Goal: Task Accomplishment & Management: Manage account settings

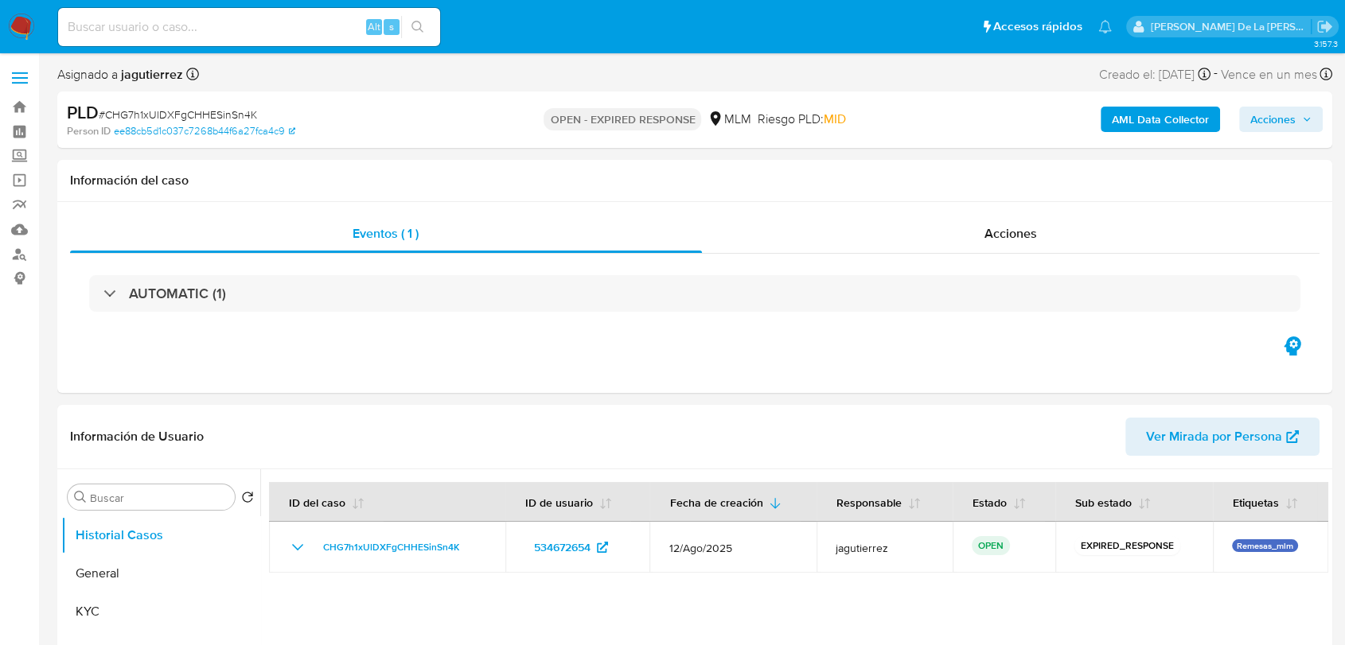
select select "10"
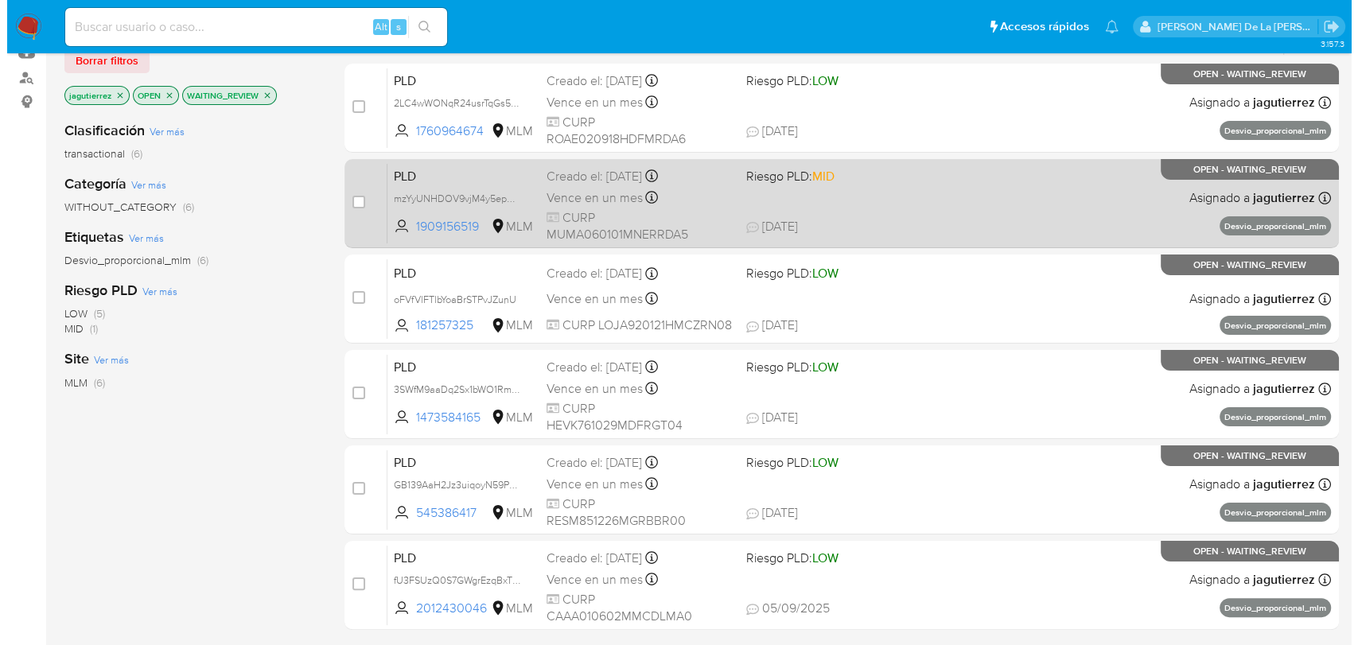
scroll to position [88, 0]
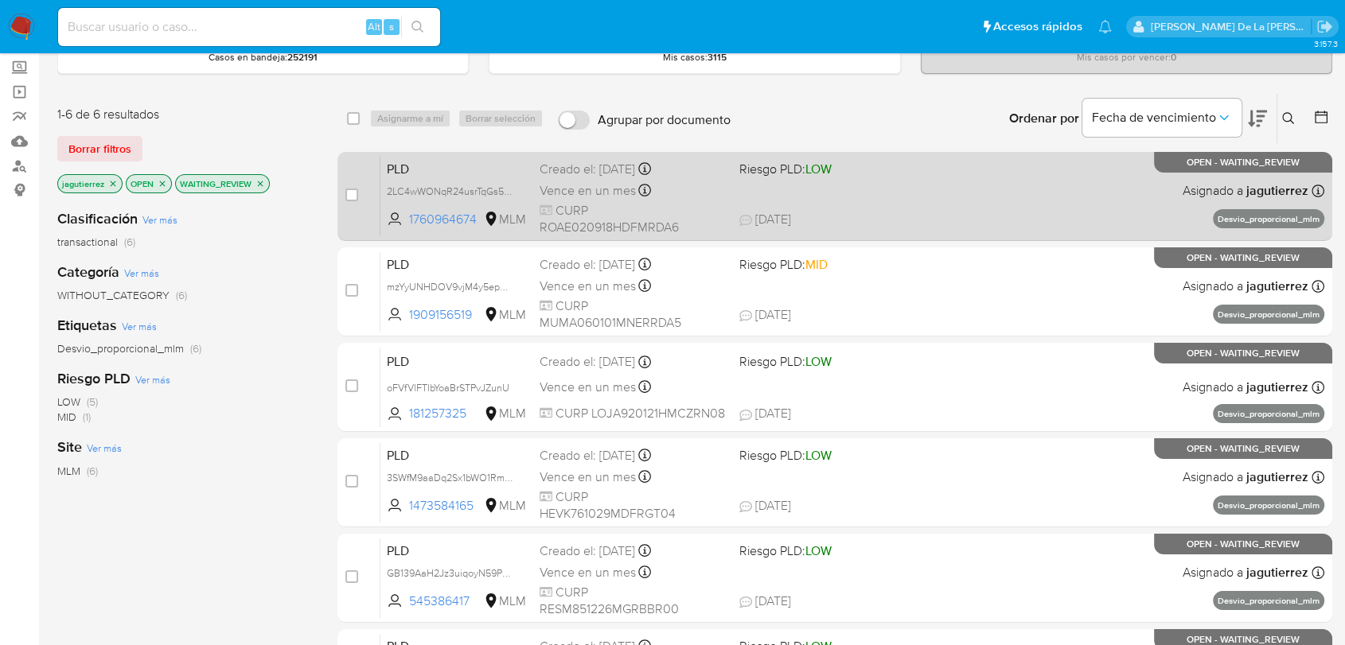
click at [898, 189] on div "PLD 2LC4wWONqR24usrTqGs5QDD0 1760964674 MLM Riesgo PLD: LOW Creado el: 12/08/20…" at bounding box center [852, 196] width 944 height 80
click at [353, 189] on input "checkbox" at bounding box center [351, 195] width 13 height 13
checkbox input "true"
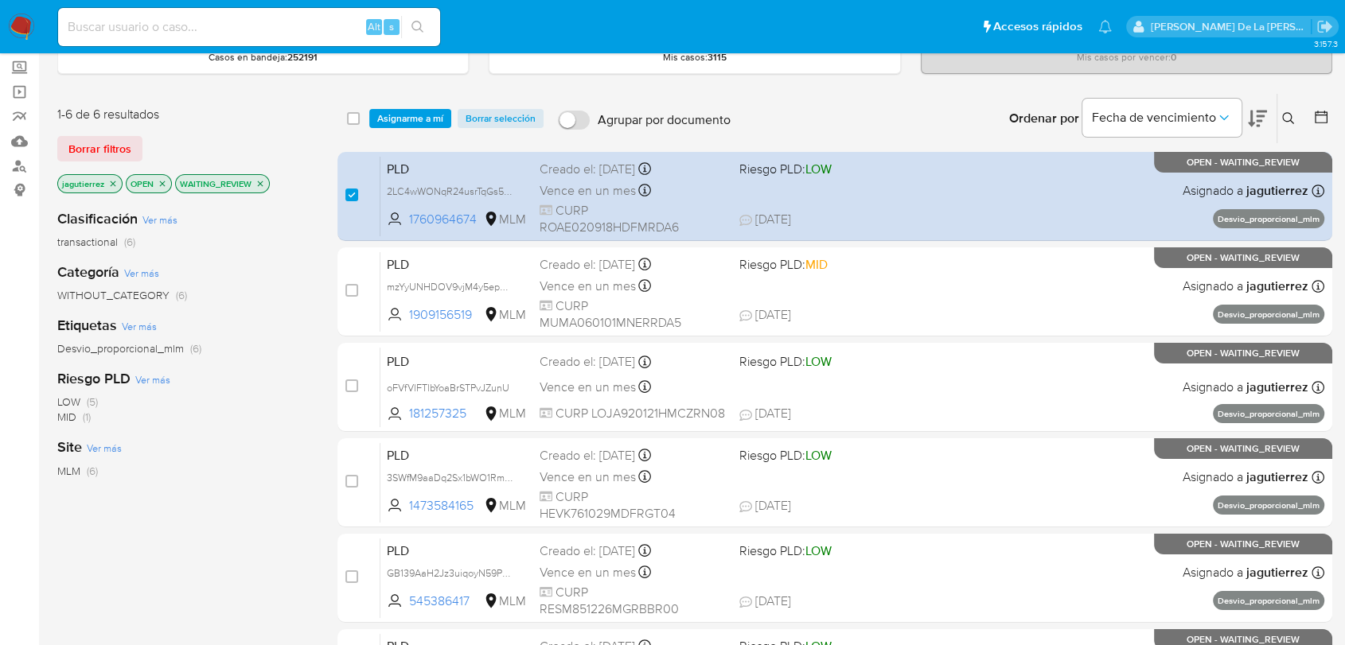
click at [425, 127] on div "select-all-cases-checkbox Asignarme a mí Borrar selección Agrupar por documento…" at bounding box center [834, 118] width 995 height 49
click at [429, 119] on span "Asignarme a mí" at bounding box center [410, 119] width 66 height 16
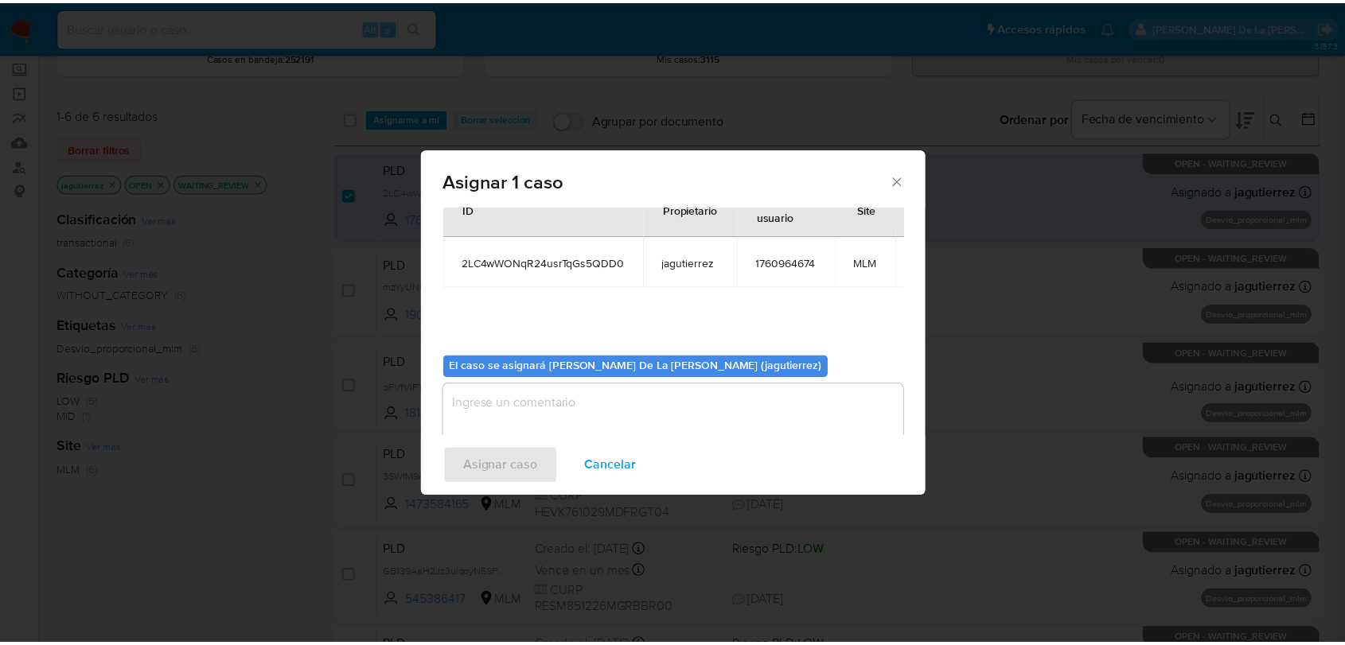
scroll to position [95, 0]
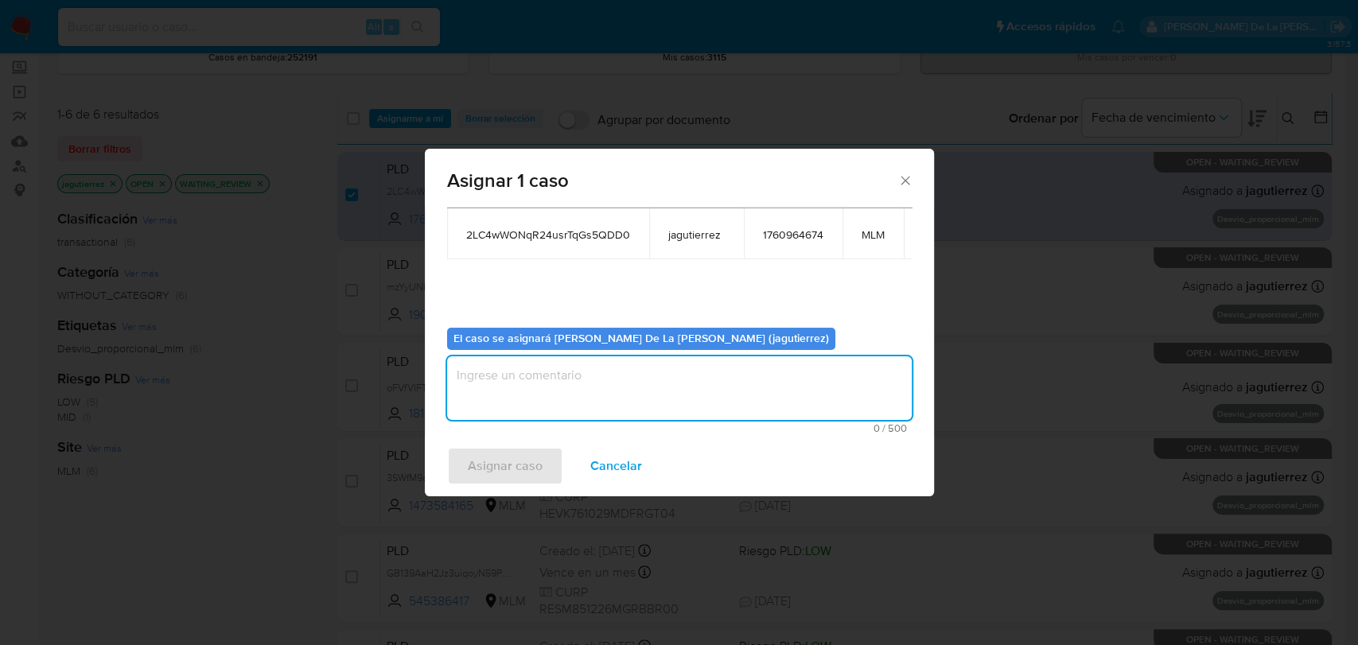
click at [579, 394] on textarea "assign-modal" at bounding box center [679, 388] width 465 height 64
type textarea "jg"
click at [503, 473] on span "Asignar caso" at bounding box center [505, 466] width 75 height 35
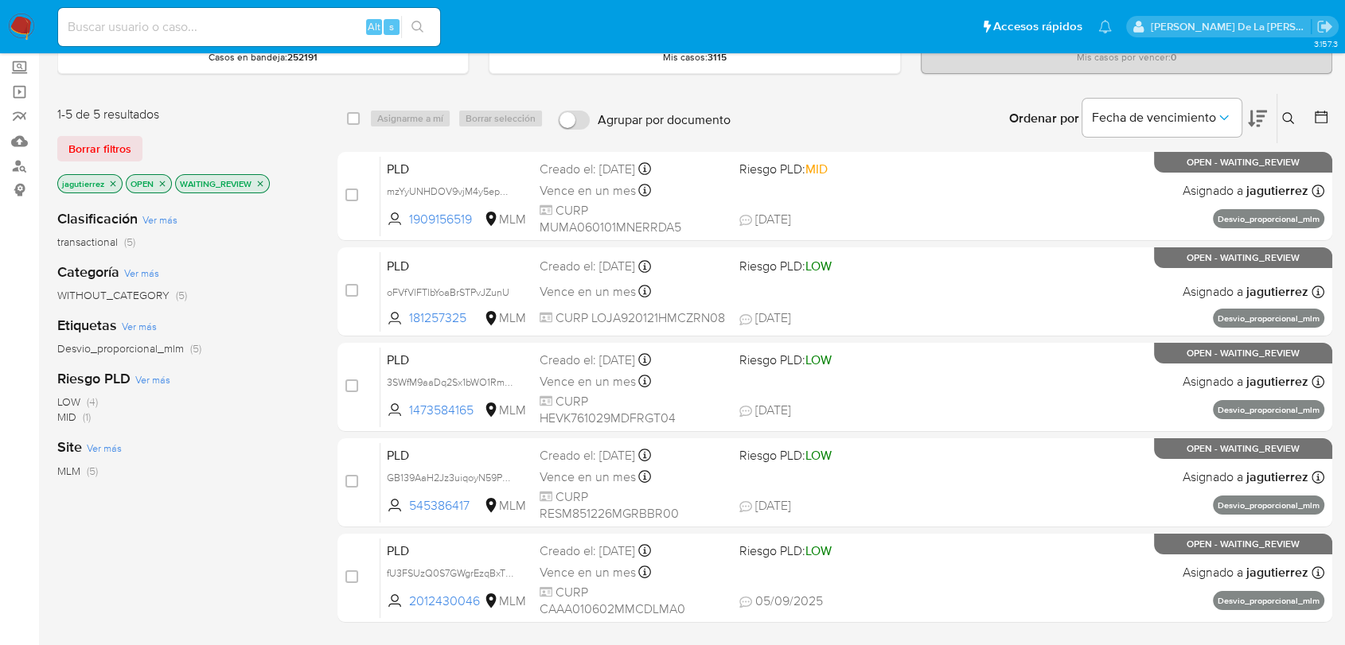
click at [12, 10] on nav "Pausado Ver notificaciones Alt s Accesos rápidos Presiona las siguientes teclas…" at bounding box center [672, 26] width 1345 height 53
click at [11, 29] on img at bounding box center [21, 27] width 27 height 27
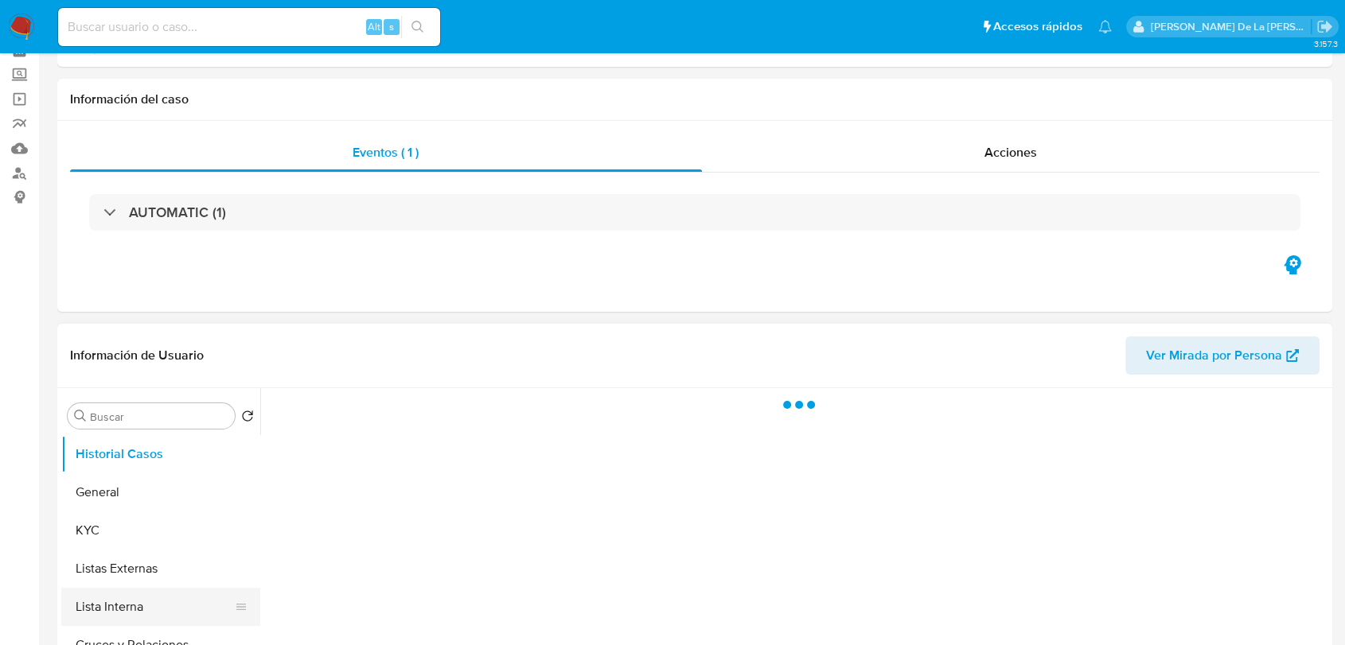
scroll to position [177, 0]
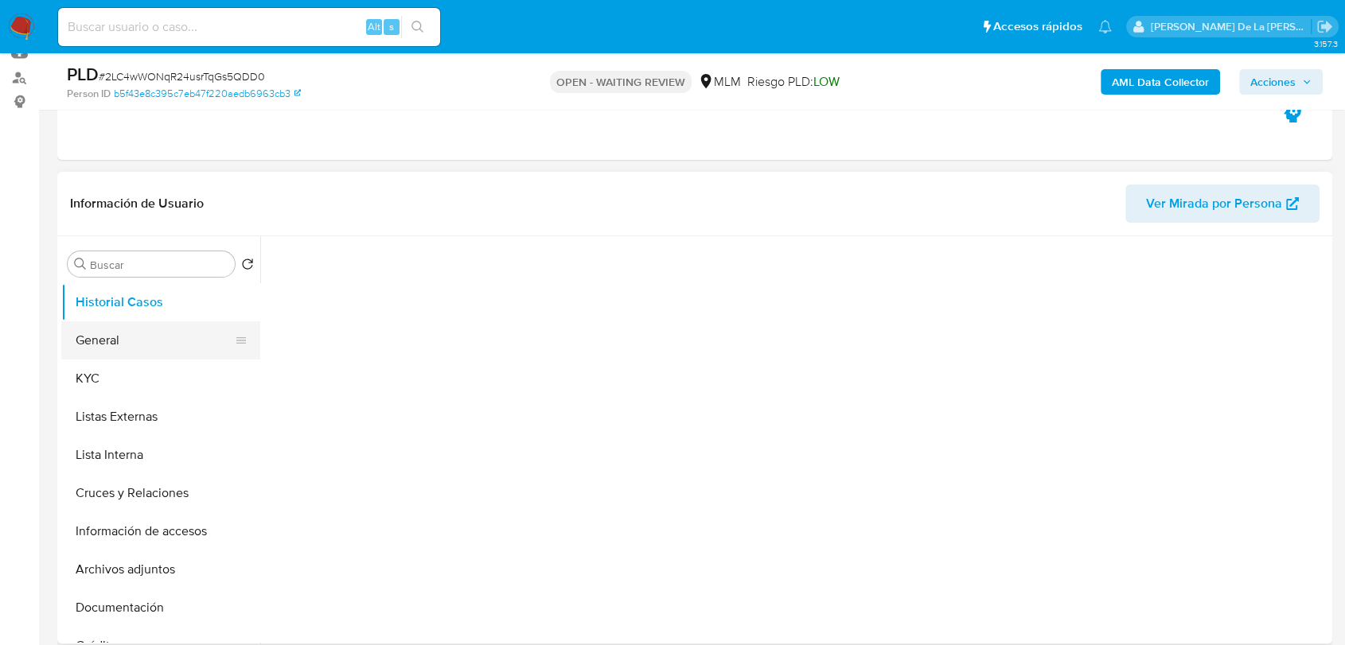
click at [125, 333] on button "General" at bounding box center [154, 340] width 186 height 38
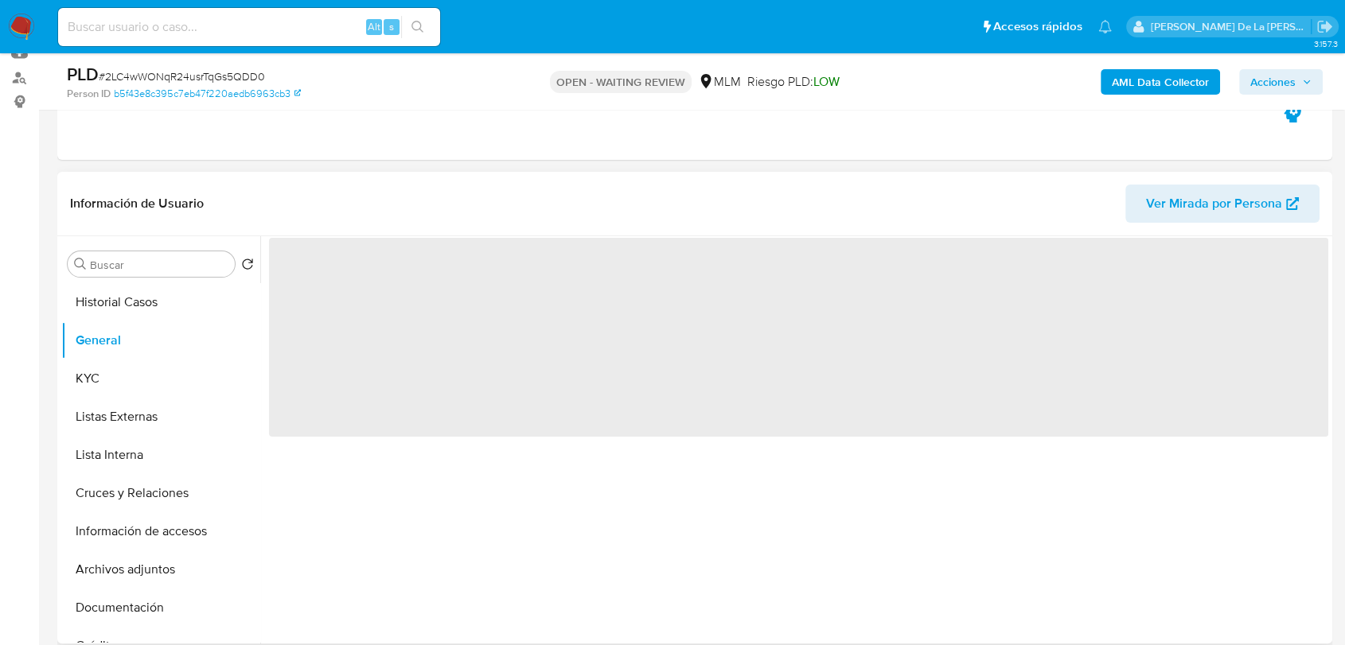
select select "10"
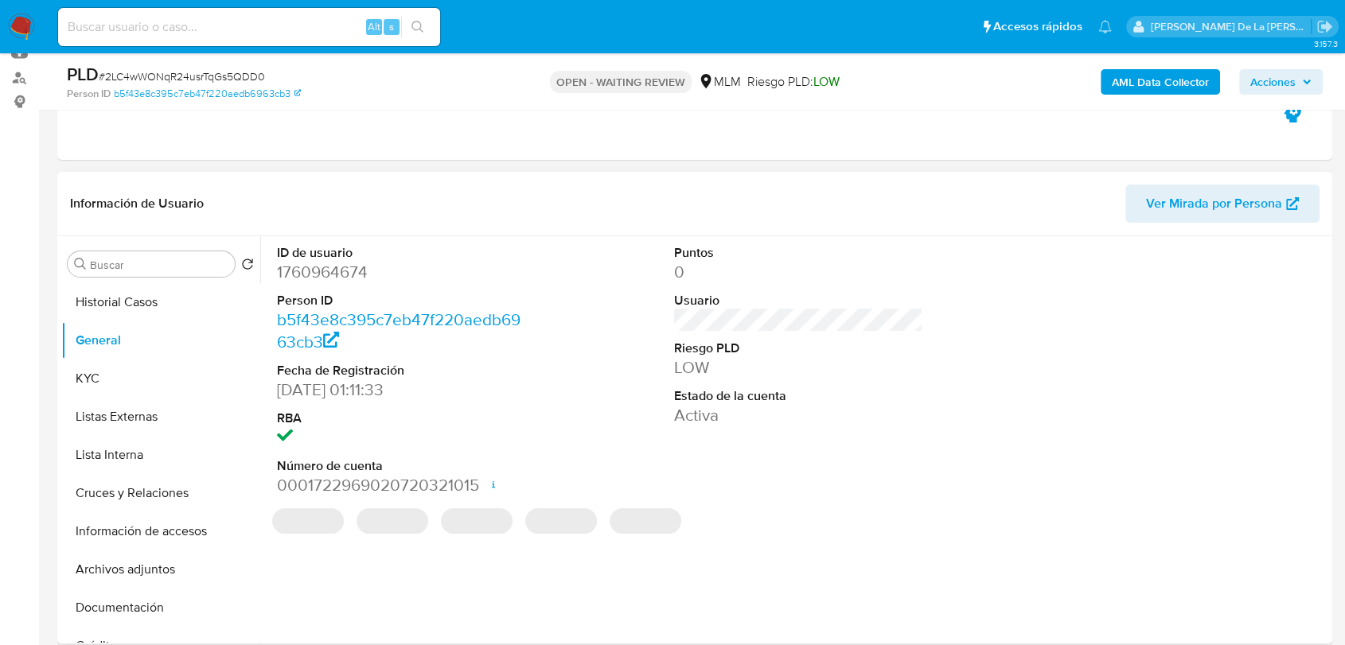
click at [341, 275] on dd "1760964674" at bounding box center [401, 272] width 249 height 22
copy dd "1760964674"
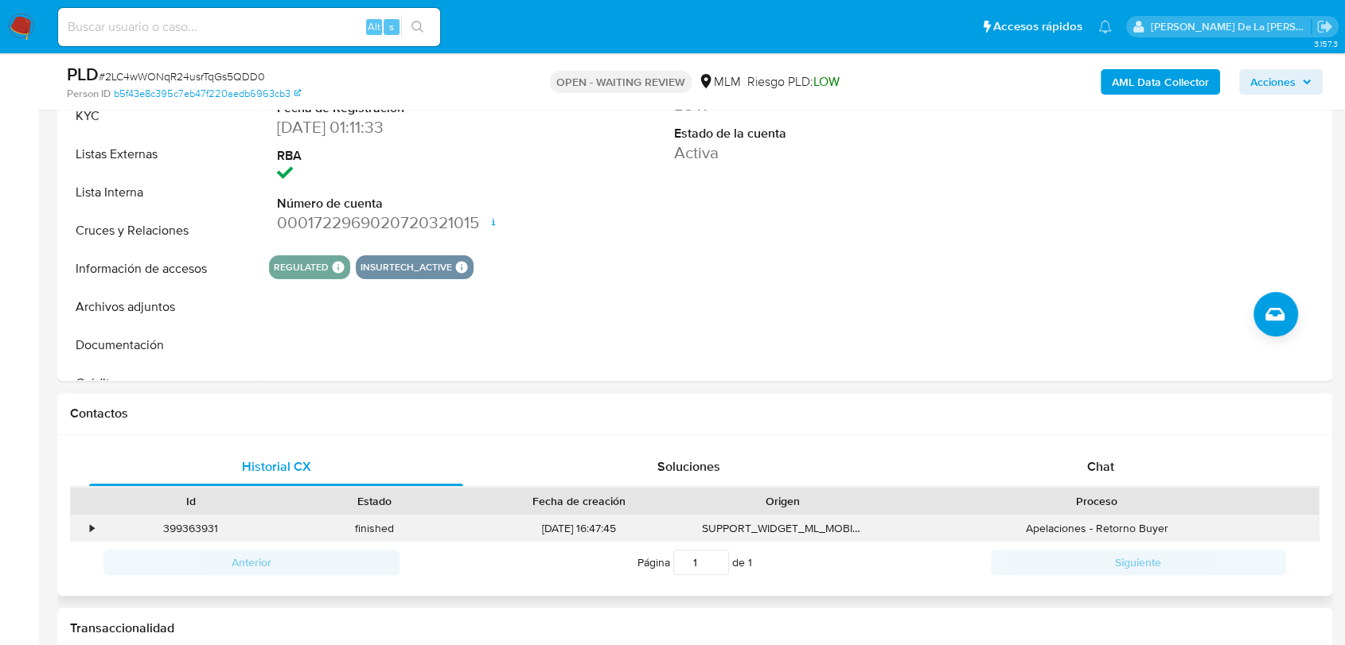
scroll to position [442, 0]
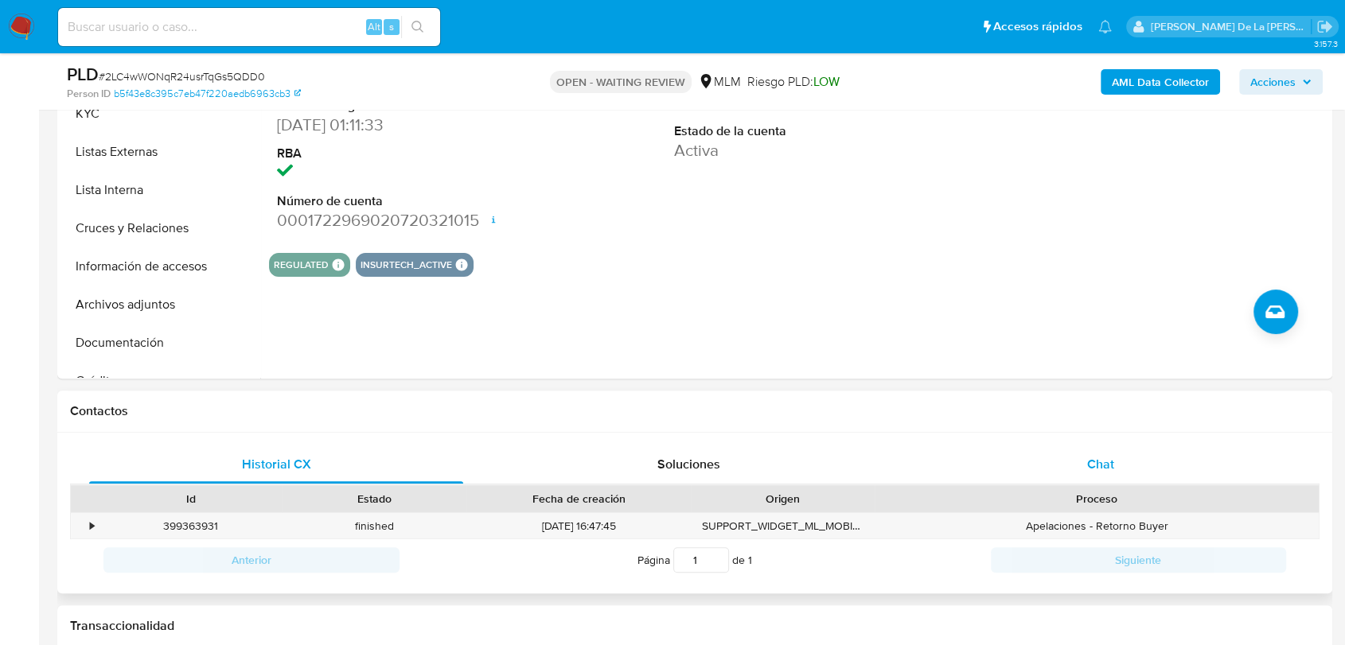
click at [1117, 467] on div "Chat" at bounding box center [1100, 465] width 374 height 38
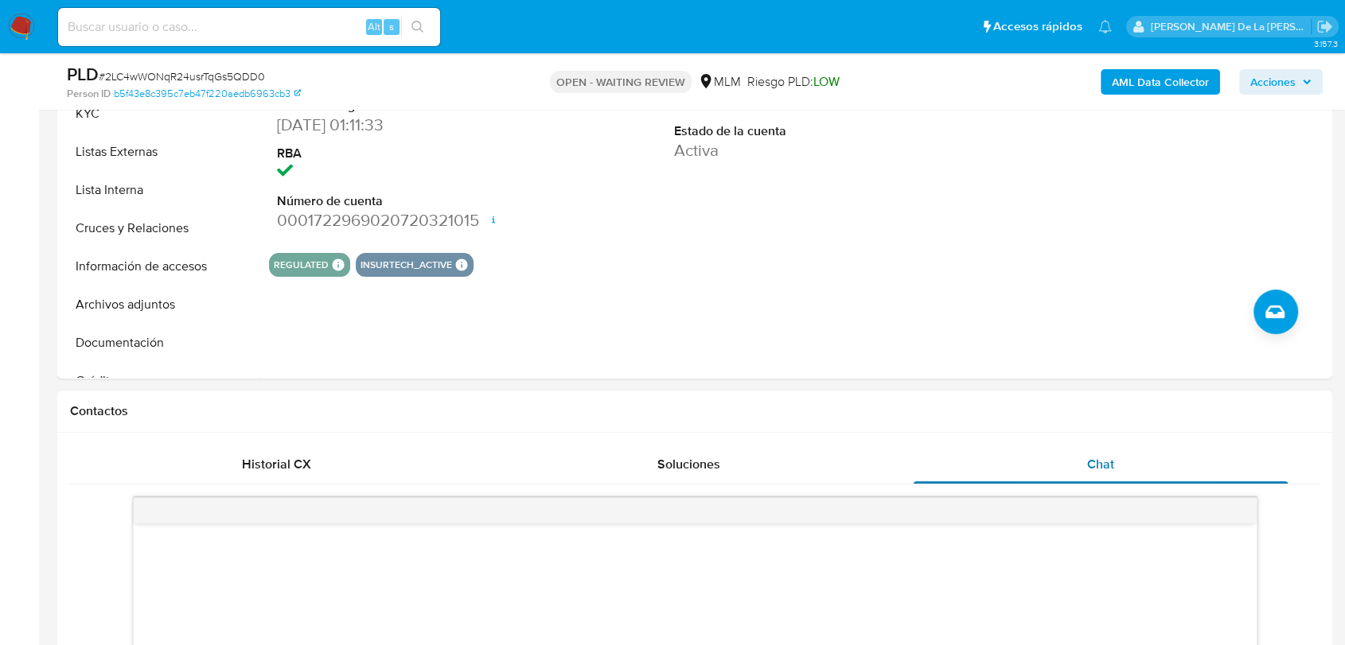
click at [1111, 468] on div "Chat" at bounding box center [1100, 465] width 374 height 38
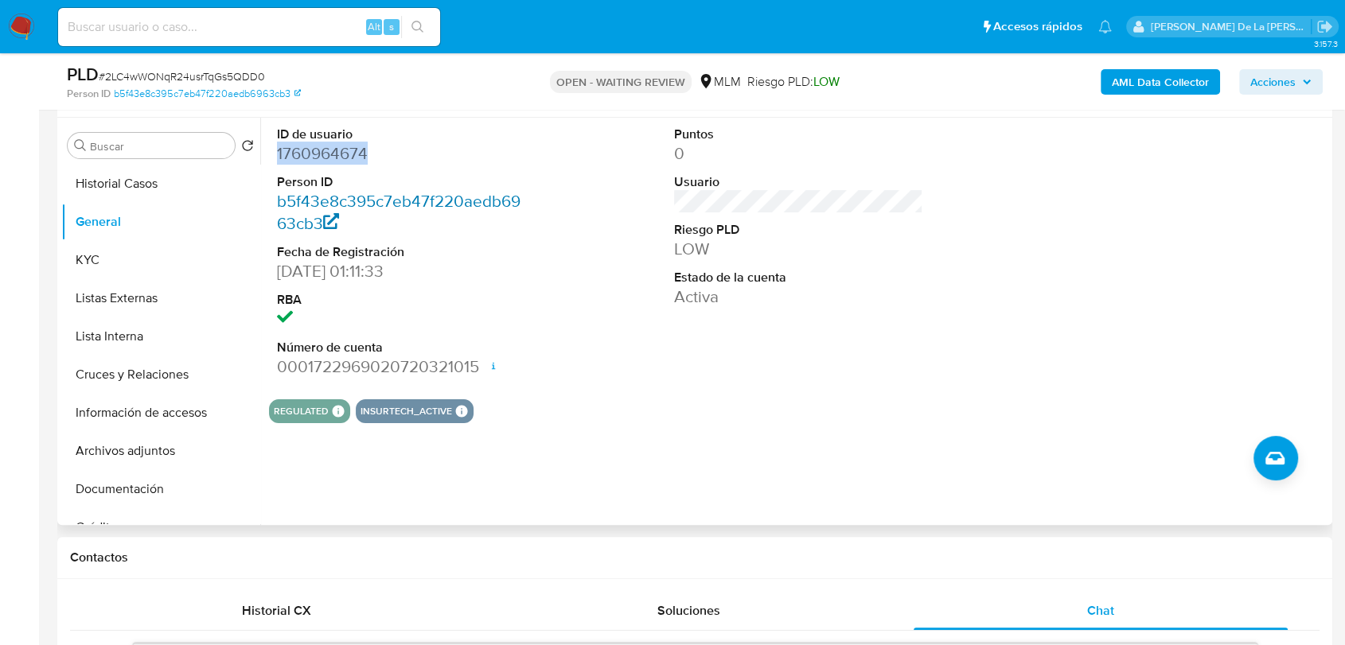
scroll to position [265, 0]
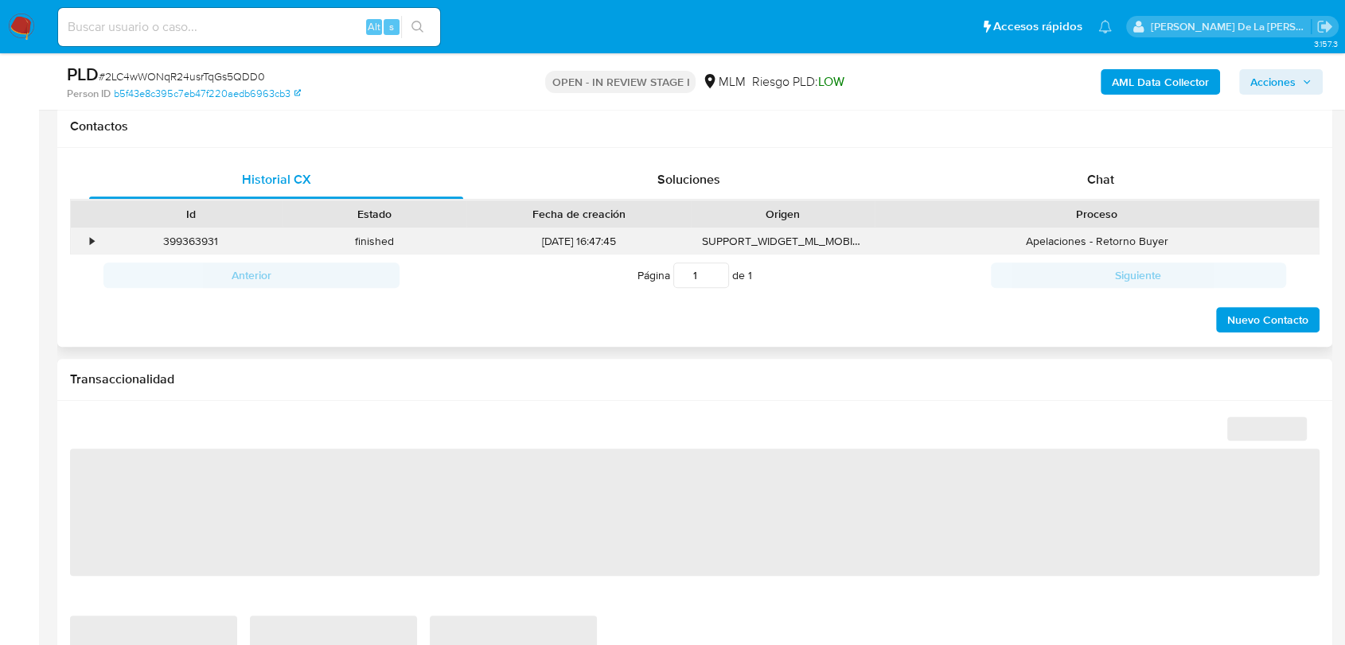
scroll to position [618, 0]
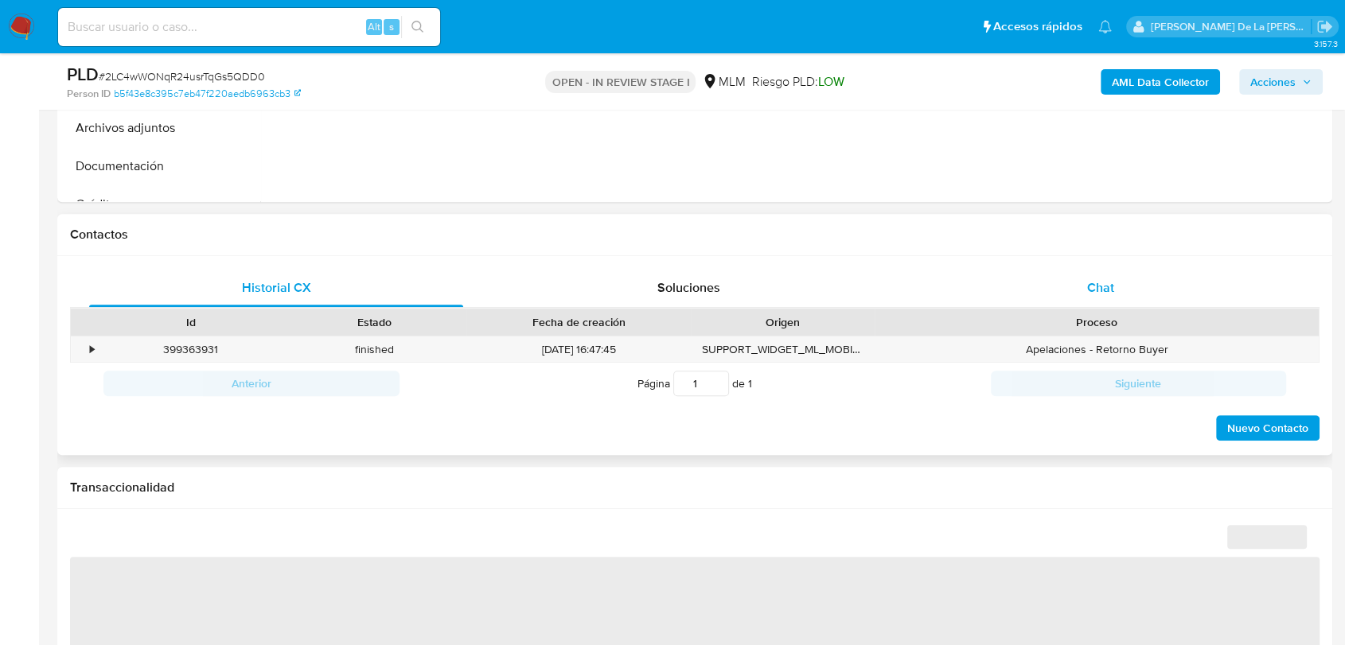
select select "10"
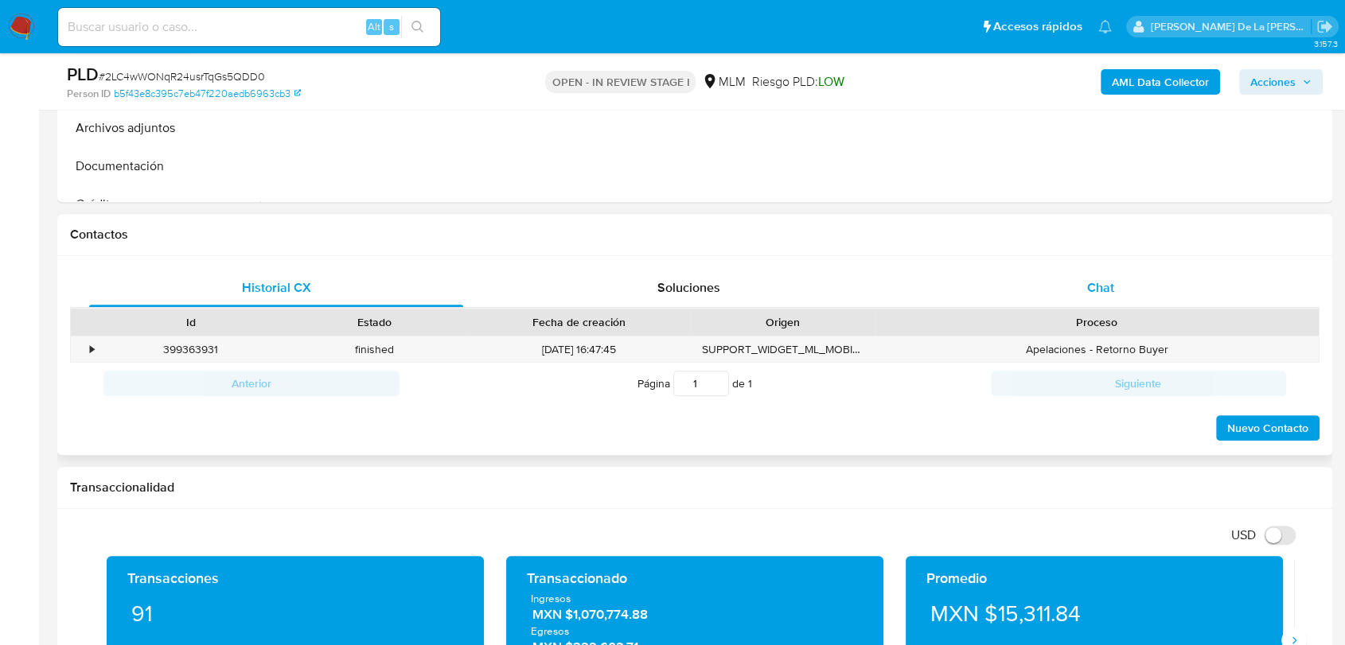
click at [1095, 292] on span "Chat" at bounding box center [1100, 287] width 27 height 18
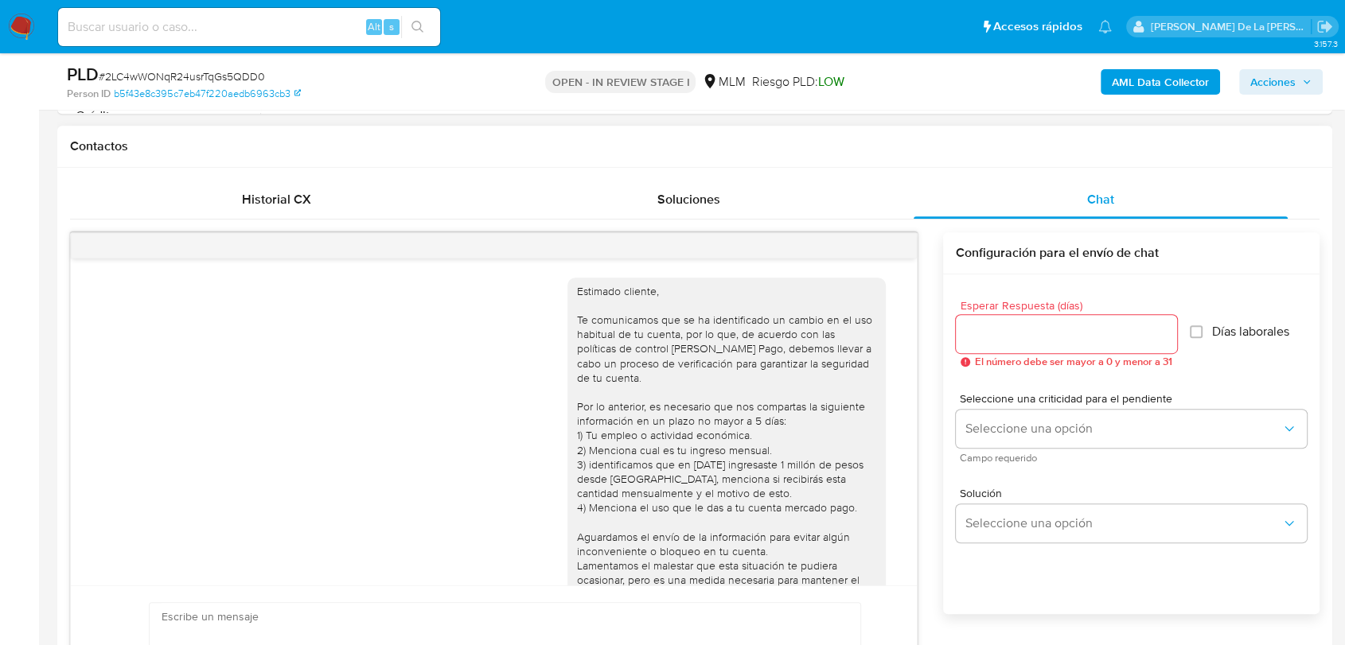
scroll to position [145, 0]
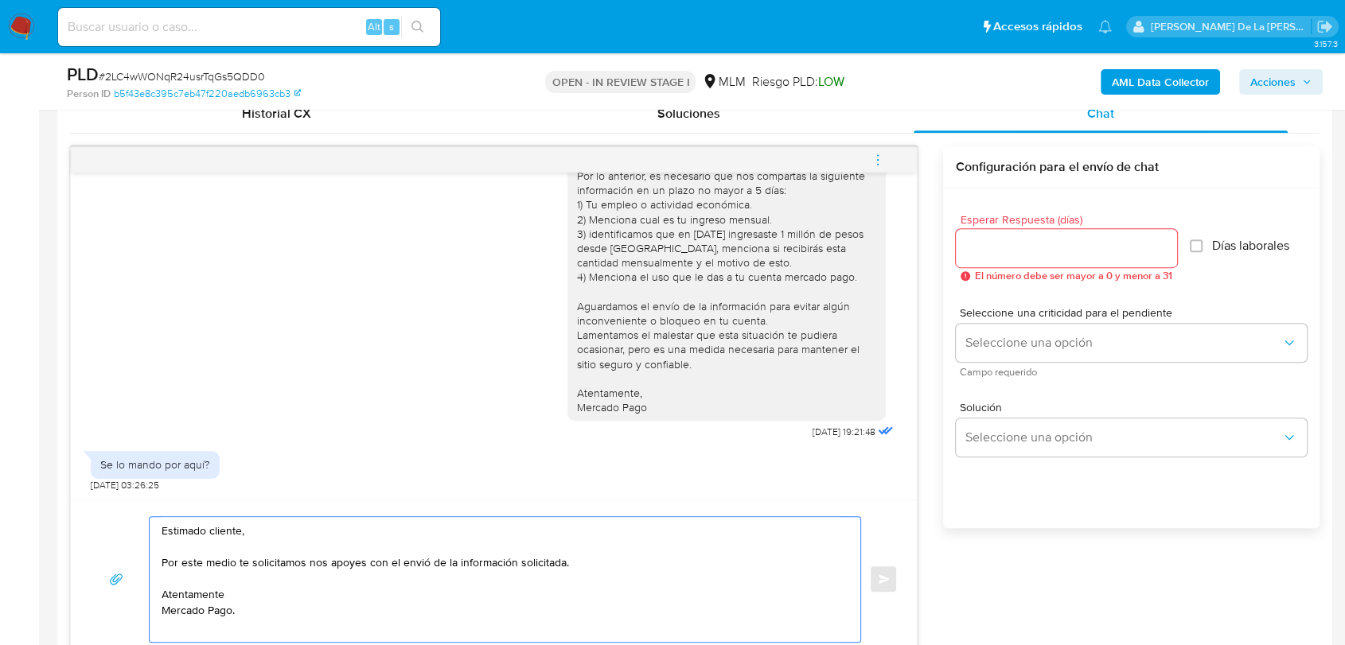
scroll to position [718, 0]
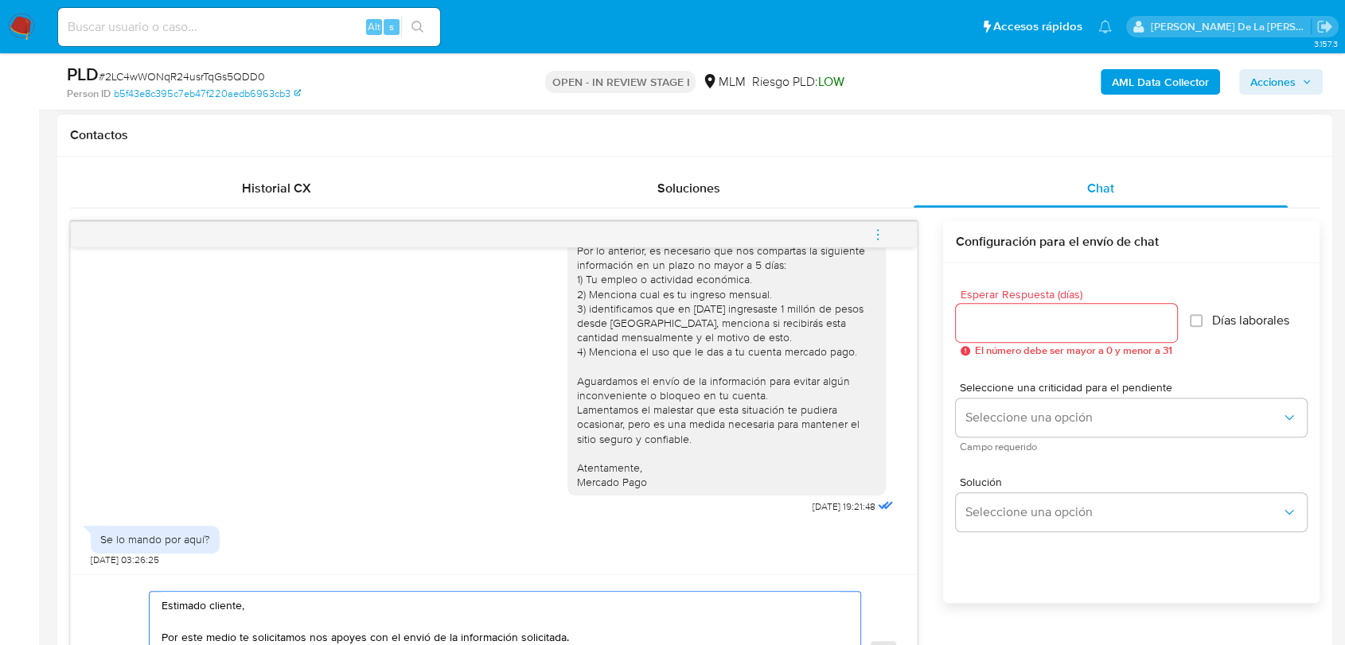
type textarea "Estimado cliente, Por este medio te solicitamos nos apoyes con el envió de la i…"
click at [1014, 345] on span "El número debe ser mayor a 0 y menor a 31" at bounding box center [1073, 350] width 197 height 11
click at [1017, 322] on input "Esperar Respuesta (días)" at bounding box center [1066, 323] width 221 height 21
type input "5"
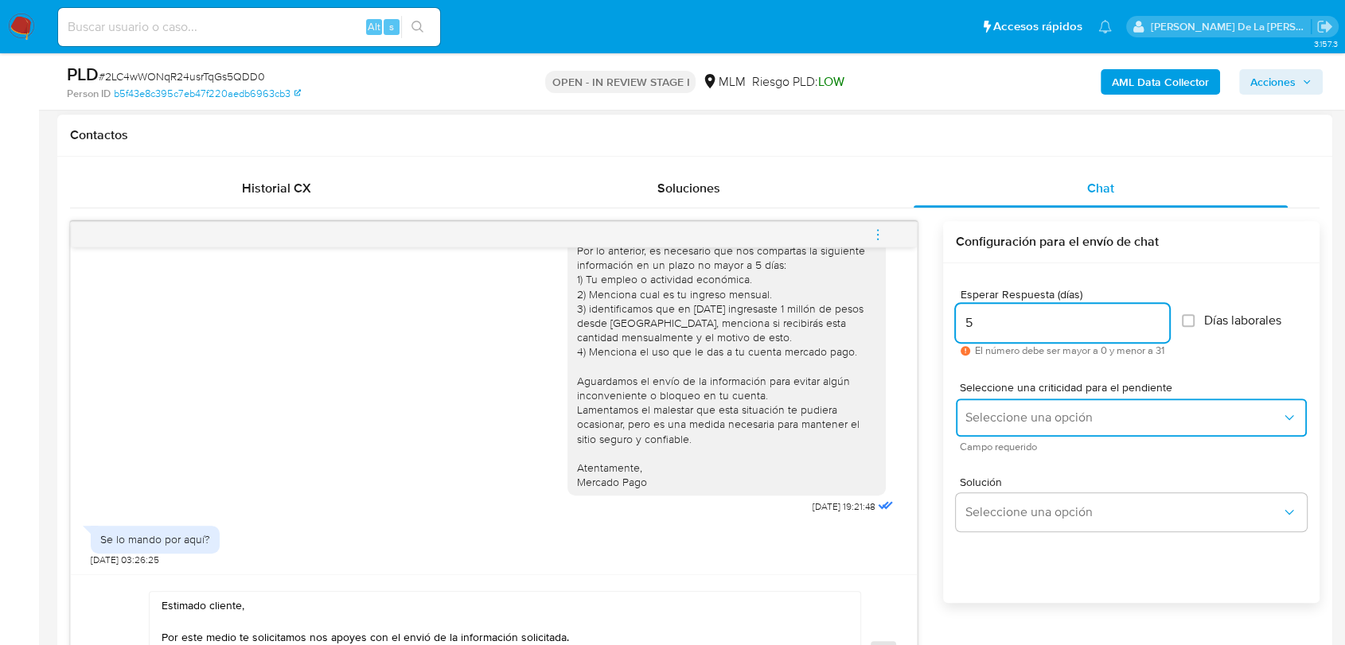
click at [1009, 410] on span "Seleccione una opción" at bounding box center [1123, 418] width 316 height 16
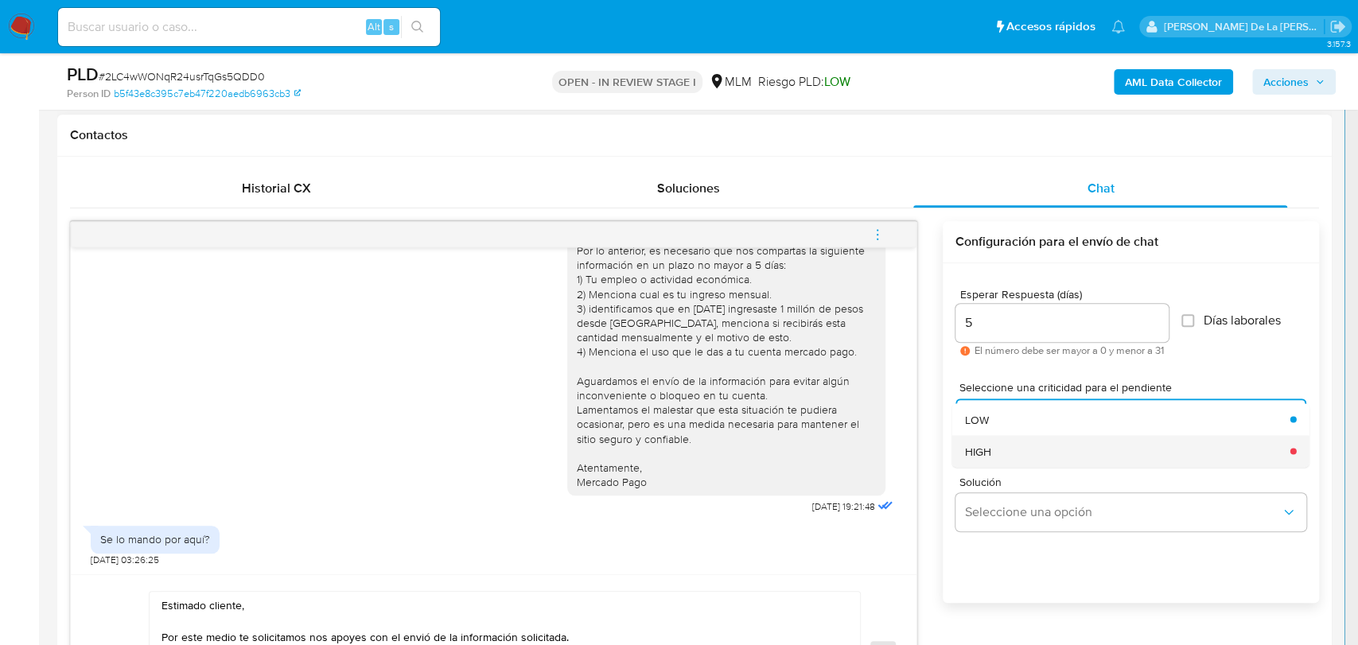
click at [995, 450] on div "HIGH" at bounding box center [1122, 451] width 316 height 32
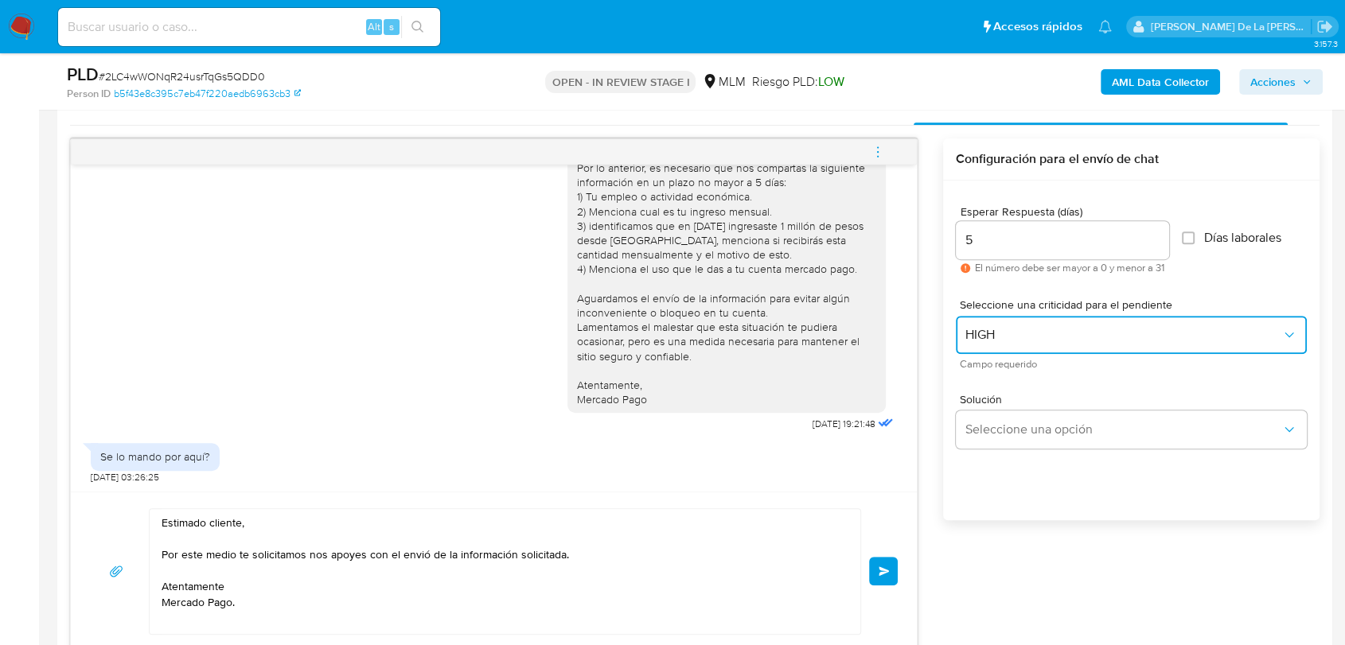
scroll to position [894, 0]
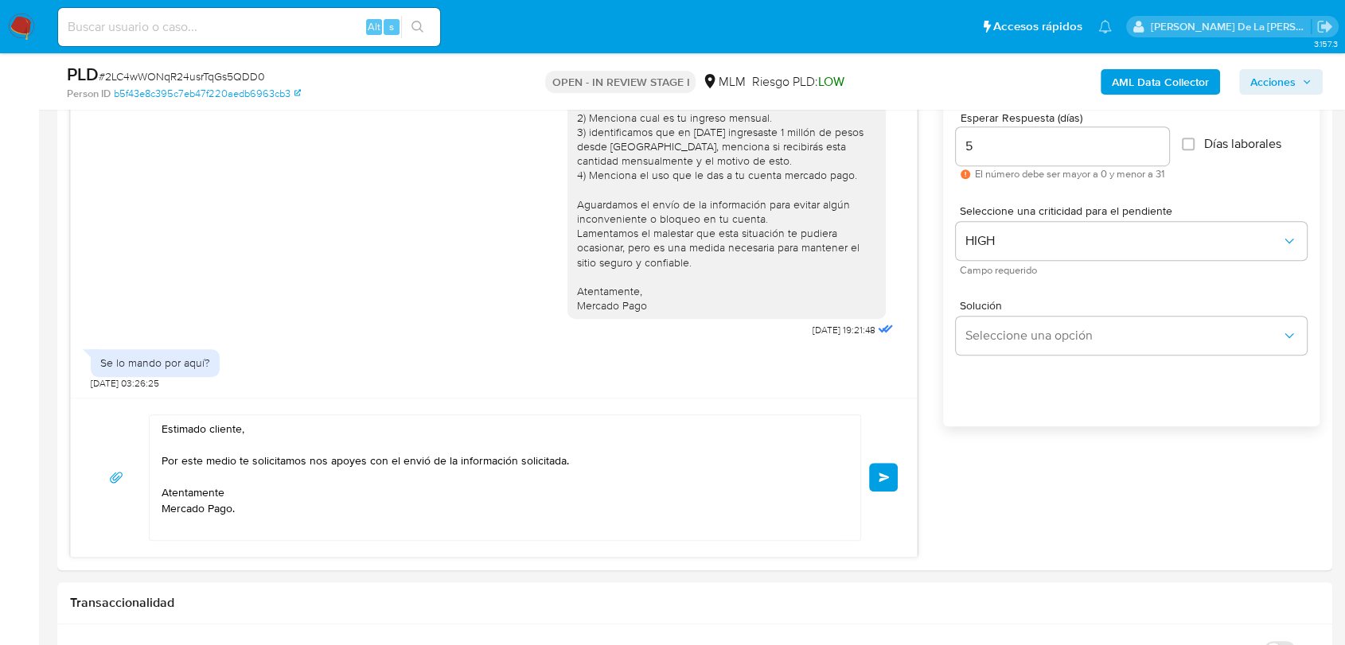
click at [887, 483] on button "Enviar" at bounding box center [883, 477] width 29 height 29
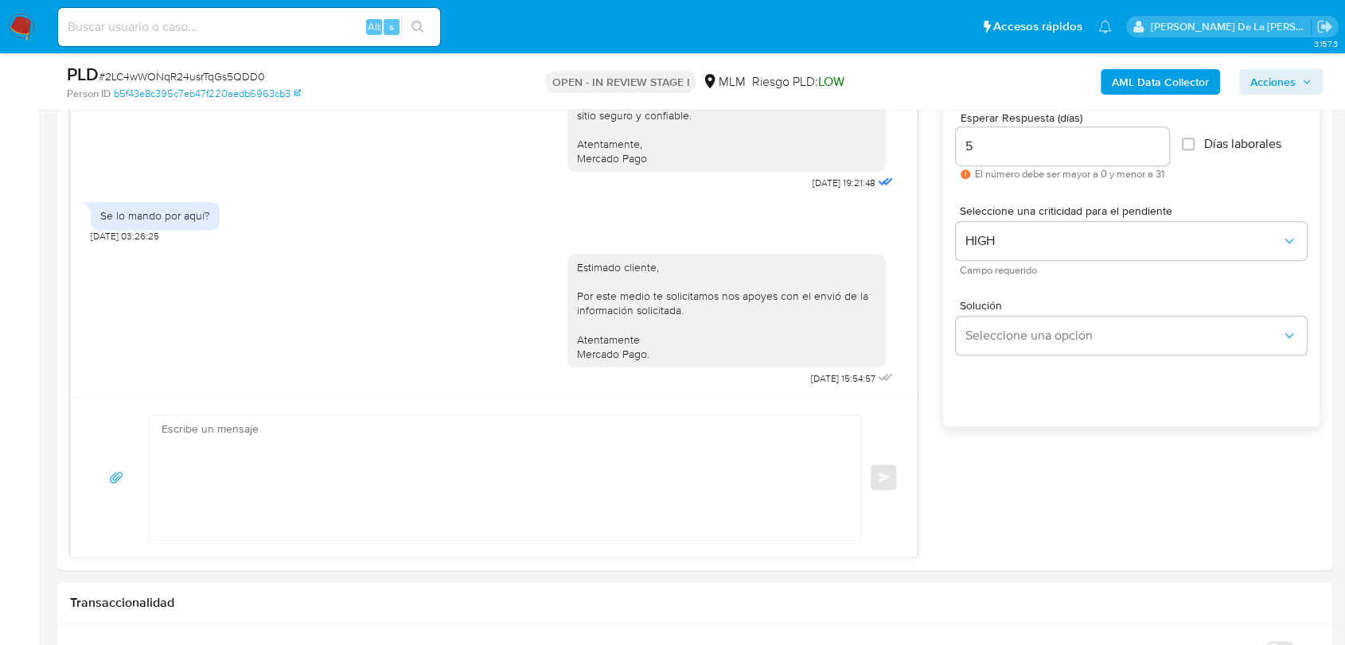
click at [886, 467] on div "Enviar" at bounding box center [494, 478] width 808 height 127
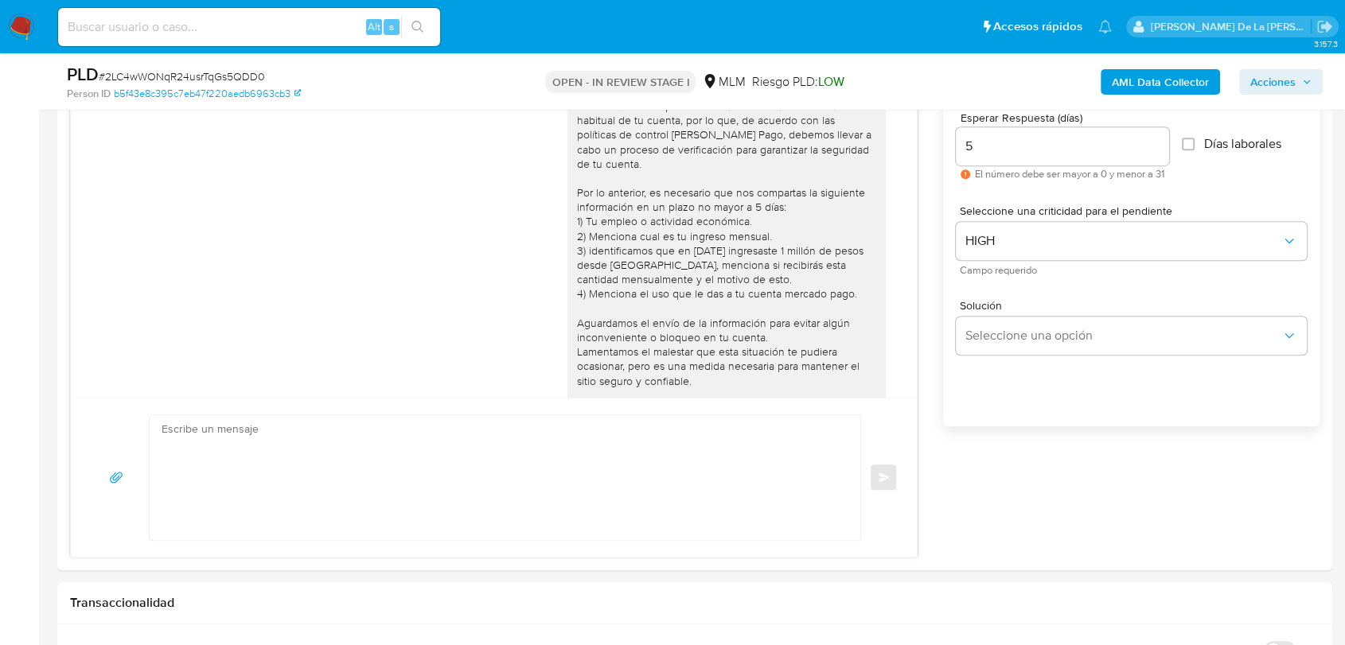
scroll to position [629, 0]
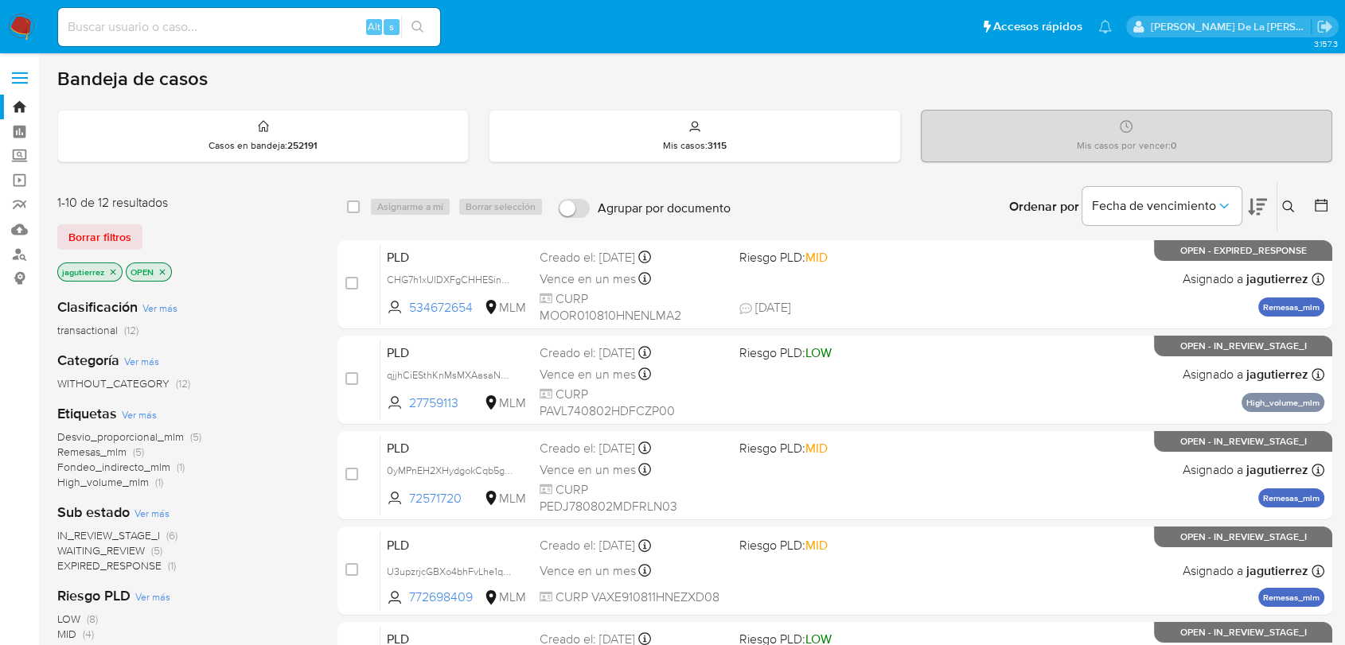
click at [91, 450] on span "Remesas_mlm" at bounding box center [91, 452] width 69 height 16
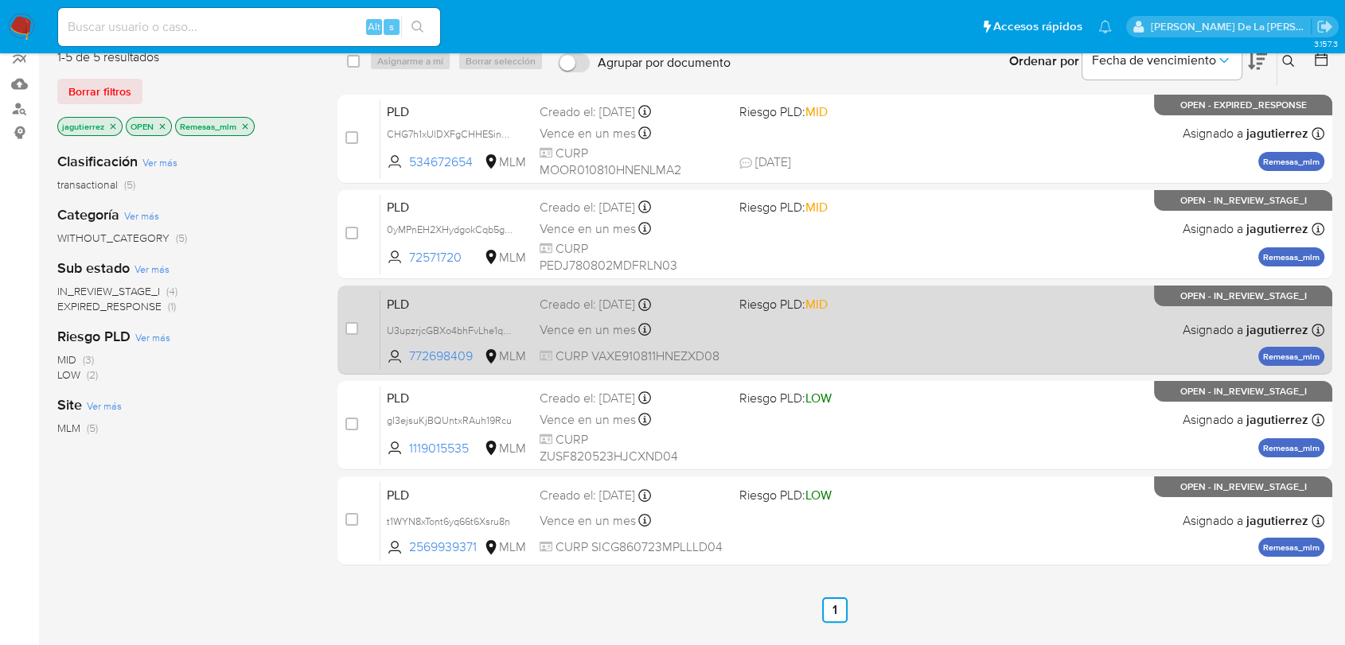
scroll to position [177, 0]
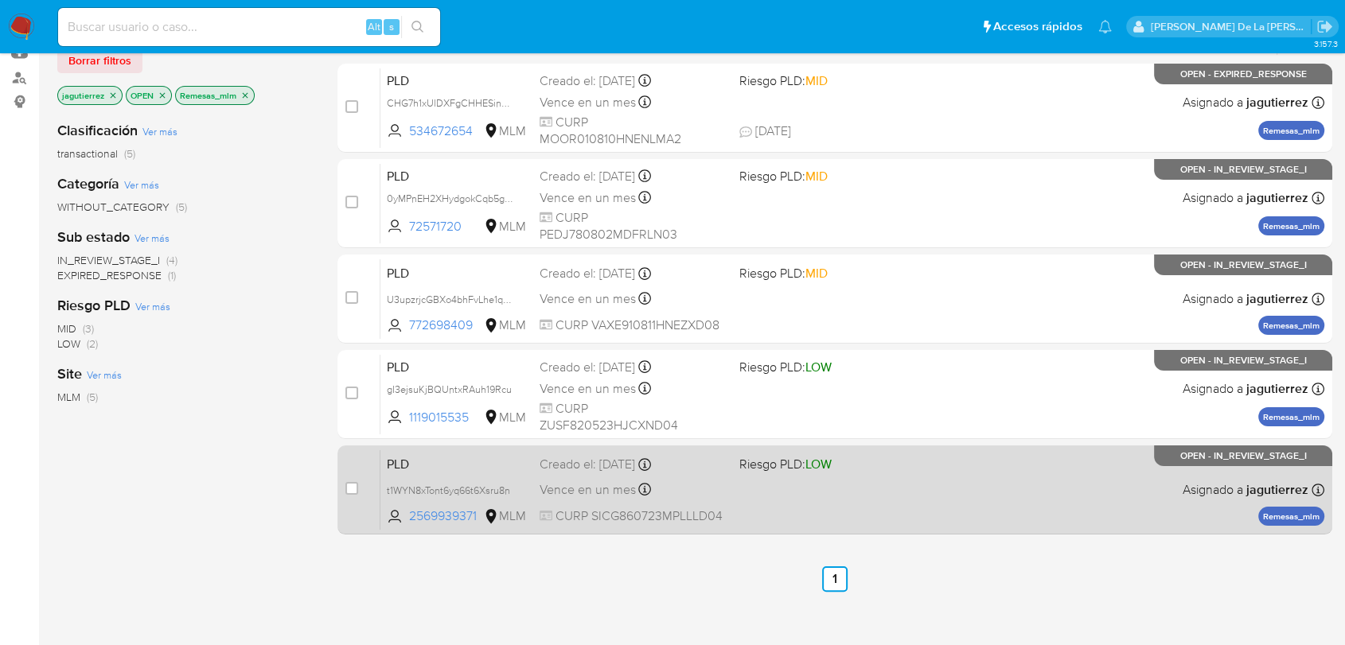
click at [822, 505] on div "PLD t1WYN8xTont6yq66t6Xsru8n 2569939371 MLM Riesgo PLD: LOW Creado el: 12/08/20…" at bounding box center [852, 490] width 944 height 80
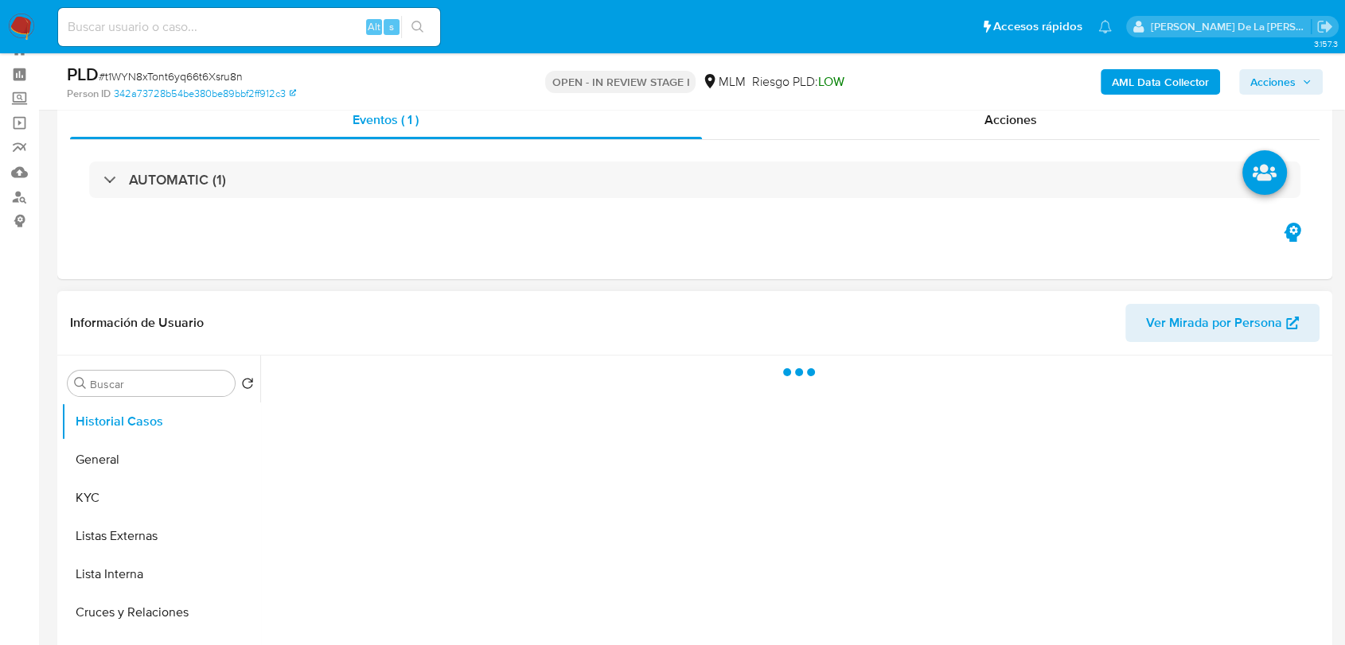
scroll to position [88, 0]
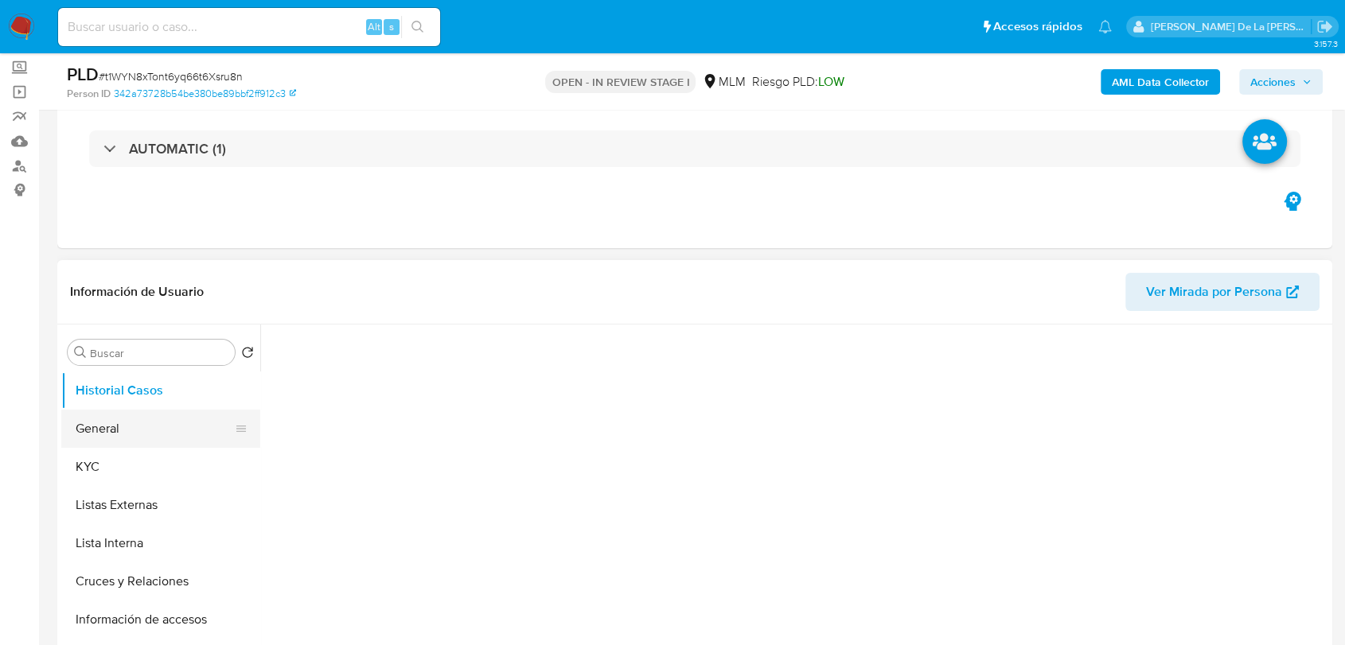
click at [146, 439] on button "General" at bounding box center [154, 429] width 186 height 38
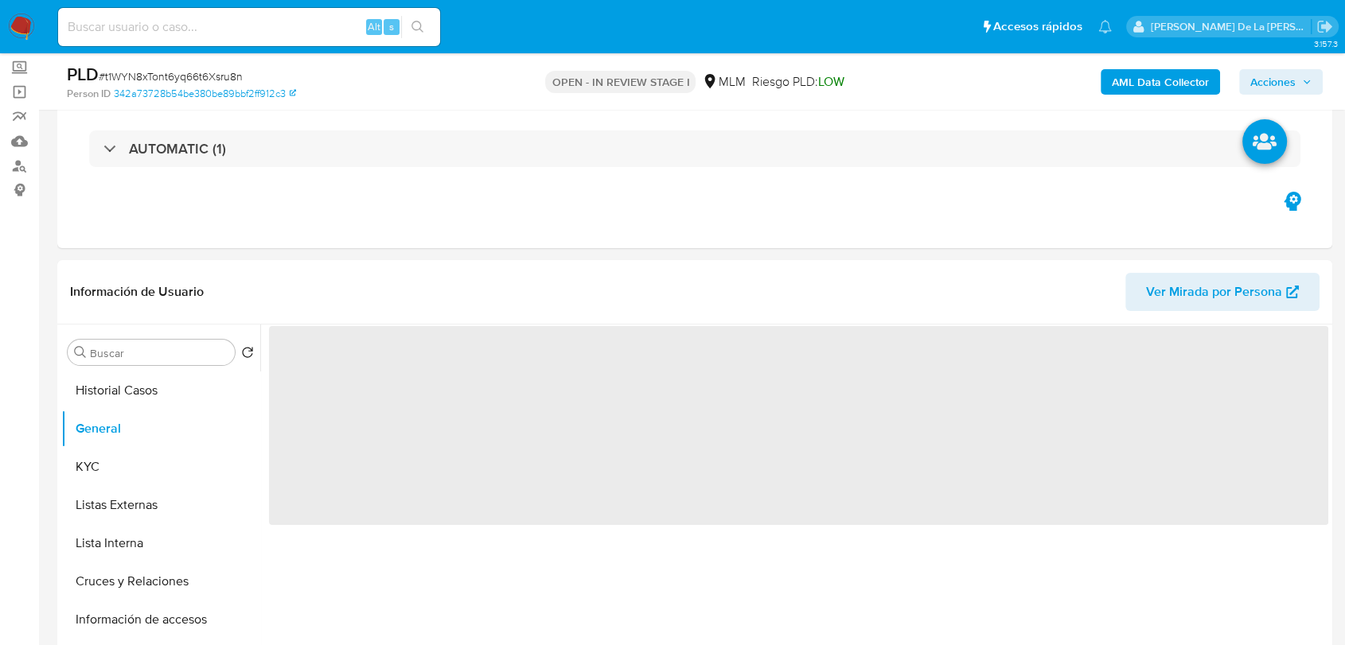
select select "10"
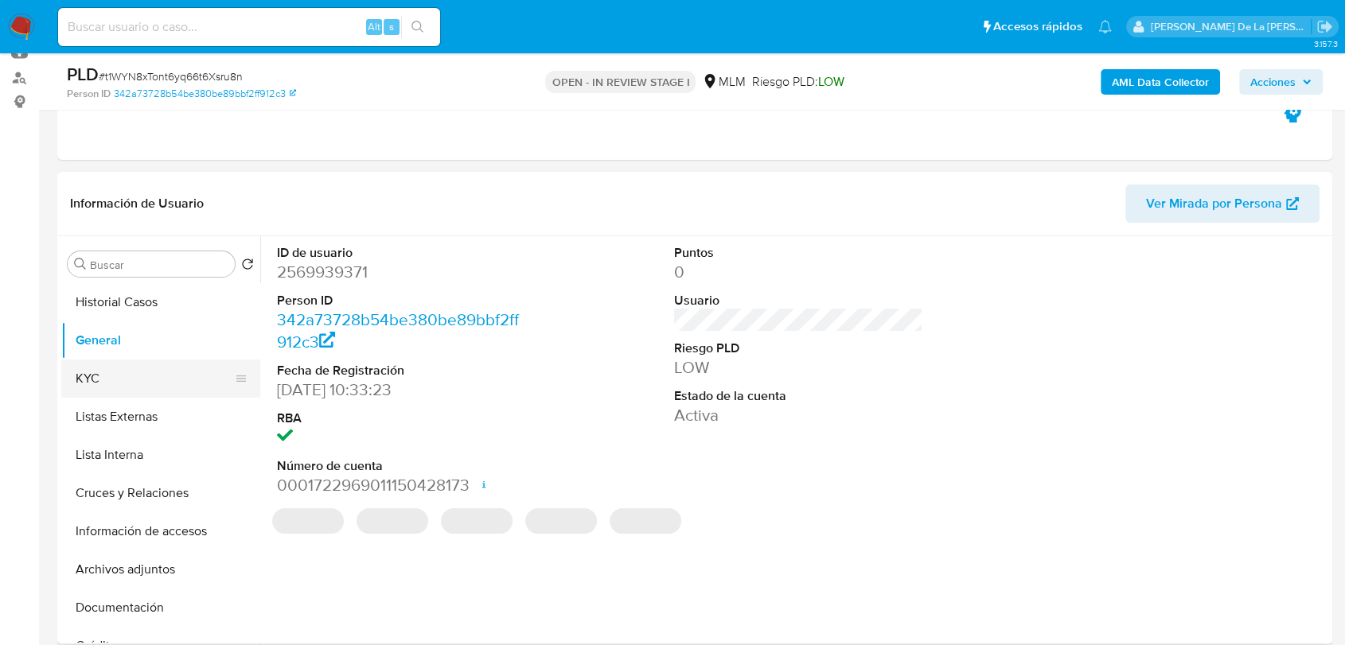
click at [139, 383] on button "KYC" at bounding box center [154, 379] width 186 height 38
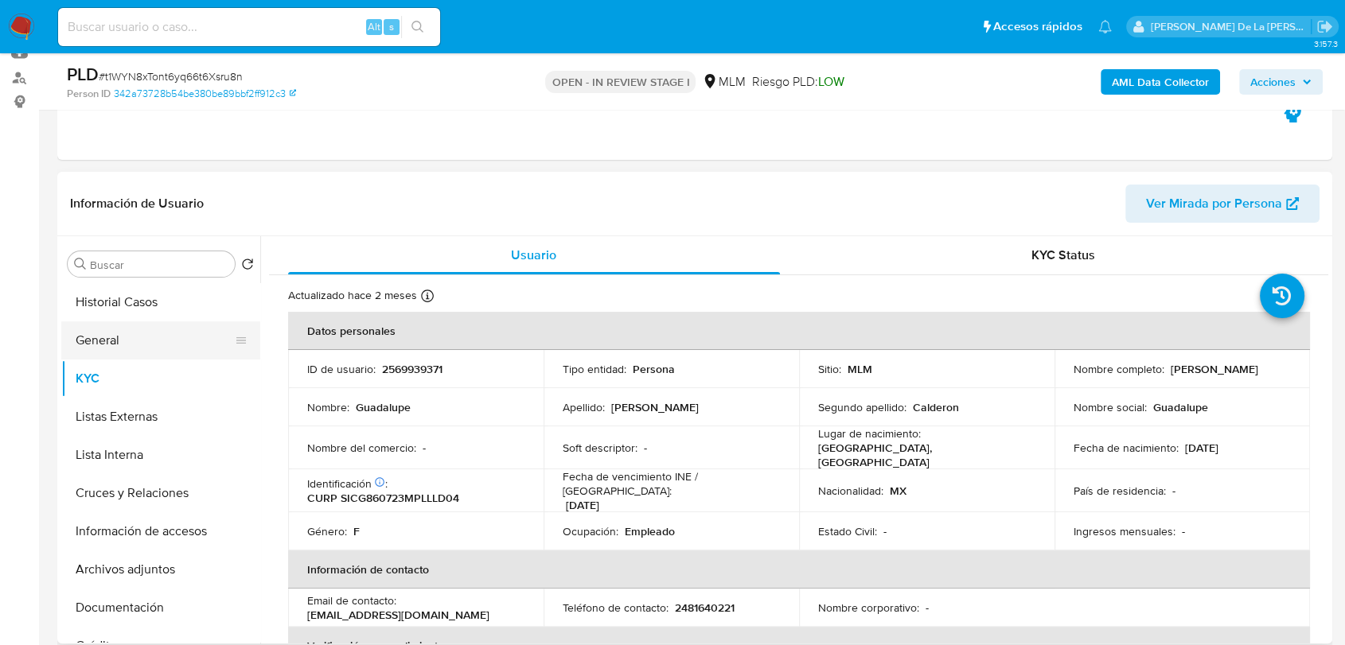
click at [142, 320] on ul "Historial Casos General KYC Listas Externas Lista Interna Cruces y Relaciones I…" at bounding box center [160, 462] width 199 height 359
drag, startPoint x: 112, startPoint y: 341, endPoint x: 146, endPoint y: 339, distance: 34.3
click at [111, 343] on button "General" at bounding box center [154, 340] width 186 height 38
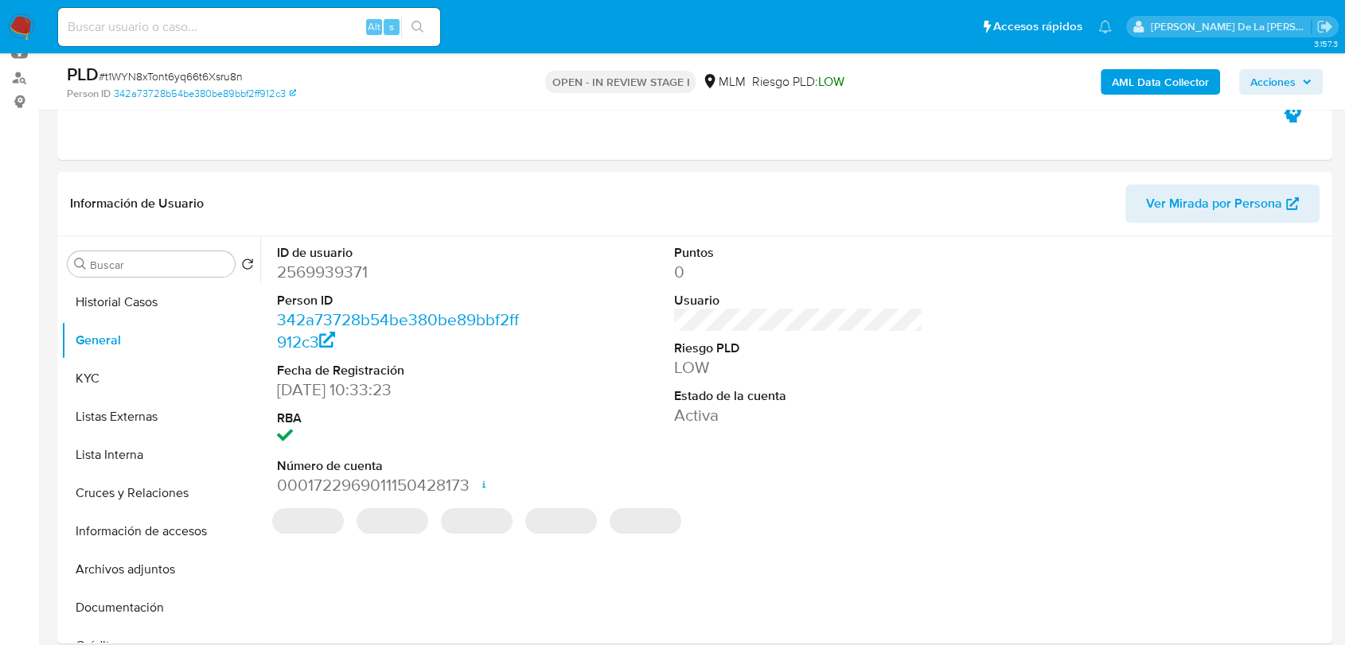
click at [333, 272] on dd "2569939371" at bounding box center [401, 272] width 249 height 22
copy dd "2569939371"
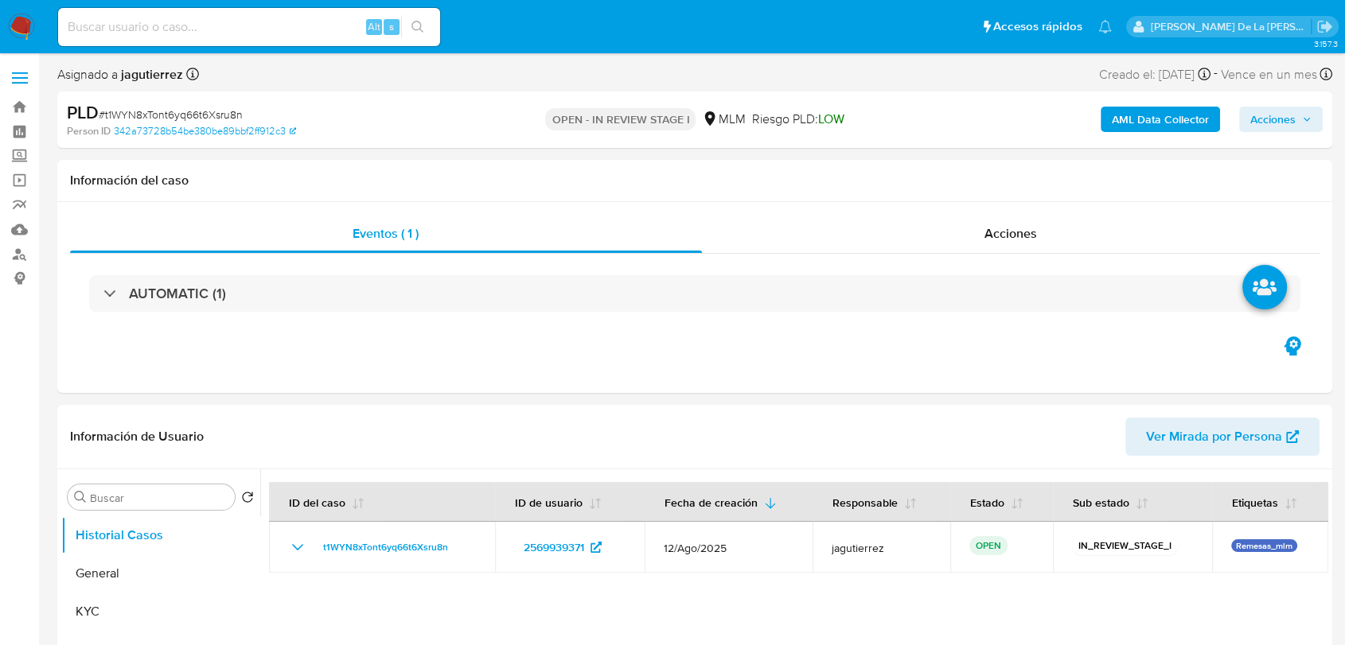
select select "10"
click at [664, 346] on div "Eventos ( 1 ) Acciones AUTOMATIC (1)" at bounding box center [694, 297] width 1275 height 191
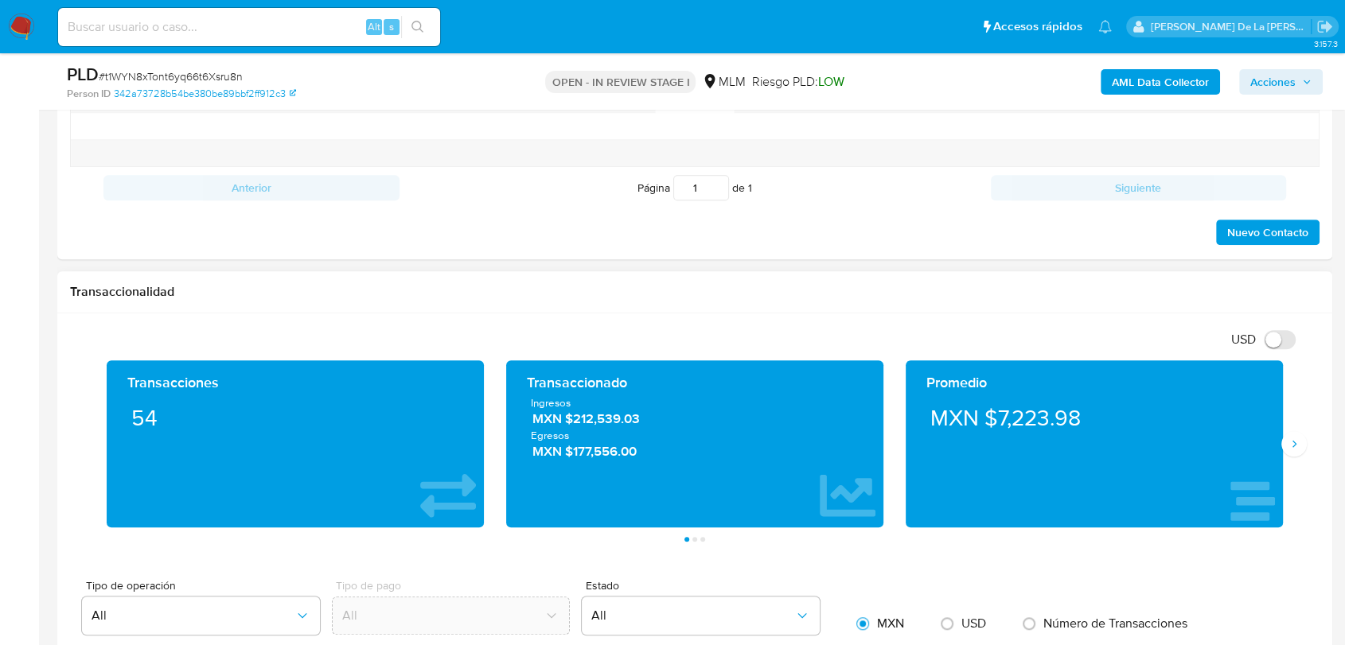
scroll to position [1061, 0]
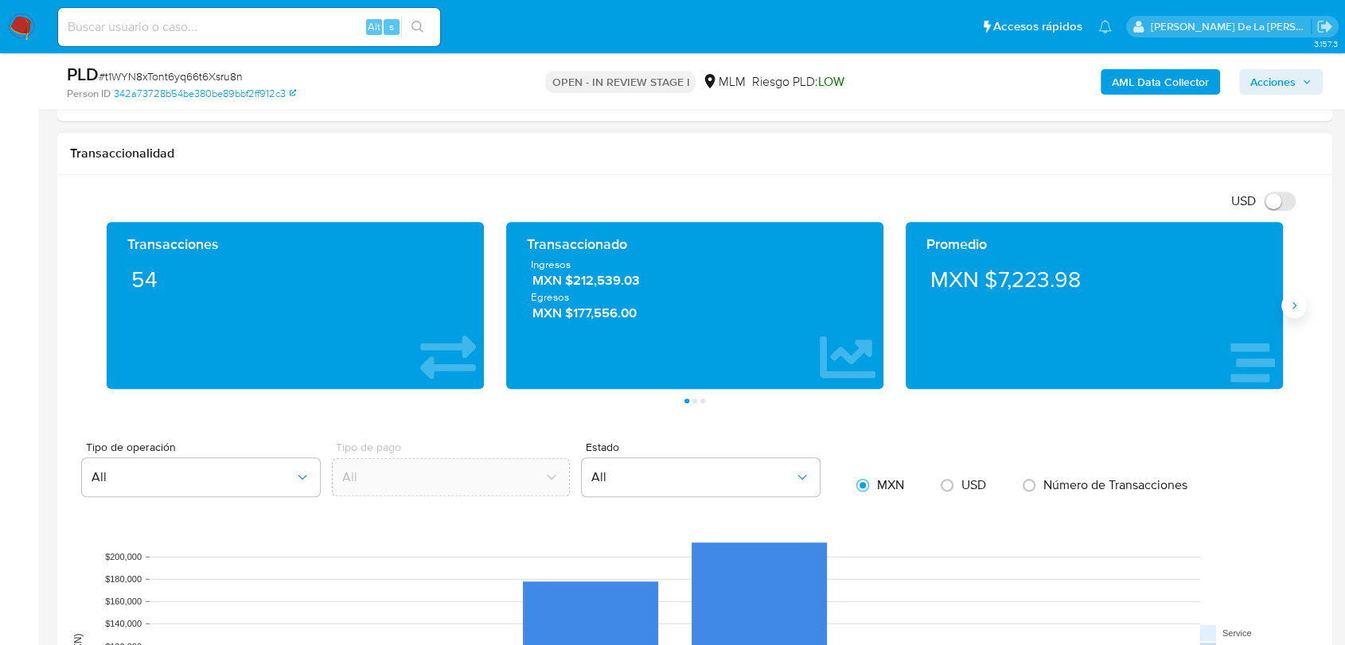
click at [1292, 317] on button "Siguiente" at bounding box center [1293, 305] width 25 height 25
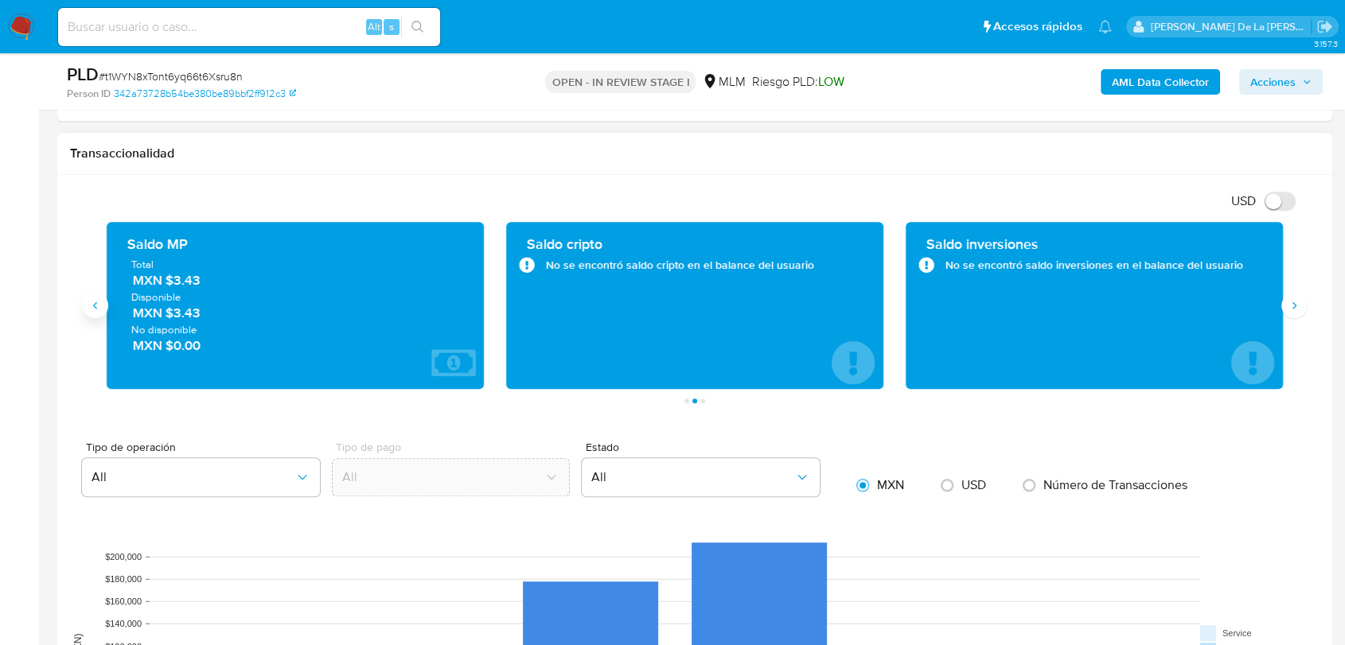
drag, startPoint x: 95, startPoint y: 317, endPoint x: 99, endPoint y: 306, distance: 11.6
click at [97, 317] on button "Anterior" at bounding box center [95, 305] width 25 height 25
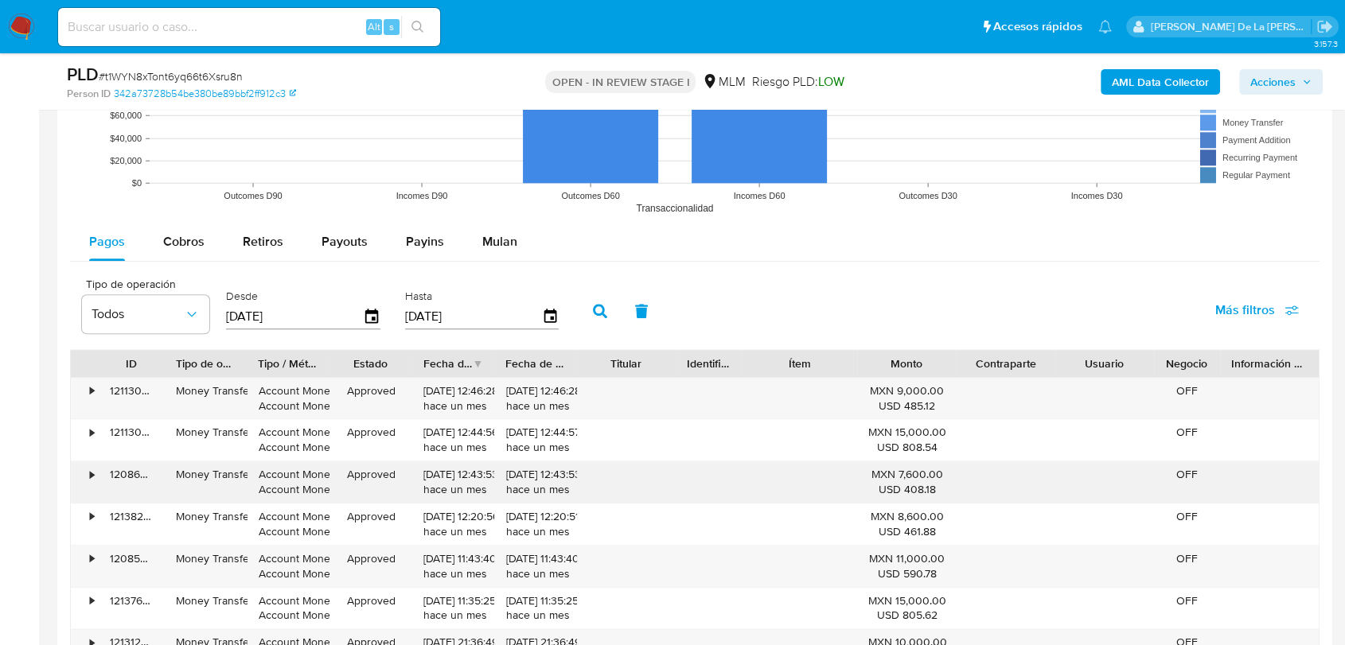
scroll to position [1680, 0]
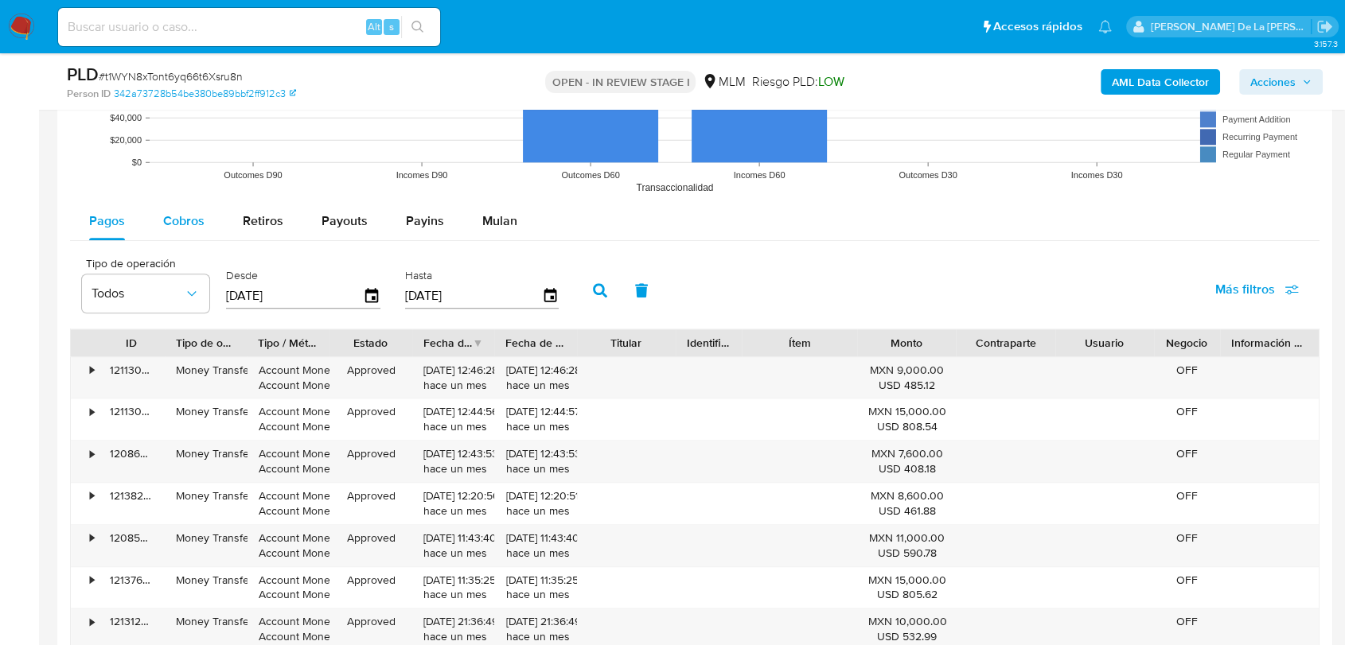
click at [202, 212] on span "Cobros" at bounding box center [183, 221] width 41 height 18
select select "10"
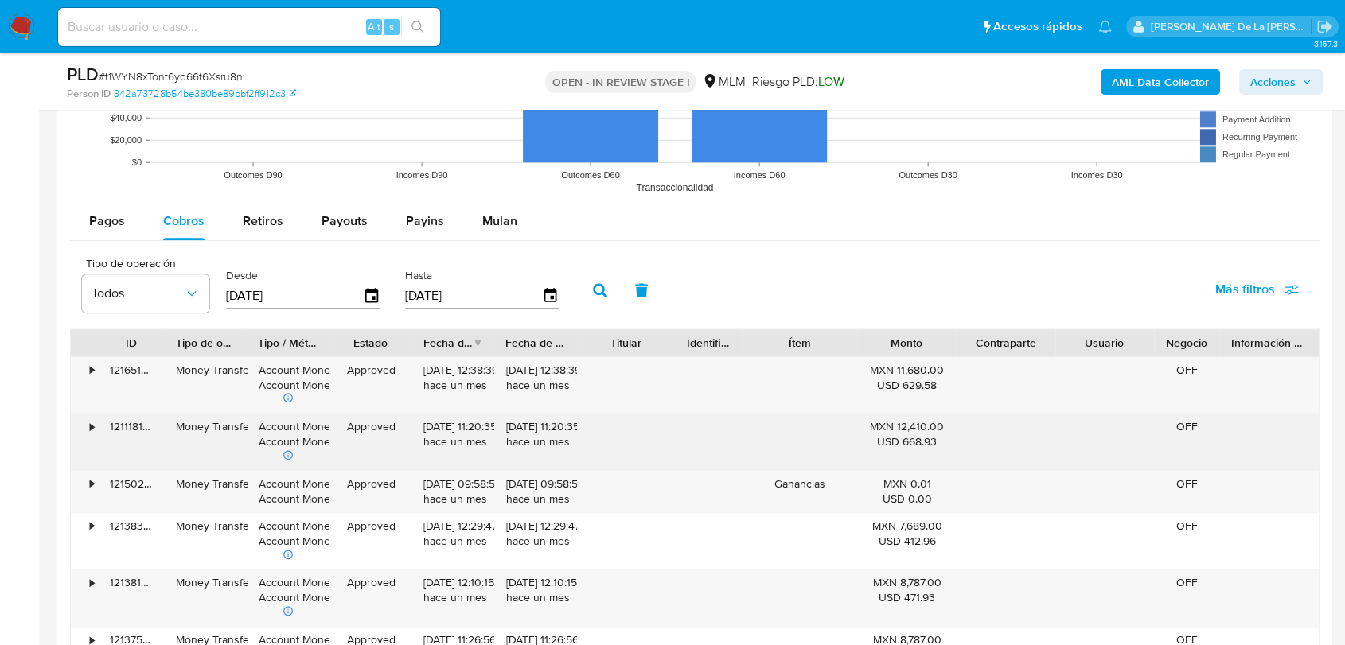
scroll to position [1945, 0]
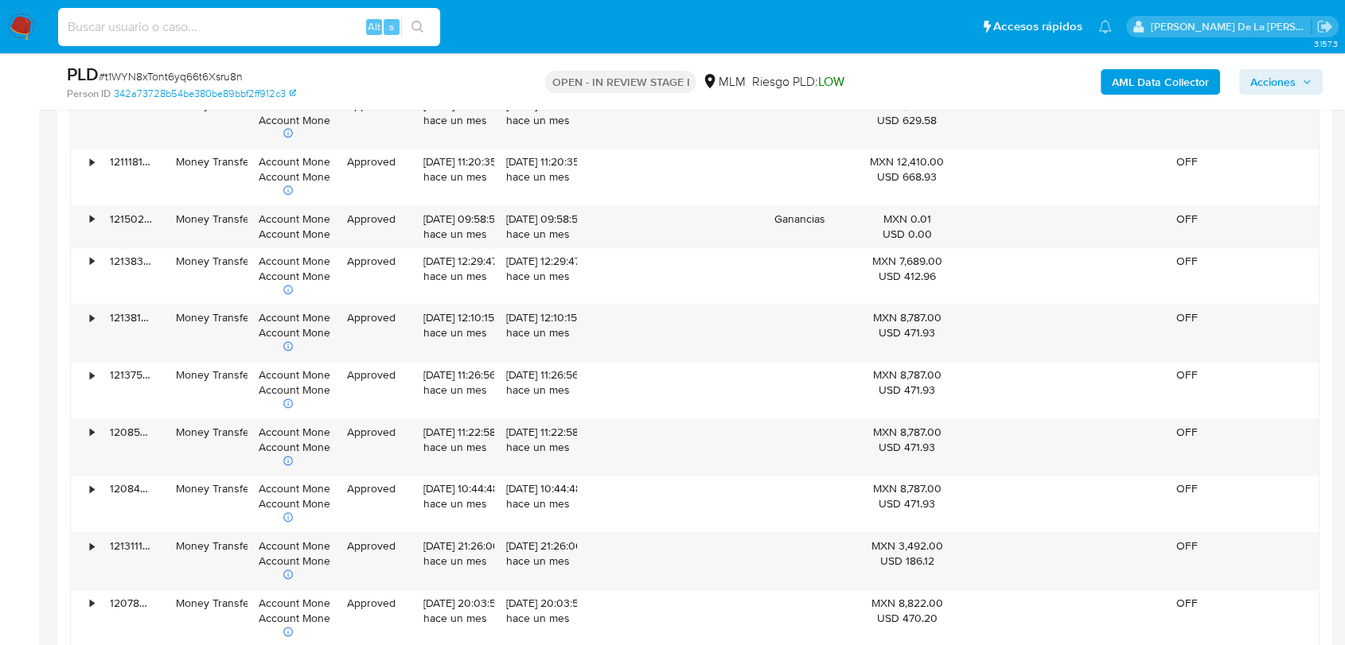
click at [159, 29] on input at bounding box center [249, 27] width 382 height 21
paste input "2544439576"
type input "2544439576"
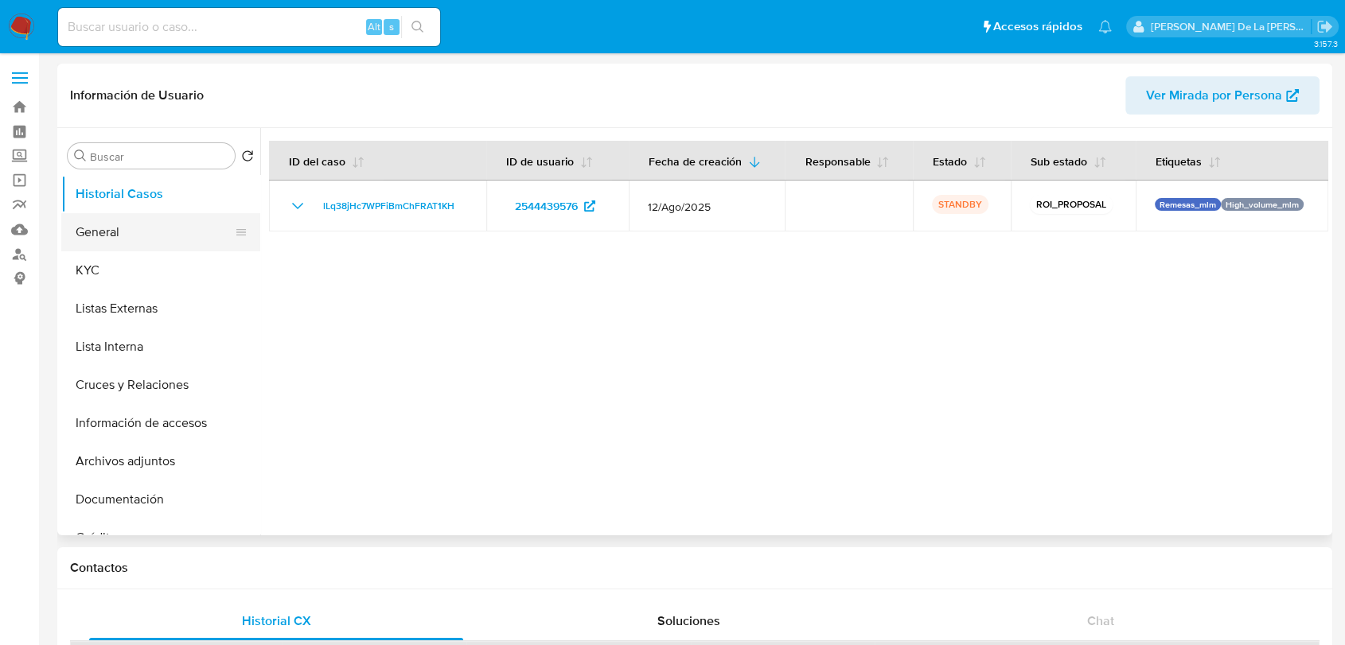
select select "10"
click at [204, 240] on button "General" at bounding box center [154, 232] width 186 height 38
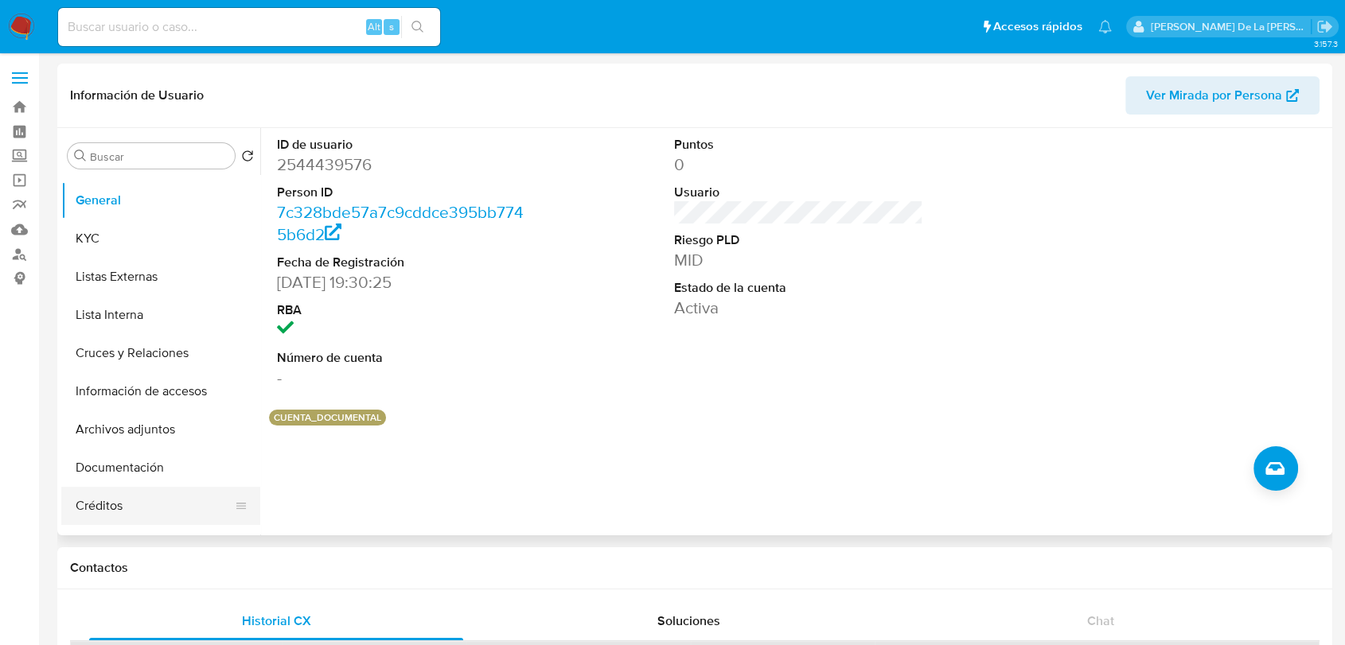
scroll to position [88, 0]
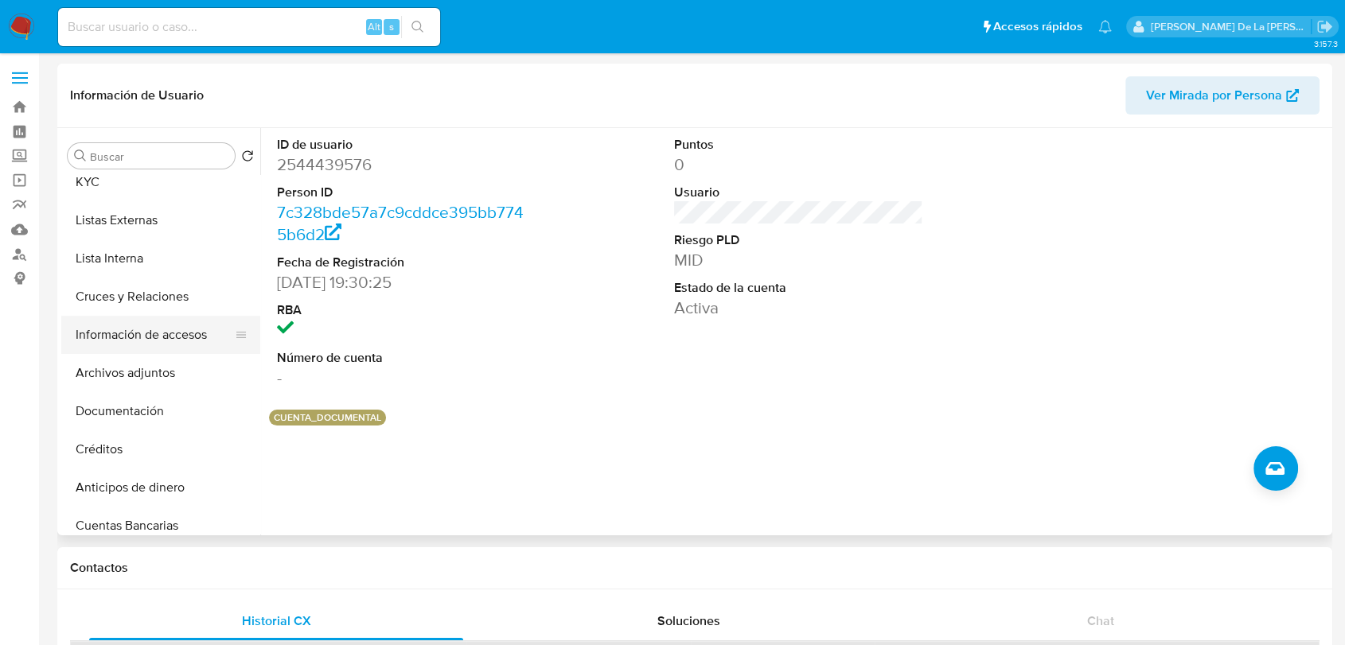
click at [166, 337] on button "Información de accesos" at bounding box center [154, 335] width 186 height 38
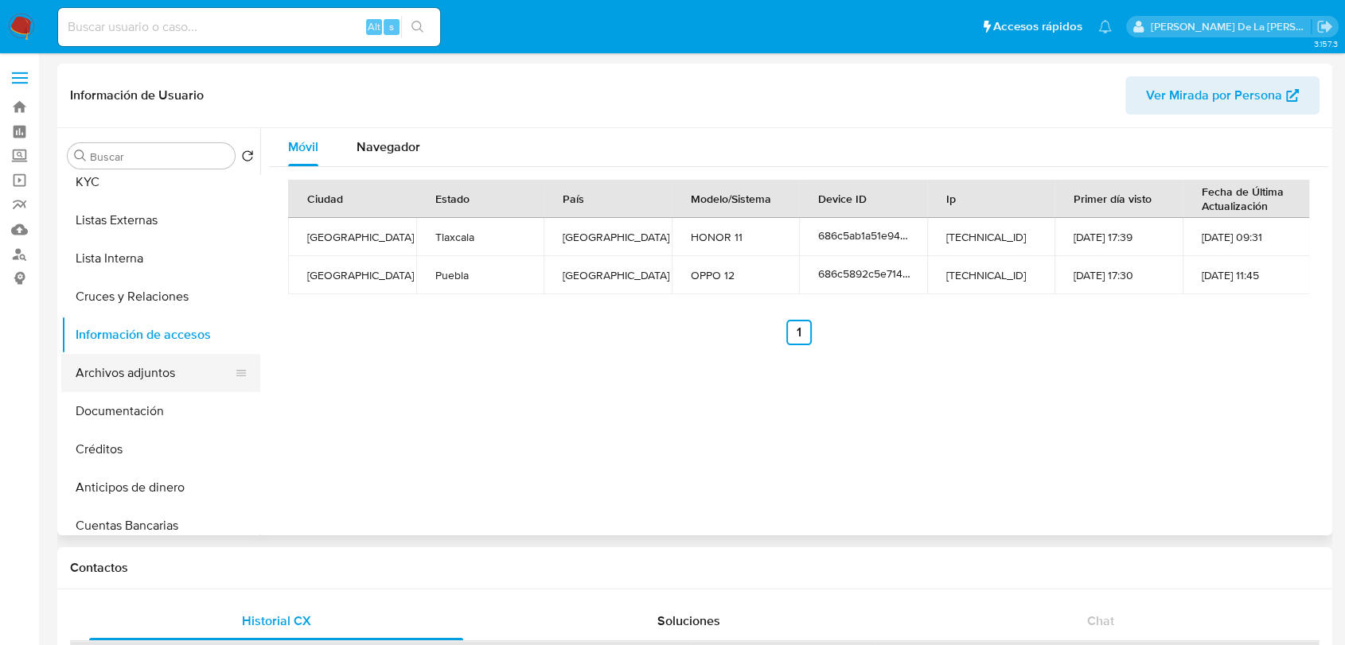
click at [146, 370] on button "Archivos adjuntos" at bounding box center [154, 373] width 186 height 38
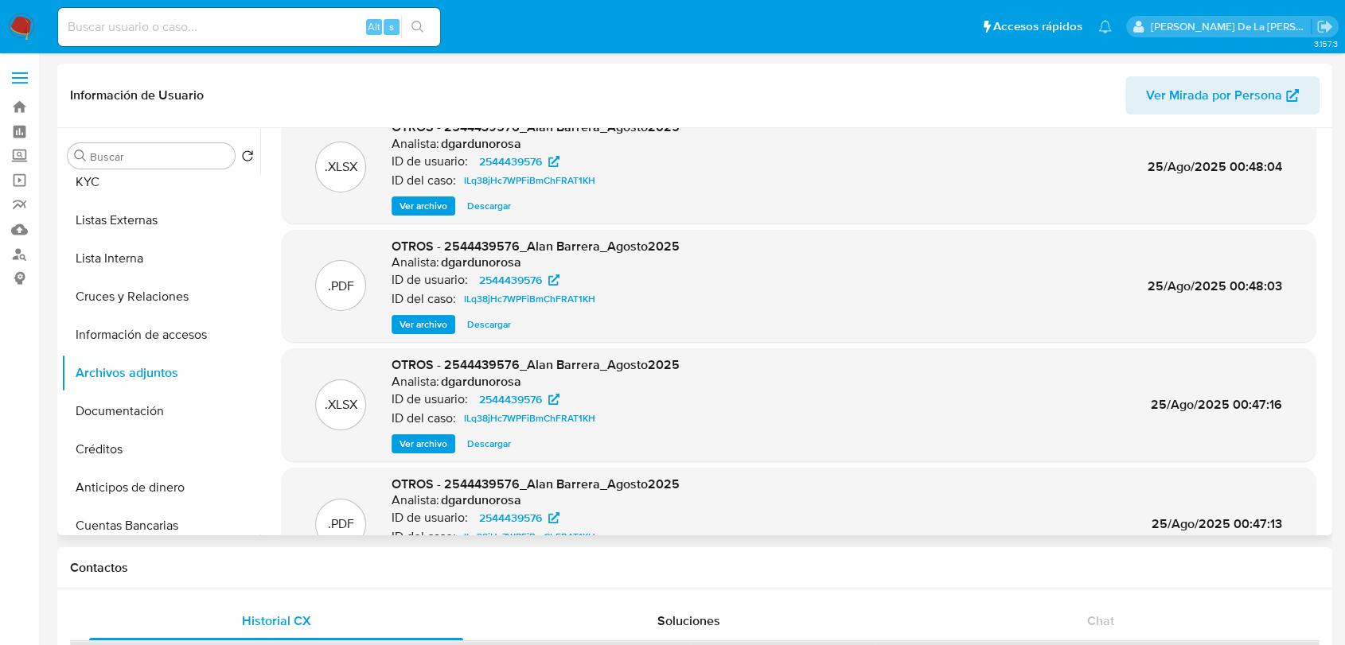
scroll to position [0, 0]
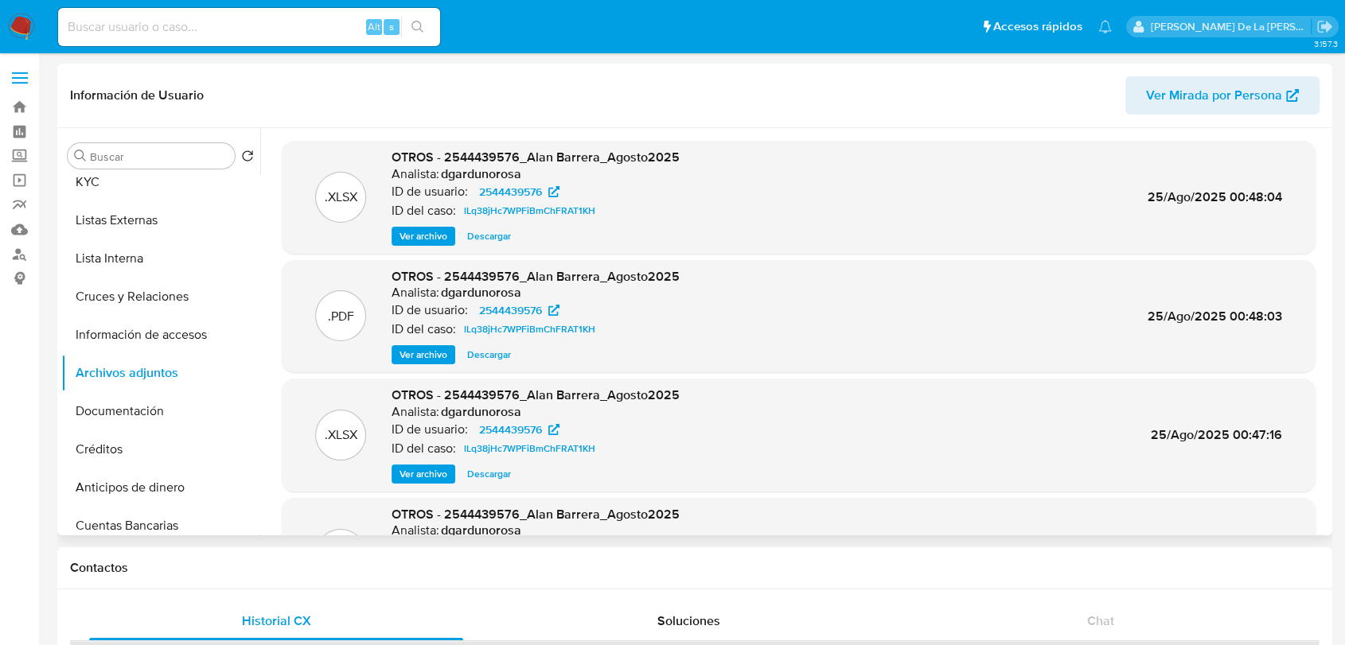
click at [418, 350] on span "Ver archivo" at bounding box center [423, 355] width 48 height 16
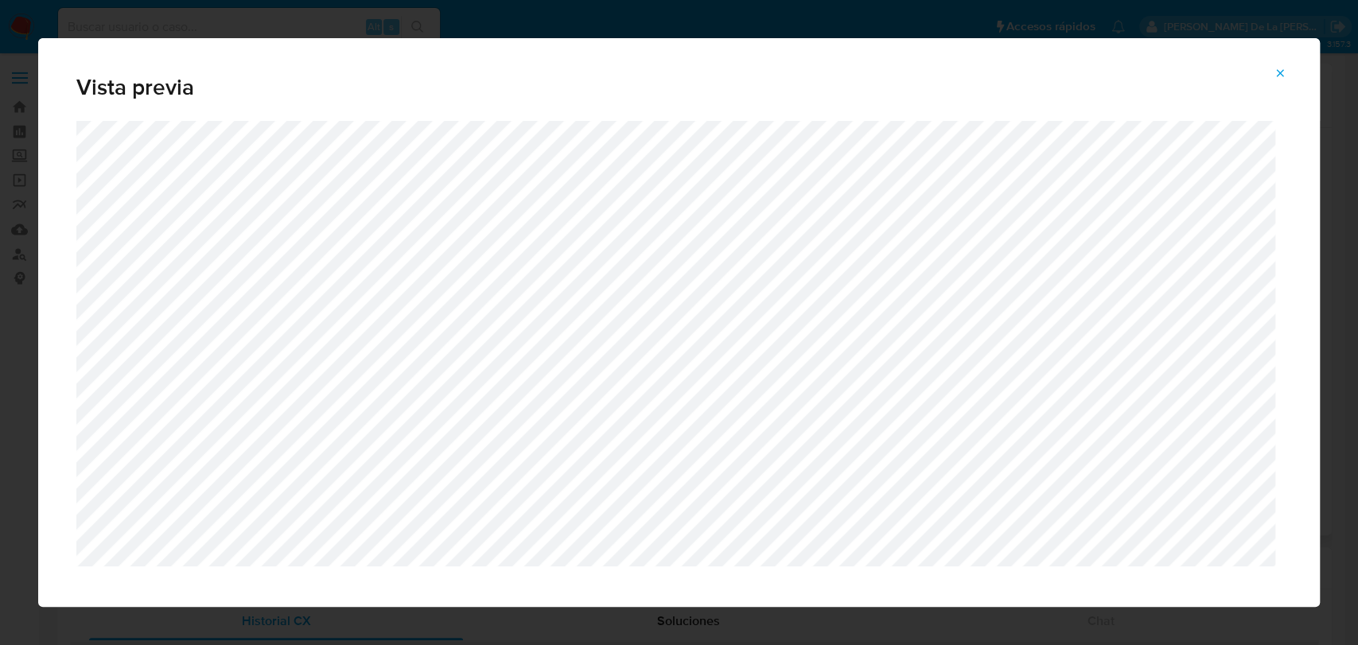
click at [1280, 71] on icon "Attachment preview" at bounding box center [1280, 73] width 13 height 13
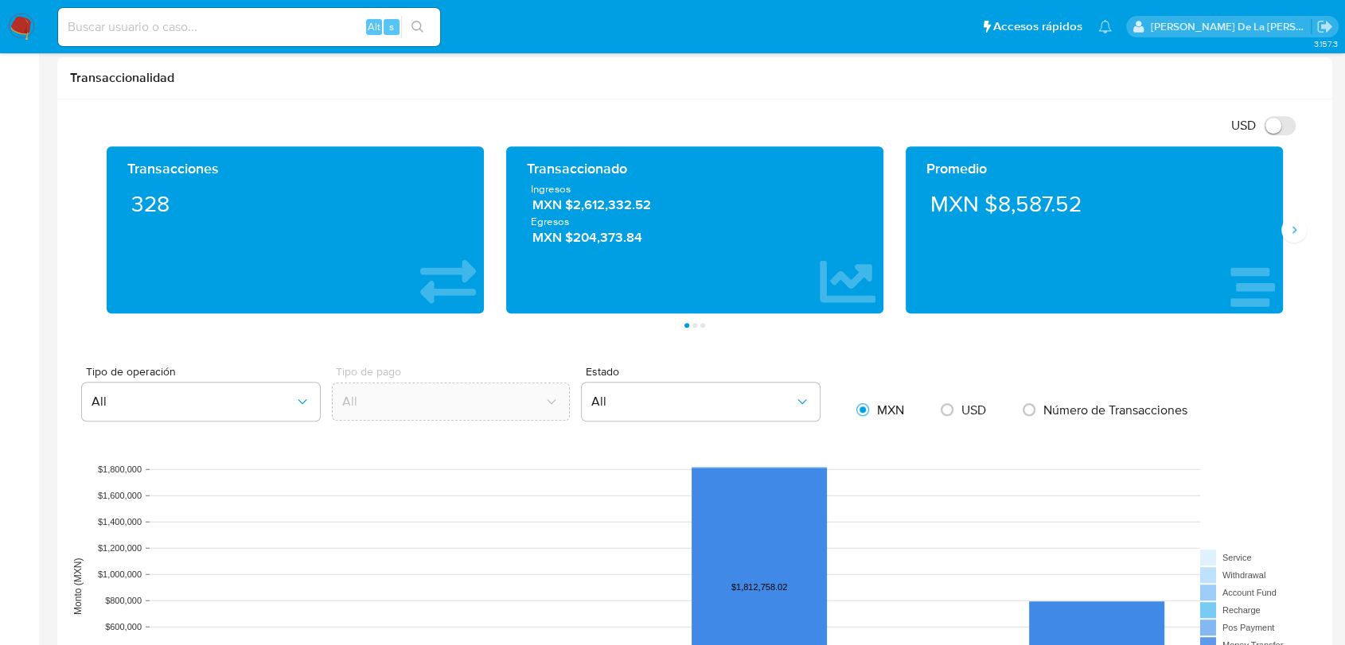
scroll to position [773, 0]
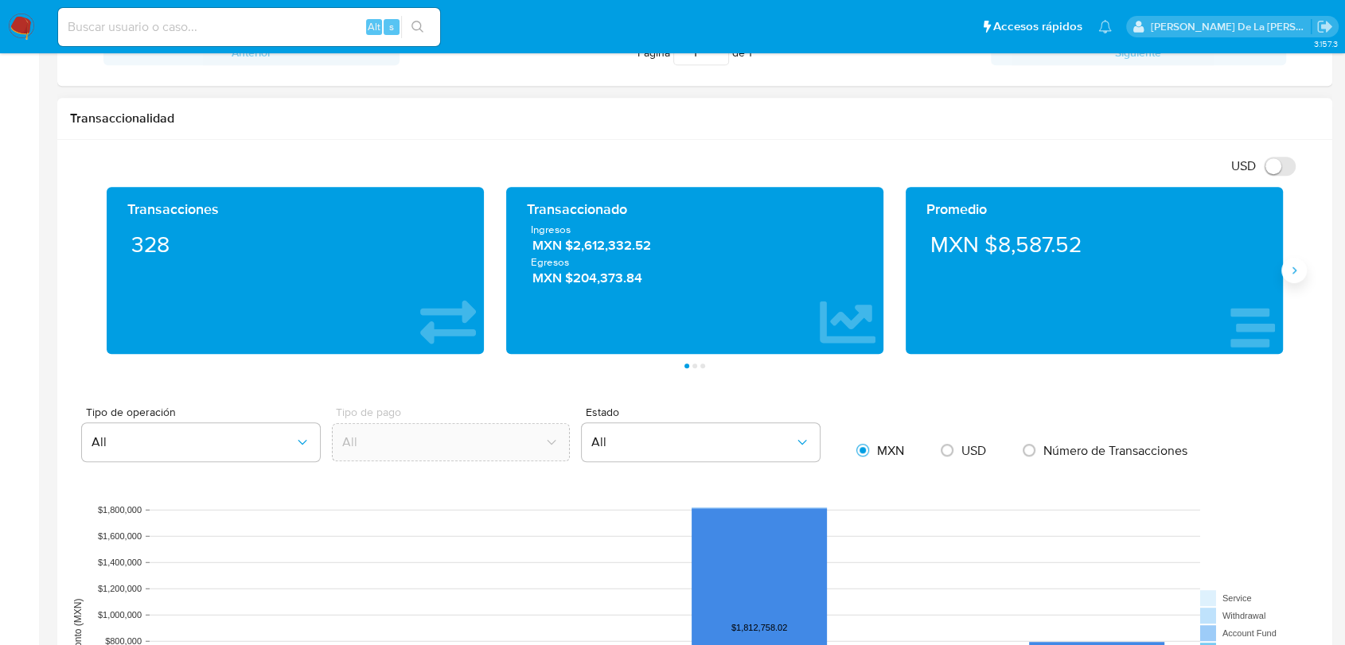
click at [1287, 274] on icon "Siguiente" at bounding box center [1293, 270] width 13 height 13
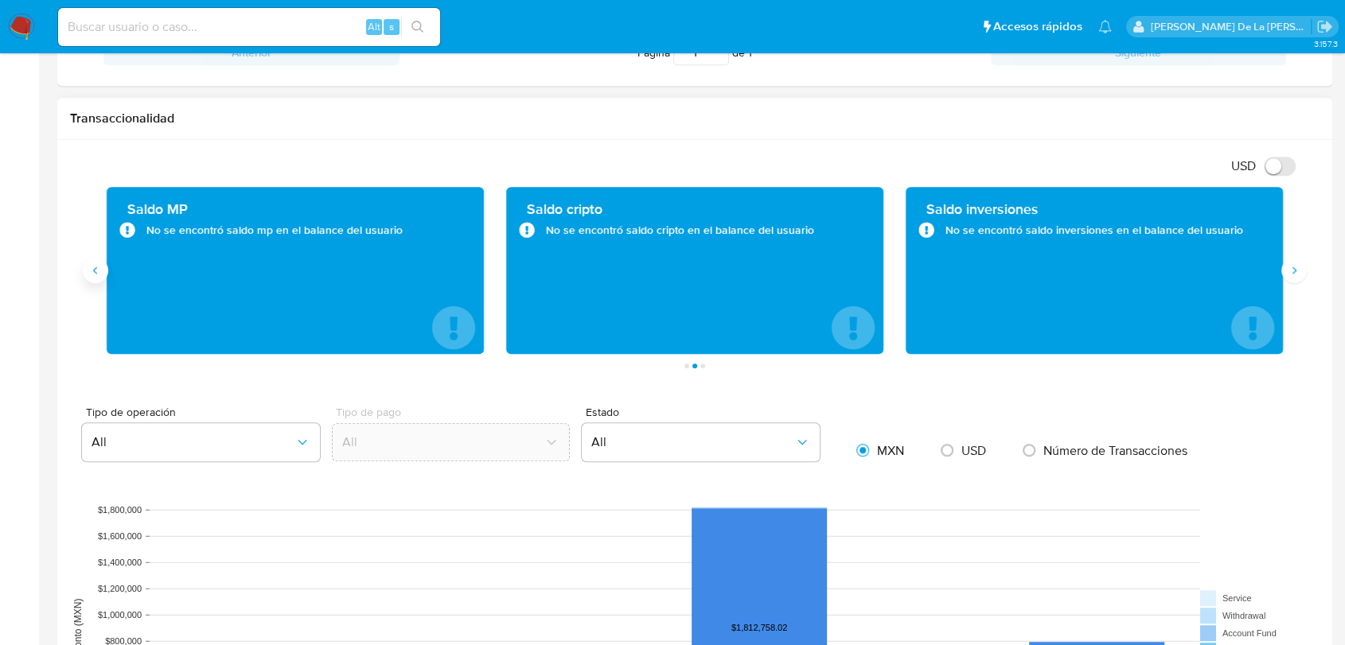
click at [95, 276] on button "Anterior" at bounding box center [95, 270] width 25 height 25
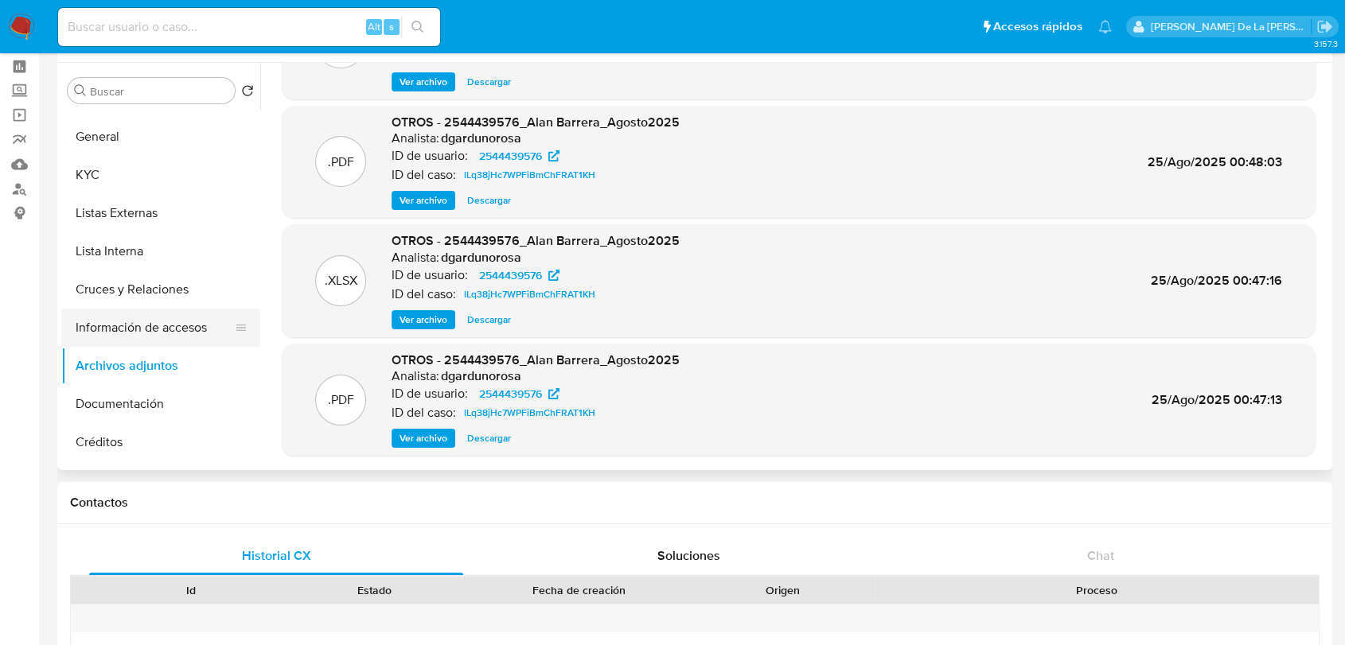
scroll to position [0, 0]
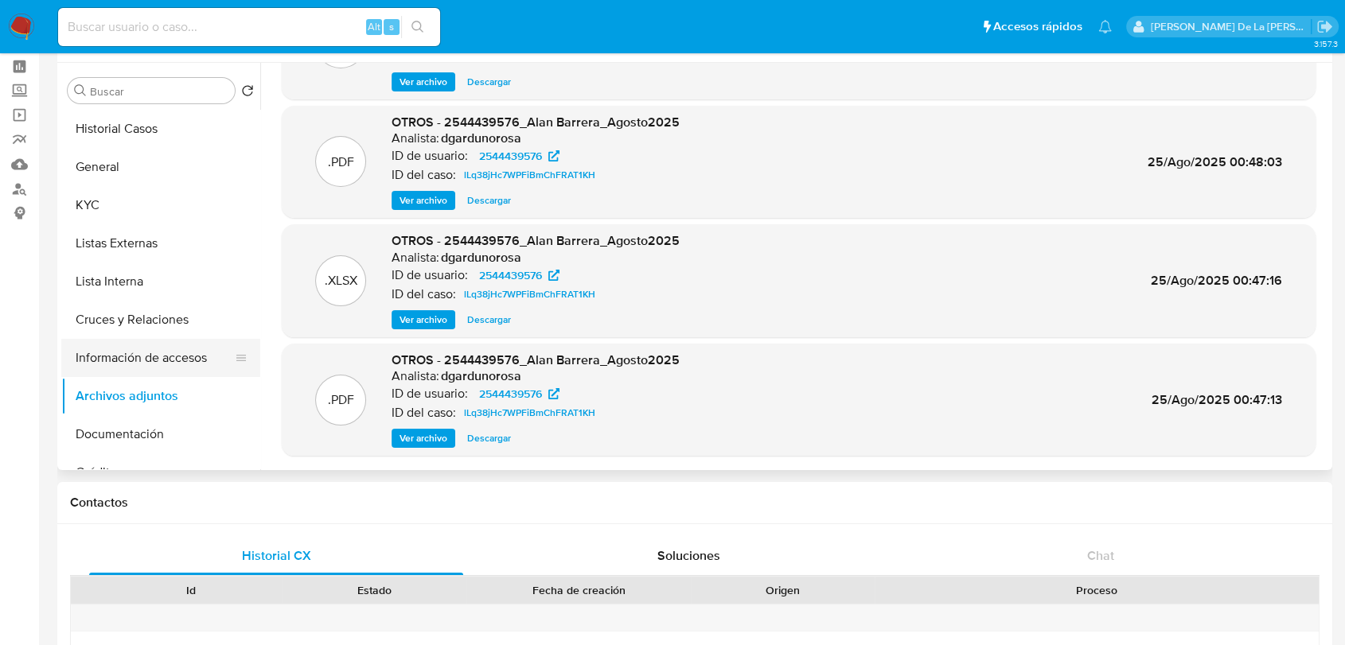
click at [139, 343] on button "Información de accesos" at bounding box center [154, 358] width 186 height 38
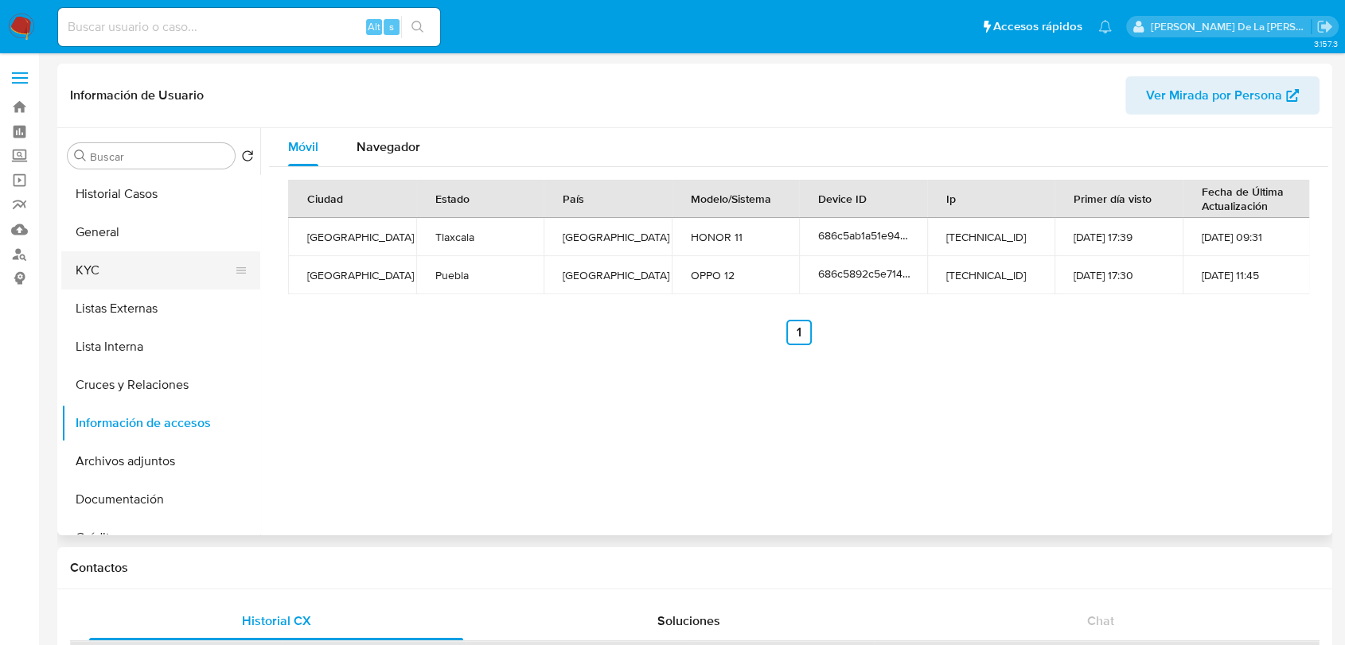
click at [129, 274] on button "KYC" at bounding box center [154, 270] width 186 height 38
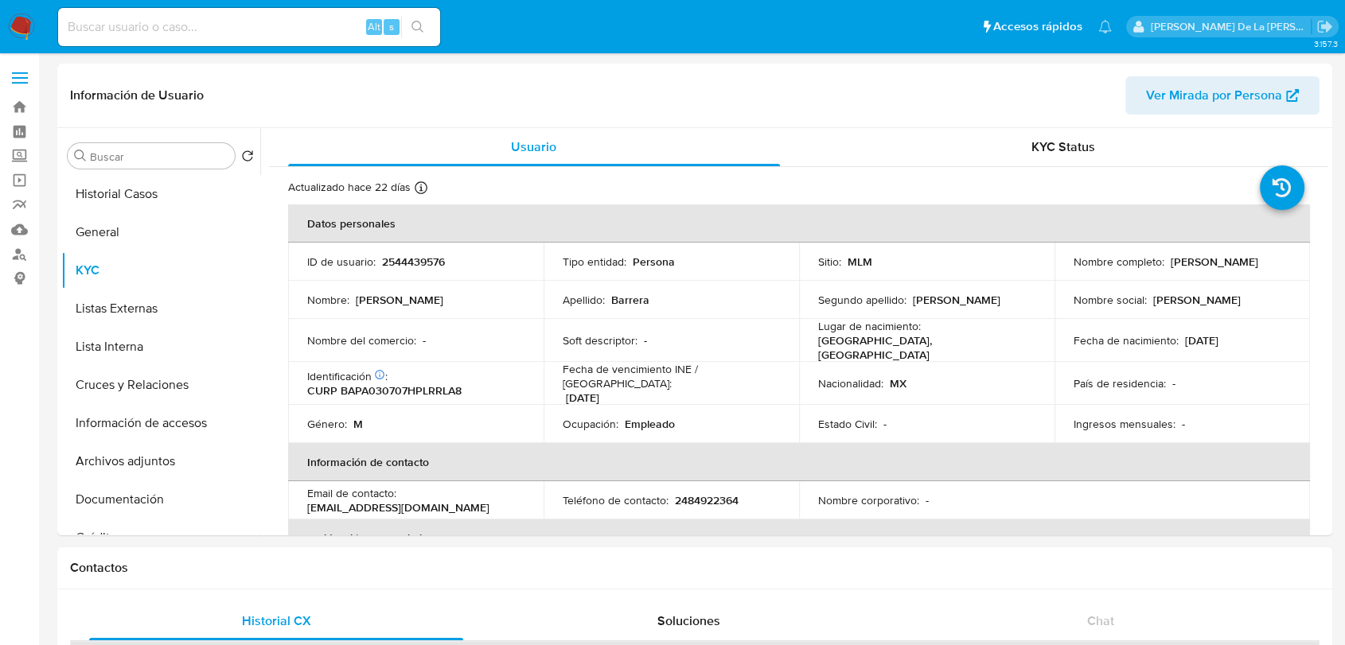
click at [1170, 262] on p "Alan Barrera Peralta" at bounding box center [1214, 262] width 88 height 14
drag, startPoint x: 1166, startPoint y: 262, endPoint x: 1292, endPoint y: 264, distance: 126.5
click at [1292, 264] on td "Nombre completo : Alan Barrera Peralta" at bounding box center [1181, 262] width 255 height 38
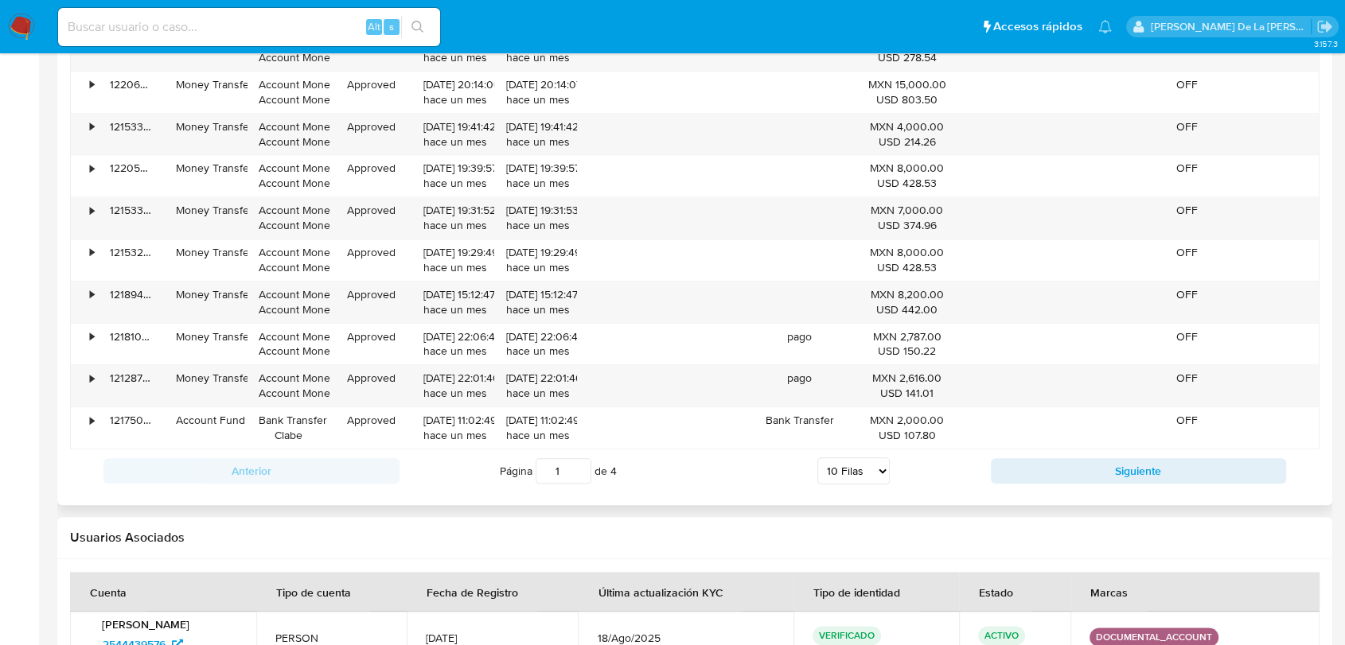
scroll to position [1591, 0]
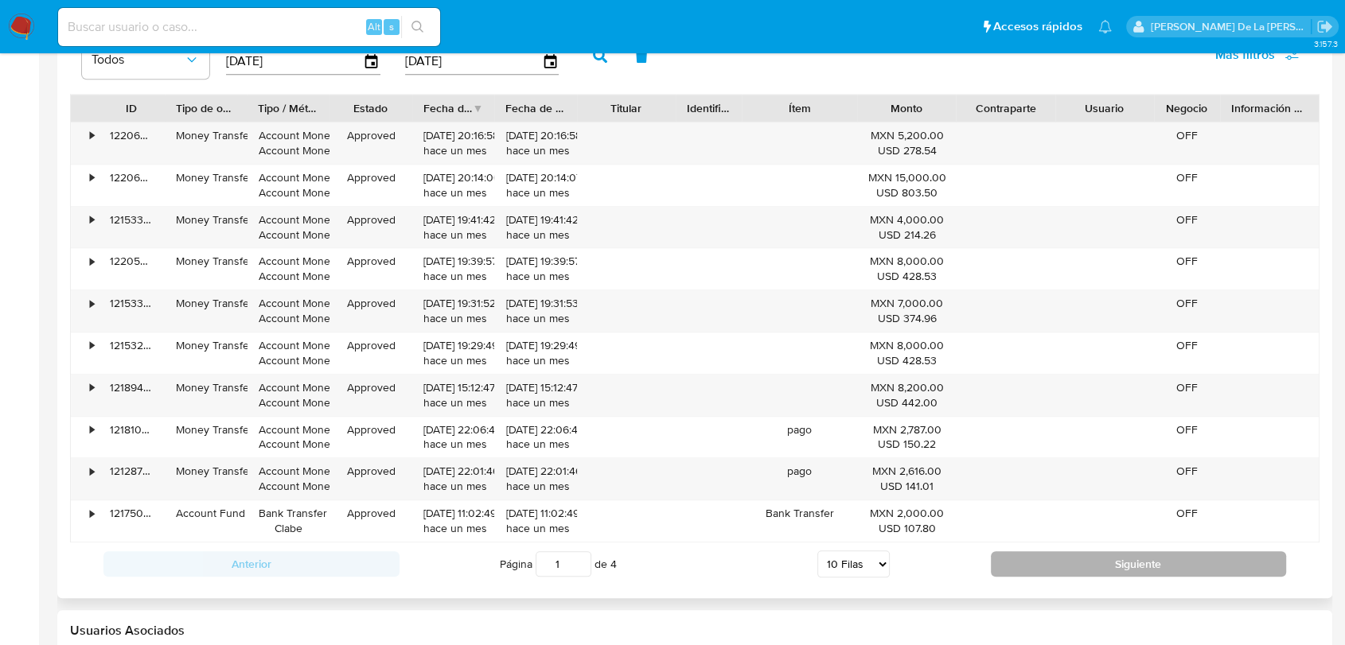
click at [1033, 560] on button "Siguiente" at bounding box center [1139, 563] width 296 height 25
type input "2"
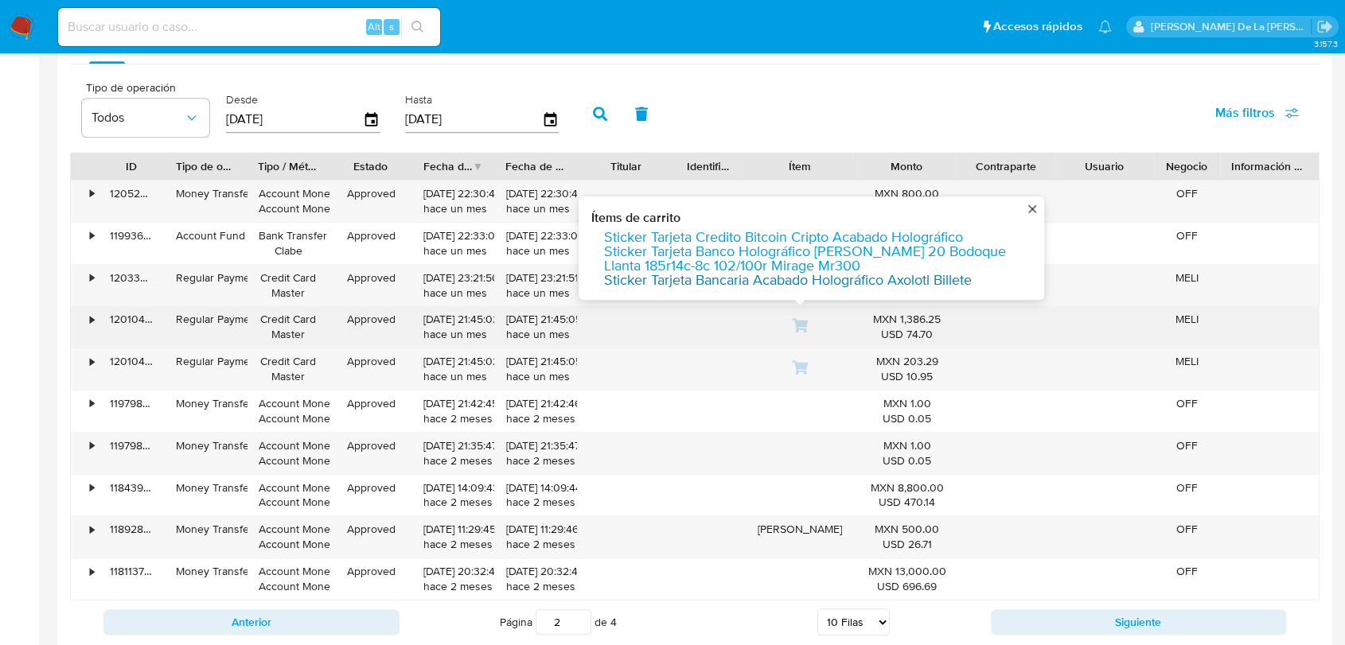
scroll to position [1502, 0]
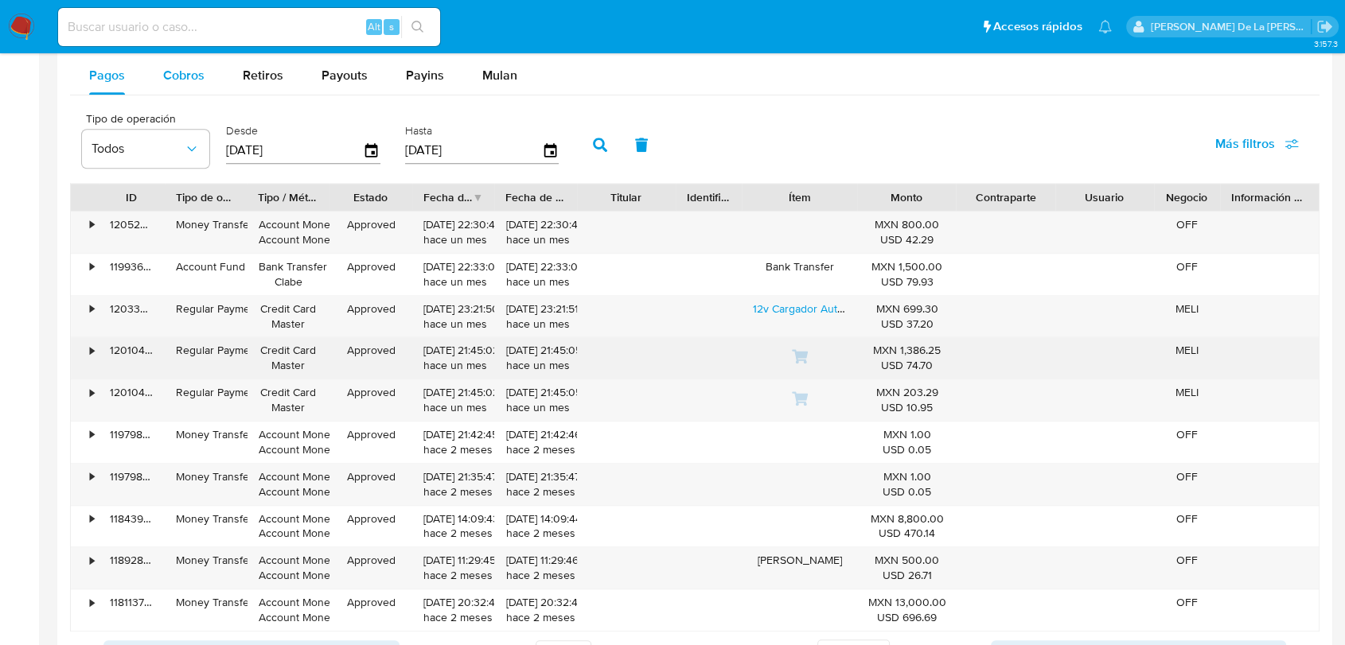
click at [183, 71] on span "Cobros" at bounding box center [183, 75] width 41 height 18
select select "10"
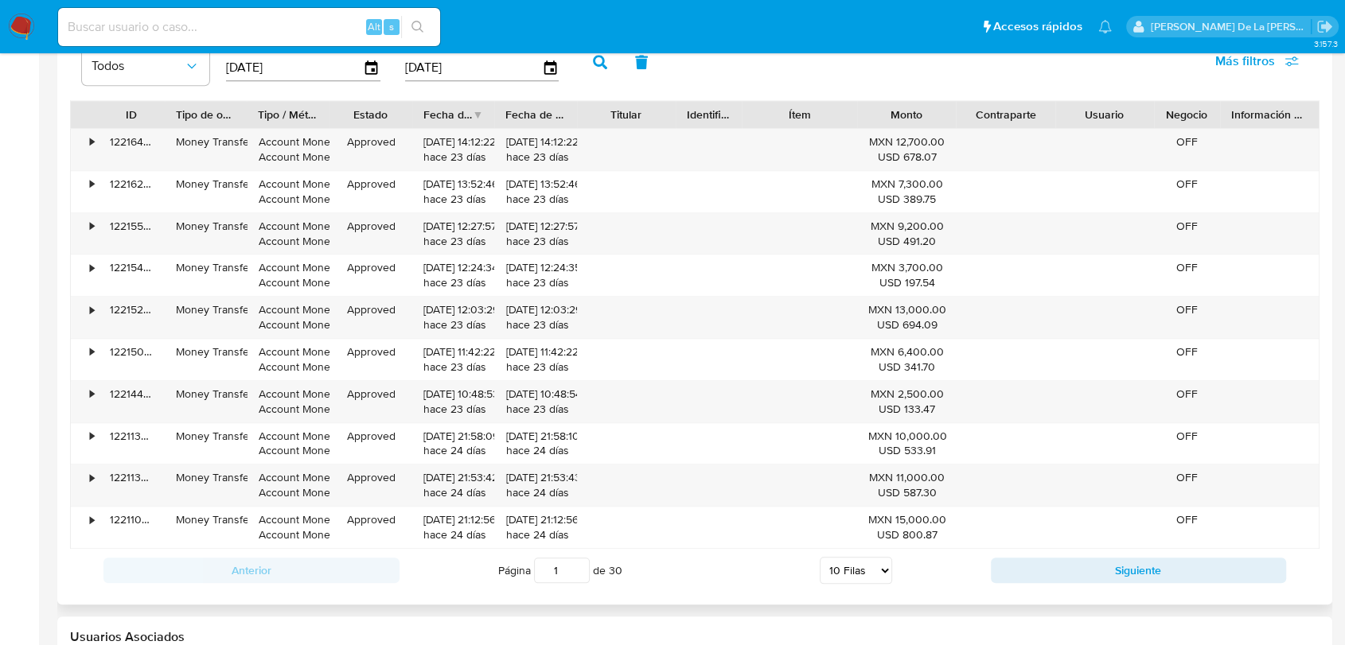
scroll to position [1680, 0]
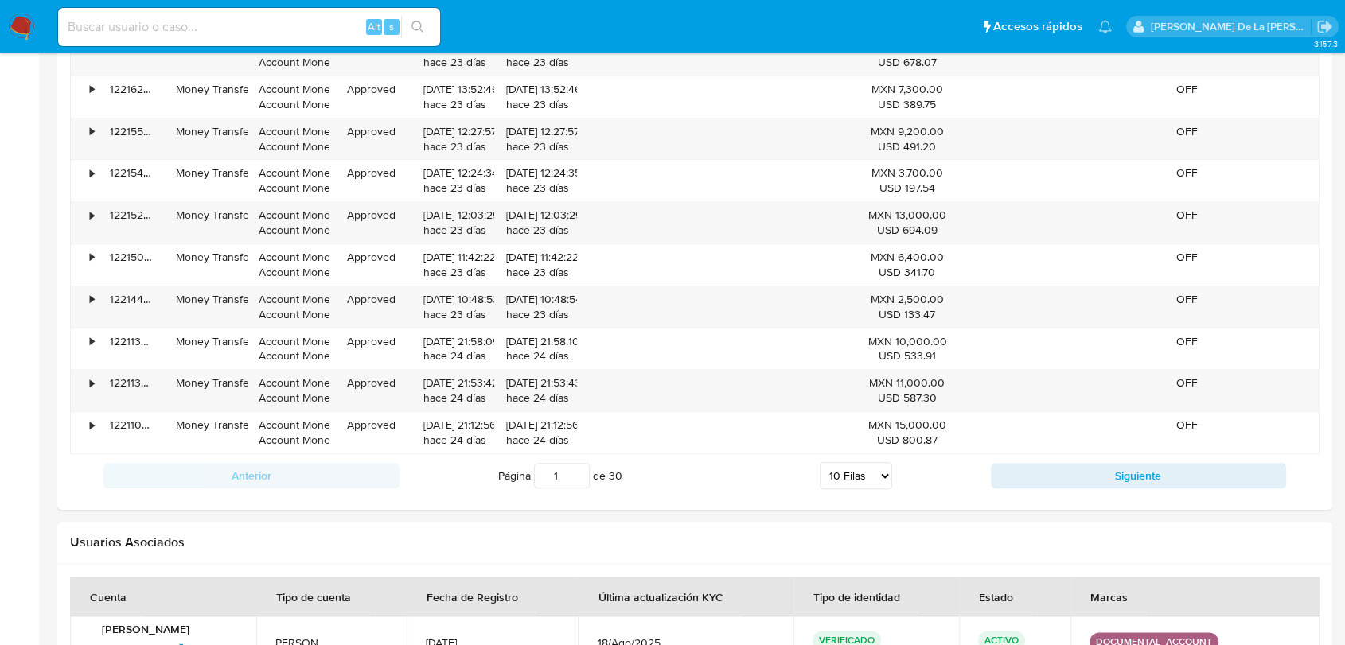
click at [1026, 471] on button "Siguiente" at bounding box center [1139, 475] width 296 height 25
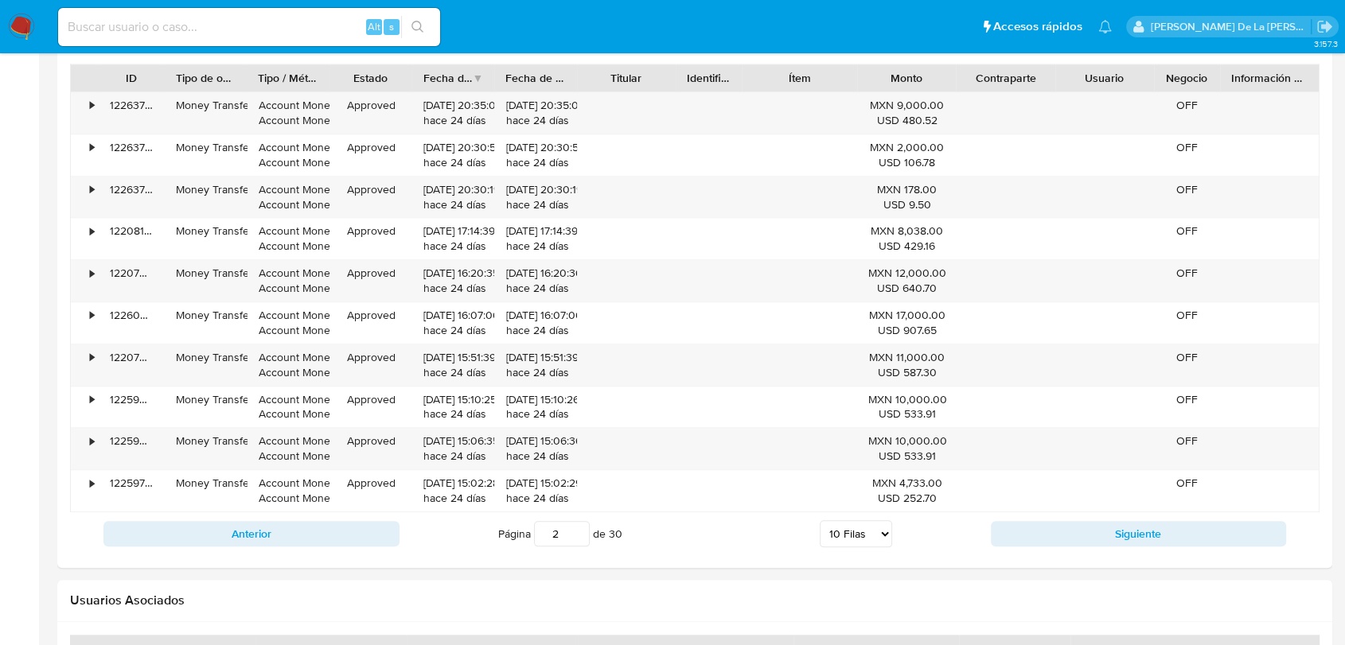
scroll to position [1591, 0]
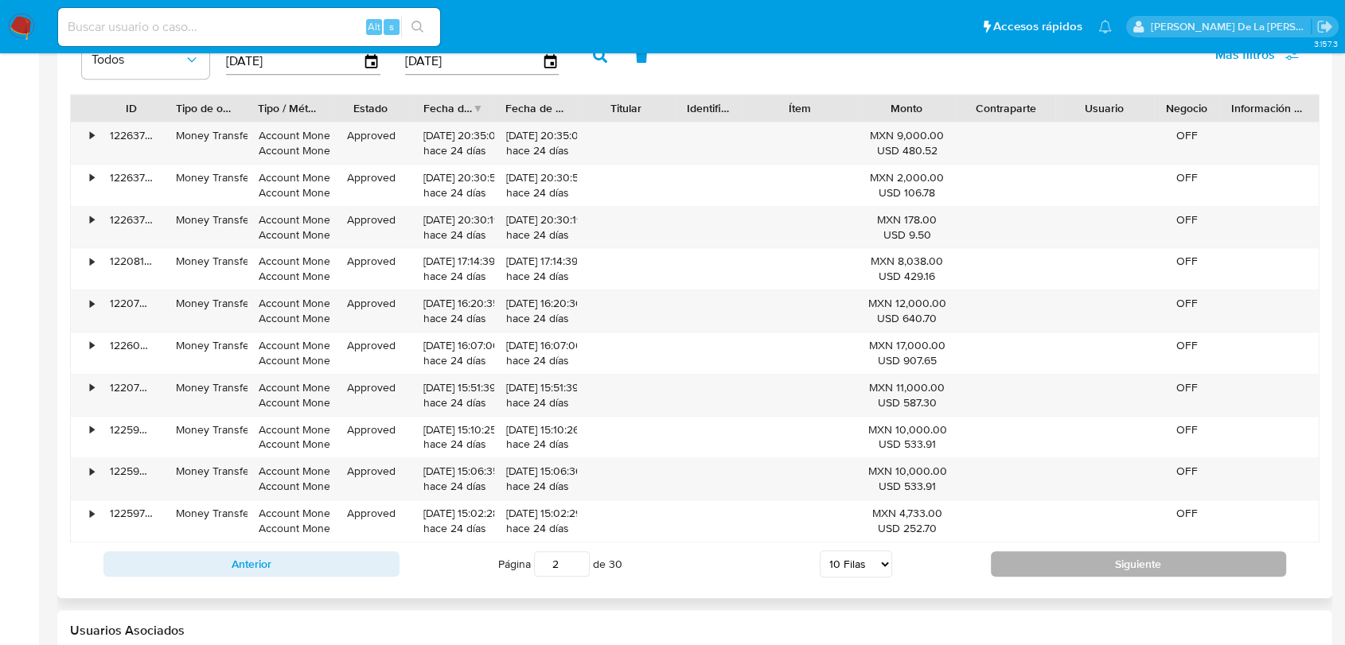
click at [1089, 558] on button "Siguiente" at bounding box center [1139, 563] width 296 height 25
click at [1085, 561] on button "Siguiente" at bounding box center [1139, 563] width 296 height 25
click at [1082, 562] on button "Siguiente" at bounding box center [1139, 563] width 296 height 25
click at [1082, 561] on button "Siguiente" at bounding box center [1139, 563] width 296 height 25
click at [1082, 560] on button "Siguiente" at bounding box center [1139, 563] width 296 height 25
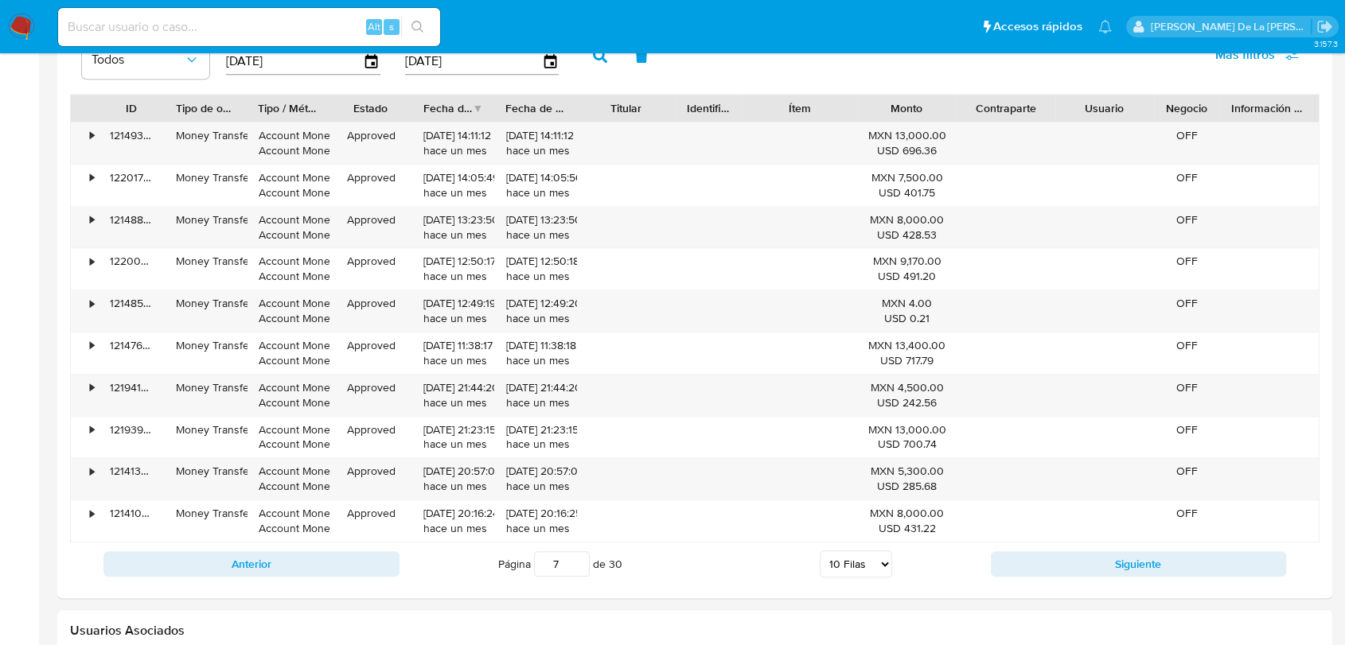
click at [1082, 559] on button "Siguiente" at bounding box center [1139, 563] width 296 height 25
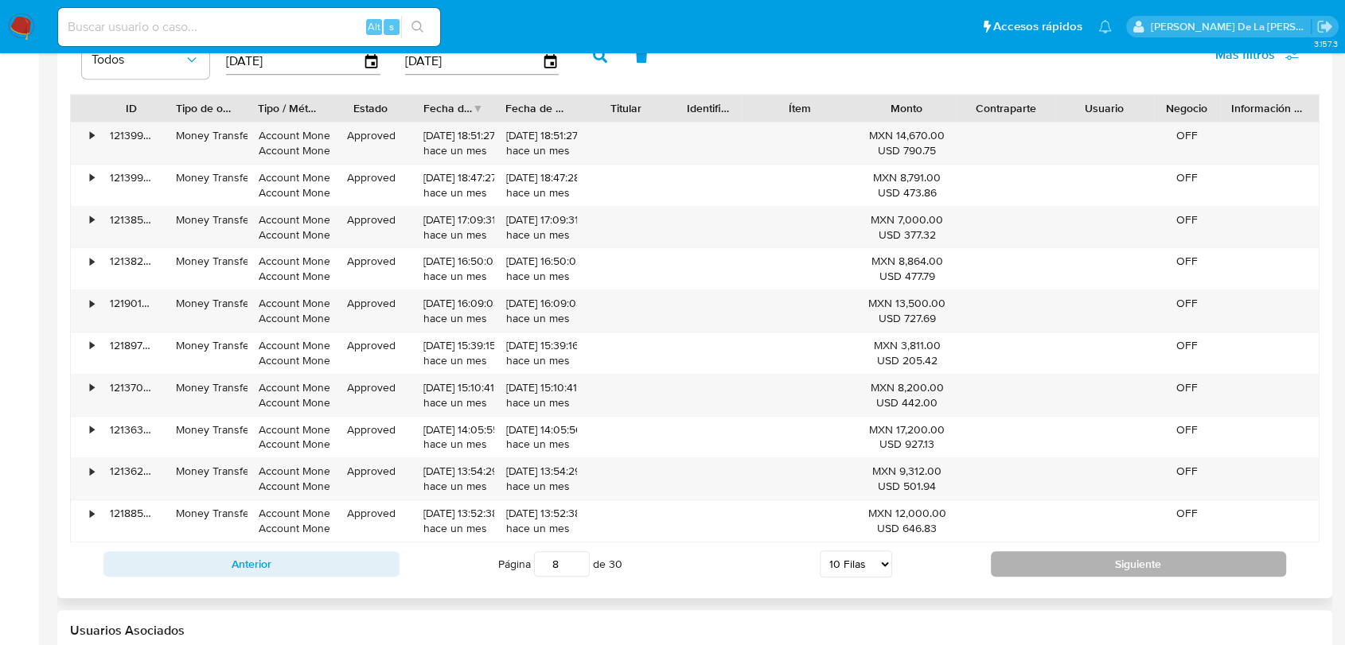
click at [1082, 558] on button "Siguiente" at bounding box center [1139, 563] width 296 height 25
click at [1082, 559] on button "Siguiente" at bounding box center [1139, 563] width 296 height 25
type input "10"
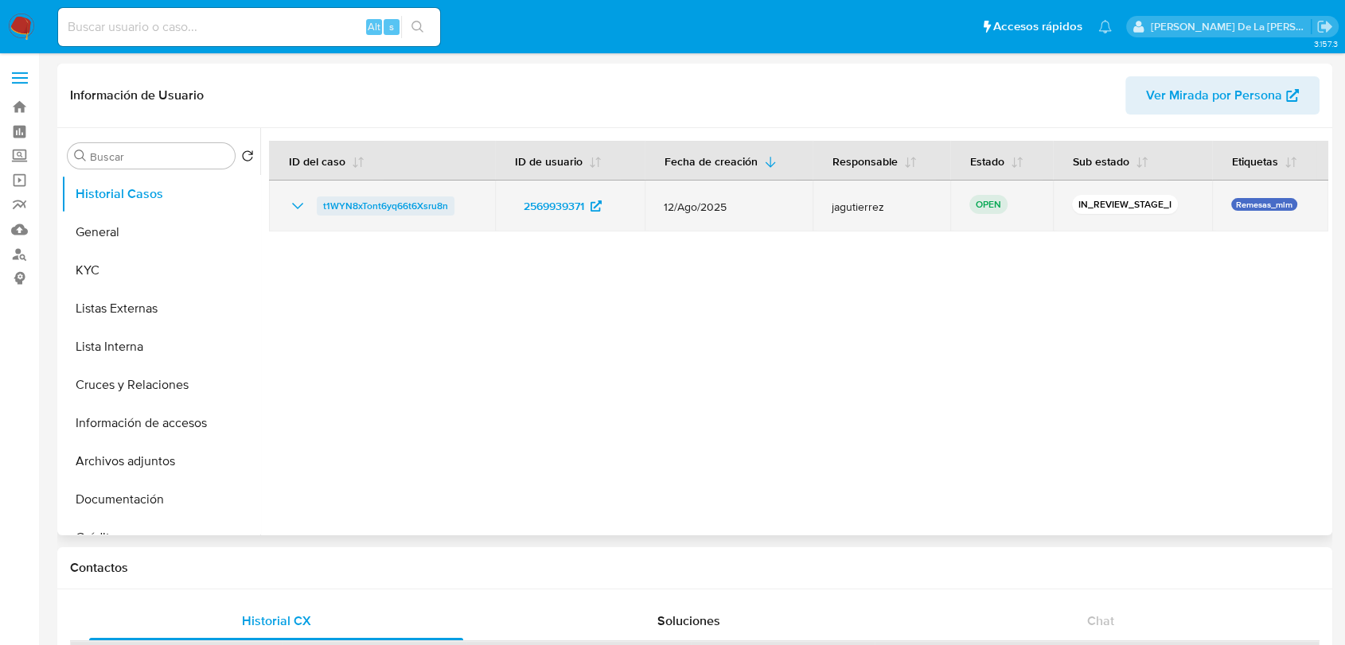
select select "10"
click at [406, 205] on span "t1WYN8xTont6yq66t6Xsru8n" at bounding box center [385, 206] width 125 height 19
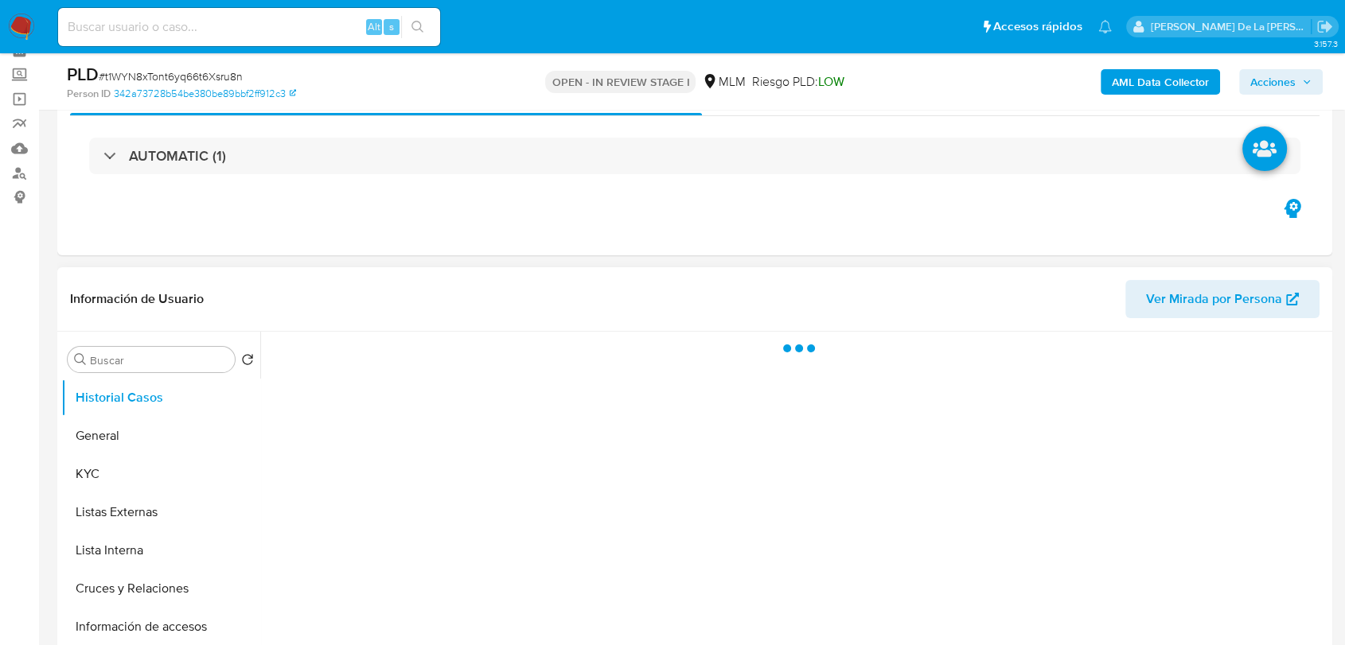
scroll to position [177, 0]
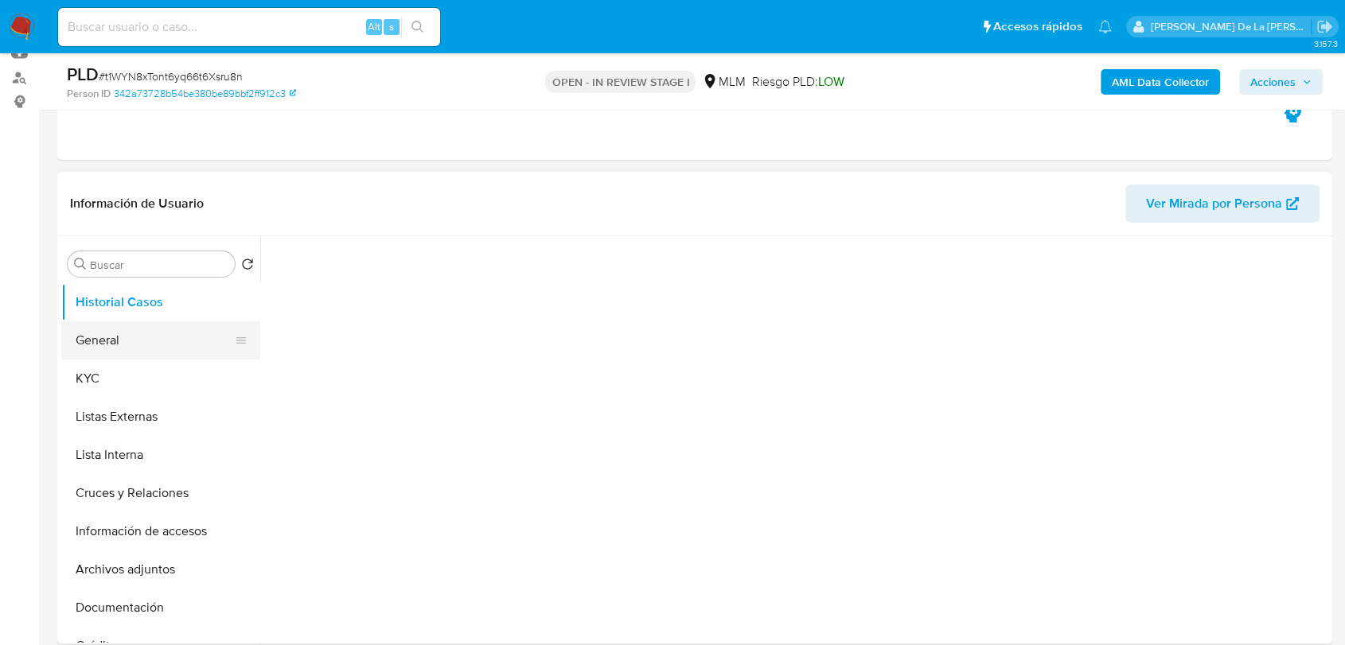
select select "10"
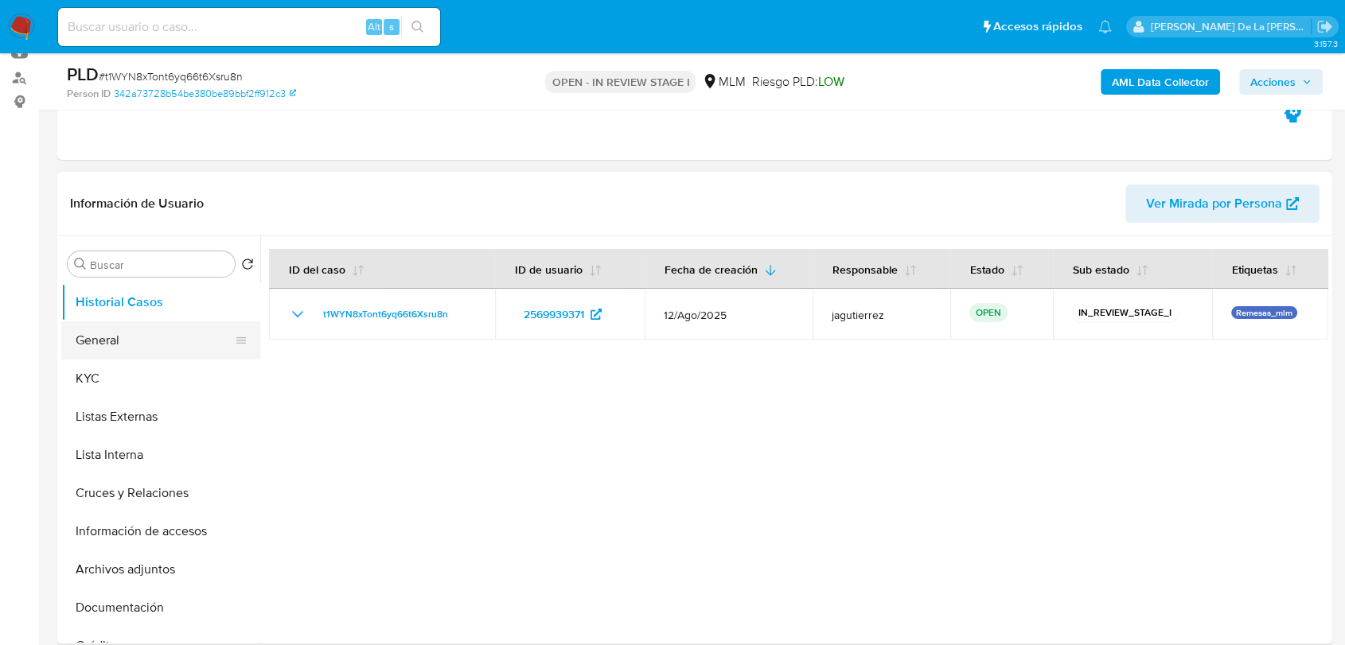
click at [140, 342] on button "General" at bounding box center [154, 340] width 186 height 38
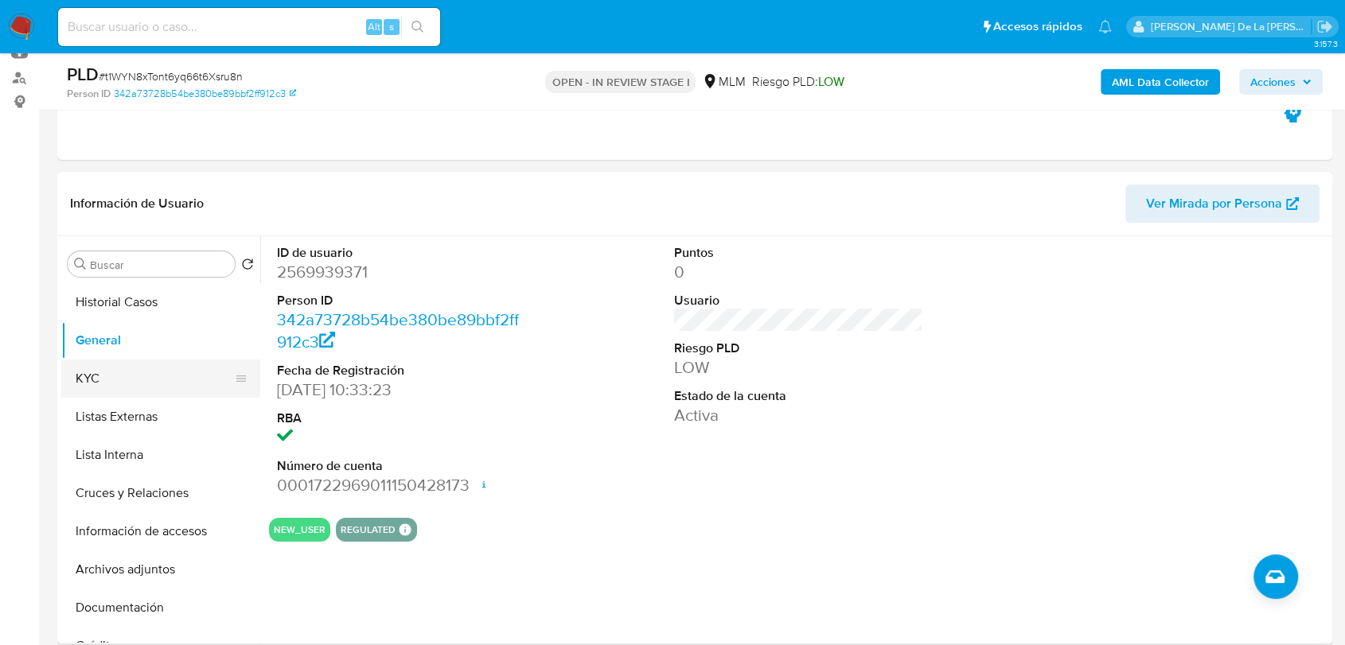
click at [87, 360] on button "KYC" at bounding box center [154, 379] width 186 height 38
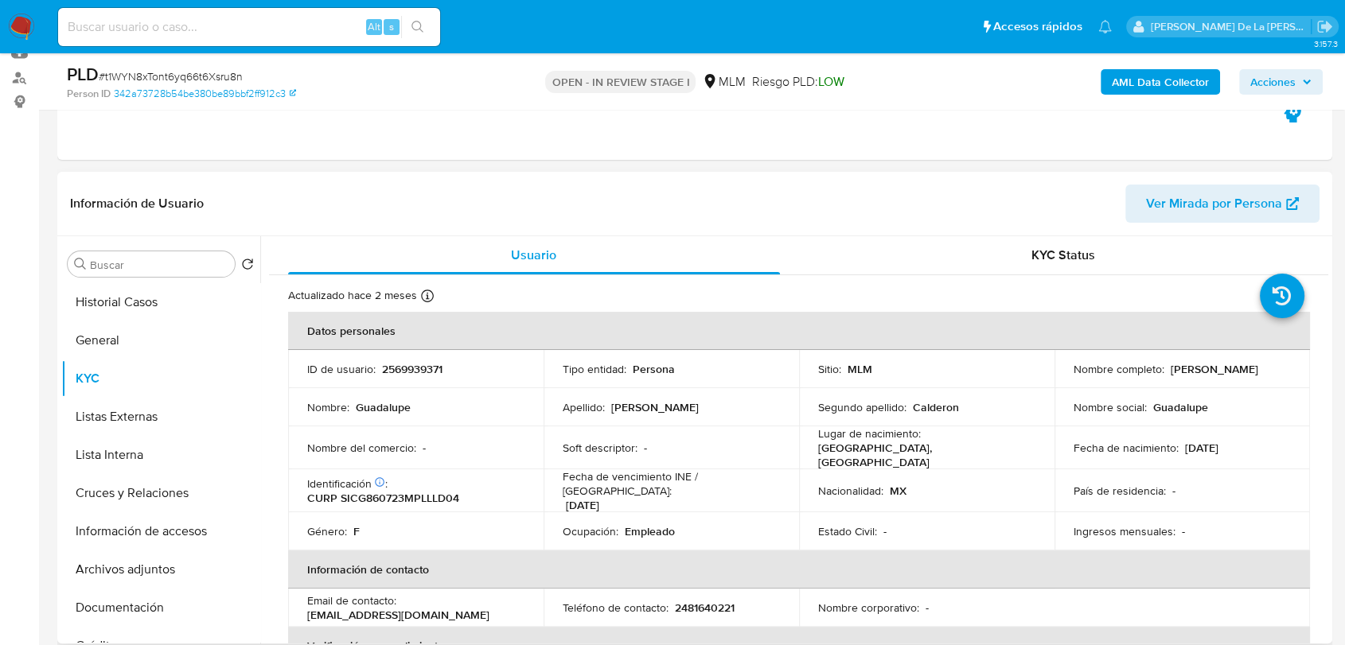
drag, startPoint x: 1069, startPoint y: 374, endPoint x: 1153, endPoint y: 364, distance: 85.0
click at [1217, 375] on div "Nombre completo : [PERSON_NAME]" at bounding box center [1181, 369] width 217 height 14
drag, startPoint x: 1148, startPoint y: 363, endPoint x: 1077, endPoint y: 377, distance: 72.3
click at [1170, 374] on p "[PERSON_NAME]" at bounding box center [1214, 369] width 88 height 14
drag, startPoint x: 1063, startPoint y: 376, endPoint x: 1206, endPoint y: 374, distance: 143.2
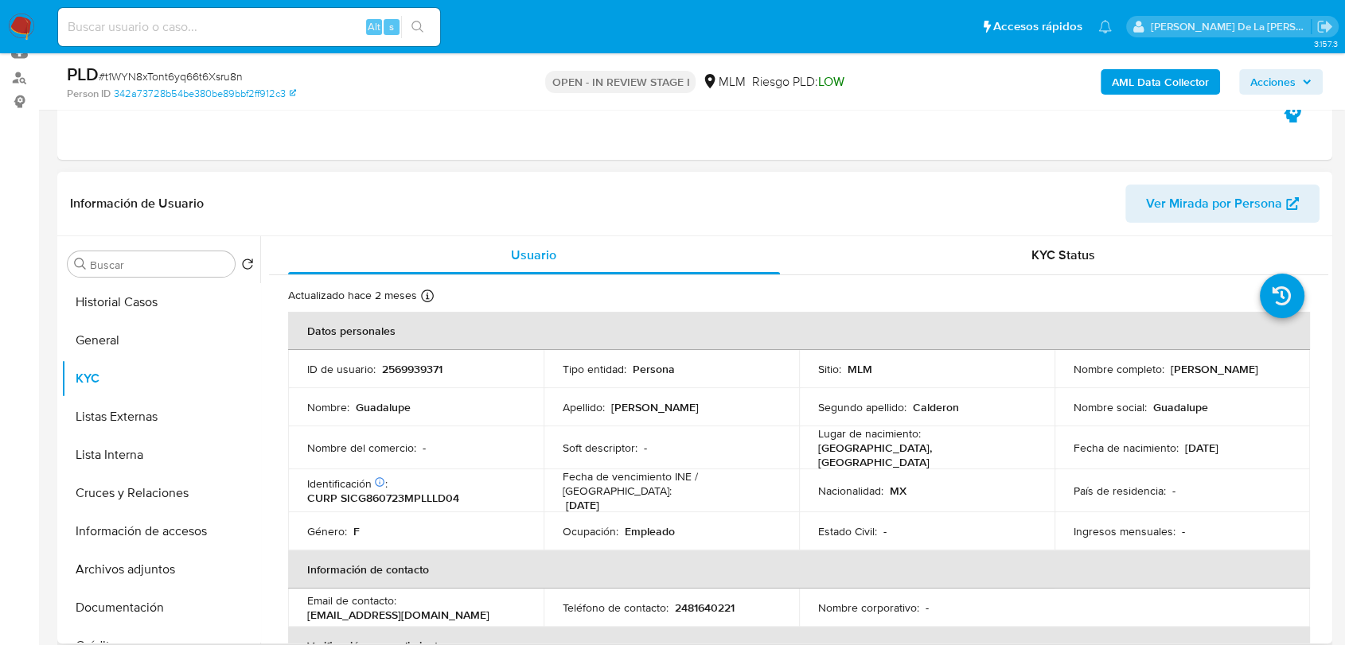
click at [1206, 374] on td "Nombre completo : [PERSON_NAME]" at bounding box center [1181, 369] width 255 height 38
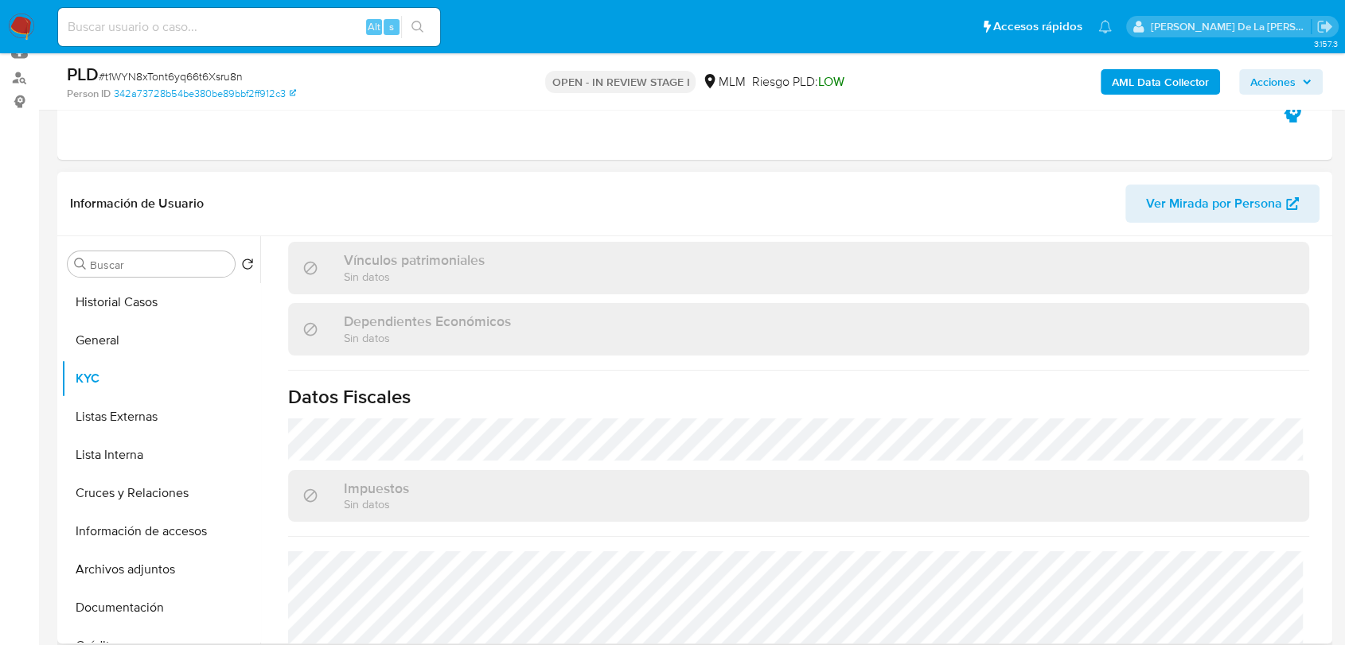
scroll to position [999, 0]
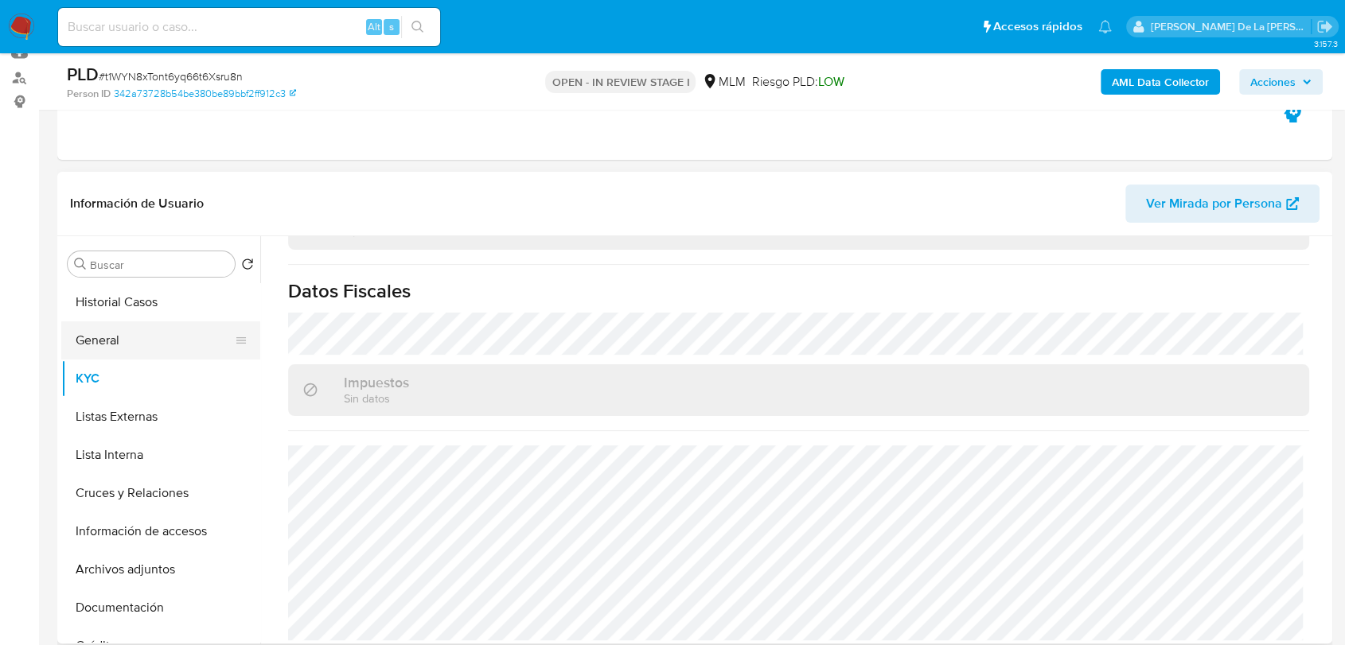
click at [127, 327] on button "General" at bounding box center [154, 340] width 186 height 38
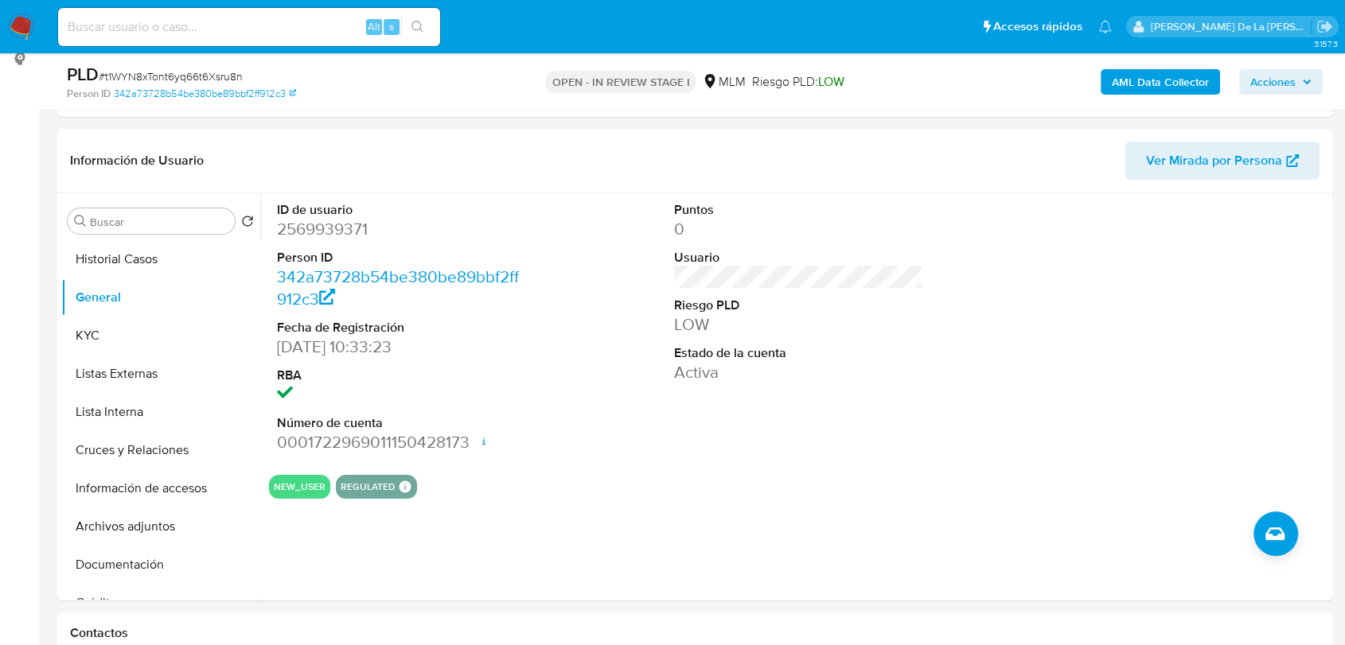
scroll to position [216, 0]
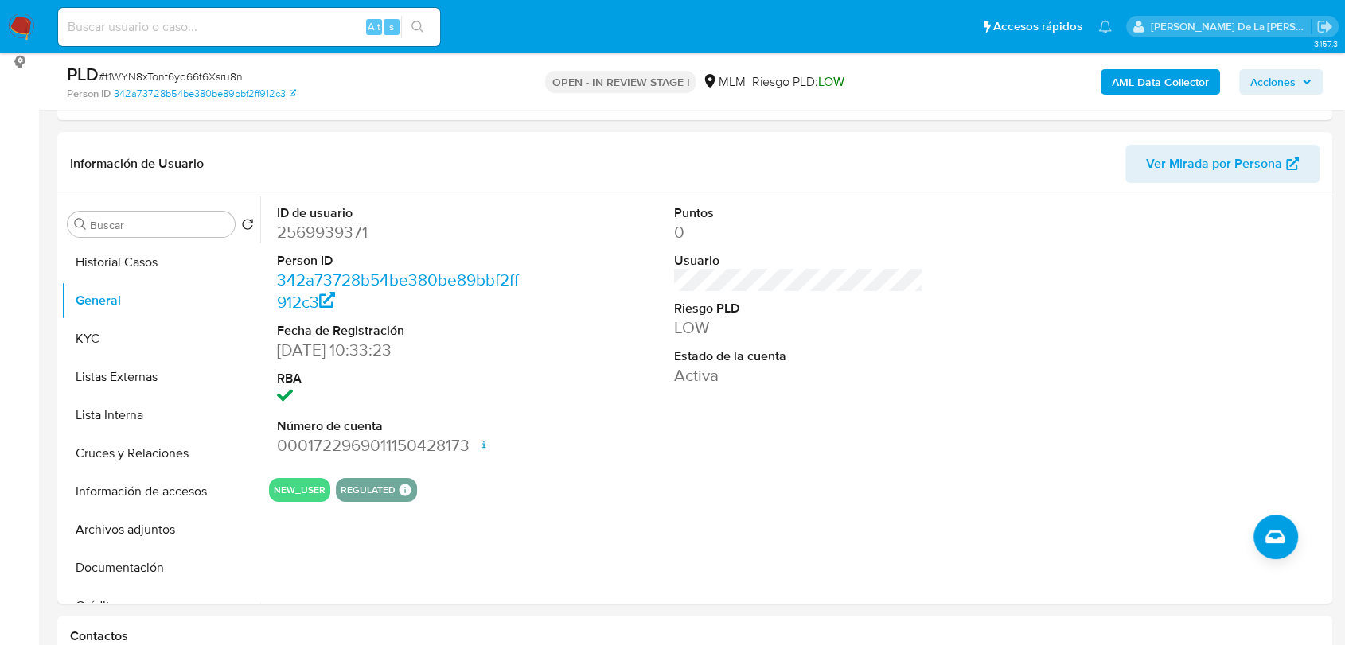
click at [92, 350] on button "KYC" at bounding box center [154, 339] width 186 height 38
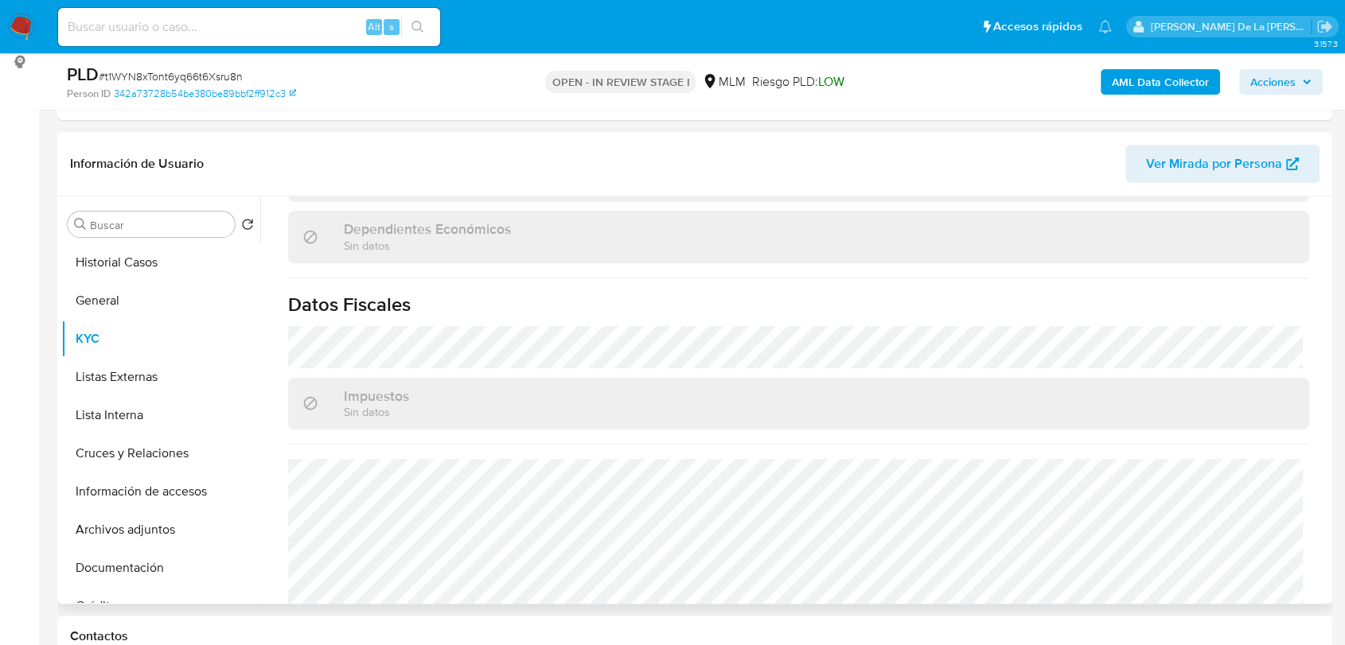
scroll to position [972, 0]
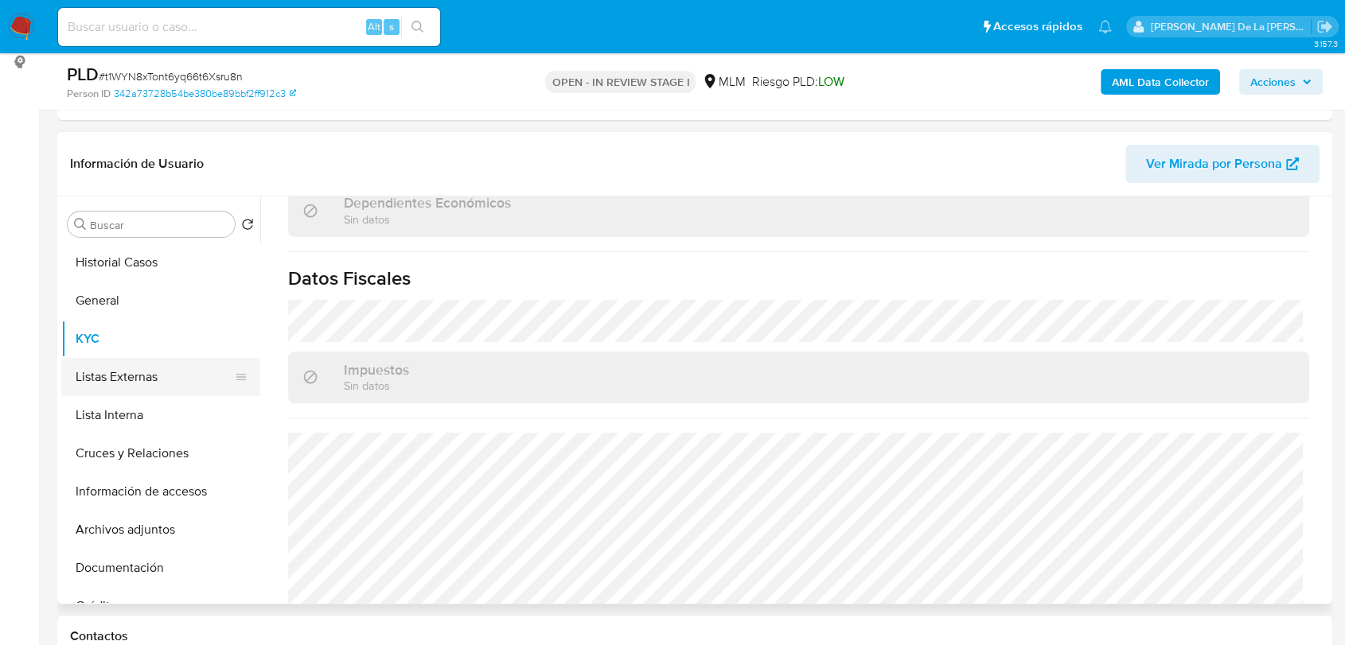
click at [132, 374] on button "Listas Externas" at bounding box center [154, 377] width 186 height 38
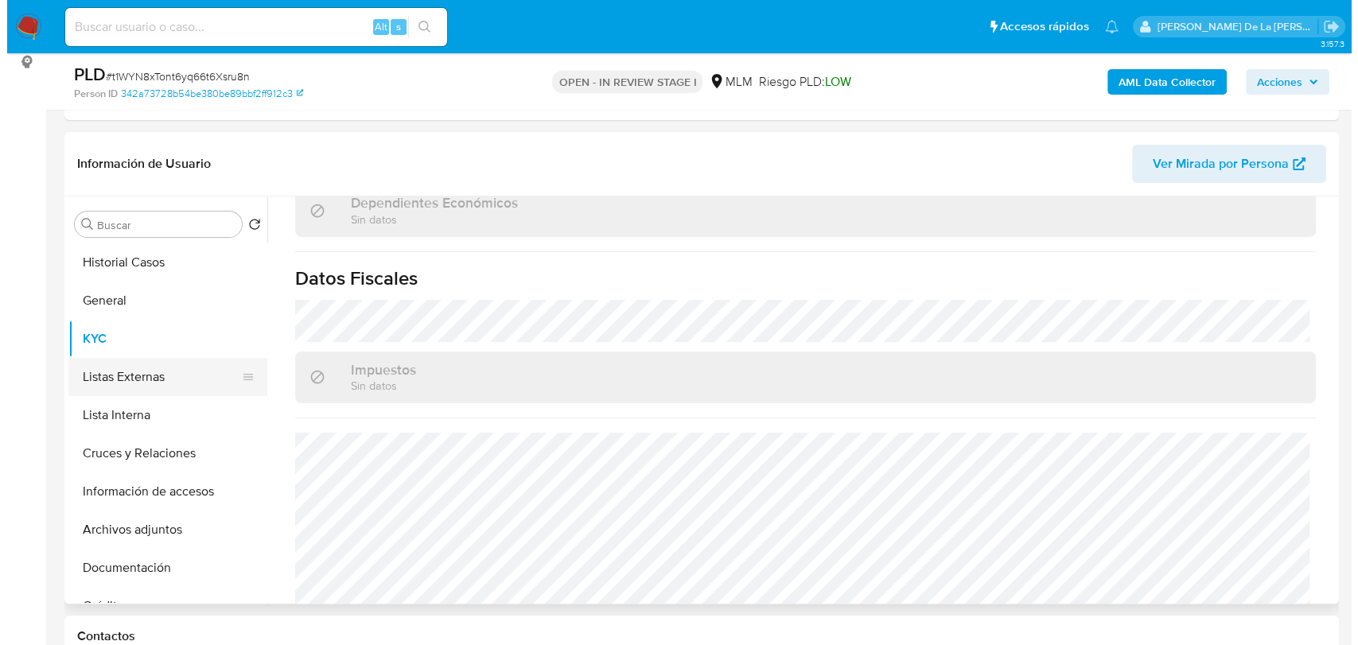
scroll to position [0, 0]
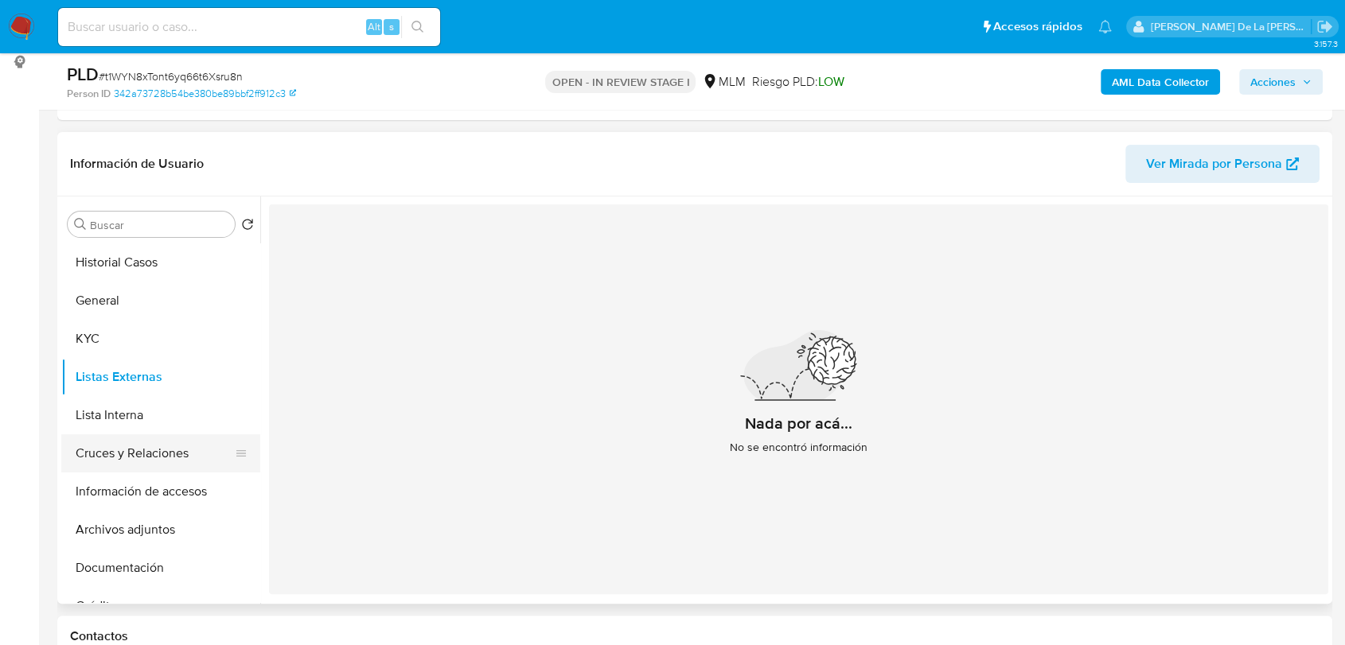
click at [140, 455] on button "Cruces y Relaciones" at bounding box center [154, 453] width 186 height 38
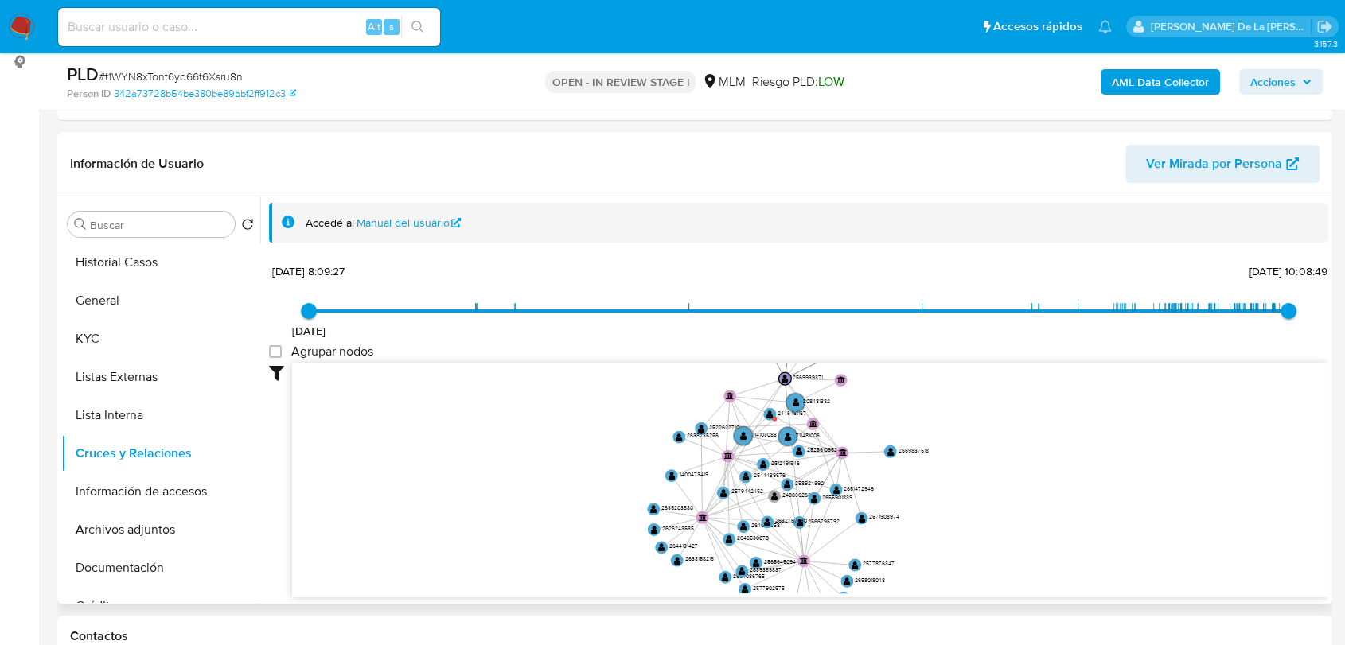
drag, startPoint x: 1050, startPoint y: 455, endPoint x: 1007, endPoint y: 487, distance: 54.1
click at [1007, 489] on icon "device-687d9b64a27ce35471cd392d  user-2569939371  2569939371 user-2569236279 …" at bounding box center [810, 478] width 1036 height 231
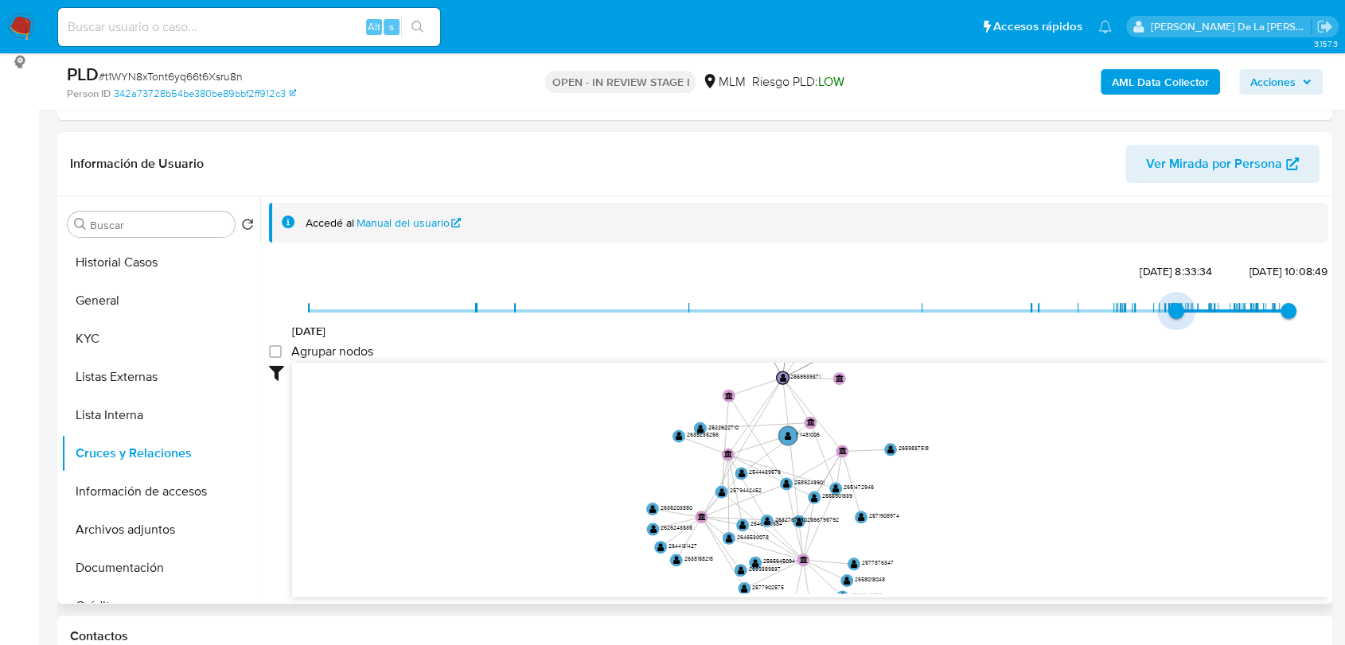
type input "1753111899000"
drag, startPoint x: 325, startPoint y: 309, endPoint x: 1170, endPoint y: 308, distance: 845.8
click at [1170, 308] on span "[DATE] 8:33:34" at bounding box center [1176, 311] width 16 height 16
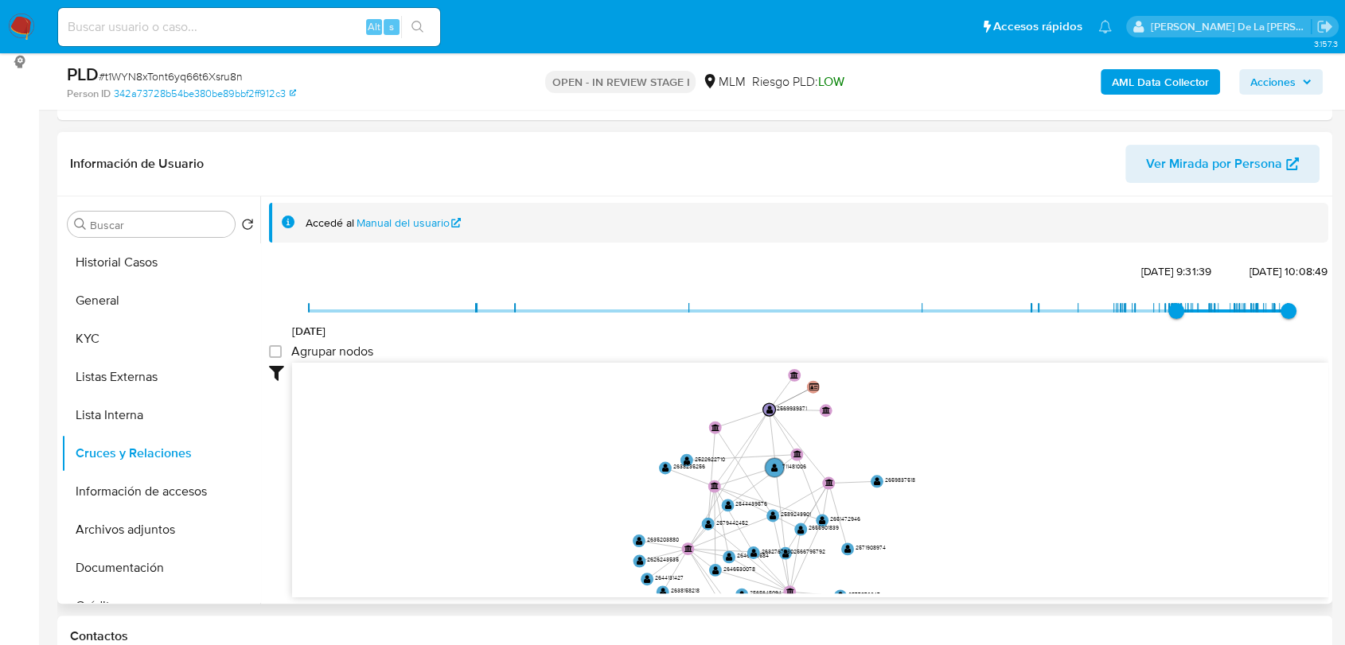
drag, startPoint x: 1057, startPoint y: 426, endPoint x: 1054, endPoint y: 452, distance: 26.5
click at [1054, 452] on icon "device-687d9b64a27ce35471cd392d  user-2569939371  2569939371 user-2569236279 …" at bounding box center [810, 478] width 1036 height 231
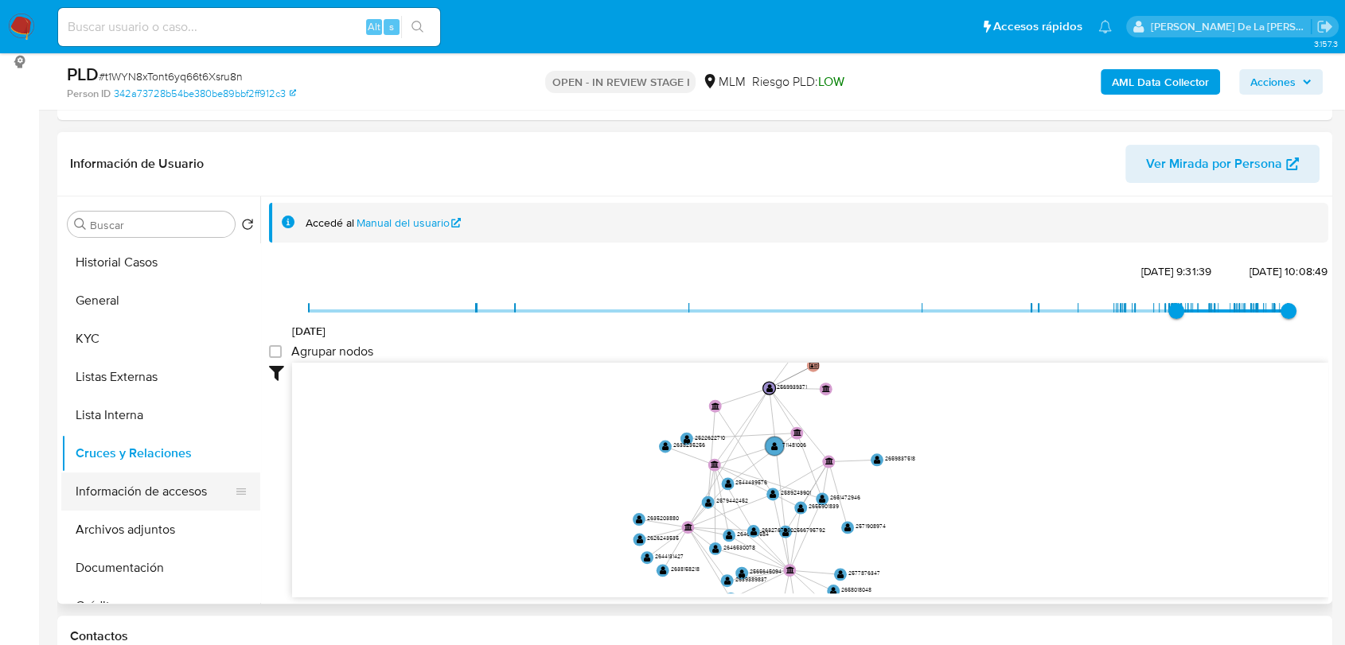
click at [102, 478] on button "Información de accesos" at bounding box center [154, 492] width 186 height 38
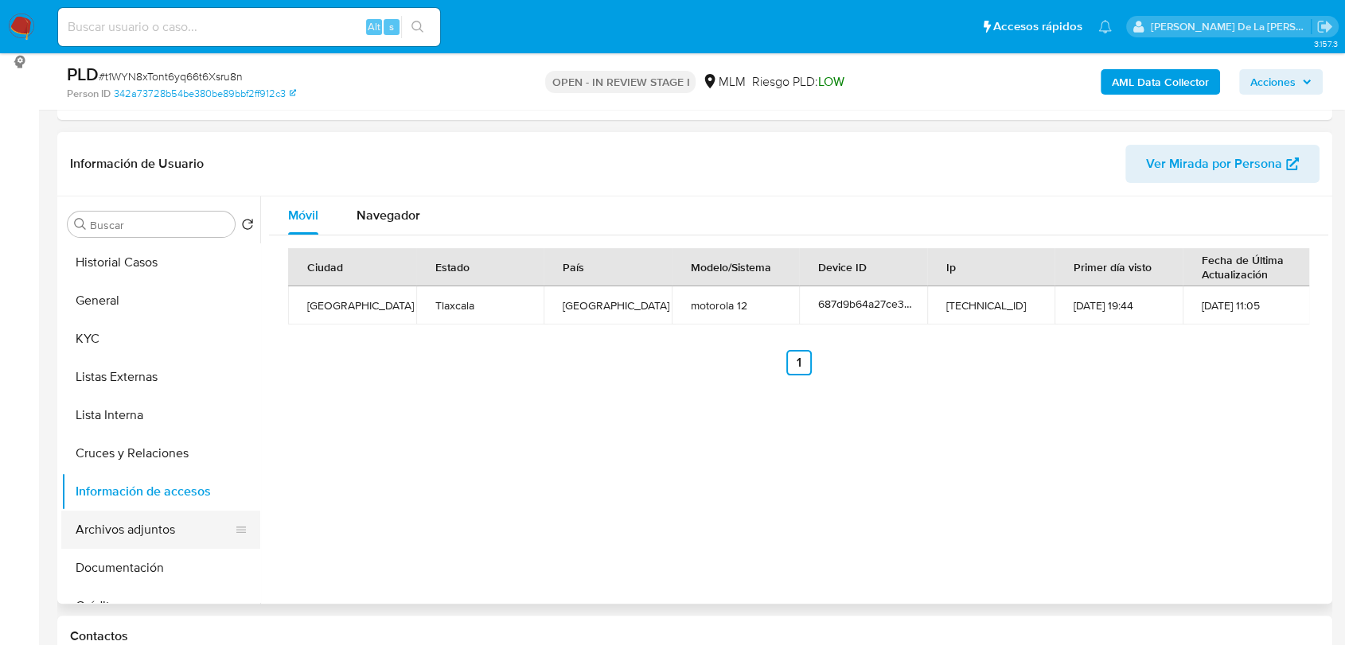
click at [135, 537] on button "Archivos adjuntos" at bounding box center [154, 530] width 186 height 38
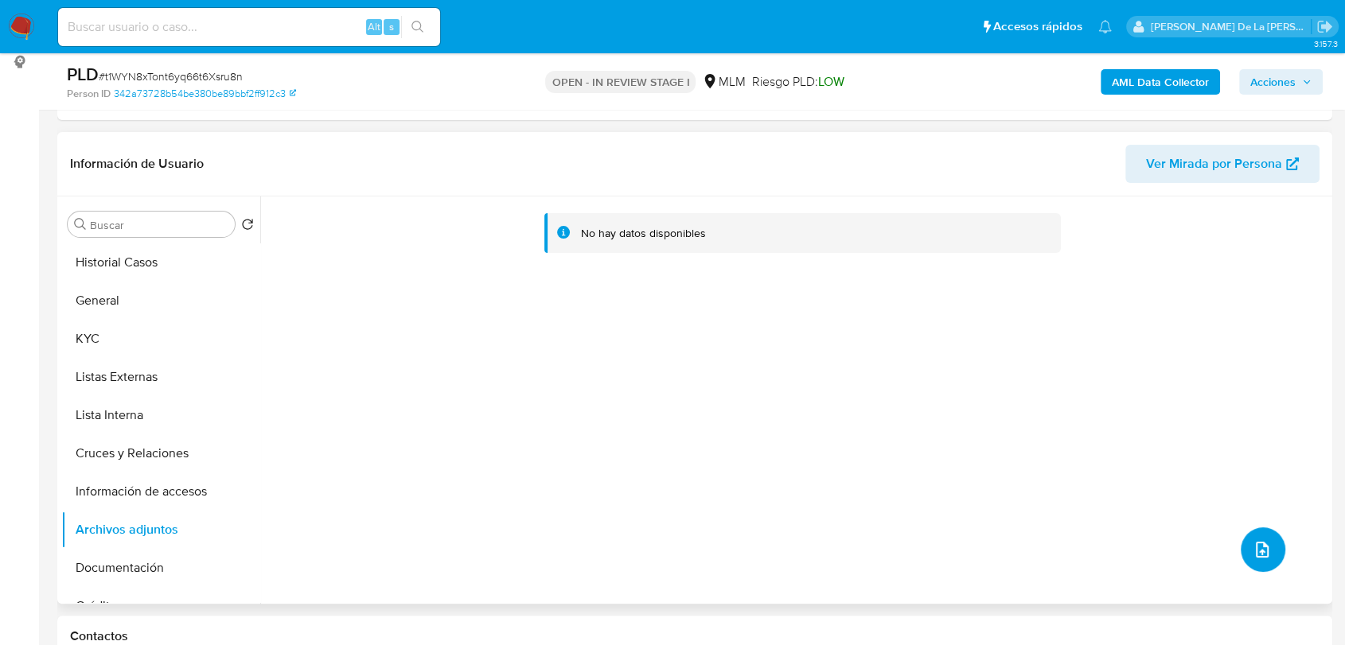
click at [1267, 549] on button "upload-file" at bounding box center [1263, 550] width 45 height 45
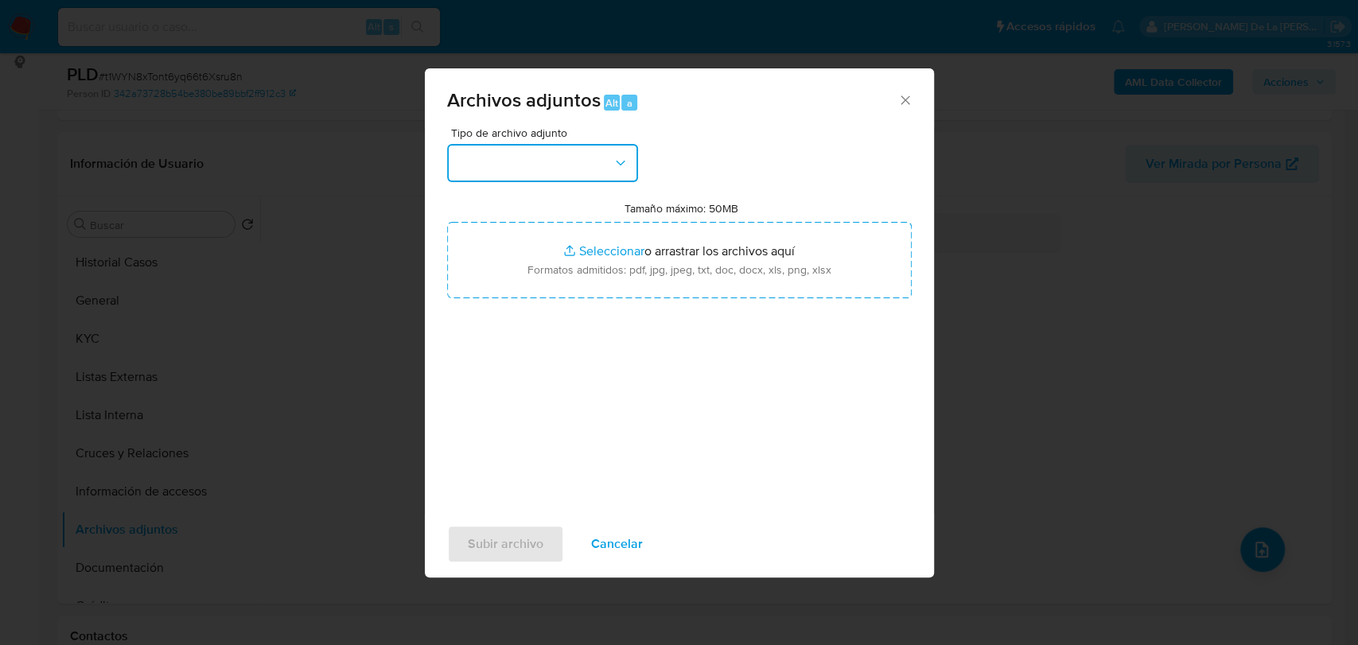
click at [594, 170] on button "button" at bounding box center [542, 163] width 191 height 38
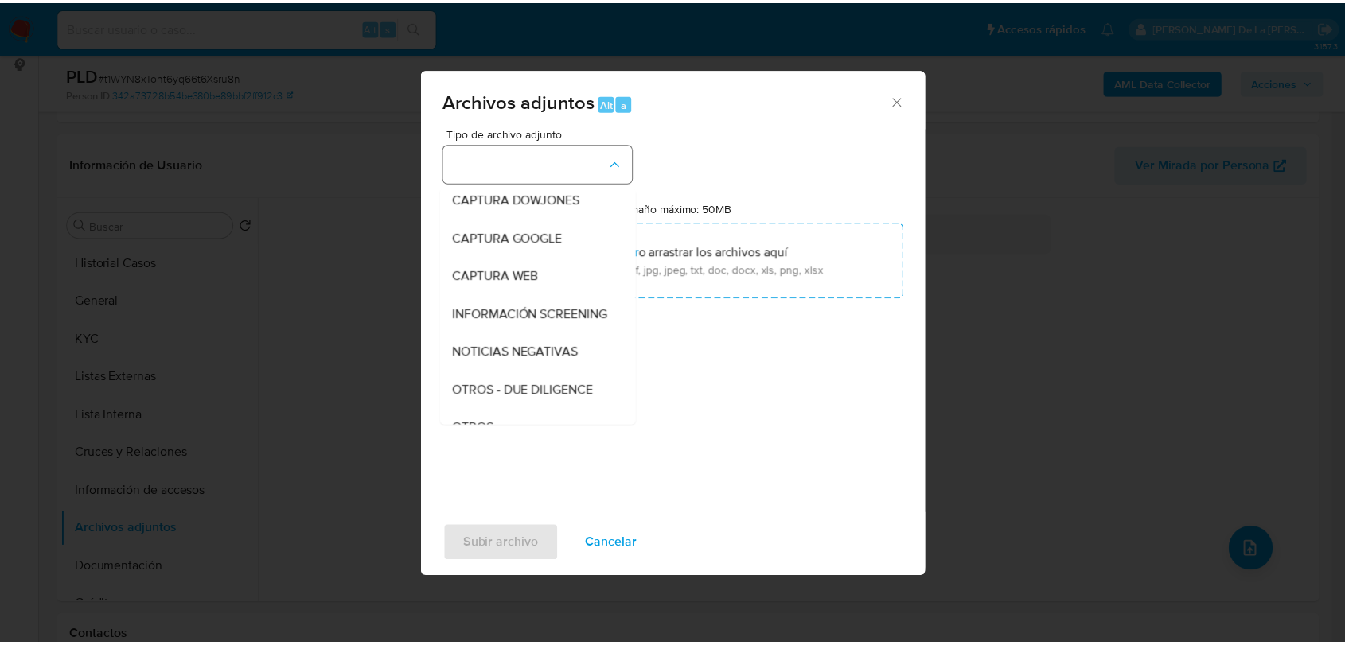
scroll to position [83, 0]
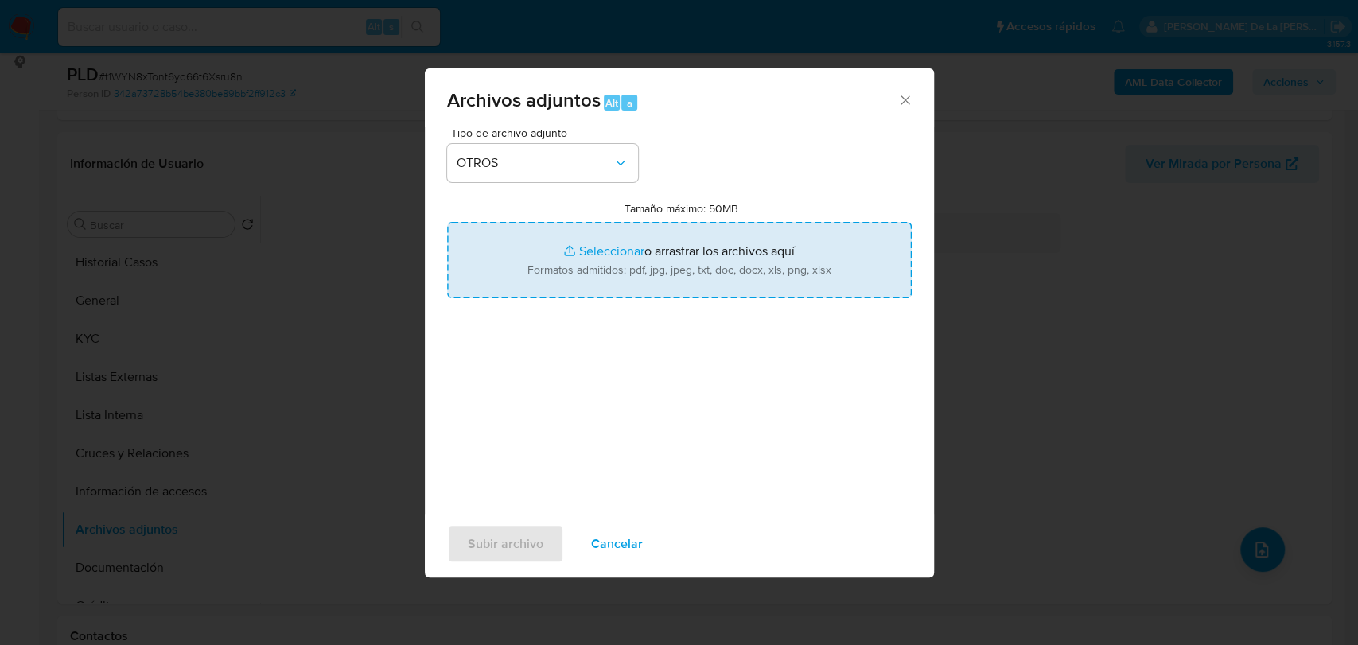
type input "C:\fakepath\2569939371_GUADALUPE SILVA CALDERON_AGO2025.pdf"
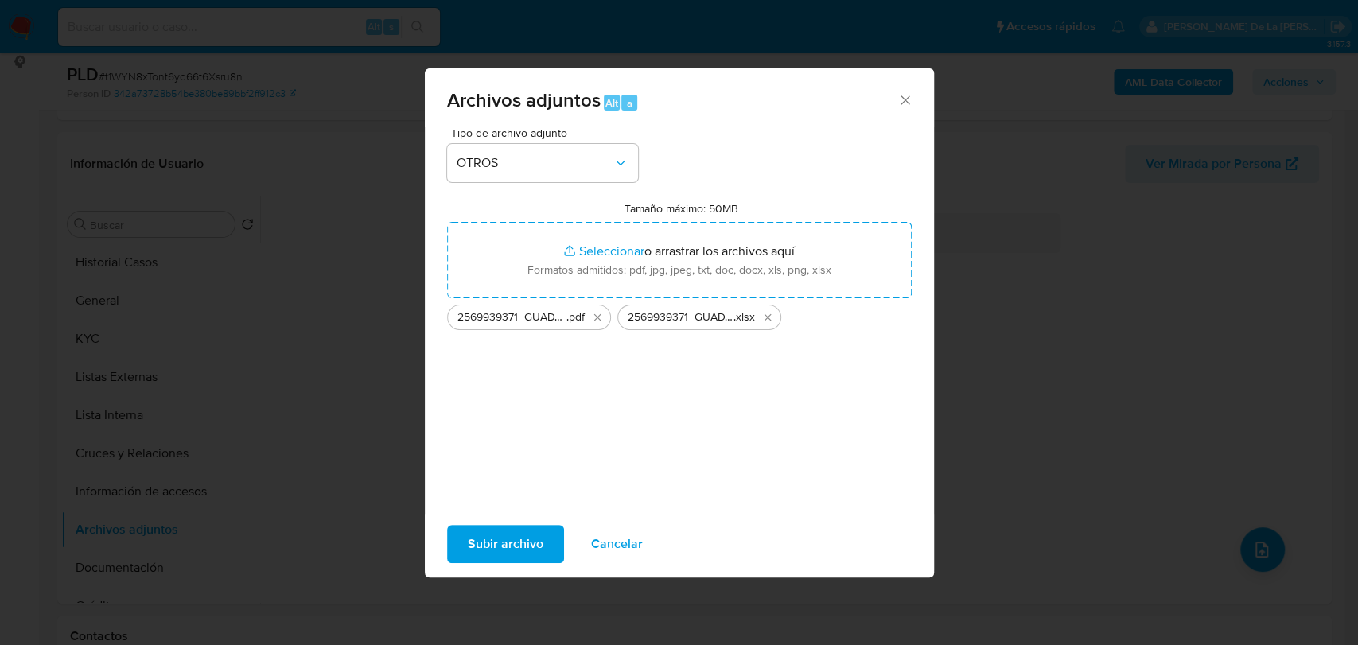
click at [465, 540] on button "Subir archivo" at bounding box center [505, 544] width 117 height 38
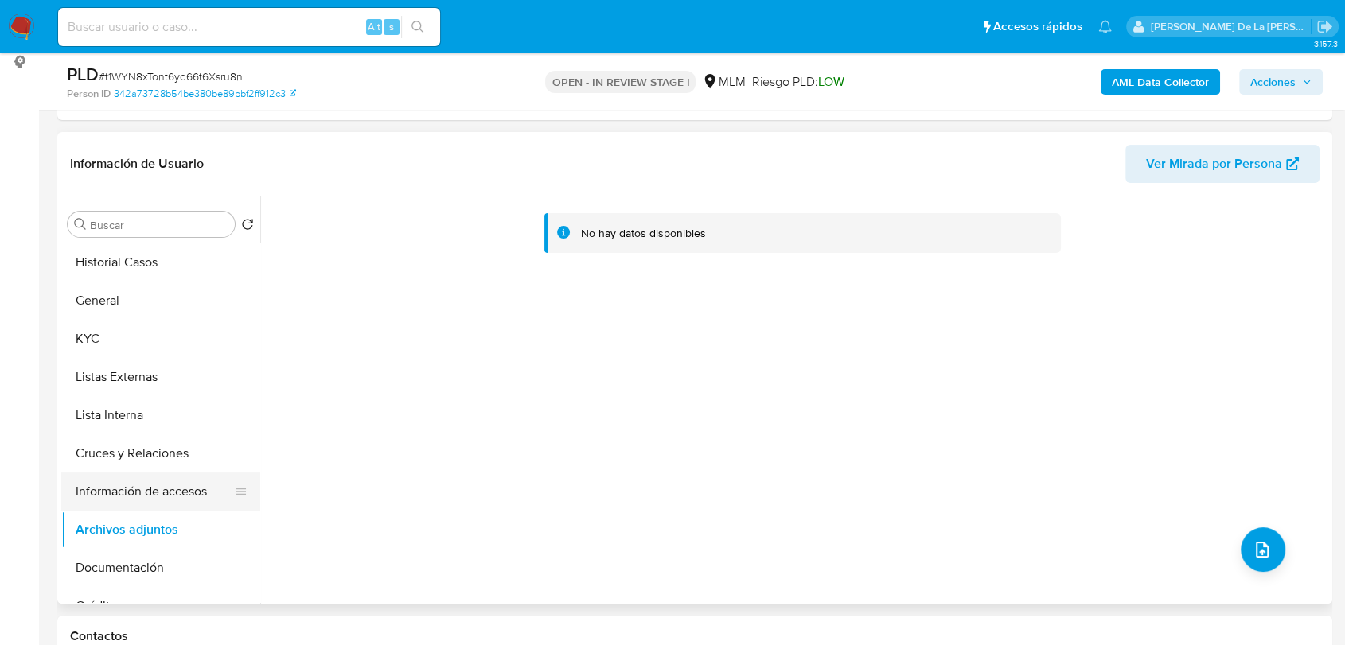
drag, startPoint x: 137, startPoint y: 519, endPoint x: 153, endPoint y: 486, distance: 36.3
click at [137, 519] on button "Archivos adjuntos" at bounding box center [160, 530] width 199 height 38
click at [154, 491] on button "Información de accesos" at bounding box center [154, 492] width 186 height 38
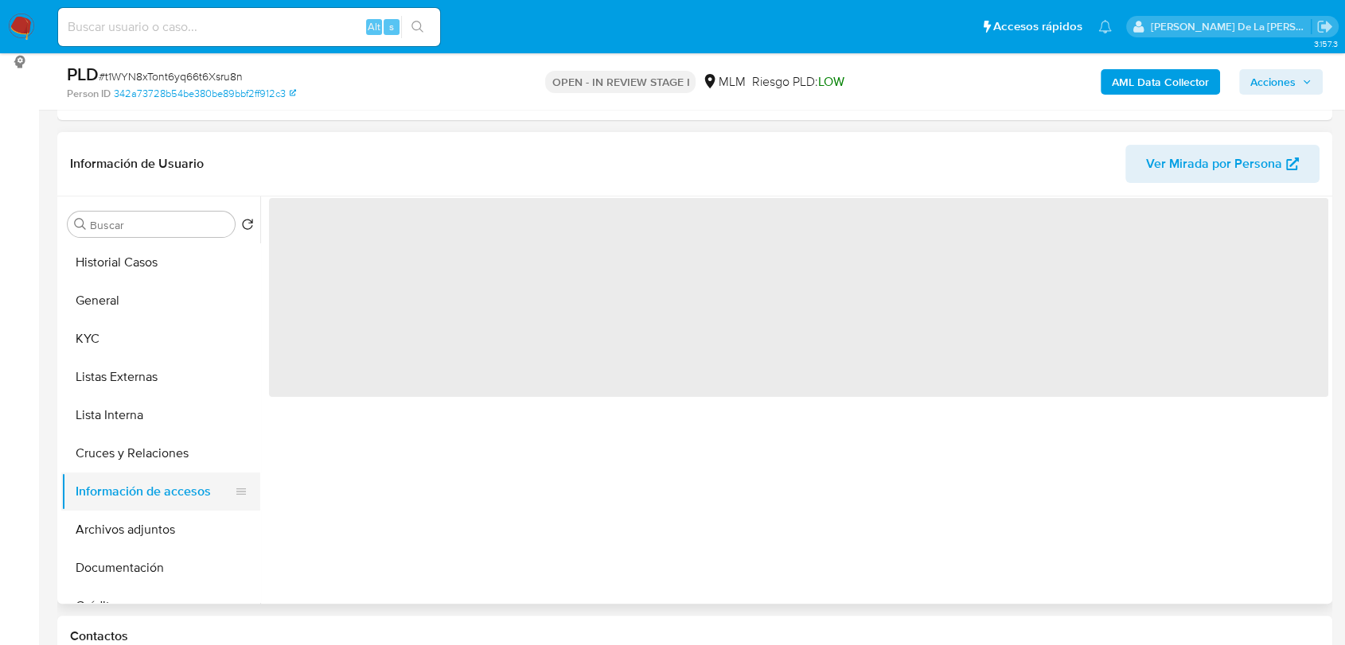
drag, startPoint x: 147, startPoint y: 517, endPoint x: 153, endPoint y: 497, distance: 20.7
click at [146, 517] on button "Archivos adjuntos" at bounding box center [160, 530] width 199 height 38
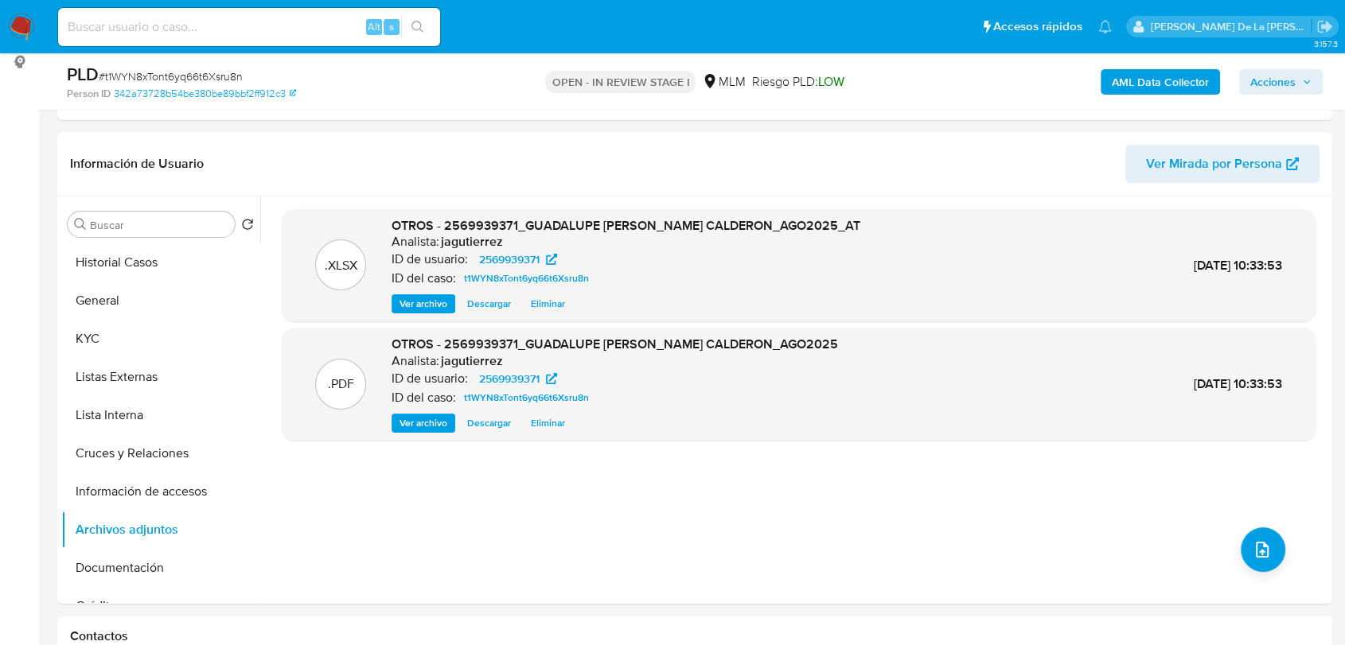
click at [1283, 84] on span "Acciones" at bounding box center [1272, 81] width 45 height 25
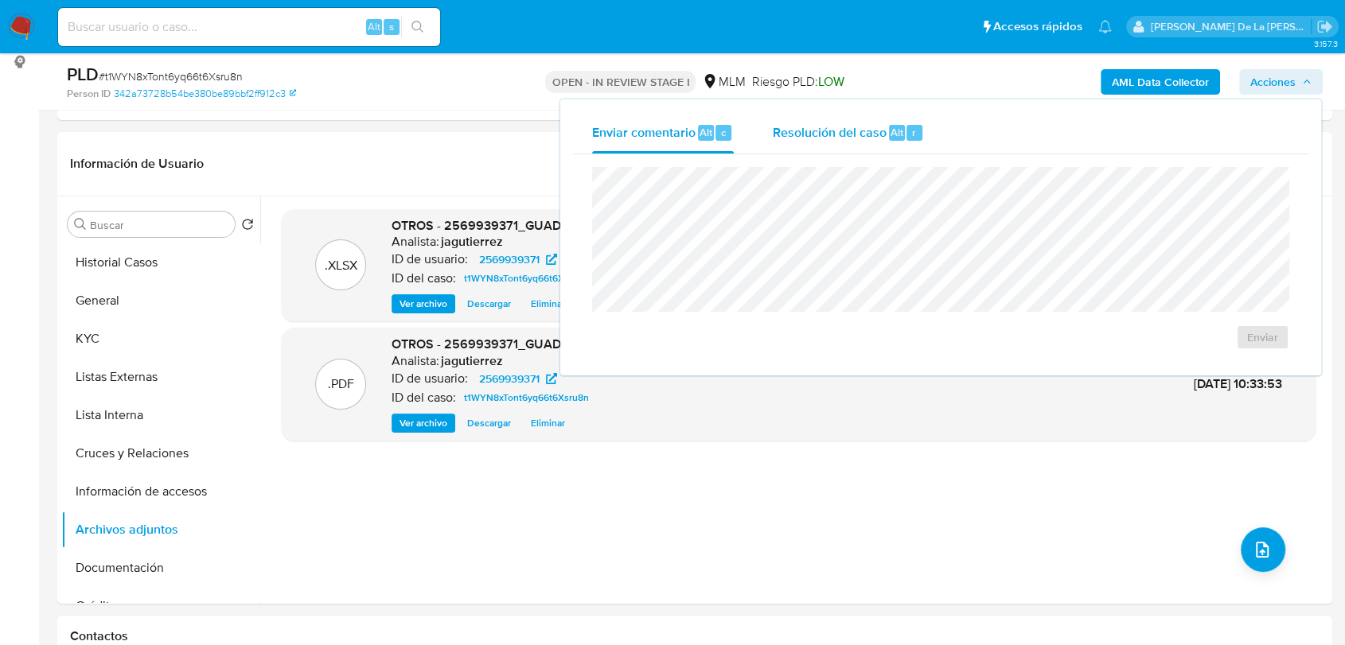
click at [770, 122] on button "Resolución del caso Alt r" at bounding box center [848, 132] width 190 height 41
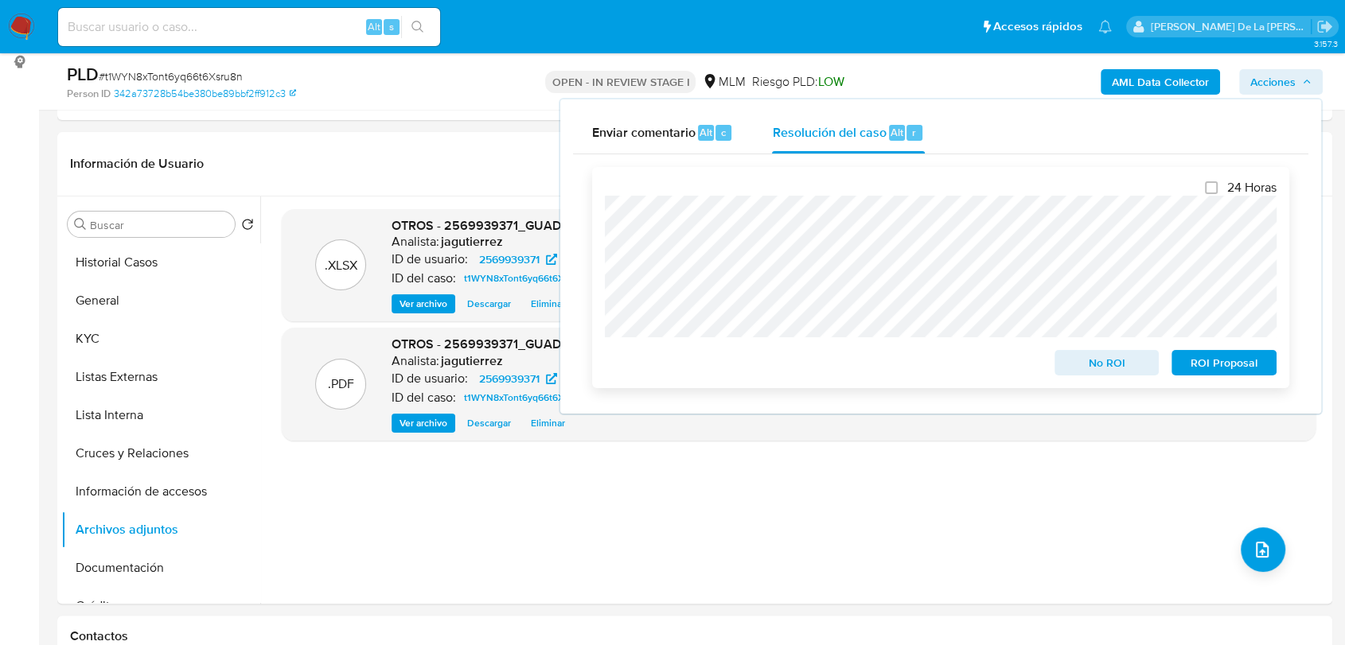
click at [1237, 366] on span "ROI Proposal" at bounding box center [1223, 363] width 83 height 22
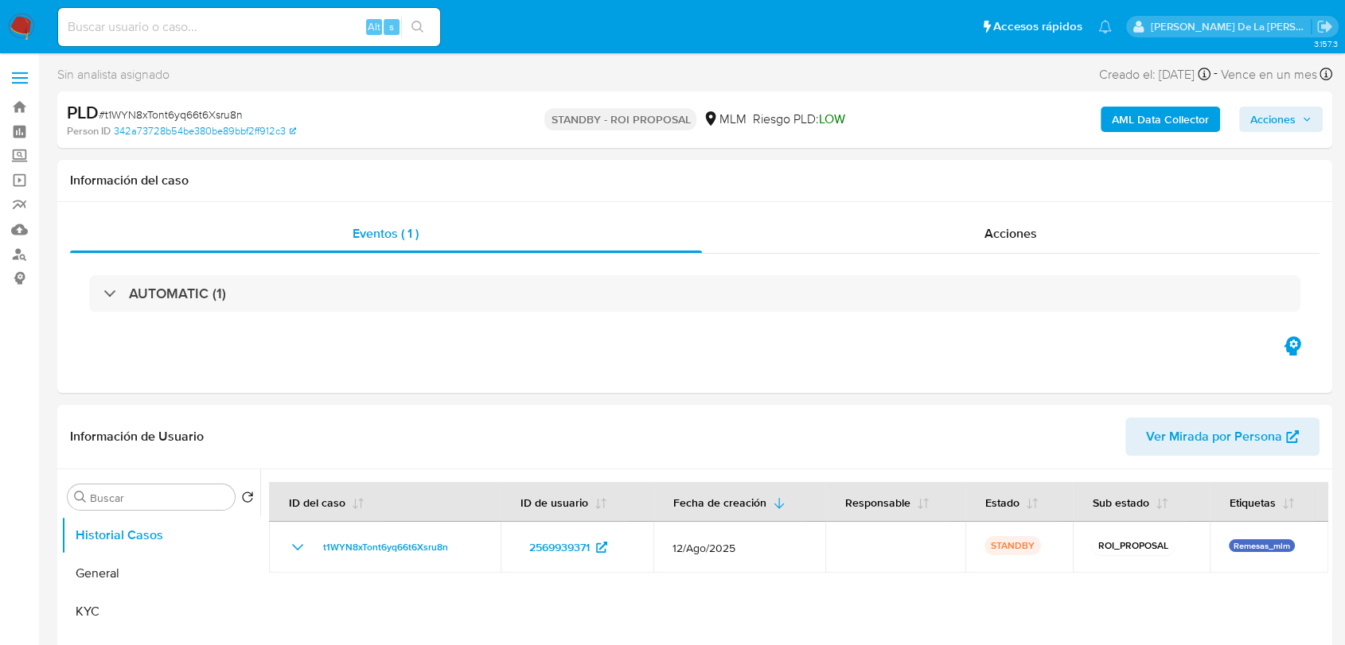
select select "10"
click at [25, 18] on img at bounding box center [21, 27] width 27 height 27
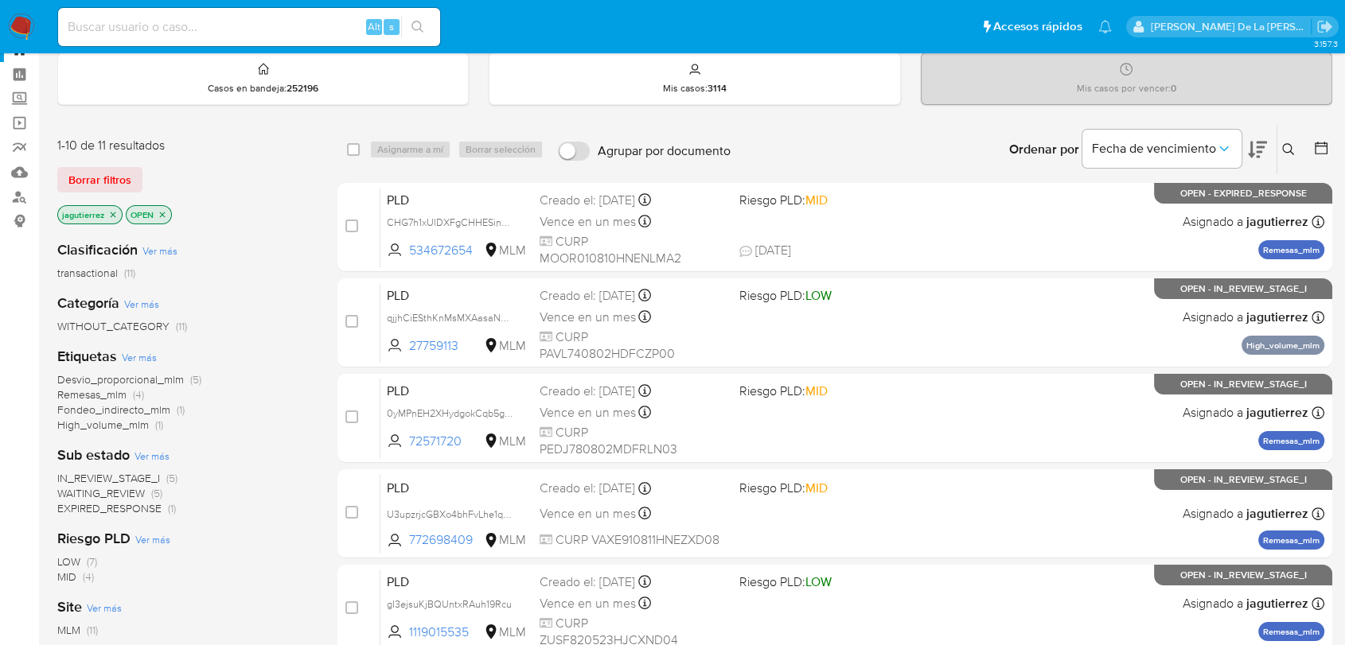
scroll to position [88, 0]
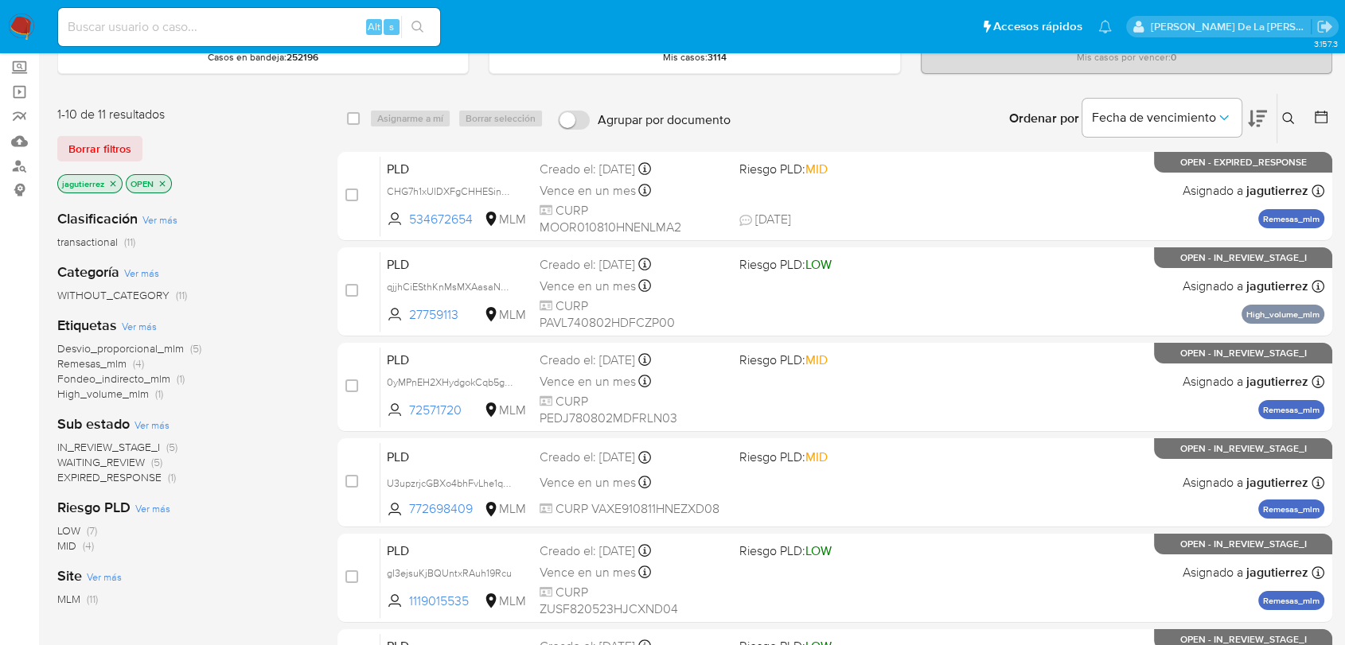
click at [105, 361] on span "Remesas_mlm" at bounding box center [91, 364] width 69 height 16
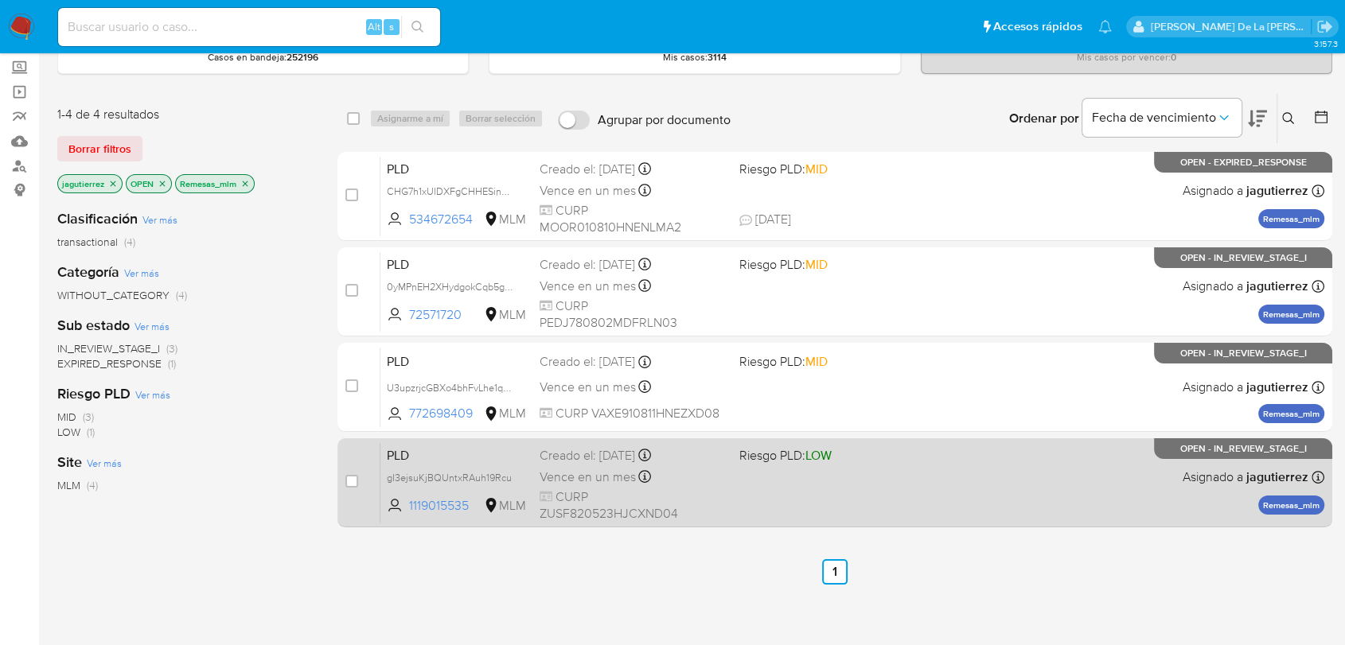
click at [942, 504] on div "PLD gI3ejsuKjBQUntxRAuh19Rcu 1119015535 MLM Riesgo PLD: LOW Creado el: [DATE] C…" at bounding box center [852, 482] width 944 height 80
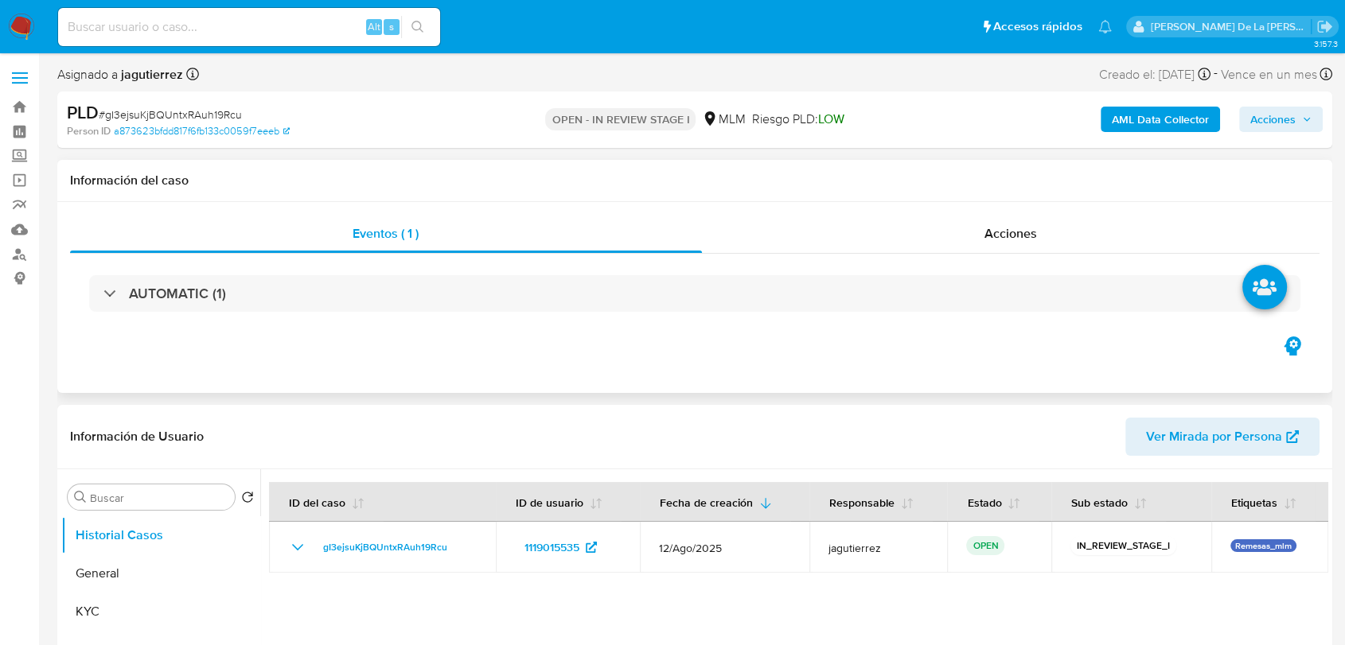
select select "10"
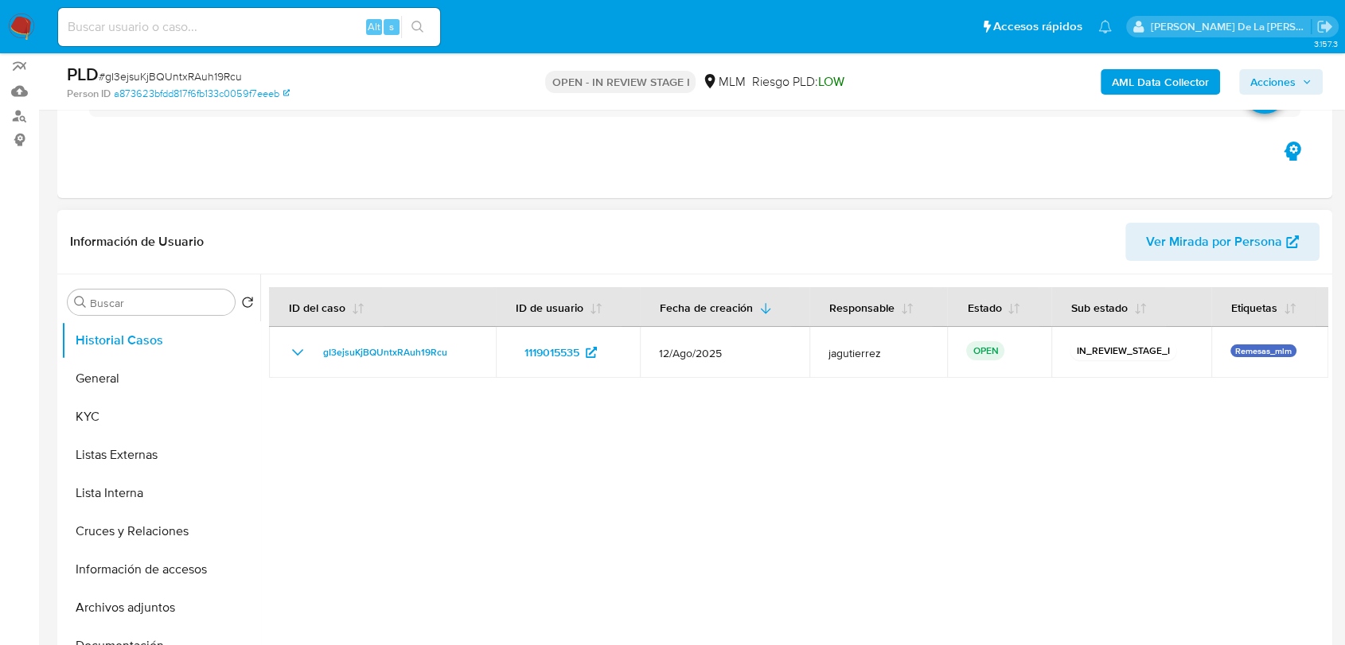
scroll to position [265, 0]
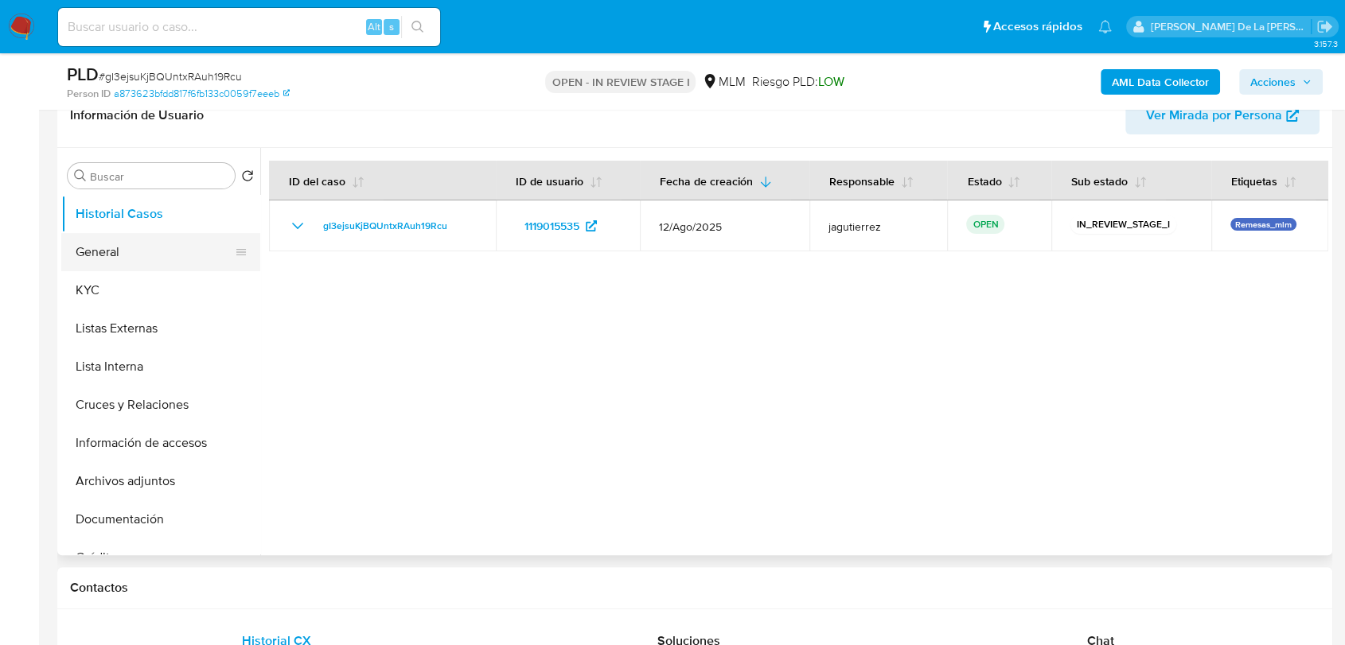
click at [159, 263] on button "General" at bounding box center [154, 252] width 186 height 38
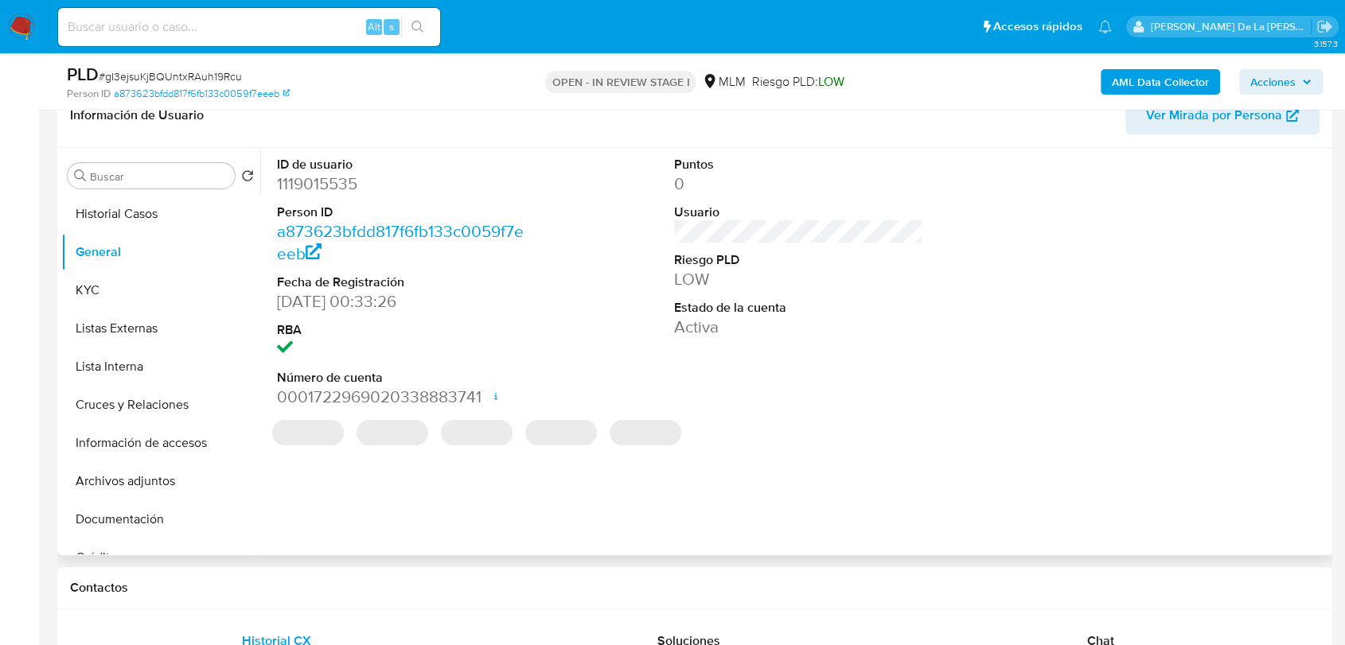
click at [318, 188] on dd "1119015535" at bounding box center [401, 184] width 249 height 22
click at [318, 189] on dd "1119015535" at bounding box center [401, 184] width 249 height 22
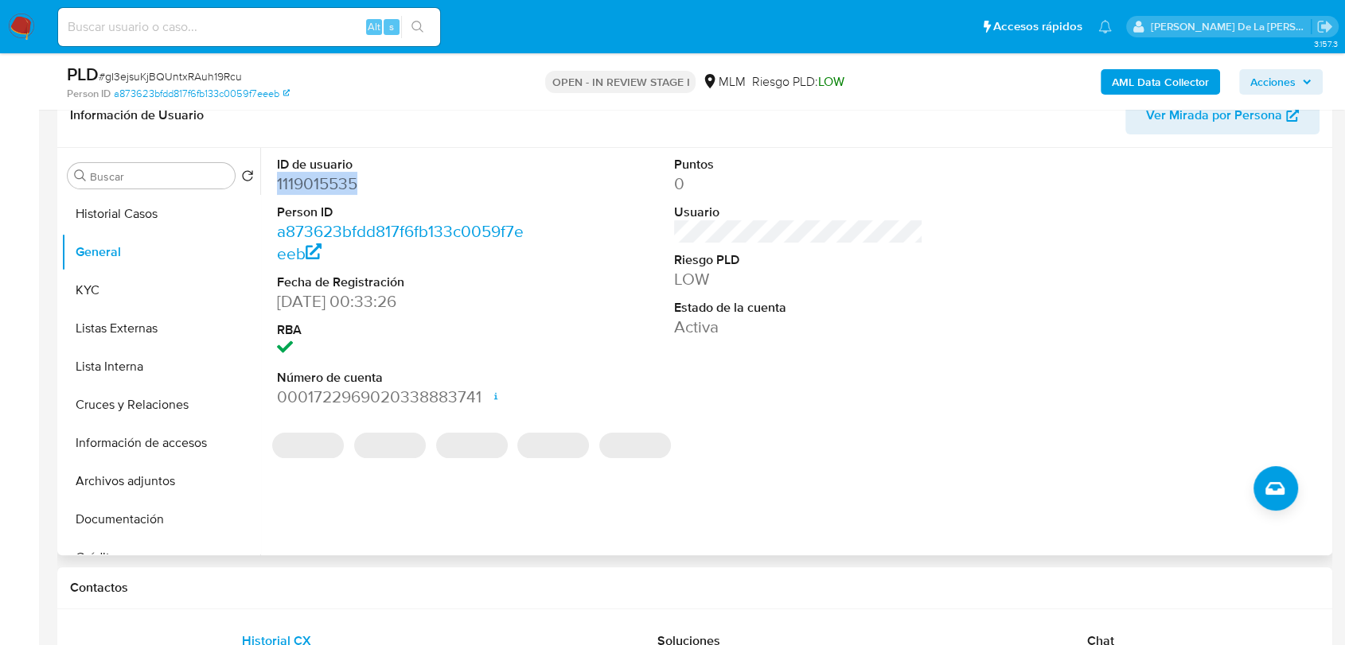
copy dd "1119015535"
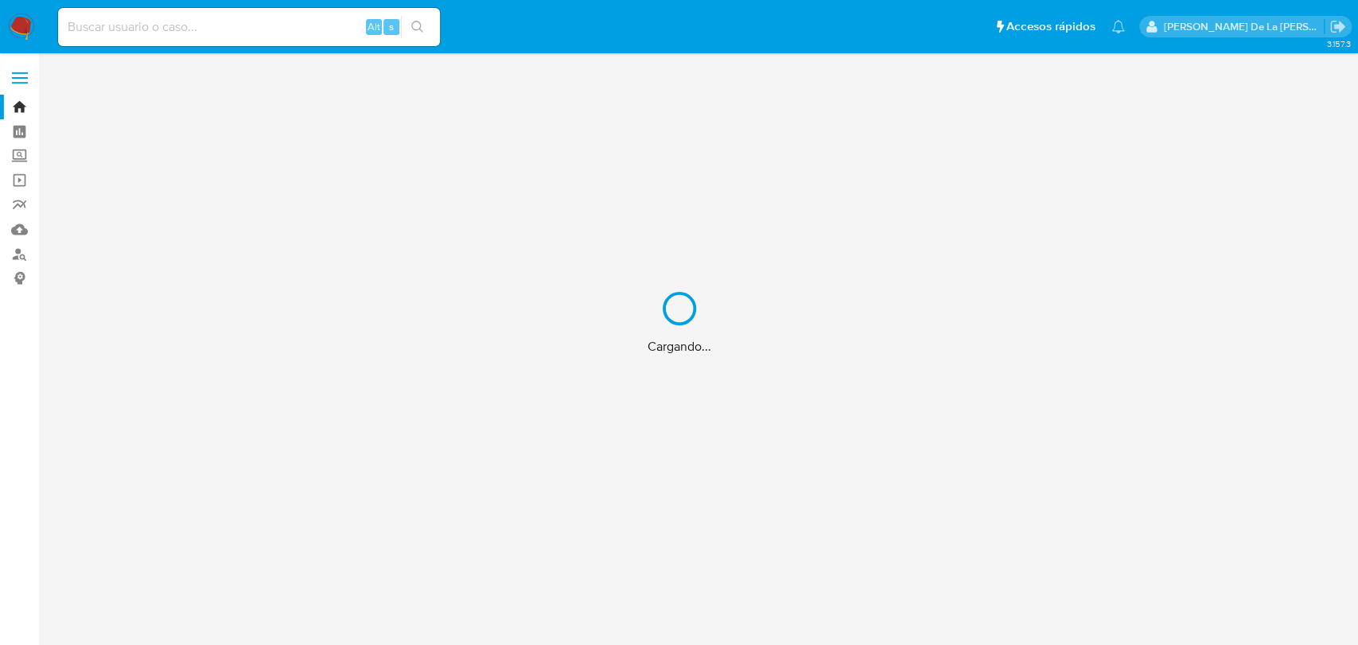
click at [140, 21] on div "Cargando..." at bounding box center [679, 322] width 1358 height 645
click at [111, 23] on input at bounding box center [249, 27] width 382 height 21
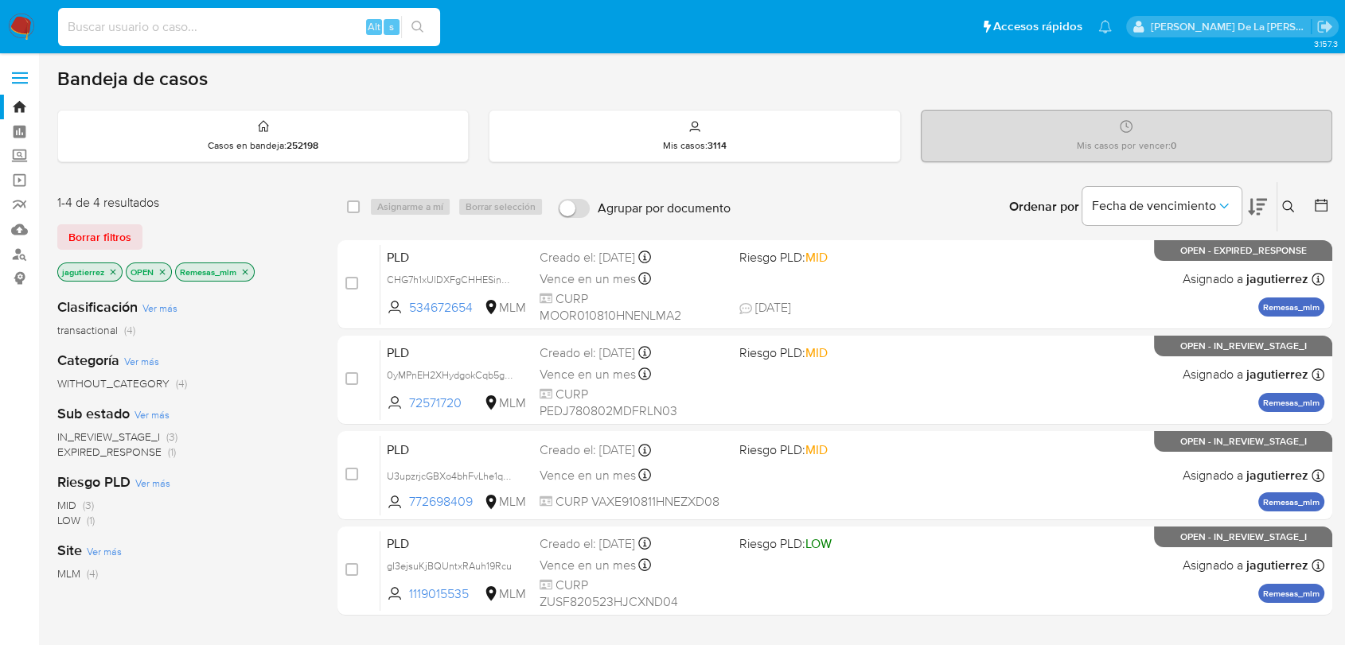
click at [109, 23] on input at bounding box center [249, 27] width 382 height 21
paste input "2630165324"
type input "2630165324"
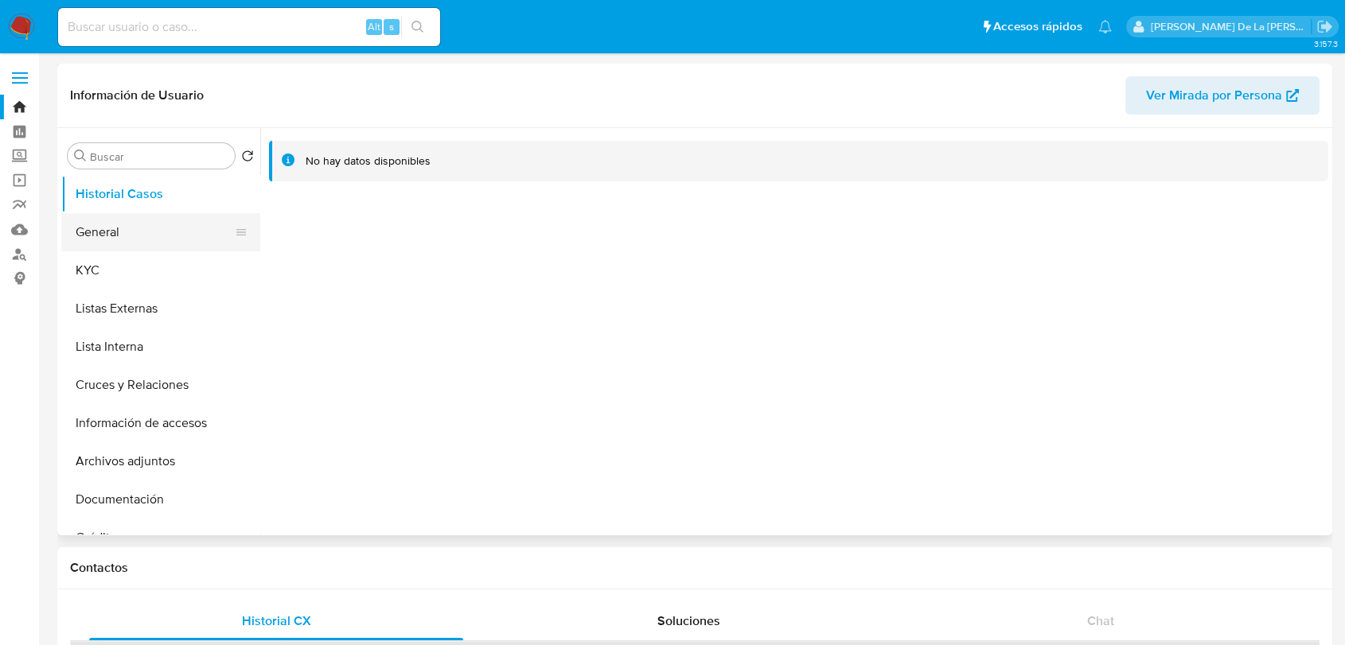
click at [142, 218] on button "General" at bounding box center [154, 232] width 186 height 38
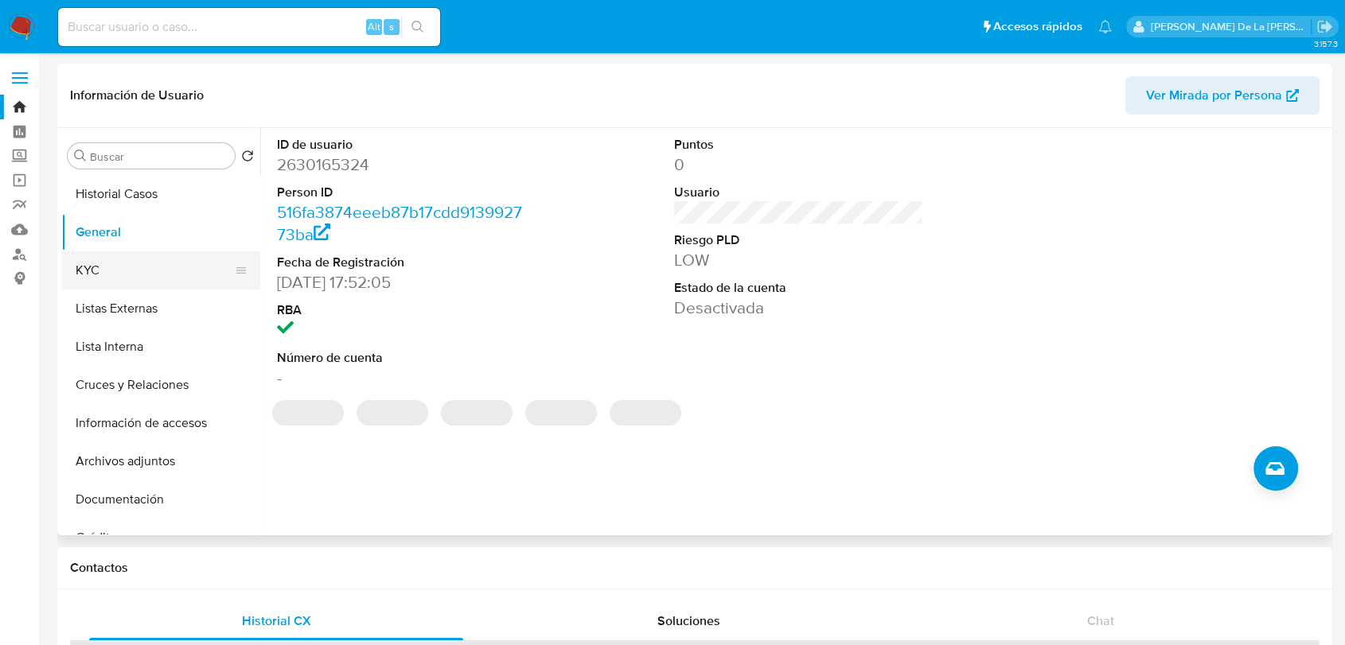
click at [129, 268] on button "KYC" at bounding box center [154, 270] width 186 height 38
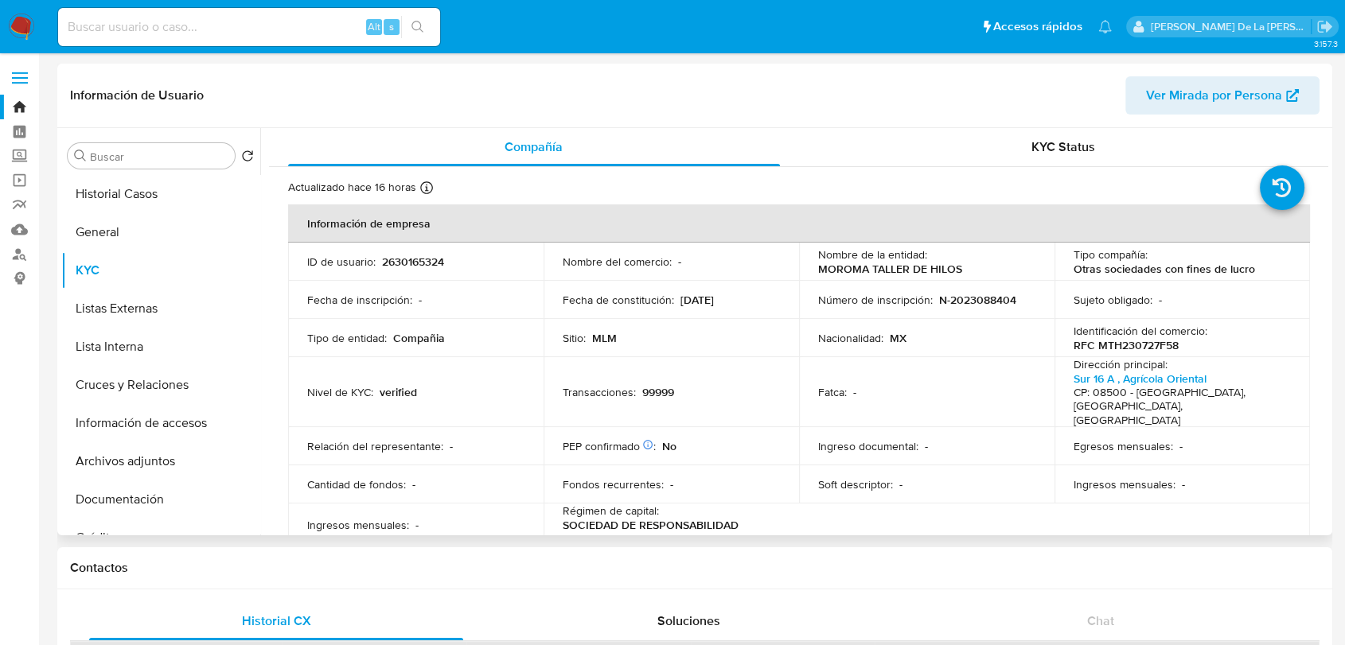
select select "10"
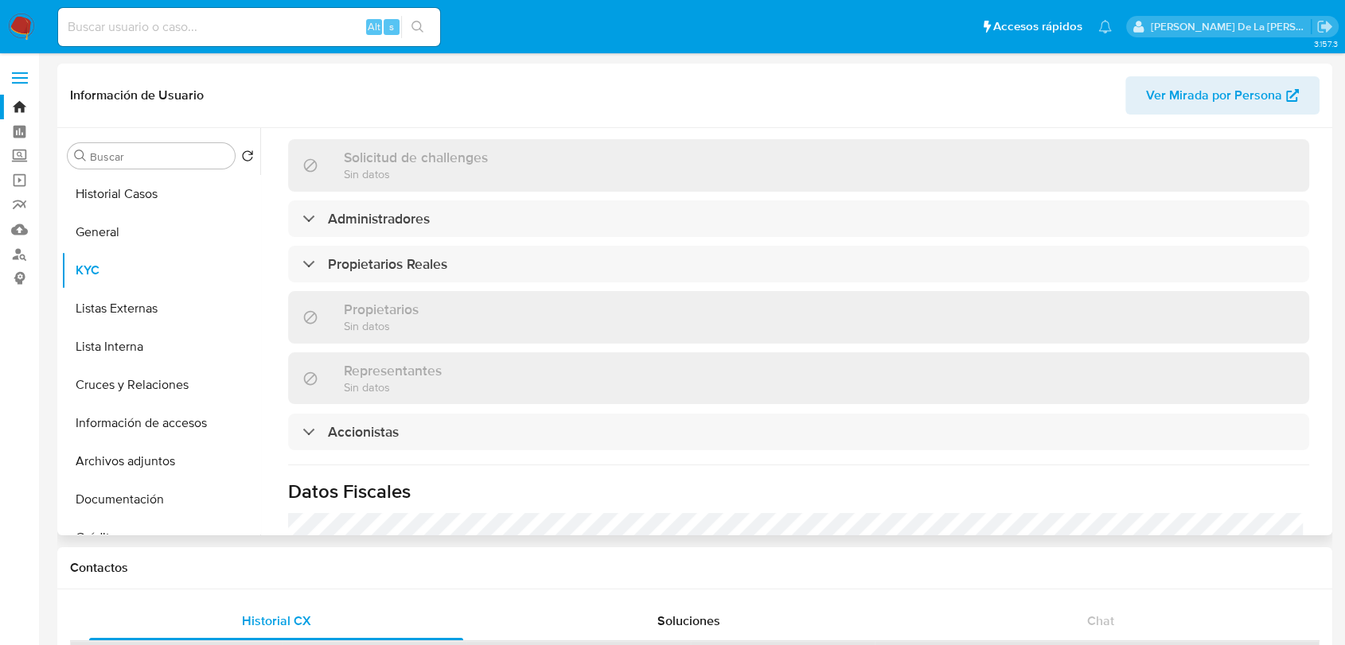
scroll to position [726, 0]
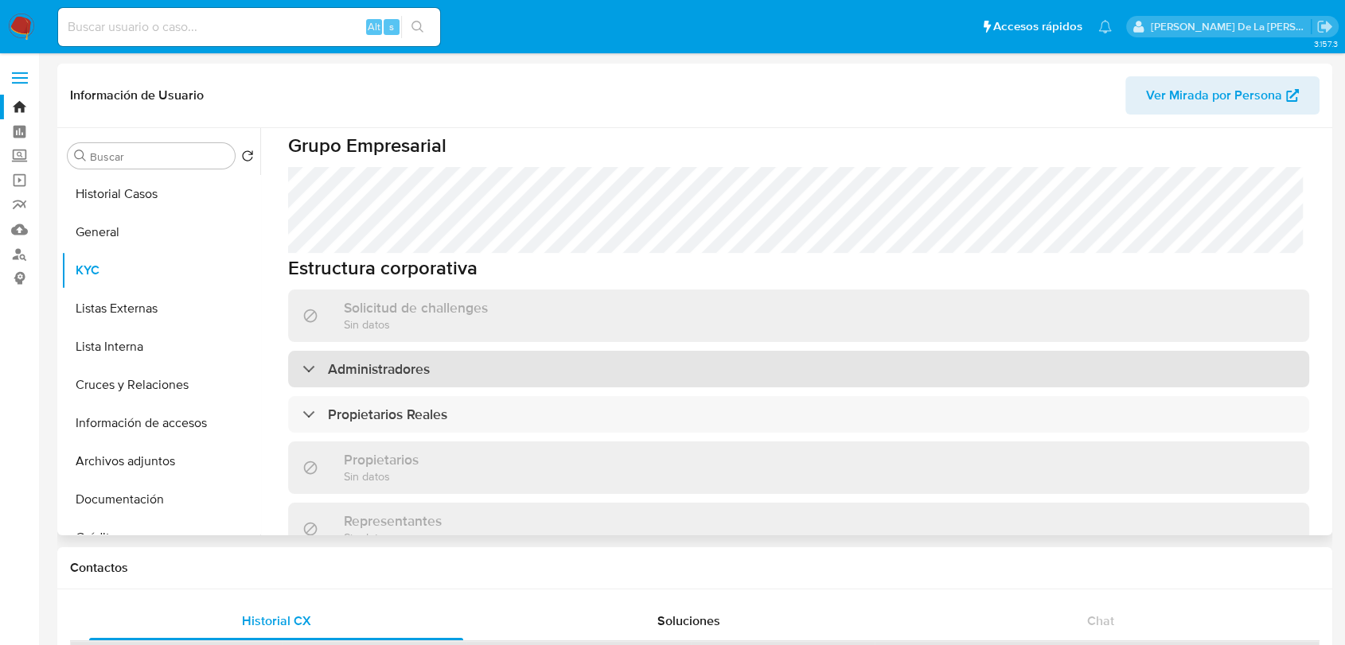
click at [349, 353] on div "Administradores" at bounding box center [798, 369] width 1021 height 37
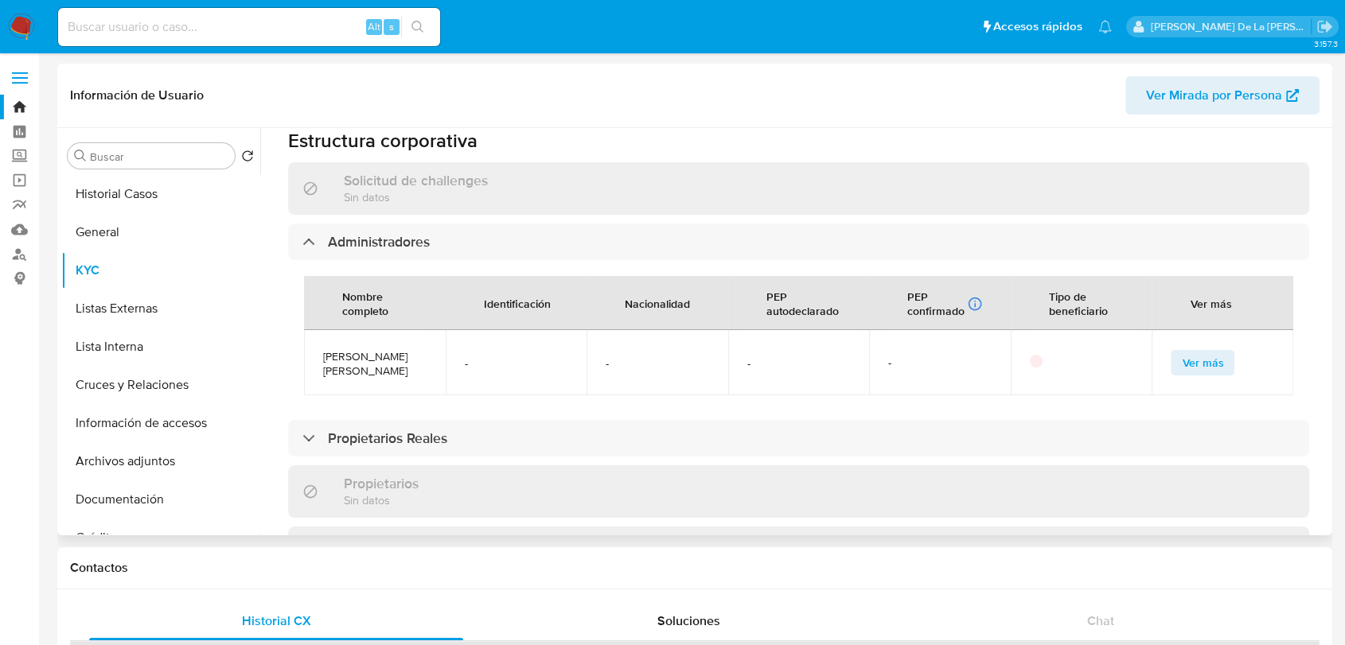
scroll to position [991, 0]
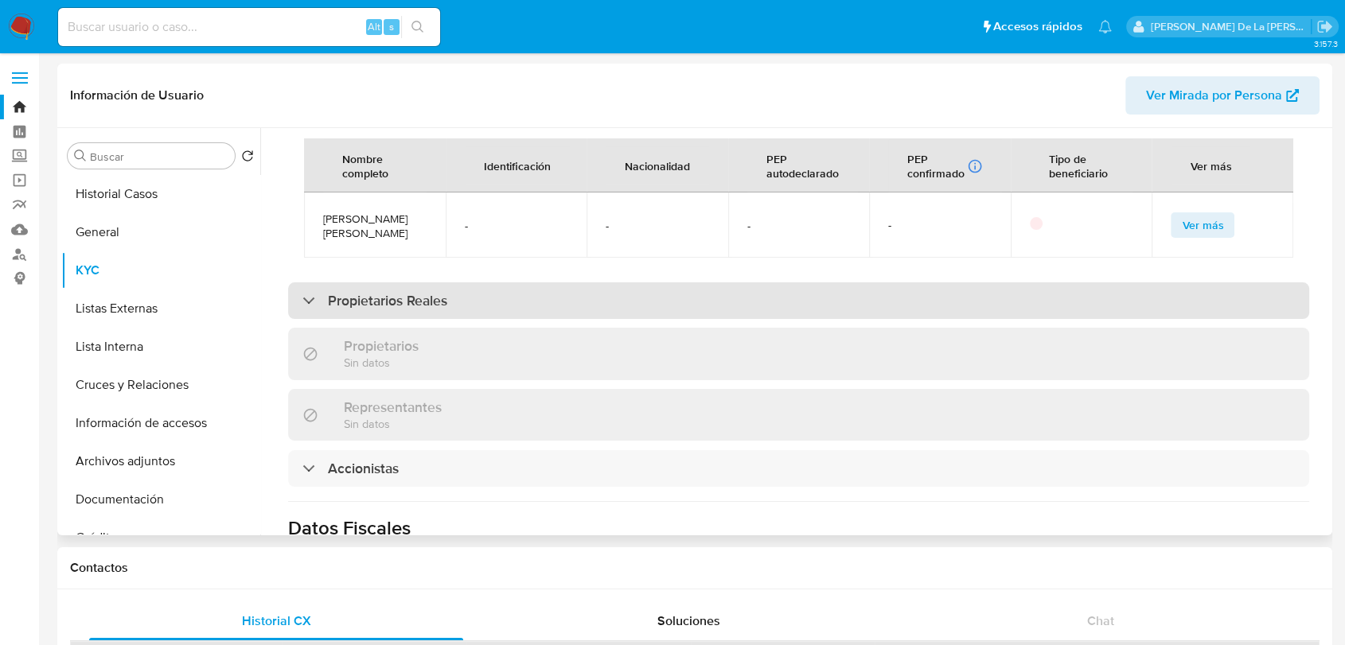
click at [368, 286] on div "Propietarios Reales" at bounding box center [798, 300] width 1021 height 37
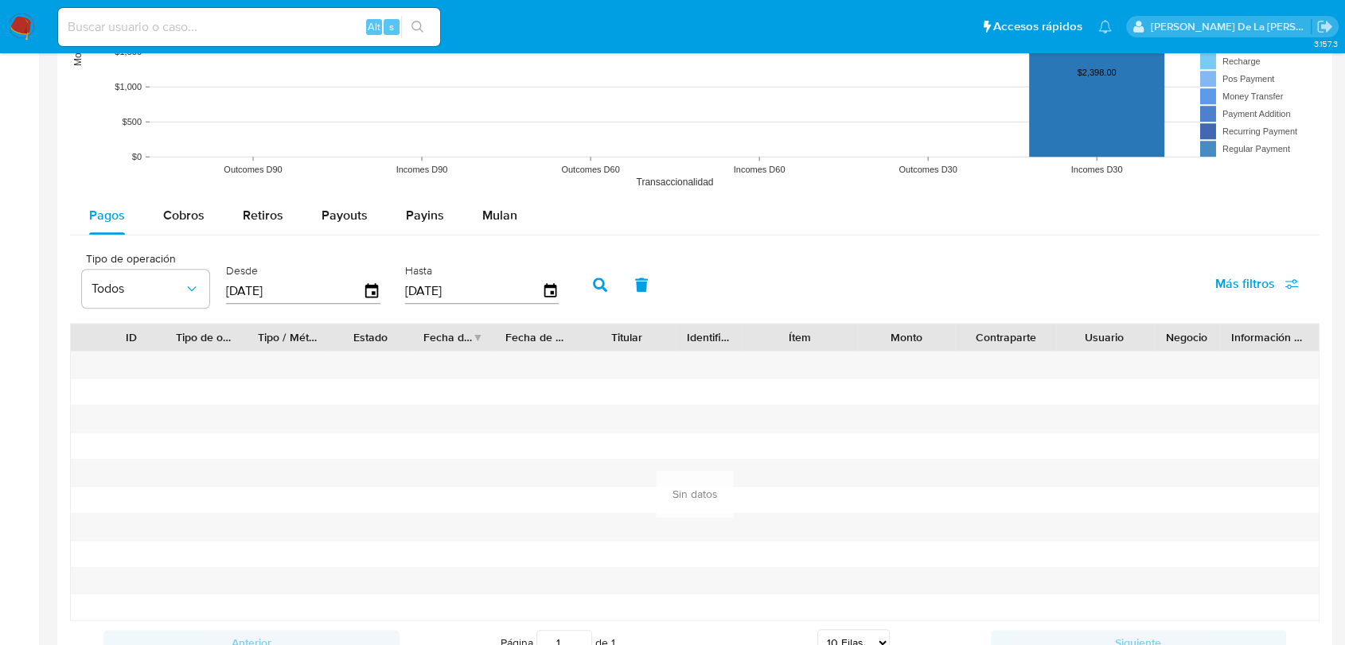
scroll to position [1414, 0]
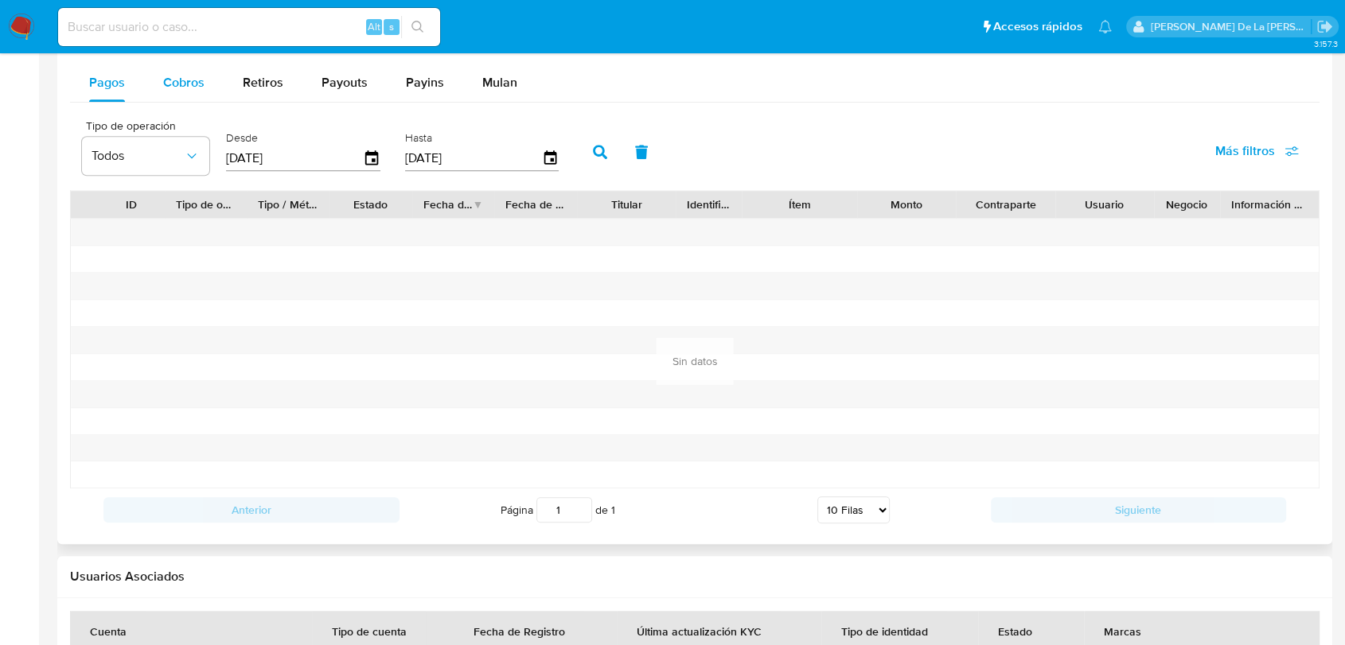
click at [173, 75] on span "Cobros" at bounding box center [183, 82] width 41 height 18
select select "10"
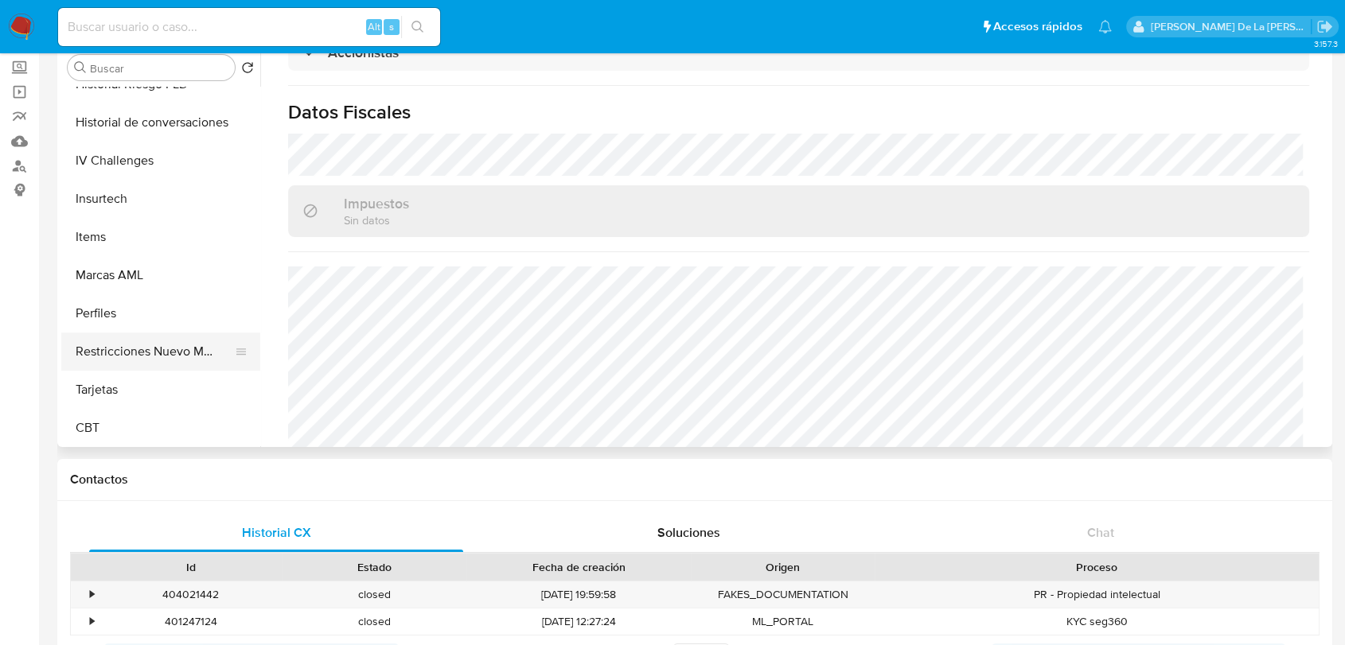
scroll to position [672, 0]
click at [191, 343] on button "Restricciones Nuevo Mundo" at bounding box center [154, 350] width 186 height 38
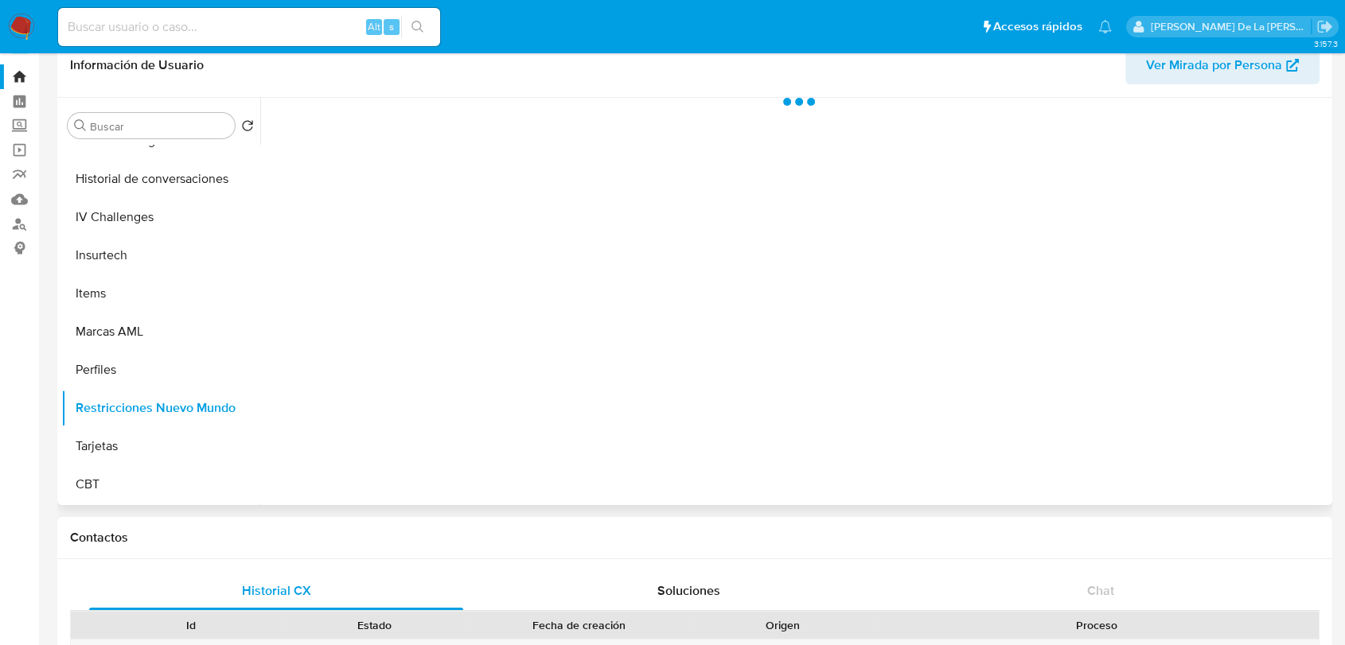
scroll to position [0, 0]
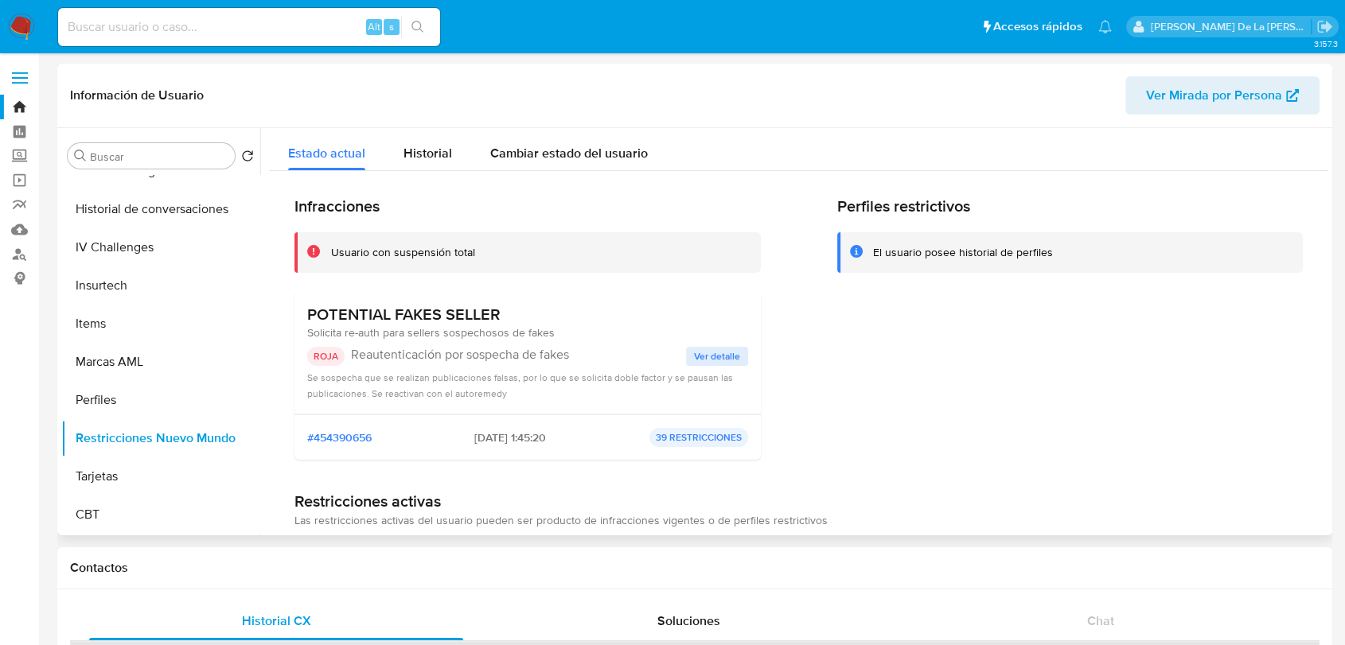
click at [719, 356] on span "Ver detalle" at bounding box center [717, 357] width 46 height 16
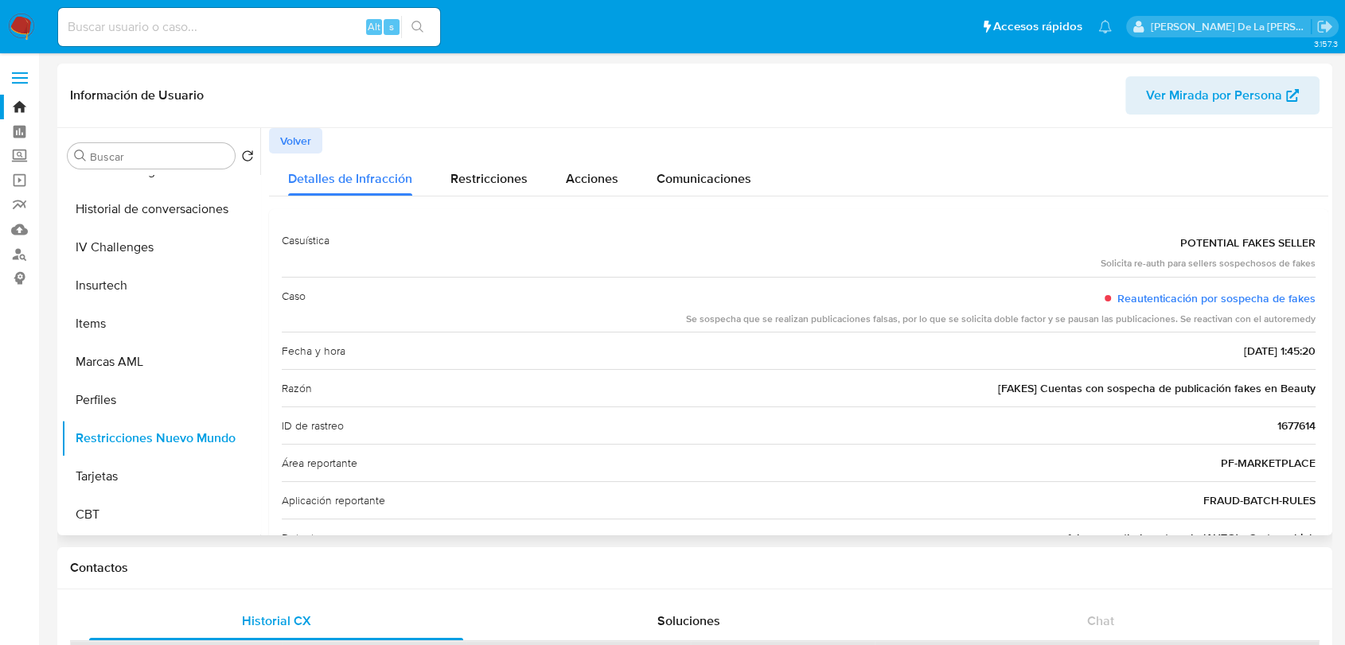
drag, startPoint x: 732, startPoint y: 316, endPoint x: 1007, endPoint y: 320, distance: 275.3
click at [1007, 320] on div "Se sospecha que se realizan publicaciones falsas, por lo que se solicita doble …" at bounding box center [1000, 320] width 629 height 14
click at [1006, 321] on div "Se sospecha que se realizan publicaciones falsas, por lo que se solicita doble …" at bounding box center [1000, 320] width 629 height 14
click at [1001, 321] on div "Se sospecha que se realizan publicaciones falsas, por lo que se solicita doble …" at bounding box center [1000, 320] width 629 height 14
click at [1038, 325] on div "Se sospecha que se realizan publicaciones falsas, por lo que se solicita doble …" at bounding box center [1000, 320] width 629 height 14
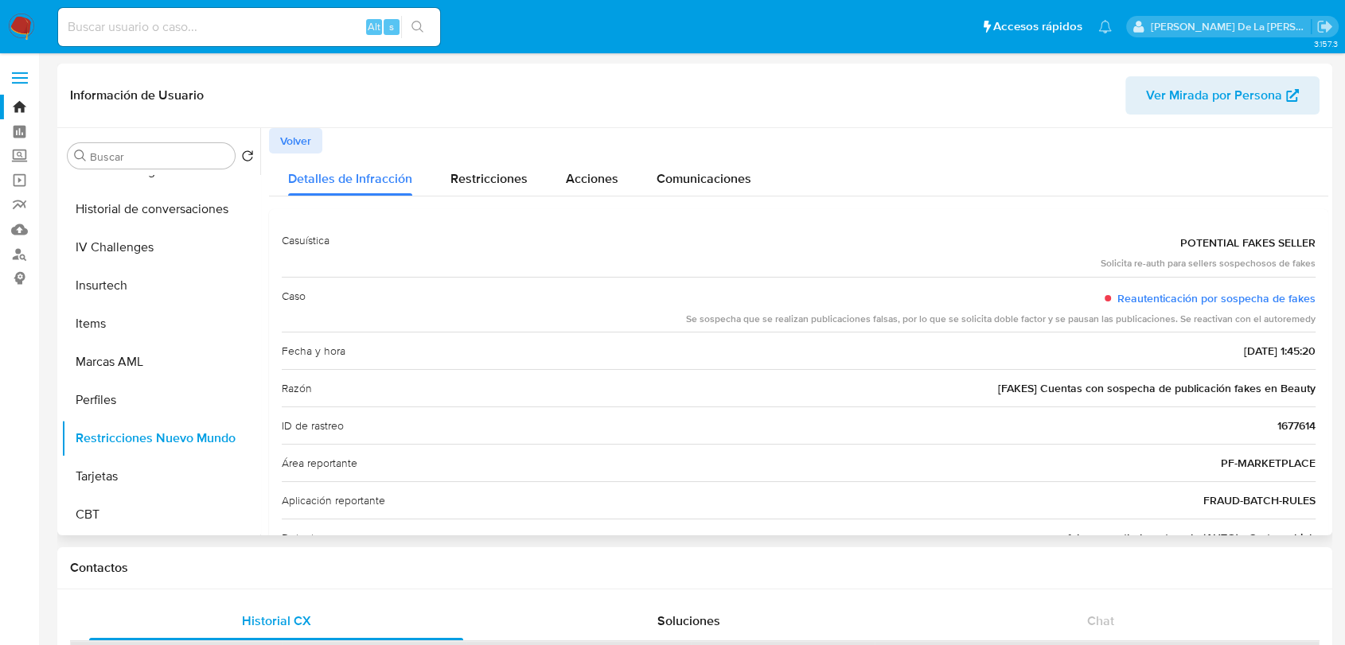
click at [306, 148] on span "Volver" at bounding box center [295, 141] width 31 height 22
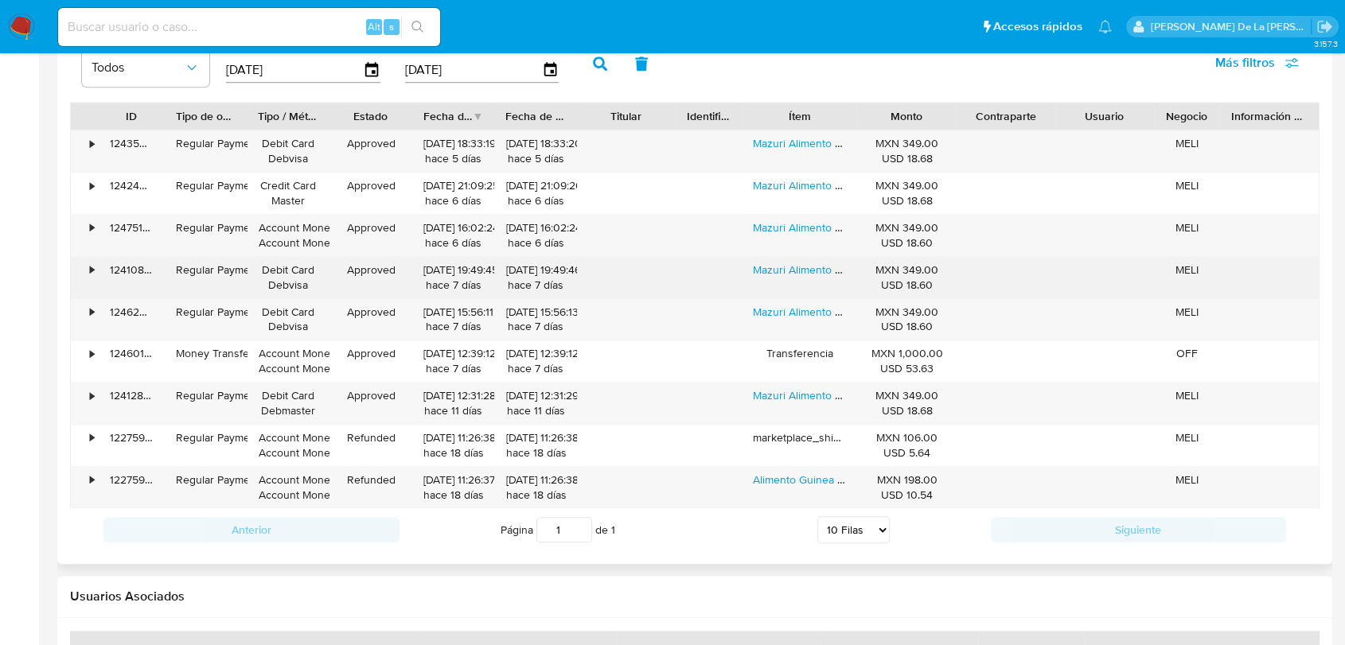
scroll to position [1326, 0]
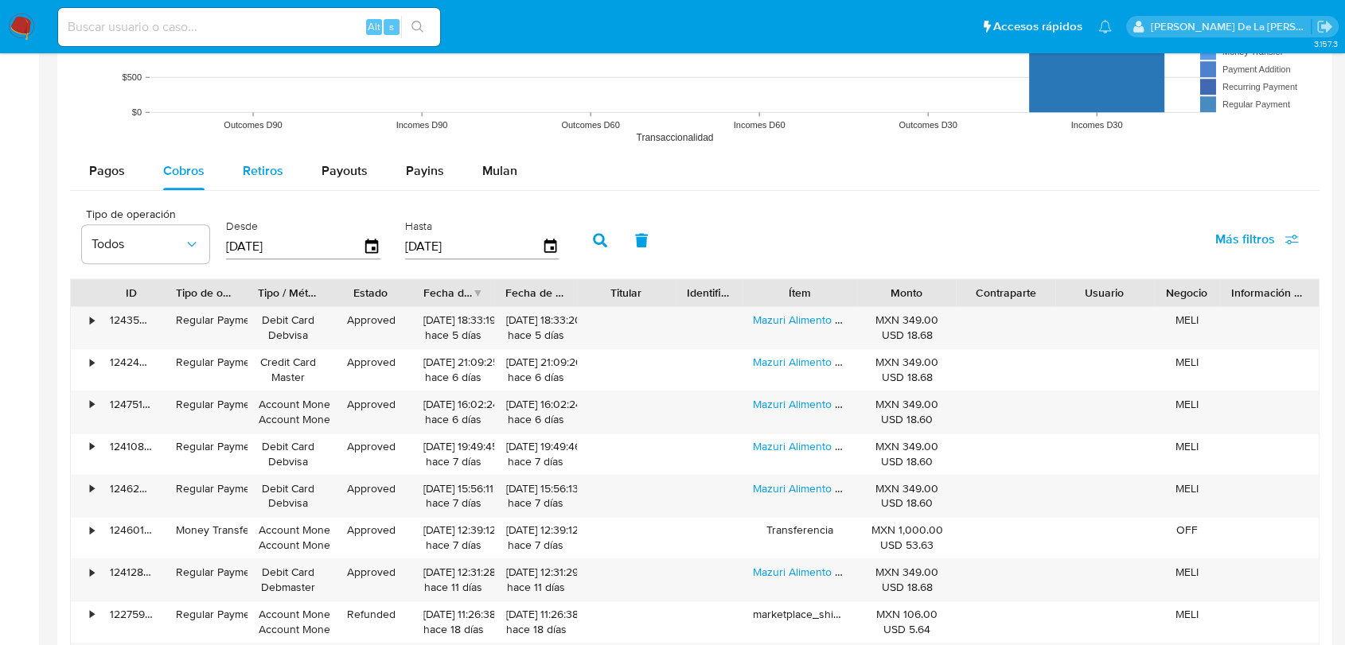
drag, startPoint x: 267, startPoint y: 172, endPoint x: 270, endPoint y: 180, distance: 8.3
click at [268, 179] on span "Retiros" at bounding box center [263, 171] width 41 height 18
select select "10"
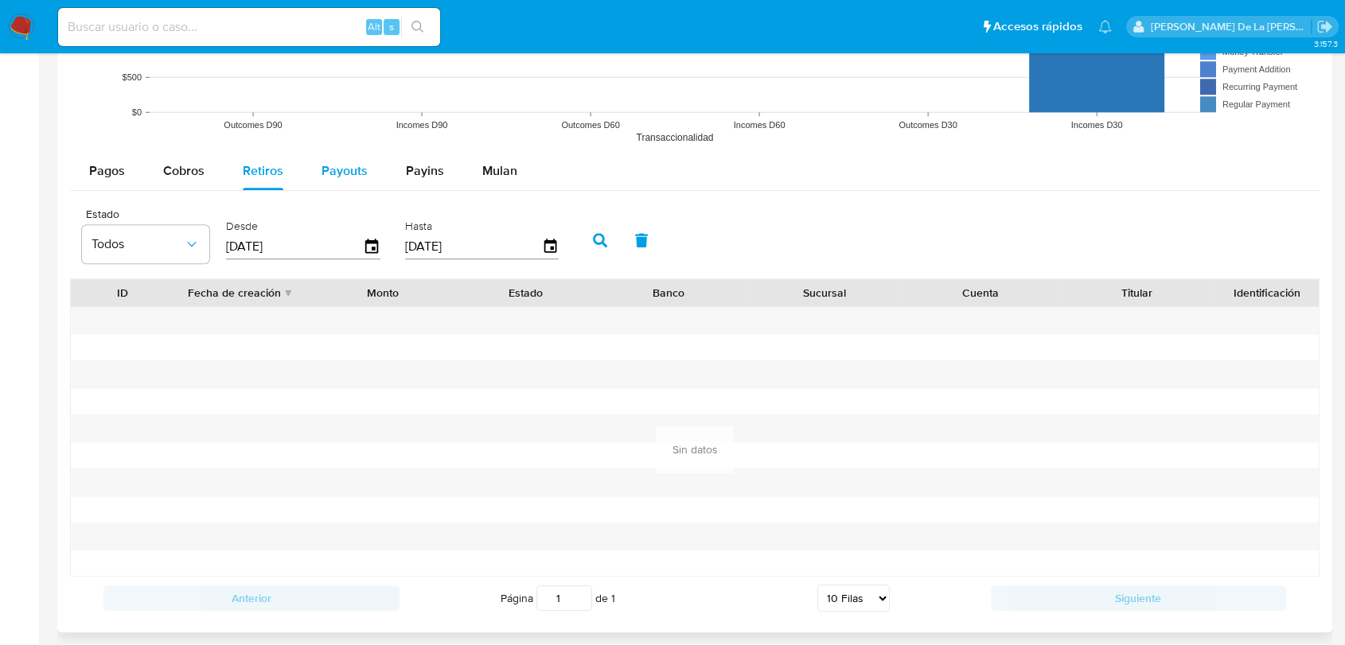
click at [329, 173] on span "Payouts" at bounding box center [344, 171] width 46 height 18
select select "10"
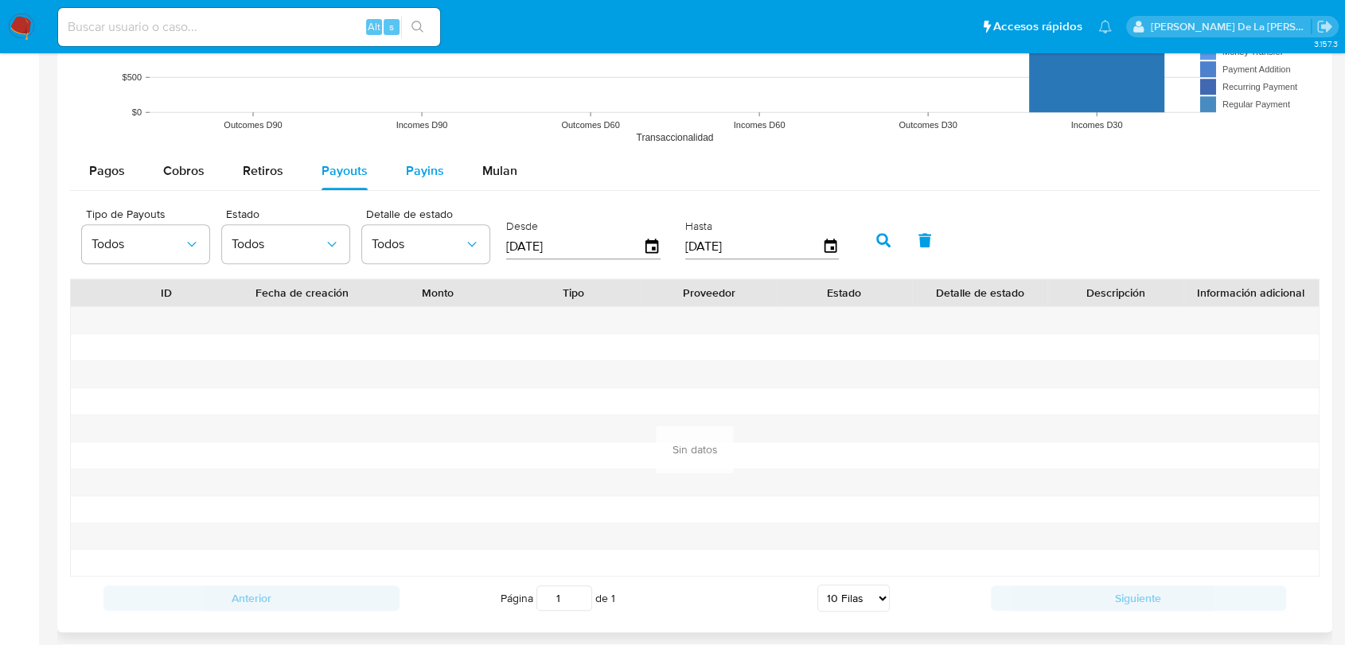
click at [417, 173] on span "Payins" at bounding box center [425, 171] width 38 height 18
select select "10"
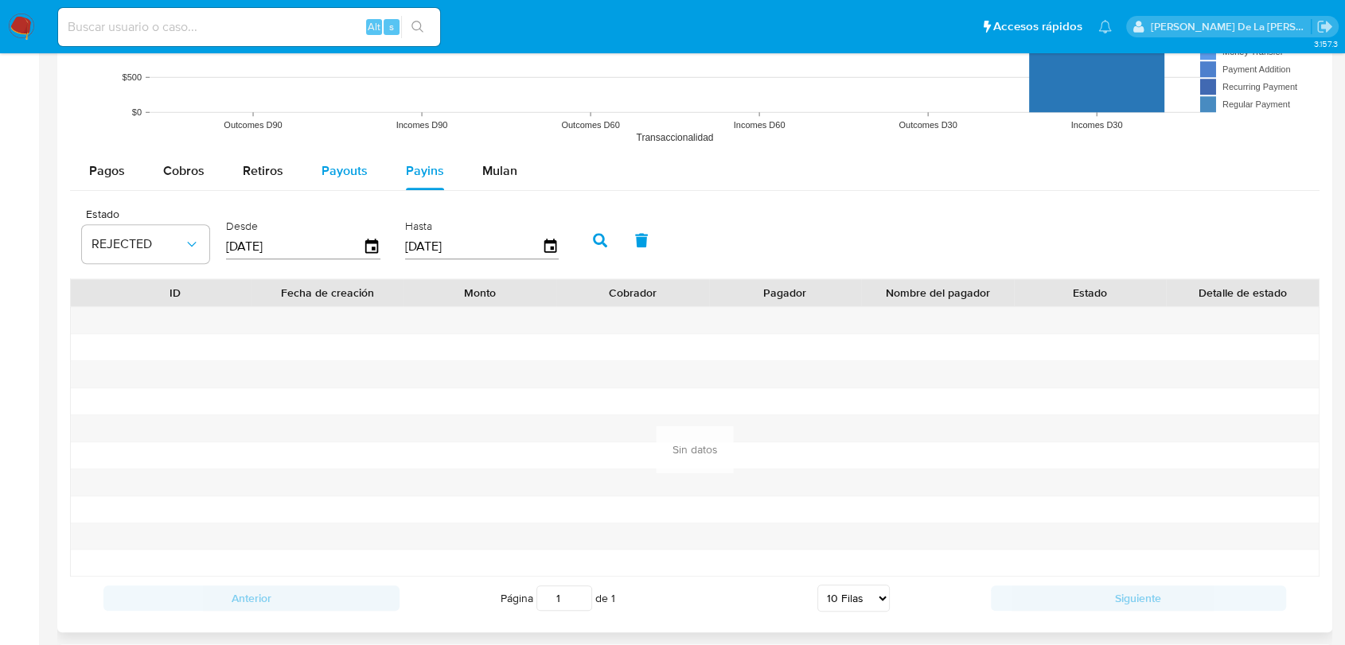
click at [312, 173] on button "Payouts" at bounding box center [344, 171] width 84 height 38
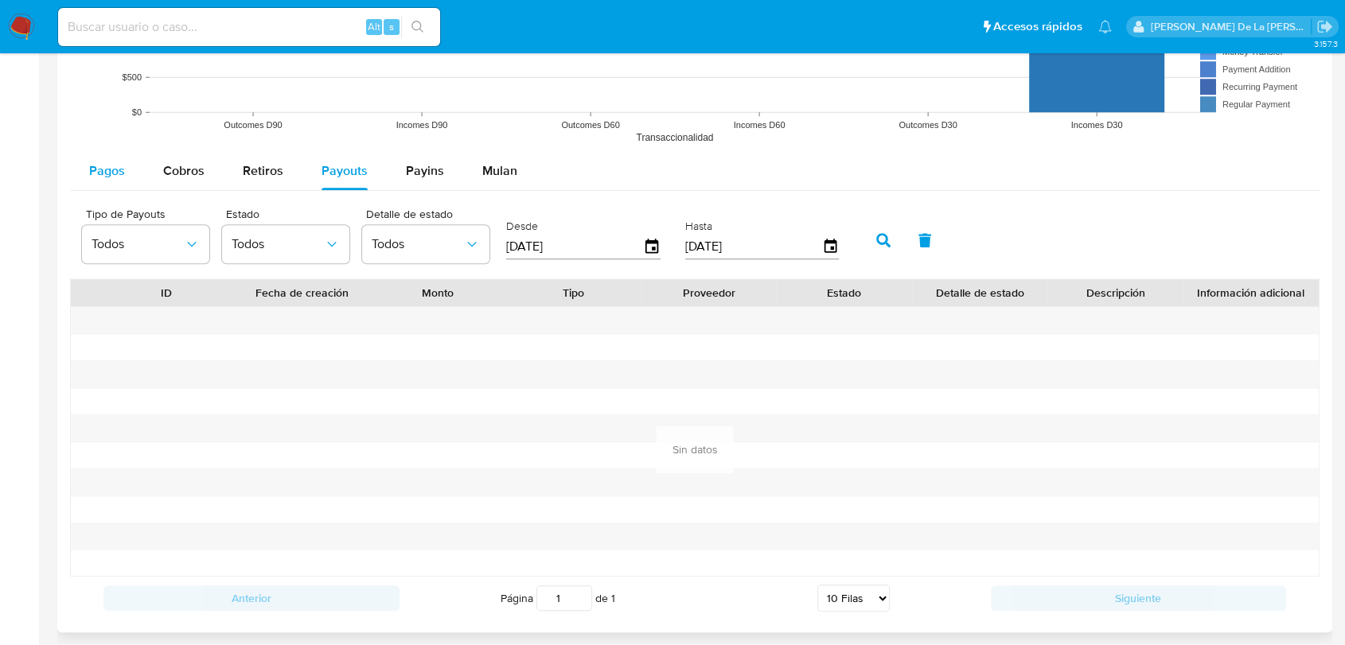
drag, startPoint x: 96, startPoint y: 148, endPoint x: 95, endPoint y: 160, distance: 12.0
click at [96, 152] on div "Tipo de operación All Tipo de pago All Estado All MXN USD Número de Transaccion…" at bounding box center [694, 195] width 1249 height 847
click at [95, 162] on span "Pagos" at bounding box center [107, 171] width 36 height 18
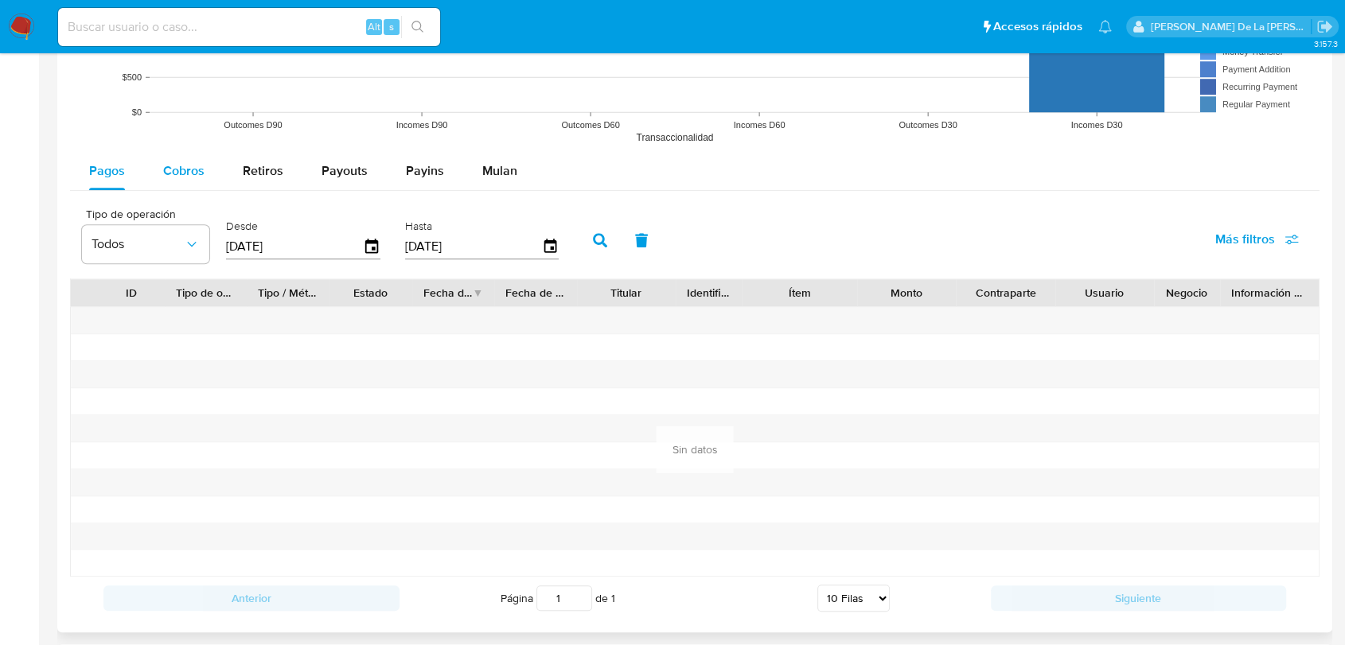
click at [193, 174] on span "Cobros" at bounding box center [183, 171] width 41 height 18
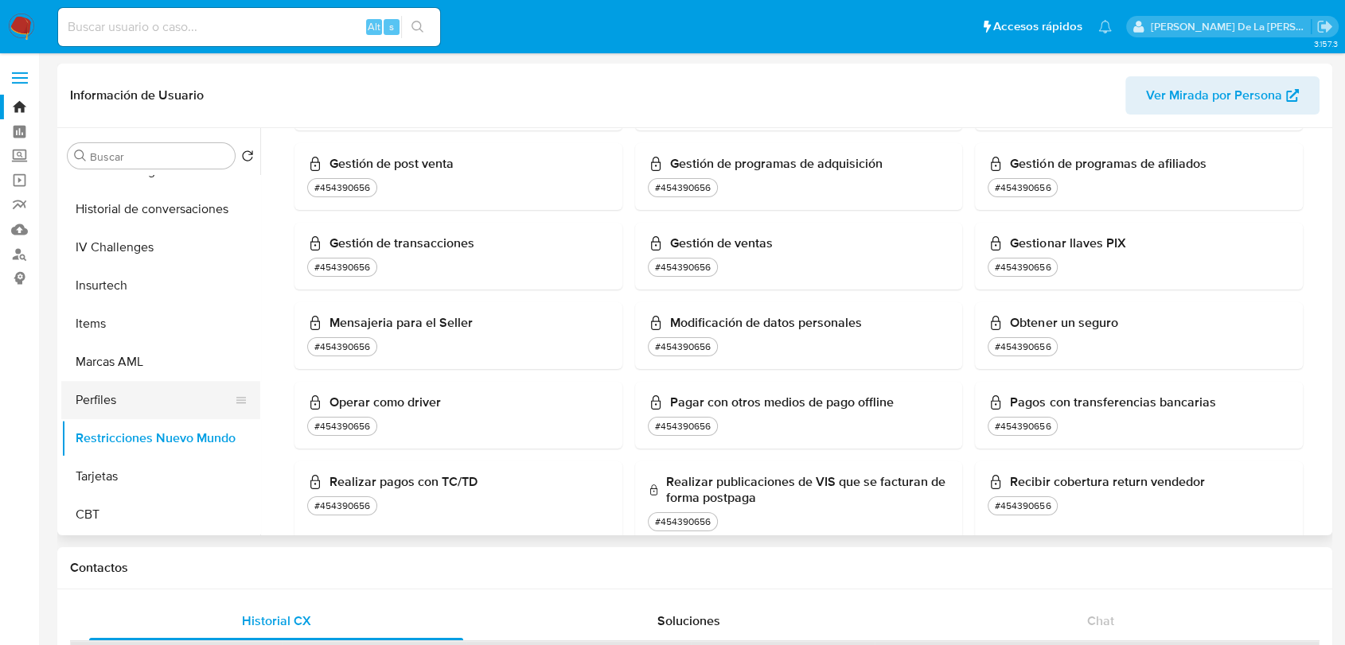
scroll to position [584, 0]
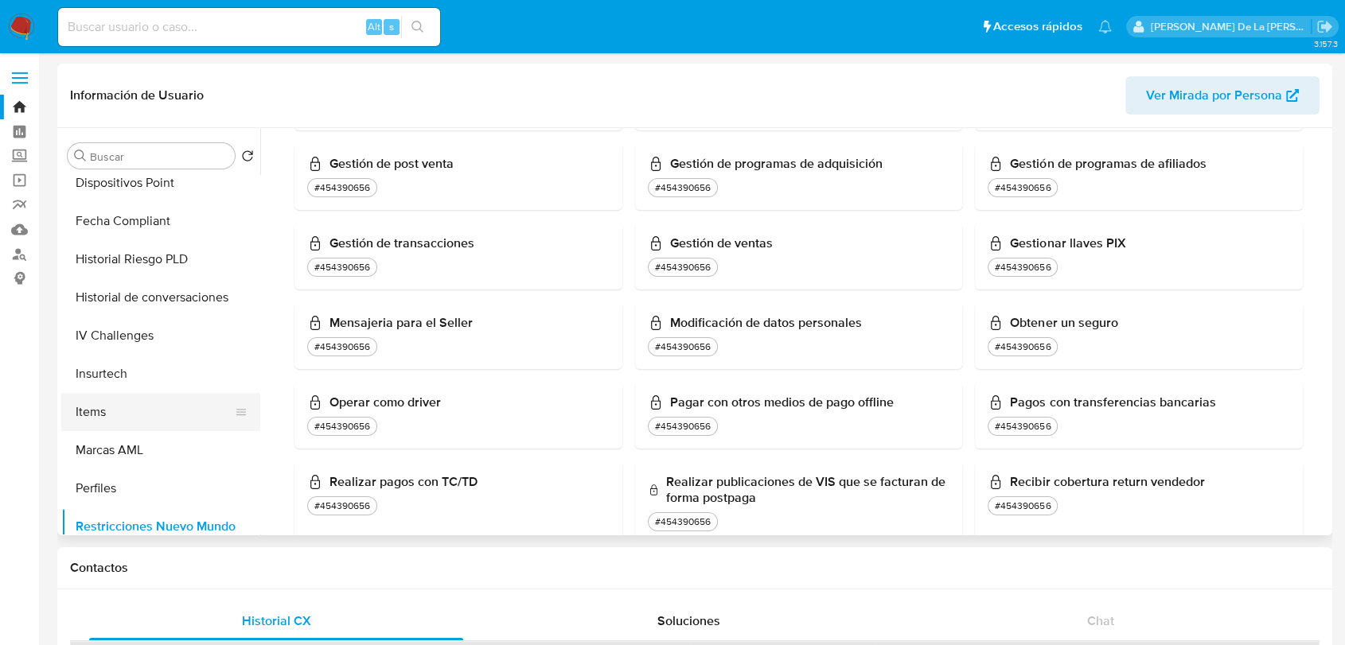
click at [127, 413] on button "Items" at bounding box center [154, 412] width 186 height 38
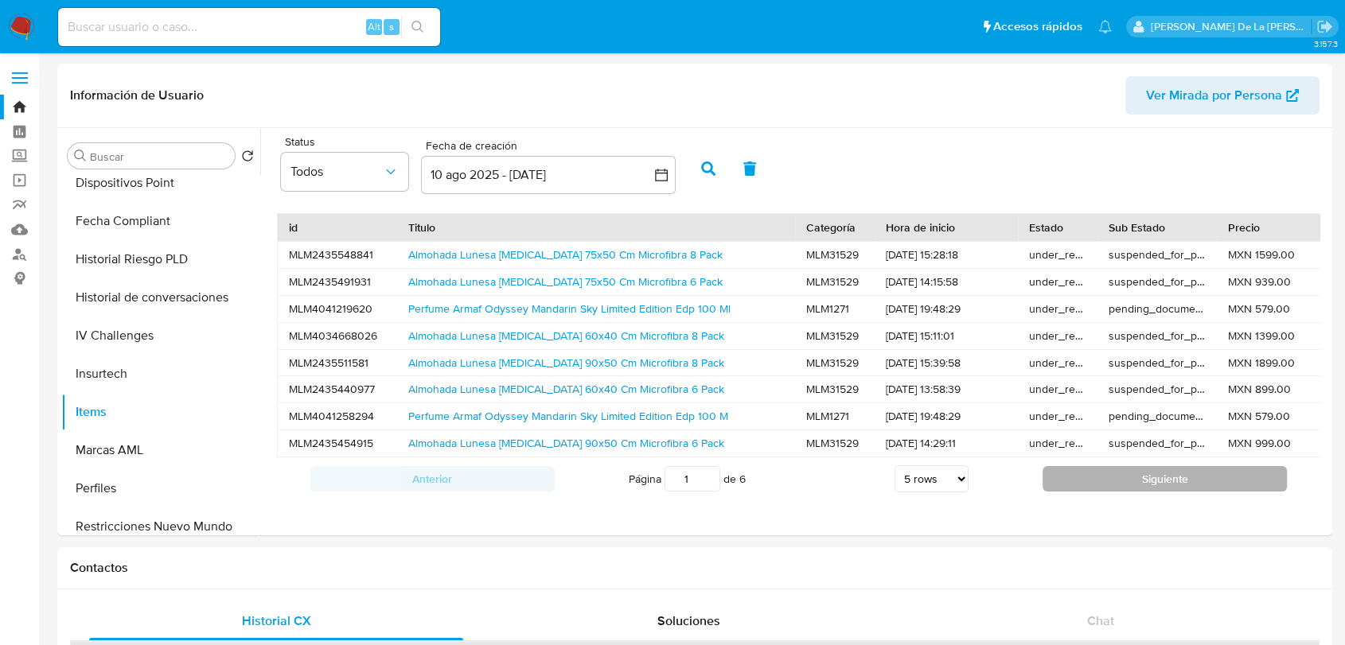
click at [1078, 484] on button "Siguiente" at bounding box center [1164, 478] width 244 height 25
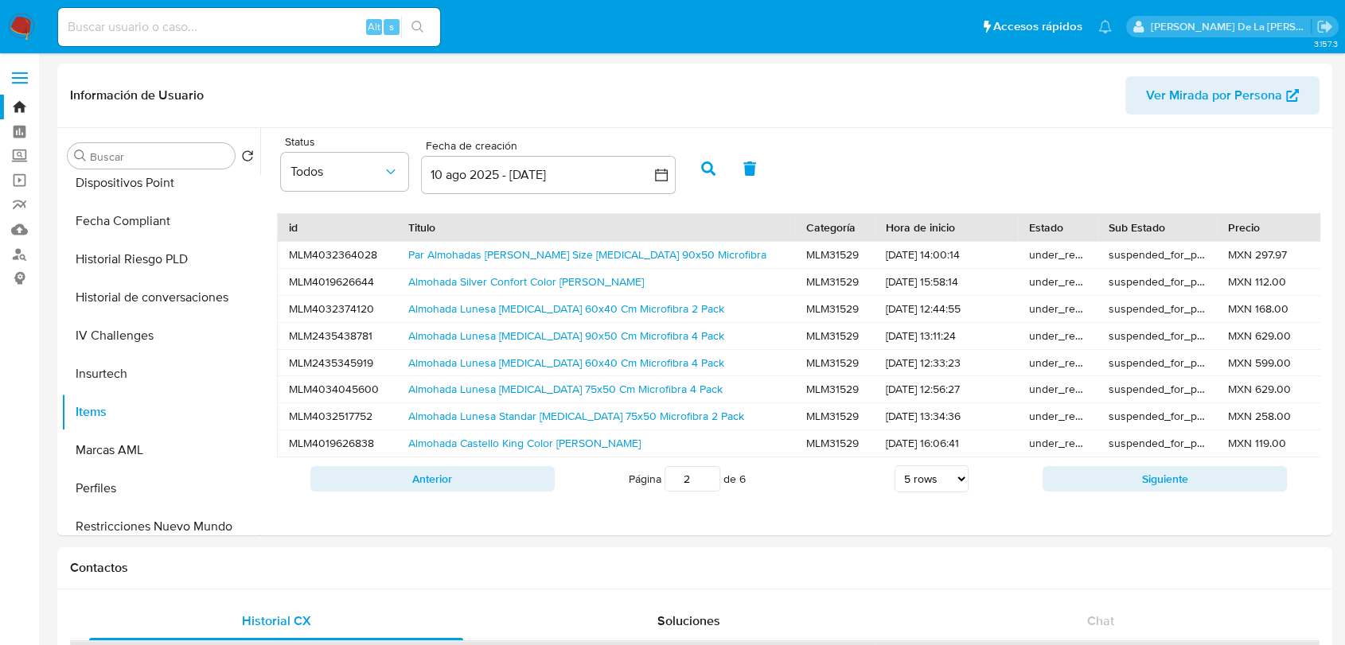
click at [1077, 482] on button "Siguiente" at bounding box center [1164, 478] width 244 height 25
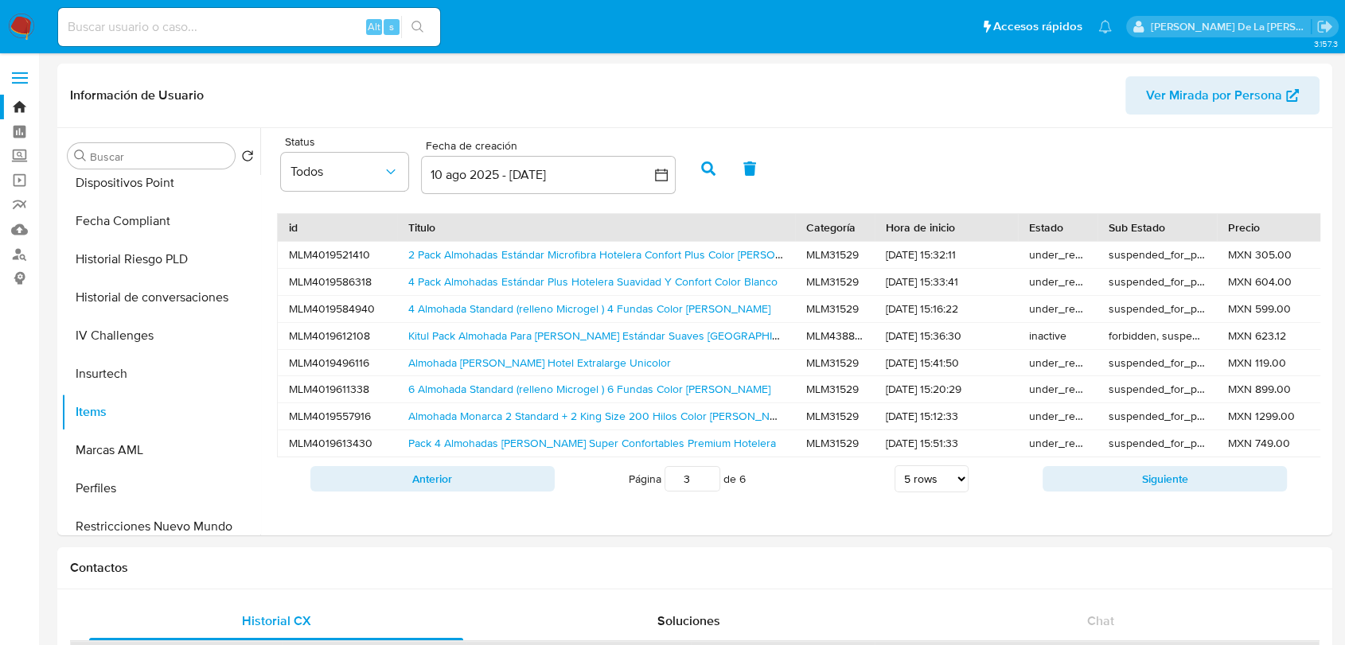
click at [1077, 482] on button "Siguiente" at bounding box center [1164, 478] width 244 height 25
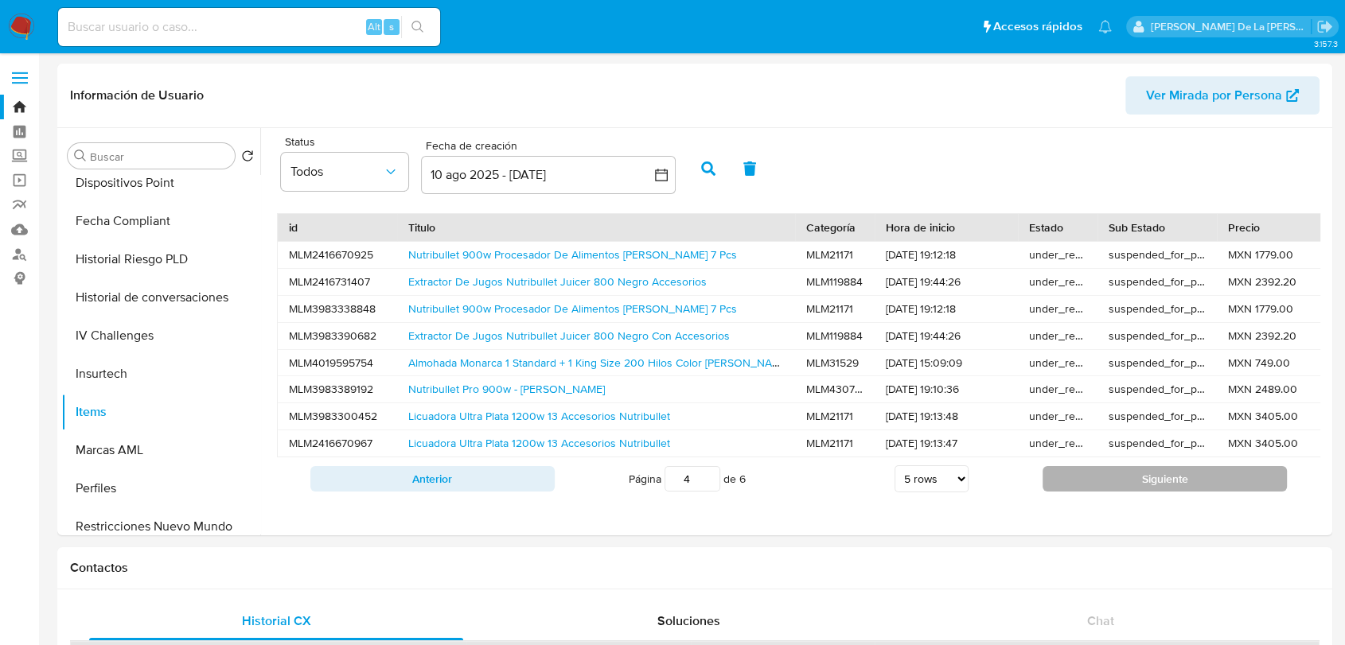
click at [1076, 483] on button "Siguiente" at bounding box center [1164, 478] width 244 height 25
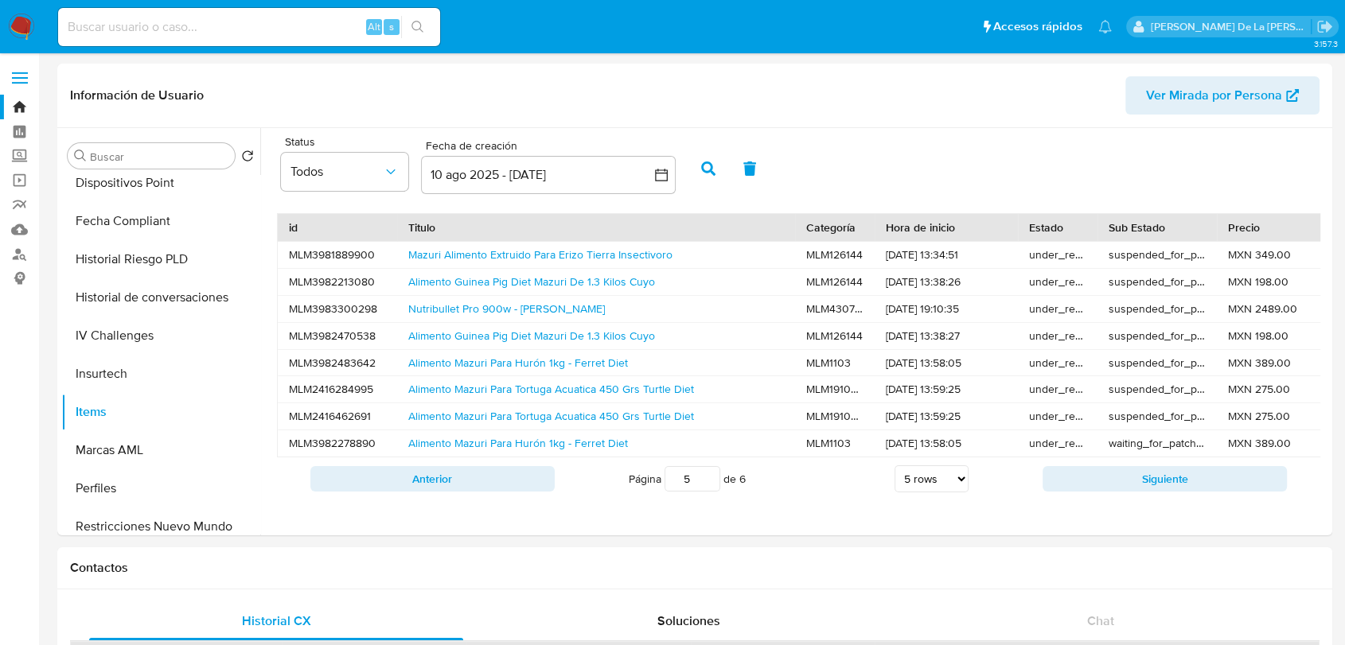
click at [1076, 483] on button "Siguiente" at bounding box center [1164, 478] width 244 height 25
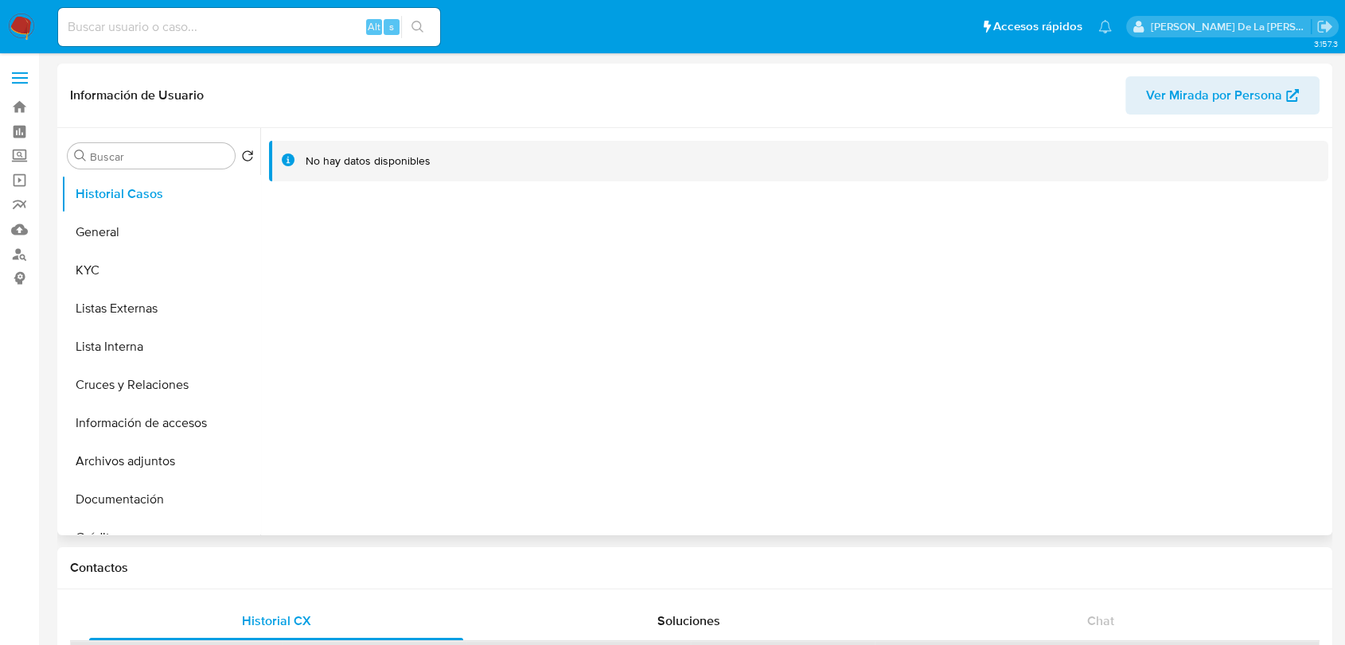
select select "10"
click at [13, 14] on img at bounding box center [21, 27] width 27 height 27
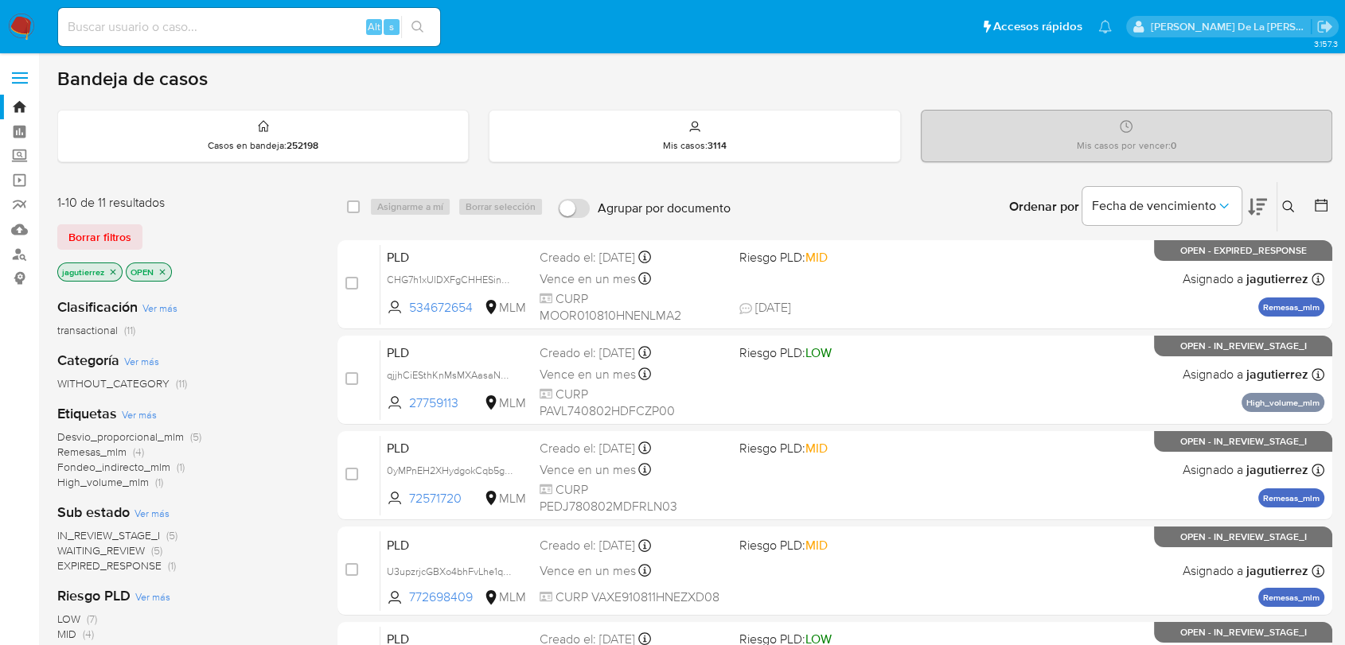
click at [95, 452] on span "Remesas_mlm" at bounding box center [91, 452] width 69 height 16
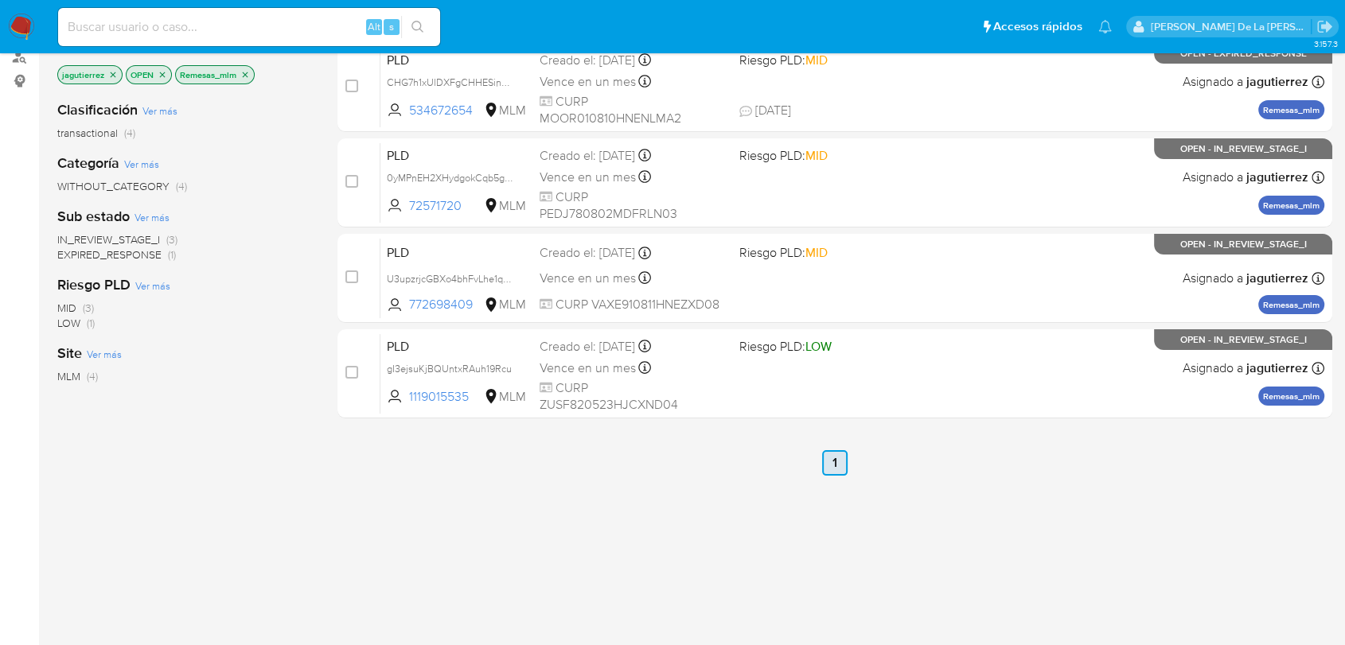
scroll to position [89, 0]
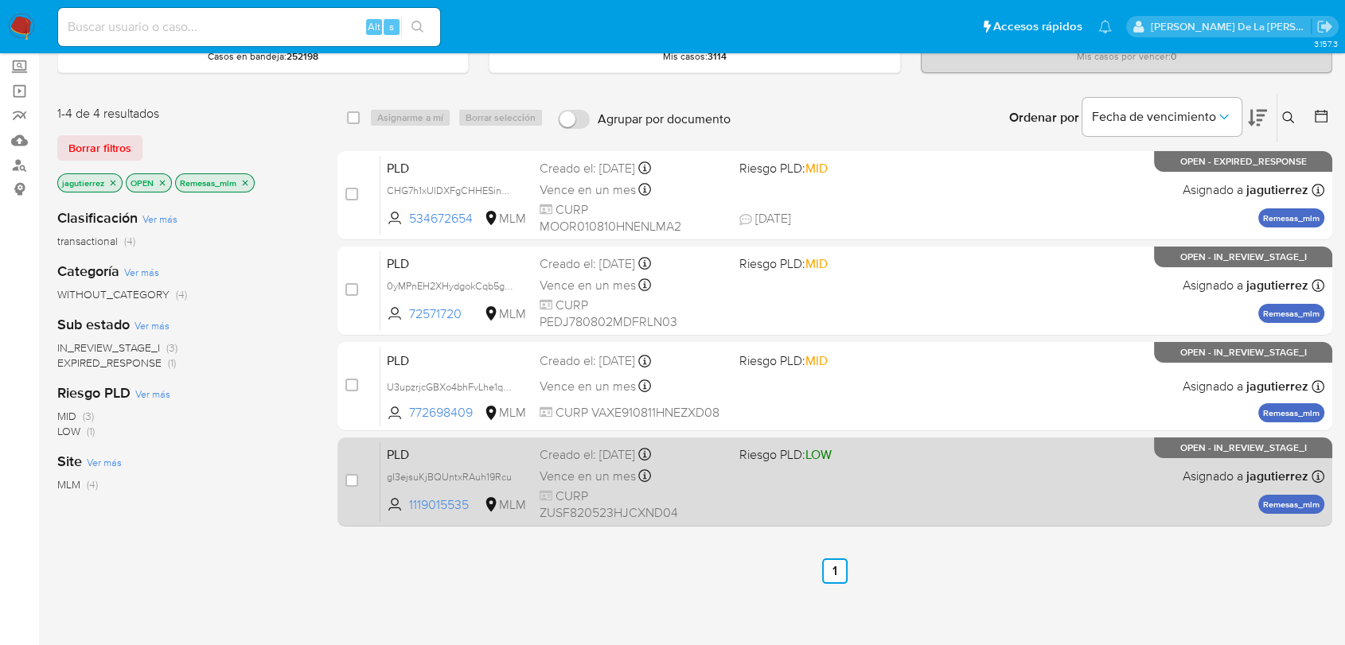
click at [664, 475] on div "Vence en un mes Vence el [DATE] 02:12:16" at bounding box center [632, 475] width 186 height 21
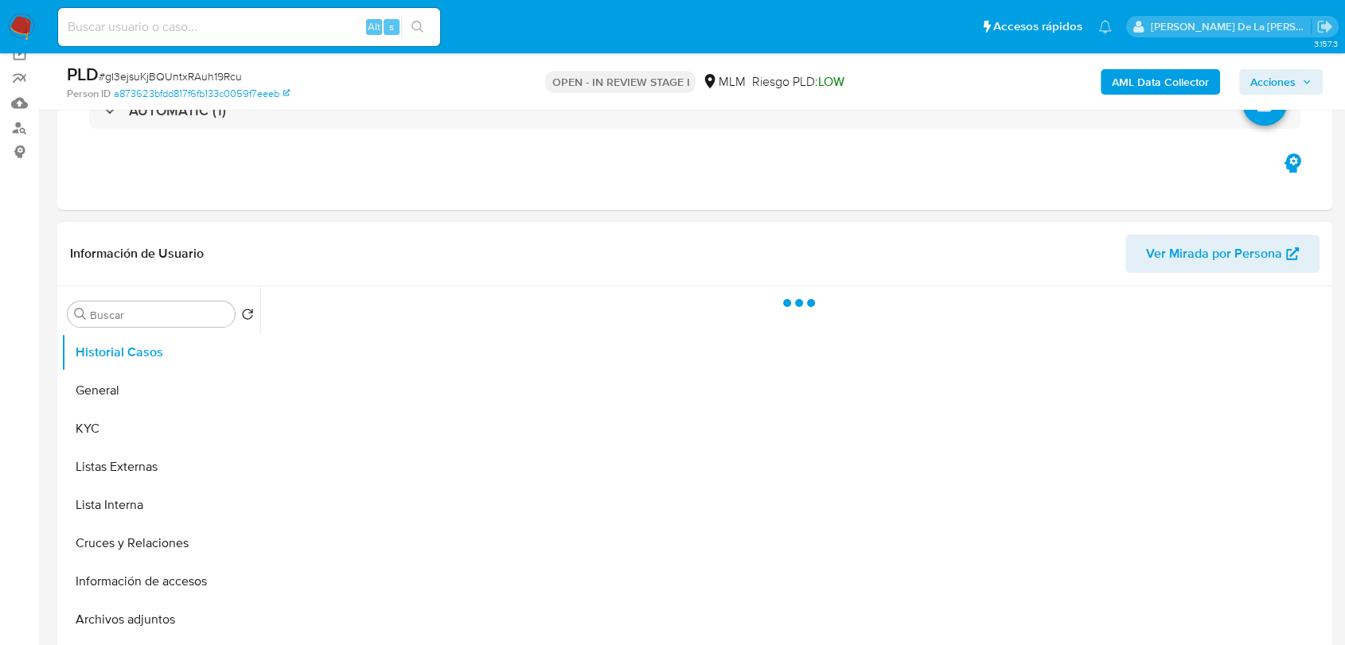
scroll to position [177, 0]
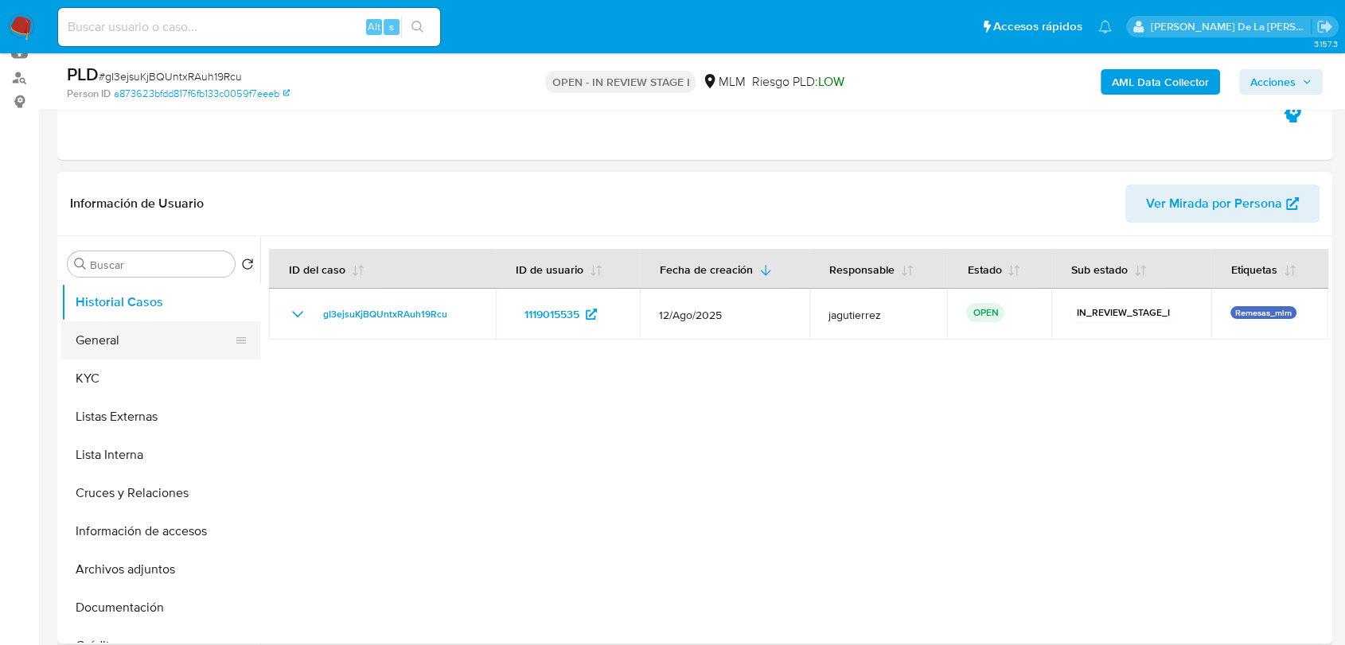
select select "10"
click at [153, 347] on button "General" at bounding box center [154, 340] width 186 height 38
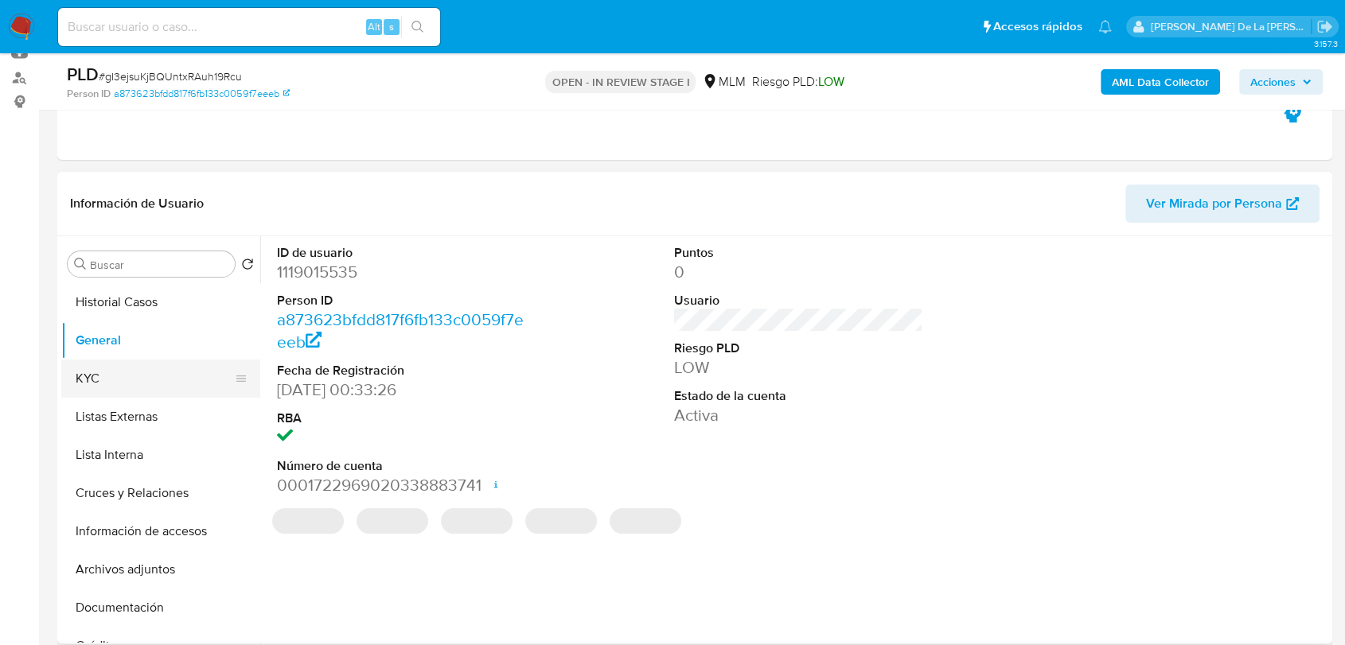
click at [142, 380] on button "KYC" at bounding box center [154, 379] width 186 height 38
click at [143, 380] on button "KYC" at bounding box center [154, 379] width 186 height 38
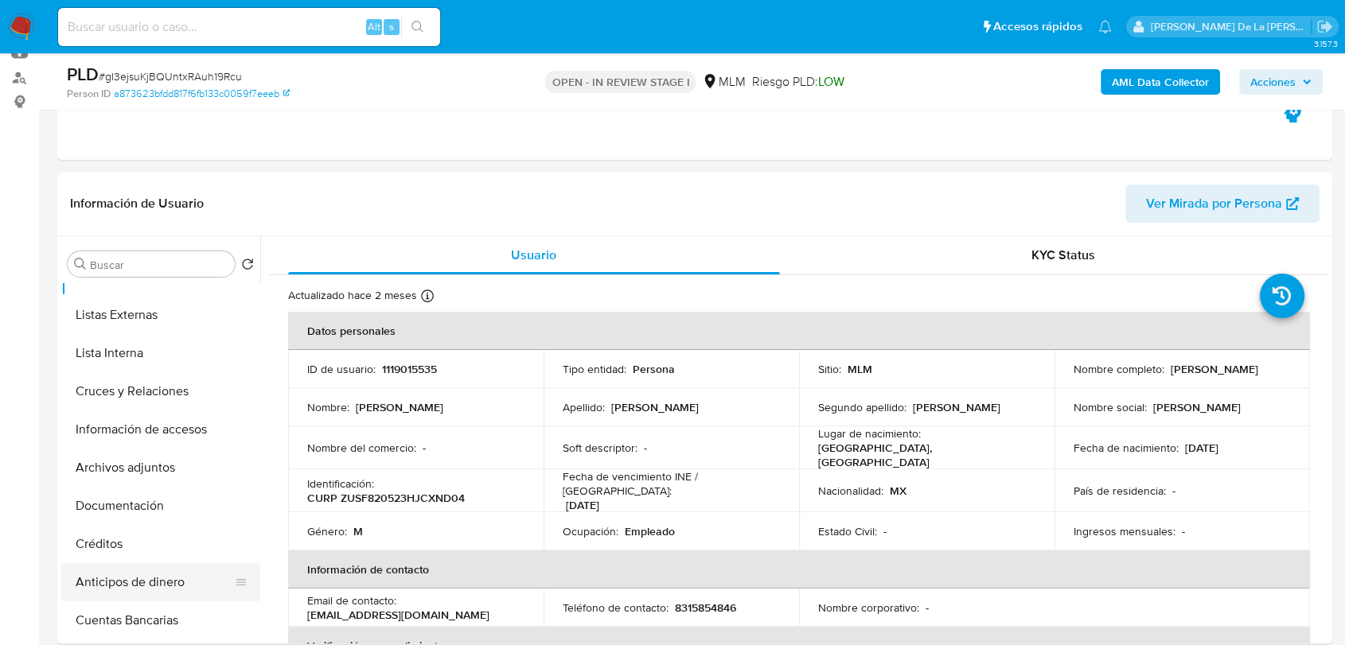
scroll to position [0, 0]
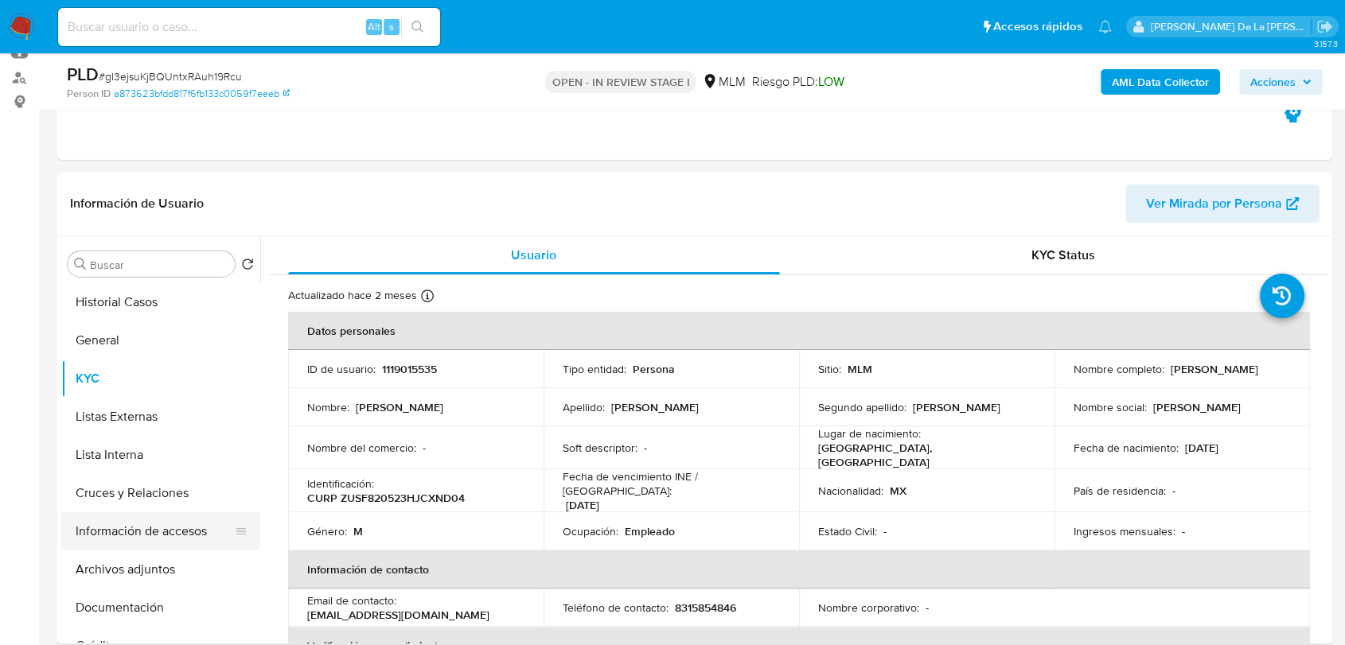
click at [128, 529] on button "Información de accesos" at bounding box center [154, 531] width 186 height 38
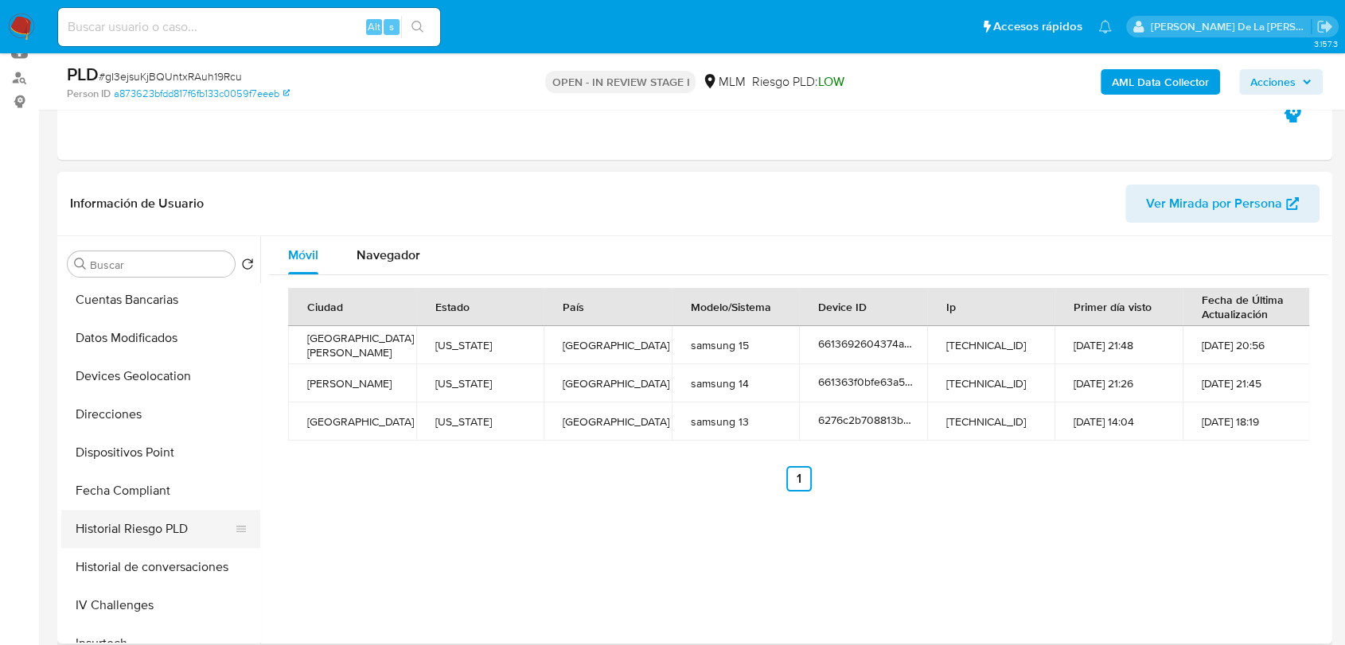
scroll to position [442, 0]
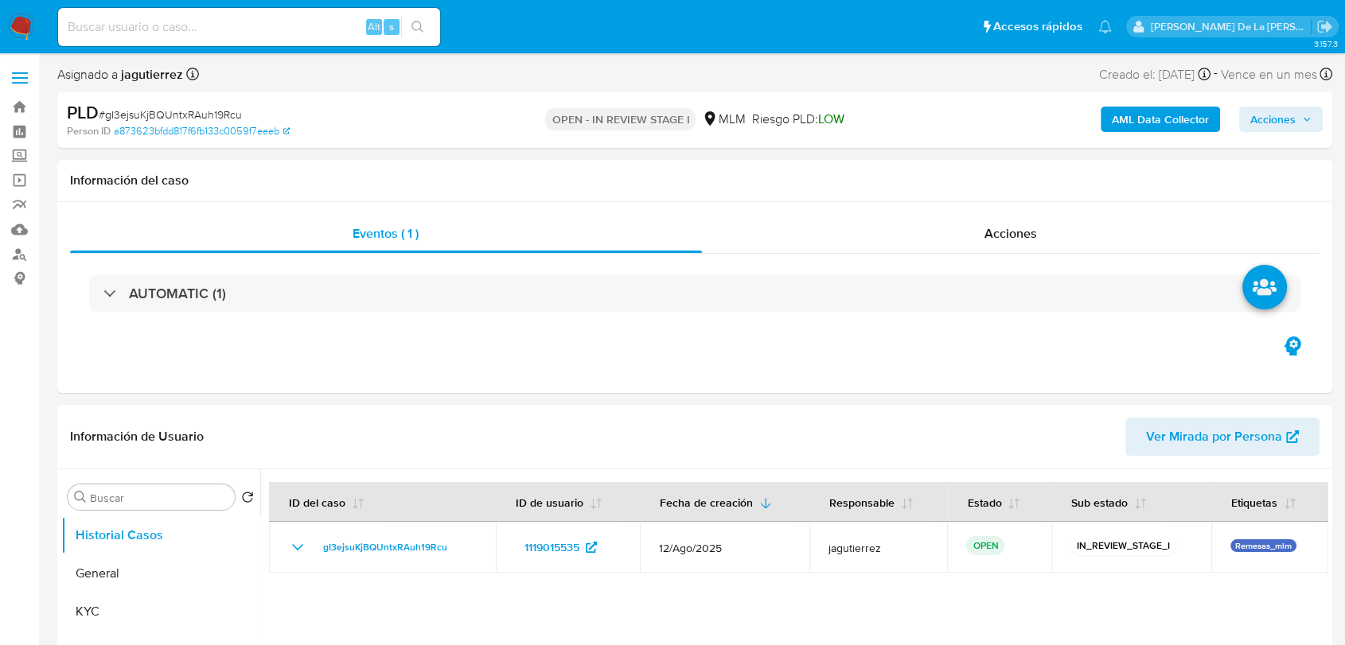
select select "10"
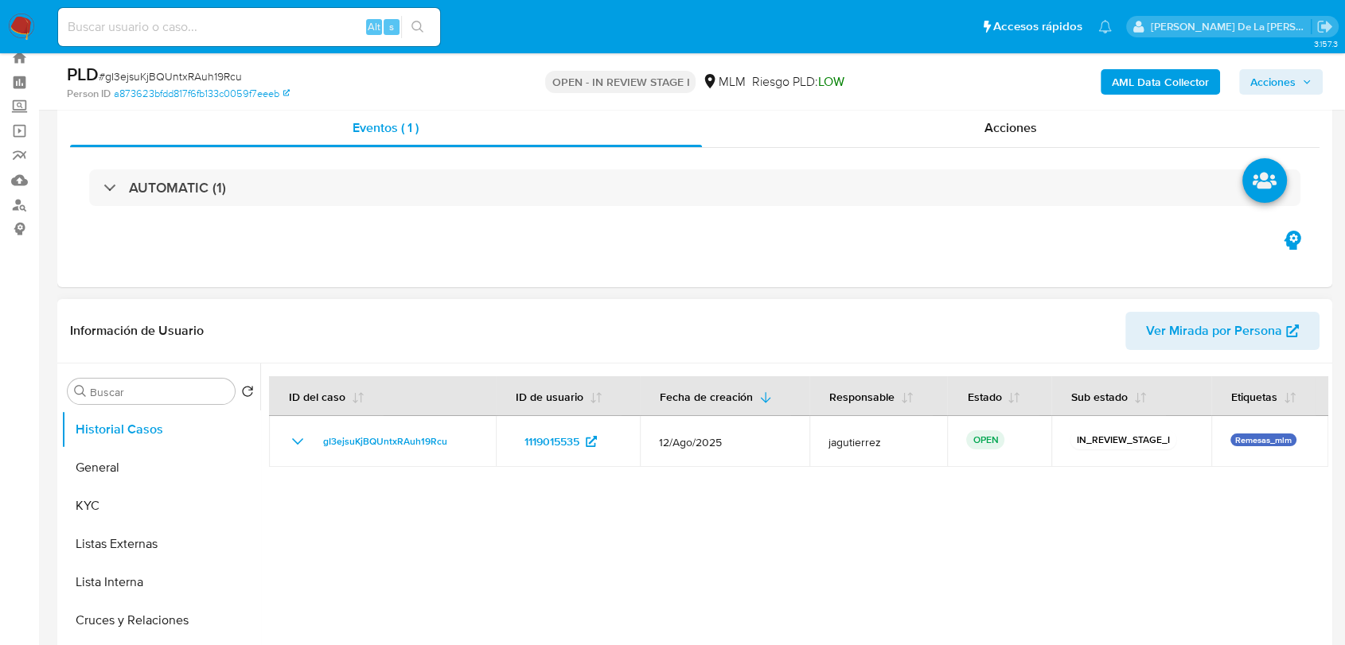
scroll to position [88, 0]
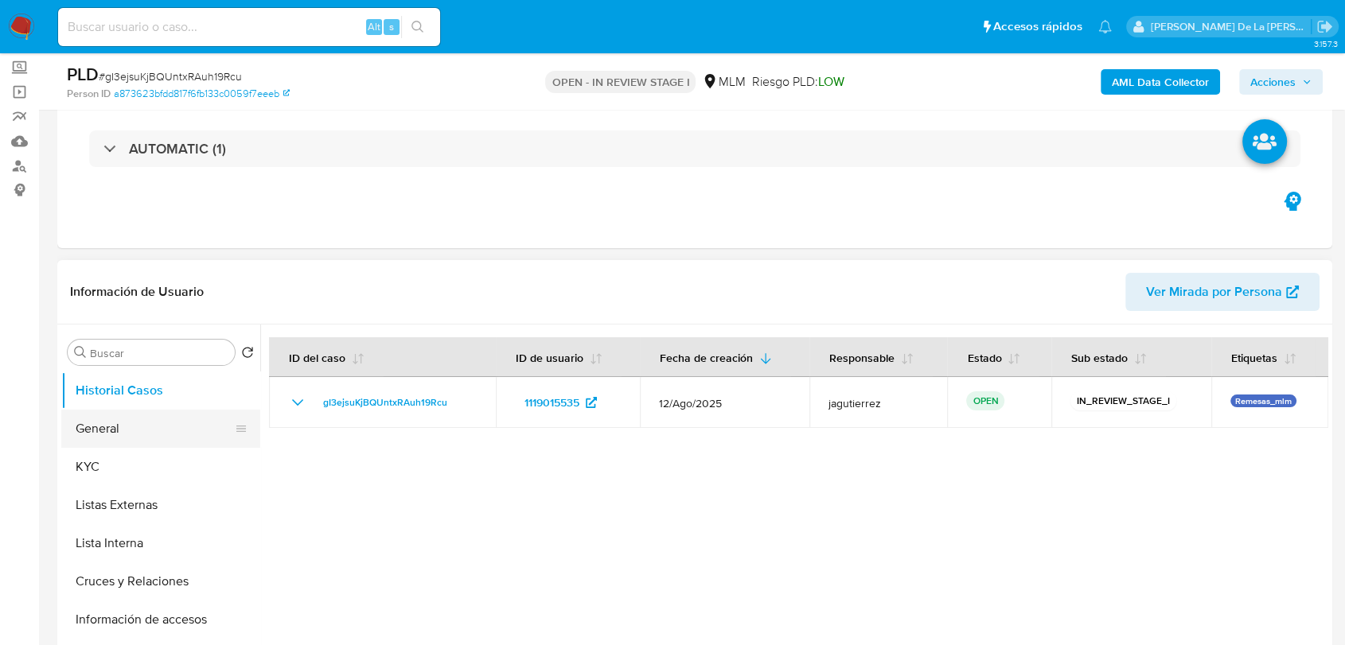
click at [103, 422] on button "General" at bounding box center [154, 429] width 186 height 38
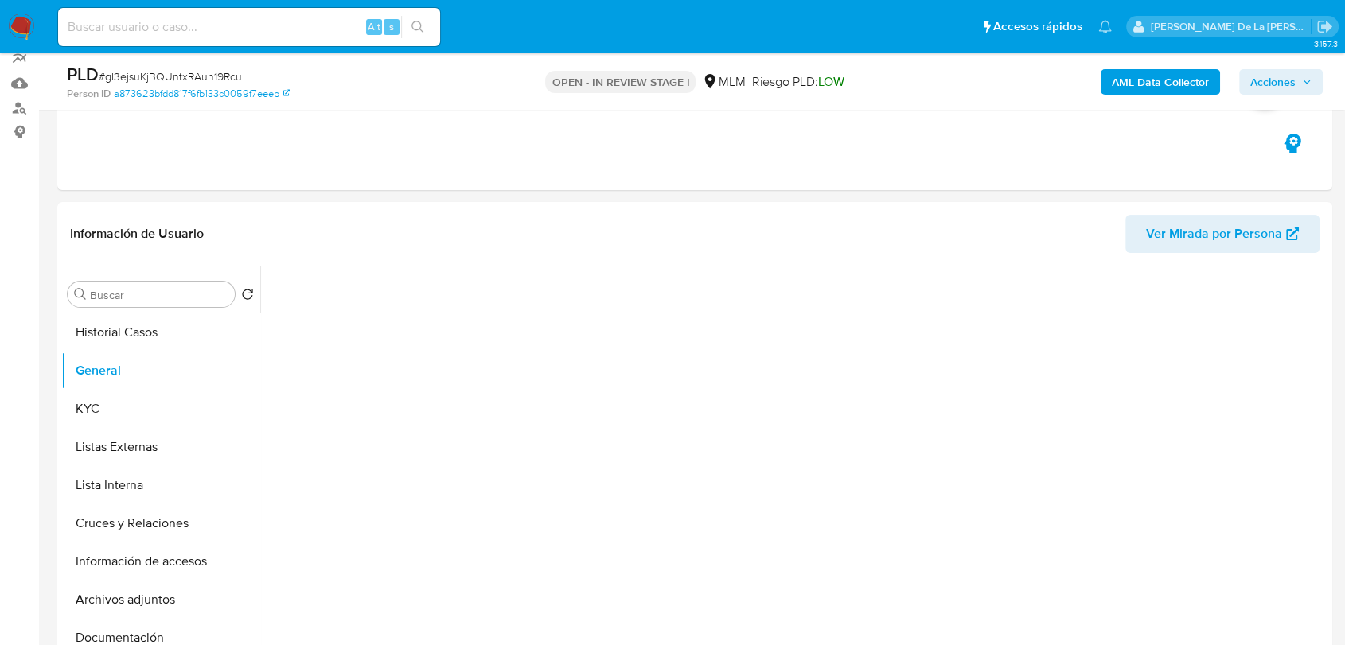
scroll to position [177, 0]
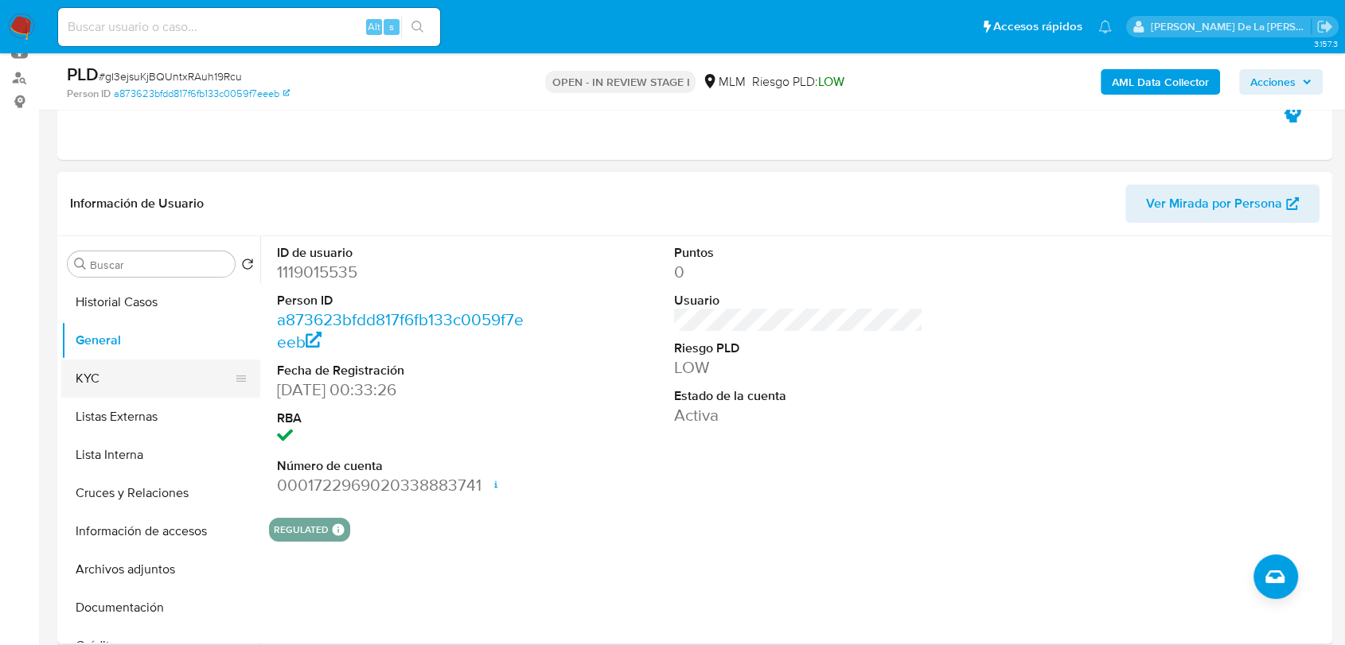
click at [134, 389] on button "KYC" at bounding box center [154, 379] width 186 height 38
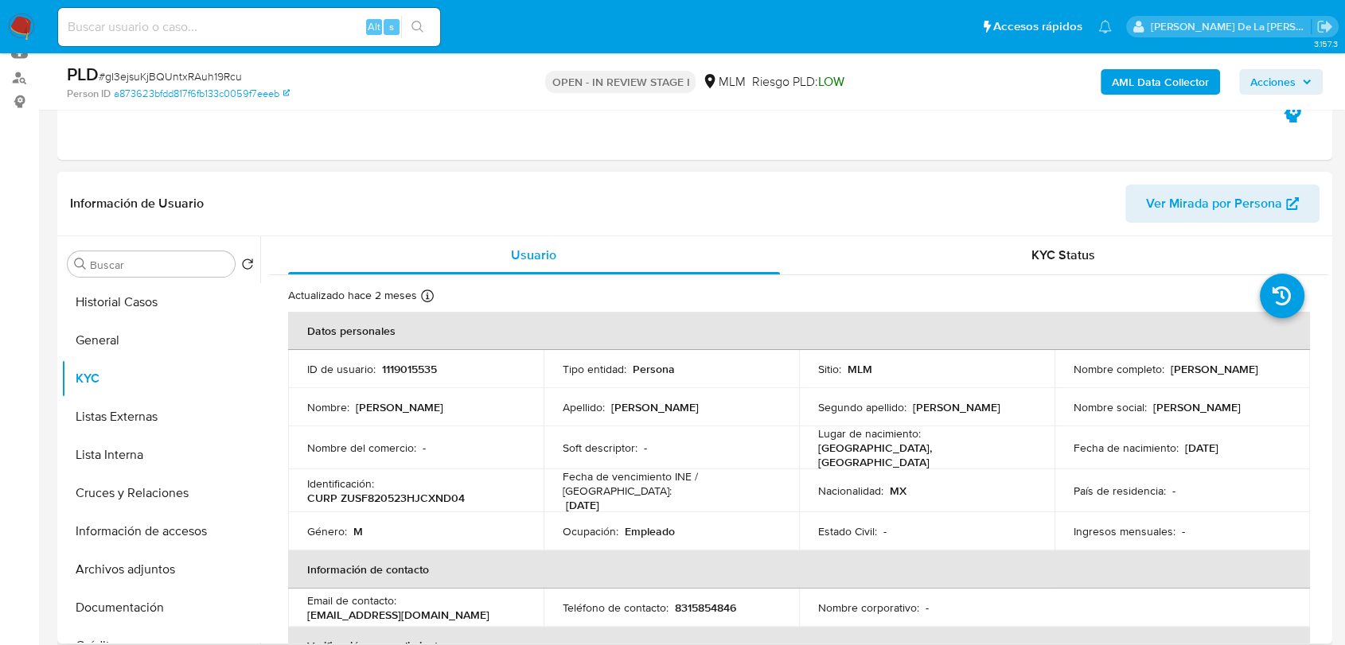
drag, startPoint x: 1065, startPoint y: 373, endPoint x: 1205, endPoint y: 373, distance: 140.0
click at [1205, 373] on td "Nombre completo : [PERSON_NAME]" at bounding box center [1181, 369] width 255 height 38
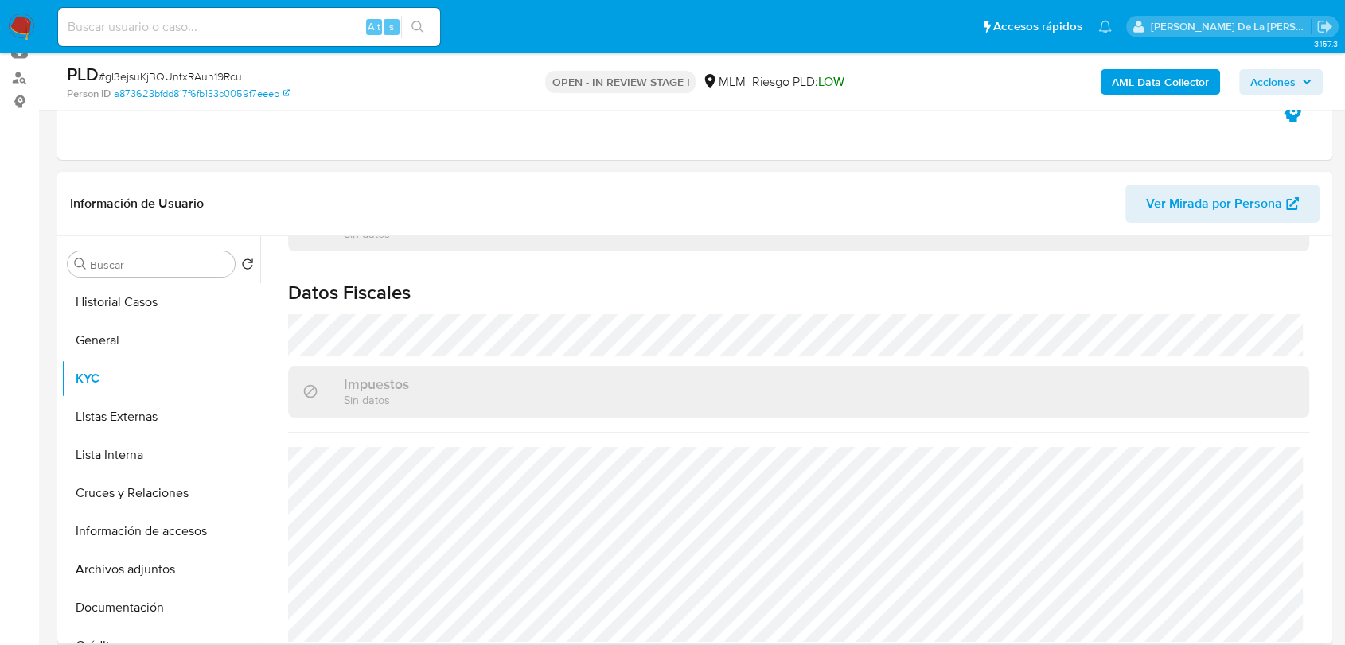
scroll to position [999, 0]
click at [122, 326] on button "General" at bounding box center [154, 340] width 186 height 38
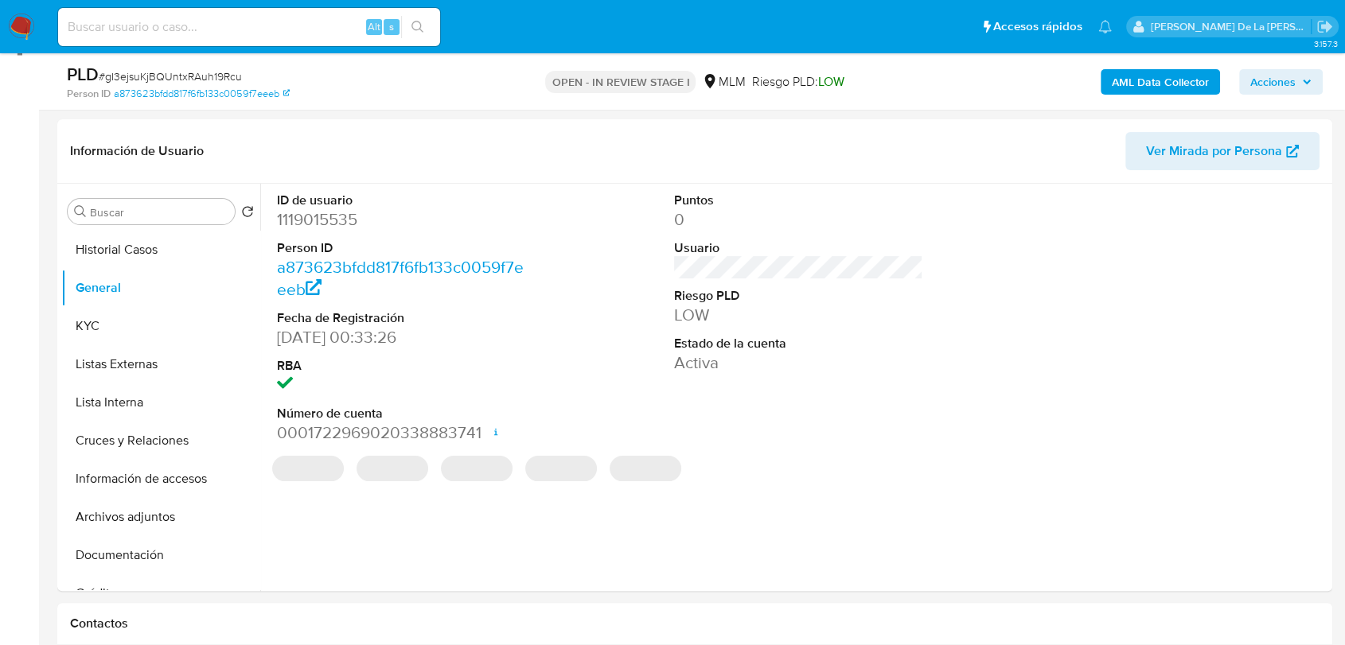
scroll to position [233, 0]
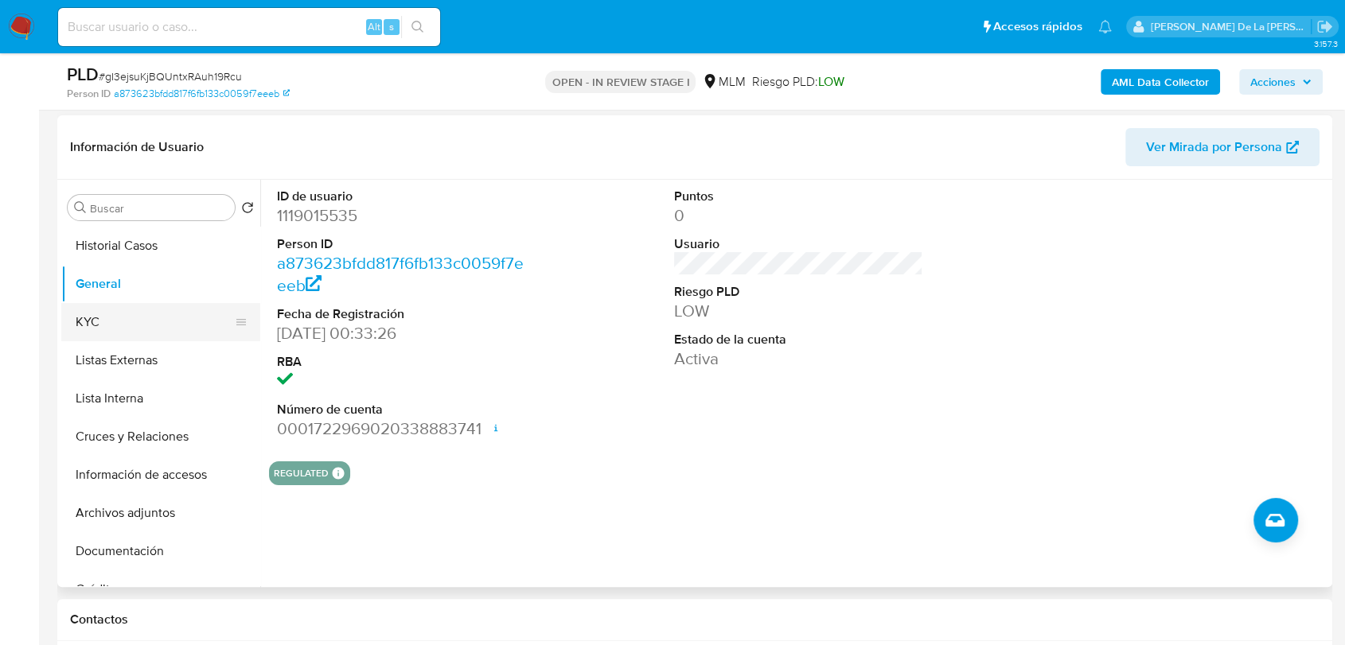
click at [122, 325] on button "KYC" at bounding box center [154, 322] width 186 height 38
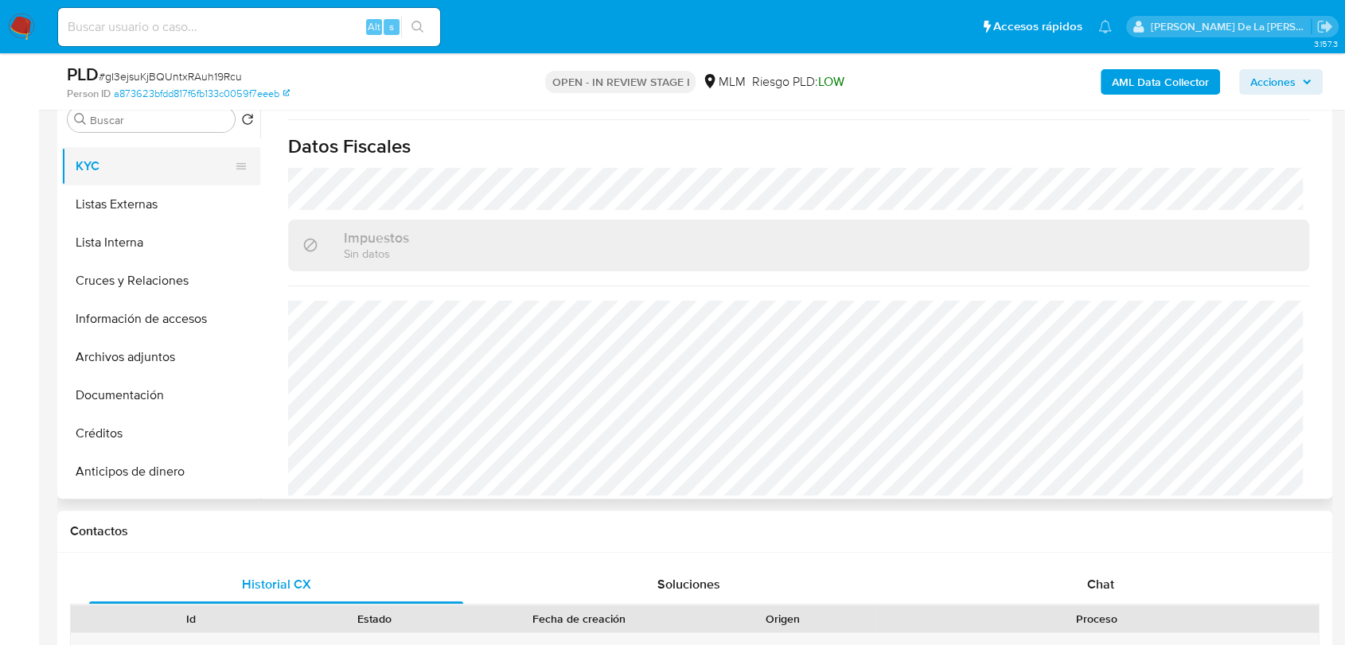
scroll to position [0, 0]
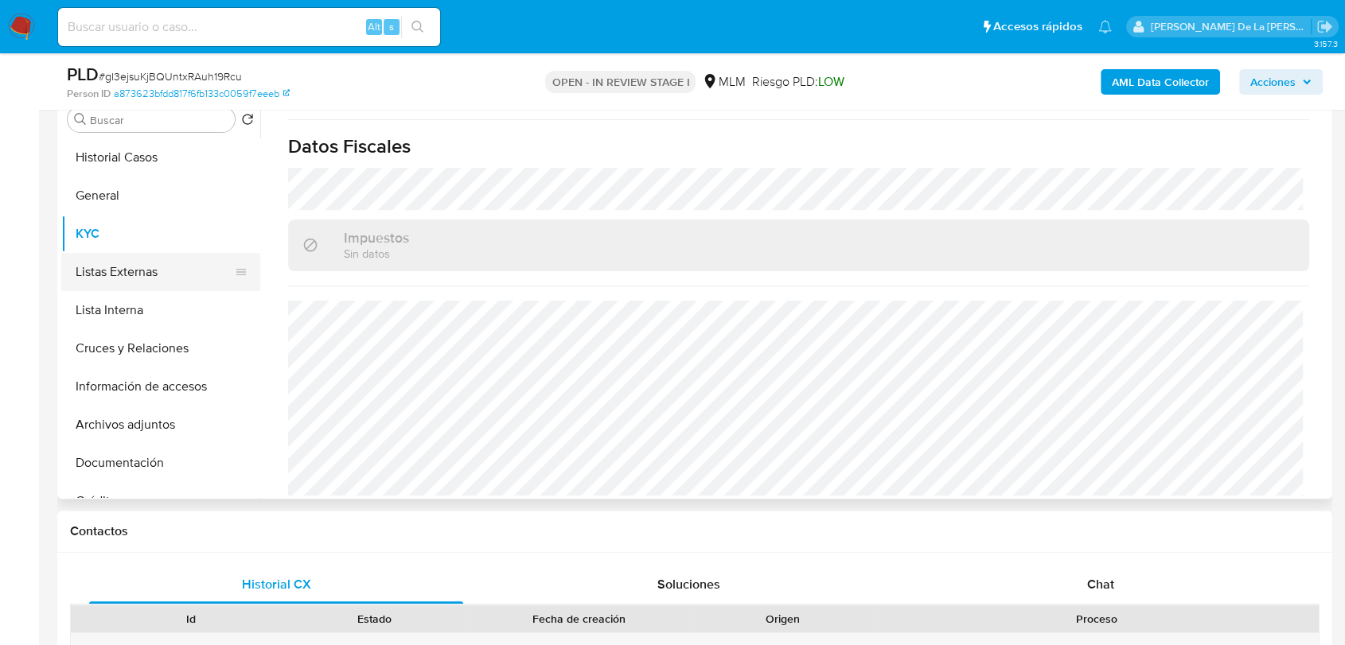
click at [149, 269] on button "Listas Externas" at bounding box center [154, 272] width 186 height 38
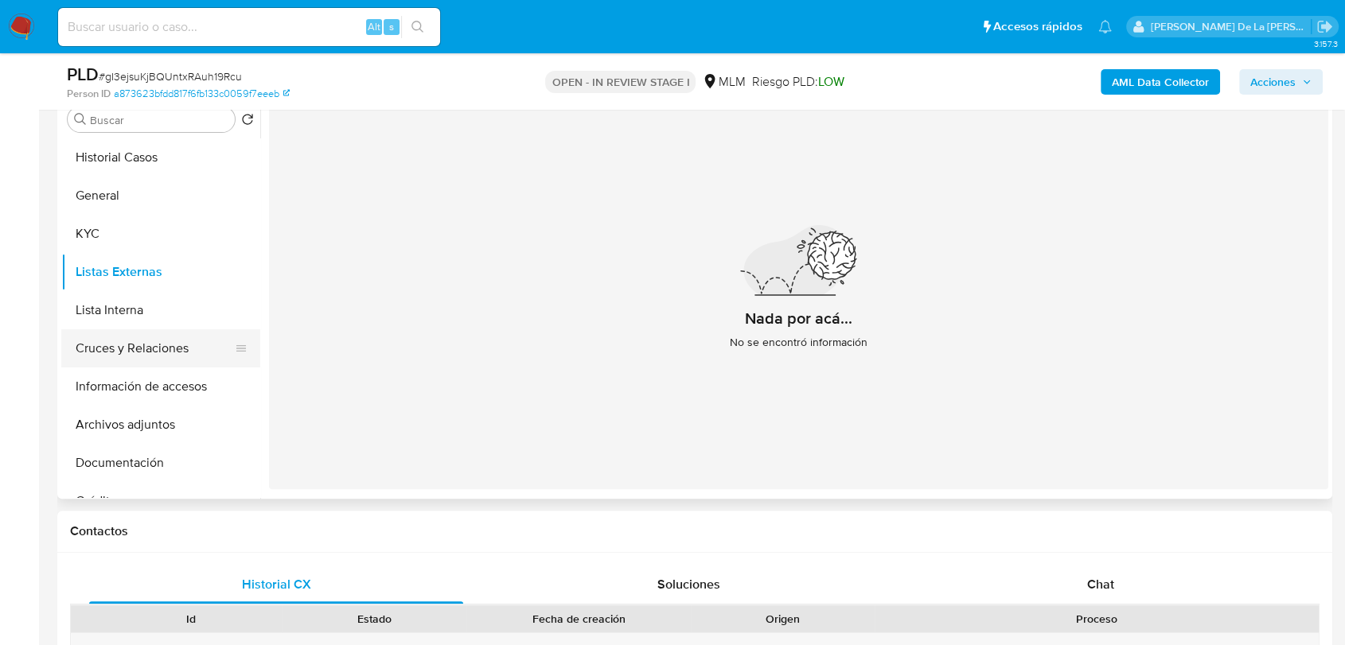
click at [154, 344] on button "Cruces y Relaciones" at bounding box center [154, 348] width 186 height 38
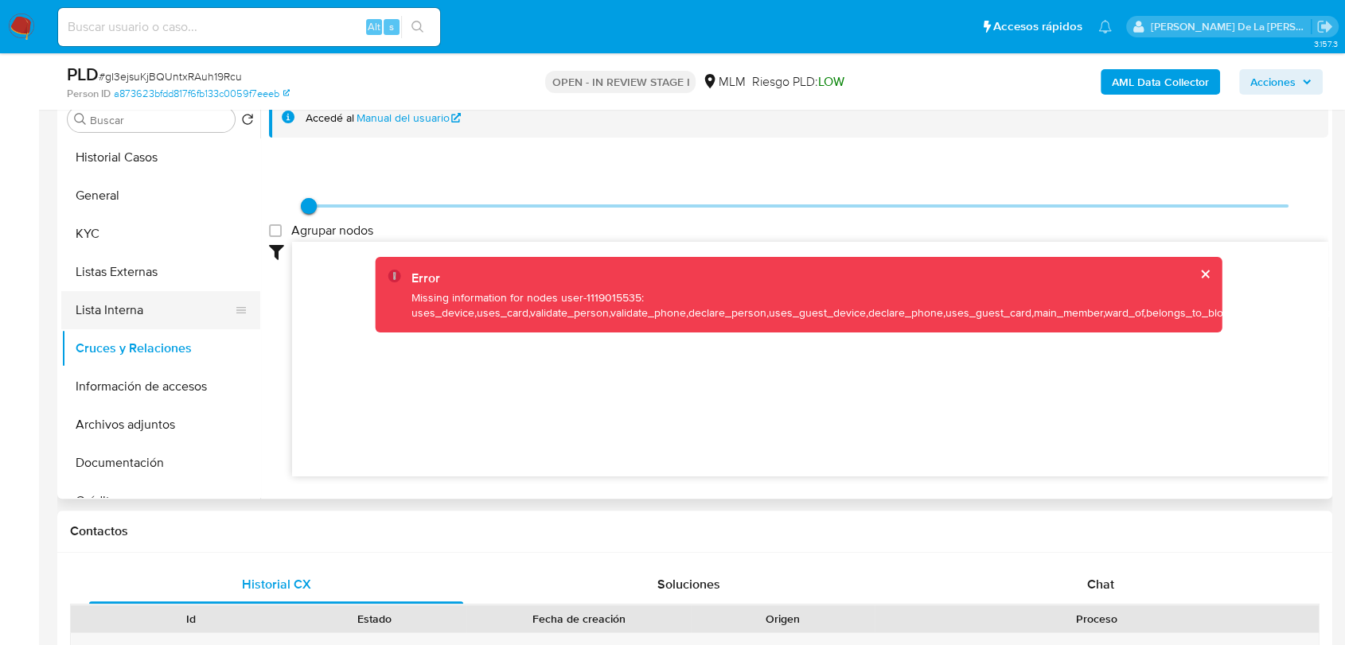
click at [105, 307] on button "Lista Interna" at bounding box center [154, 310] width 186 height 38
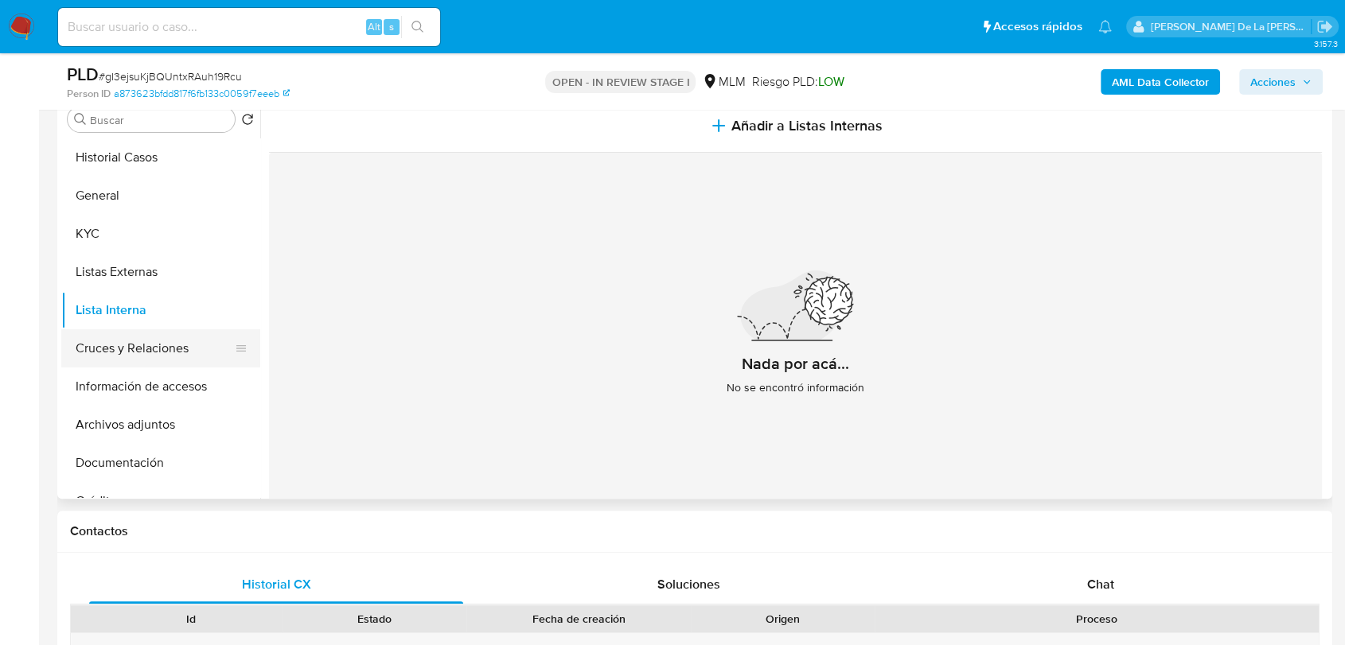
click at [108, 330] on button "Cruces y Relaciones" at bounding box center [154, 348] width 186 height 38
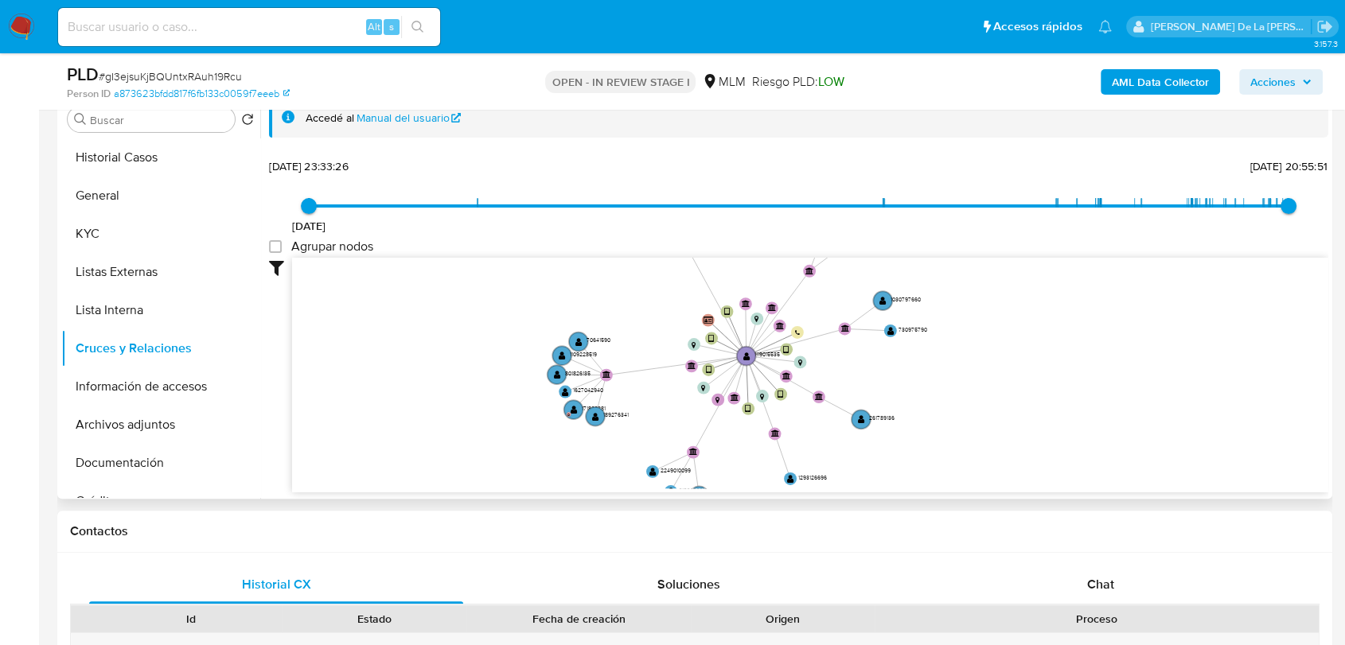
drag, startPoint x: 607, startPoint y: 355, endPoint x: 604, endPoint y: 327, distance: 28.0
click at [604, 327] on icon "device-6274a4b208813b0019bc5a0f  user-1119015535  1119015535 device-661363f0b…" at bounding box center [810, 373] width 1036 height 231
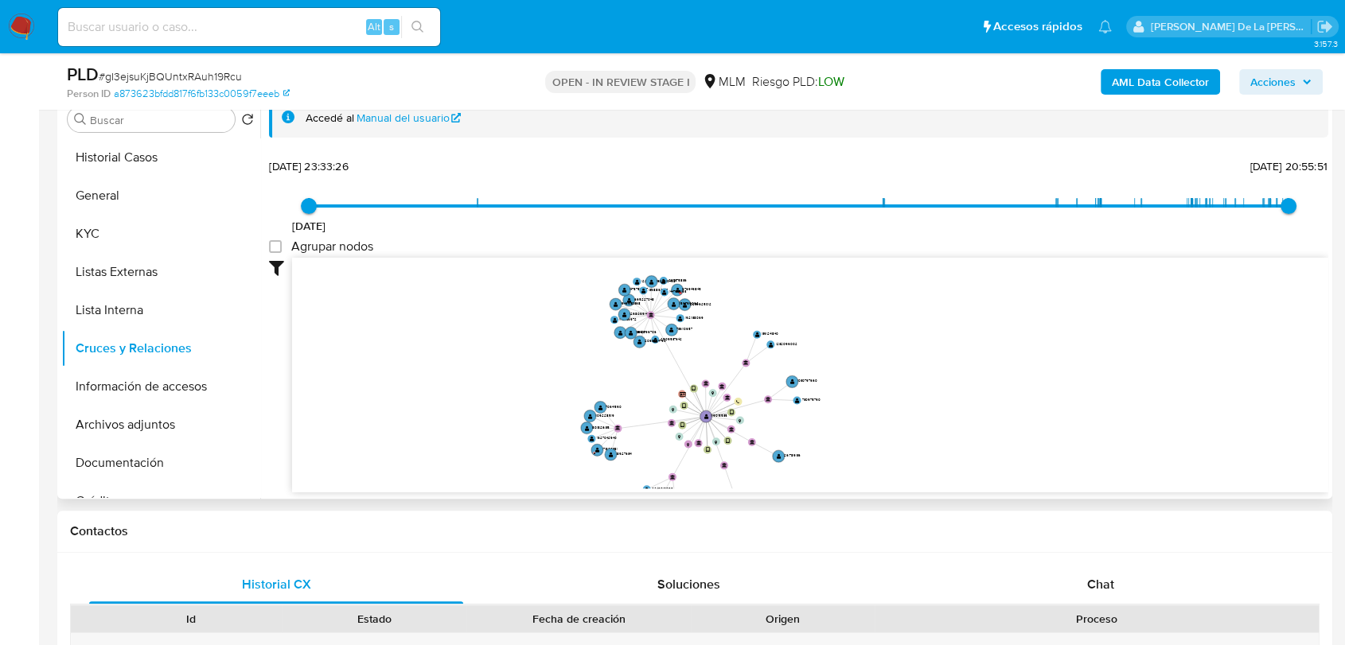
drag, startPoint x: 604, startPoint y: 326, endPoint x: 613, endPoint y: 371, distance: 45.6
click at [613, 371] on icon "device-6274a4b208813b0019bc5a0f  user-1119015535  1119015535 device-661363f0b…" at bounding box center [810, 373] width 1036 height 231
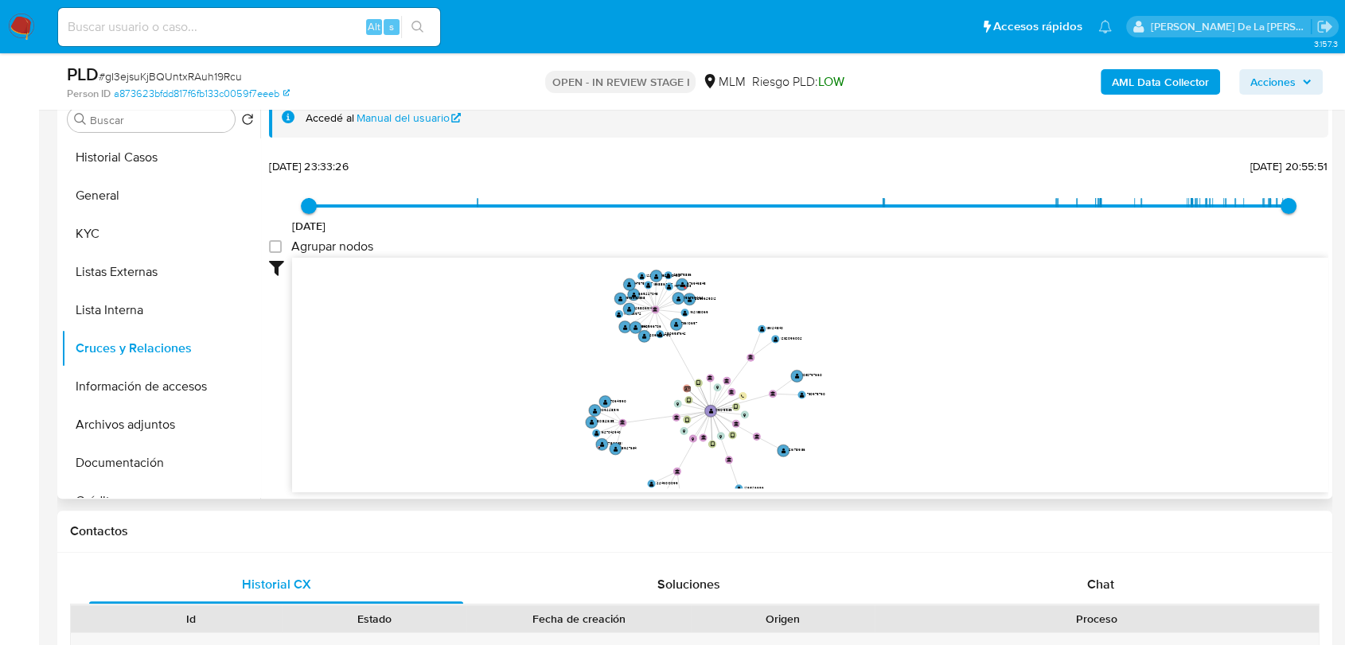
click at [617, 360] on icon "device-6274a4b208813b0019bc5a0f  user-1119015535  1119015535 device-661363f0b…" at bounding box center [810, 373] width 1036 height 231
type input "1753482171000"
drag, startPoint x: 1286, startPoint y: 205, endPoint x: 1264, endPoint y: 205, distance: 21.5
click at [1264, 205] on span "25/7/2025, 16:22:51" at bounding box center [1270, 206] width 16 height 16
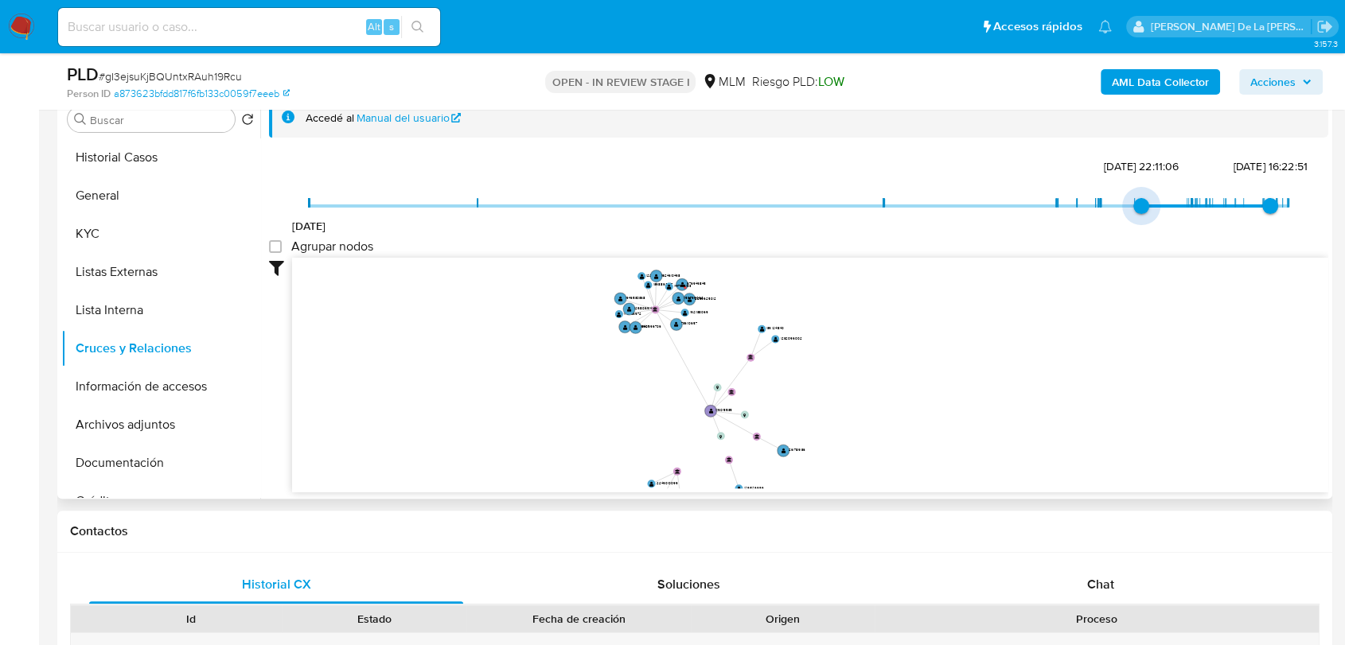
type input "1744692210000"
drag, startPoint x: 381, startPoint y: 205, endPoint x: 1167, endPoint y: 201, distance: 786.2
click at [1179, 201] on span "14/4/2025, 22:43:30" at bounding box center [1187, 206] width 16 height 16
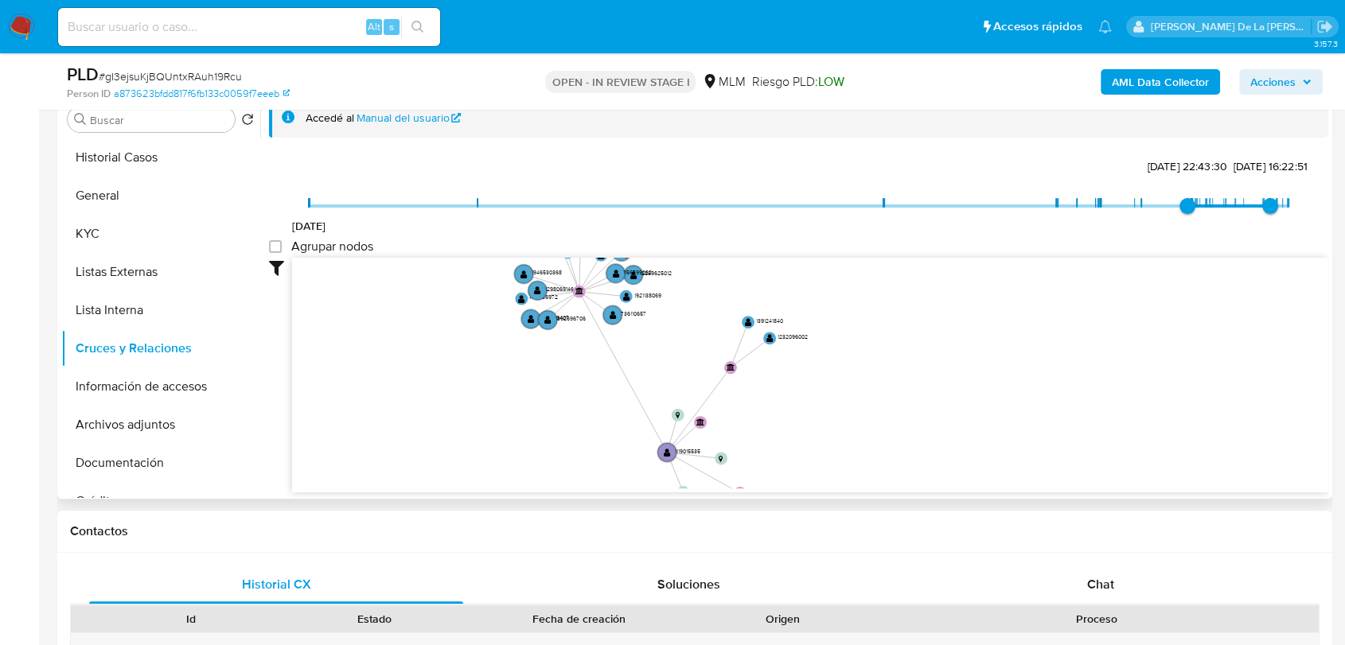
drag, startPoint x: 934, startPoint y: 359, endPoint x: 1082, endPoint y: 353, distance: 148.1
click at [1082, 353] on icon "device-6274a4b208813b0019bc5a0f  user-1119015535  1119015535 device-661363f0b…" at bounding box center [810, 373] width 1036 height 231
click at [164, 365] on button "Cruces y Relaciones" at bounding box center [154, 348] width 186 height 38
click at [162, 386] on button "Información de accesos" at bounding box center [154, 387] width 186 height 38
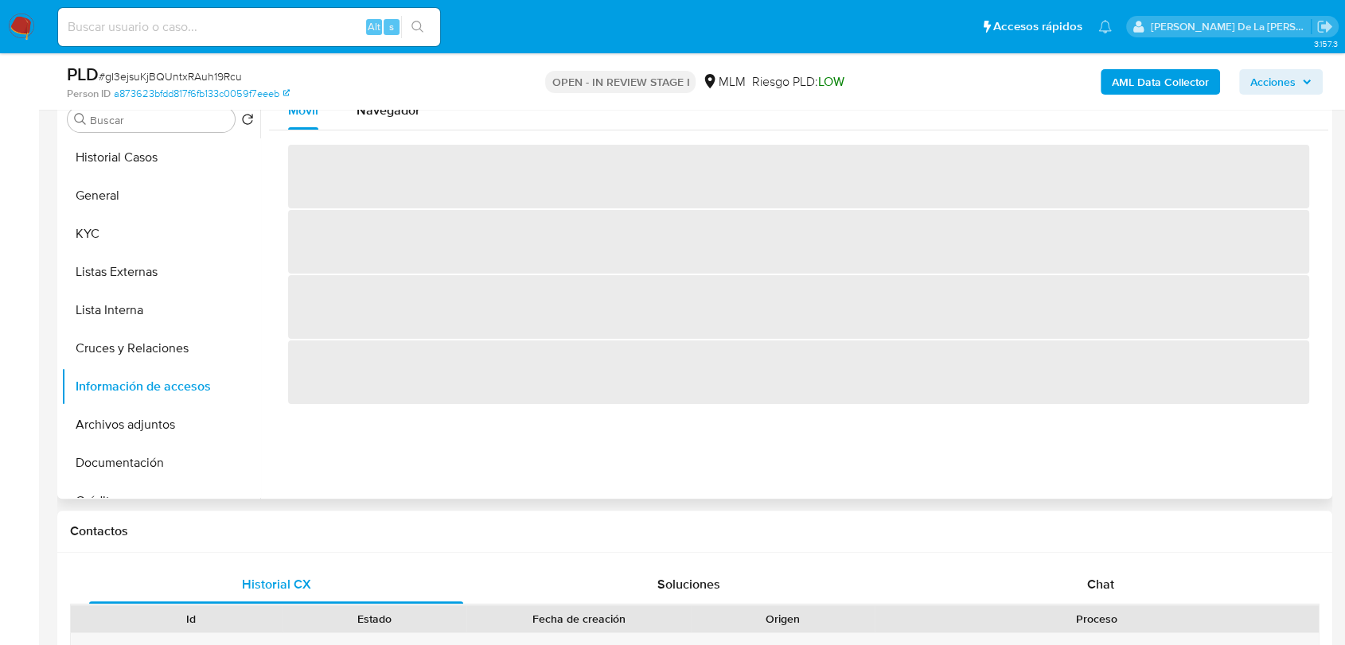
scroll to position [233, 0]
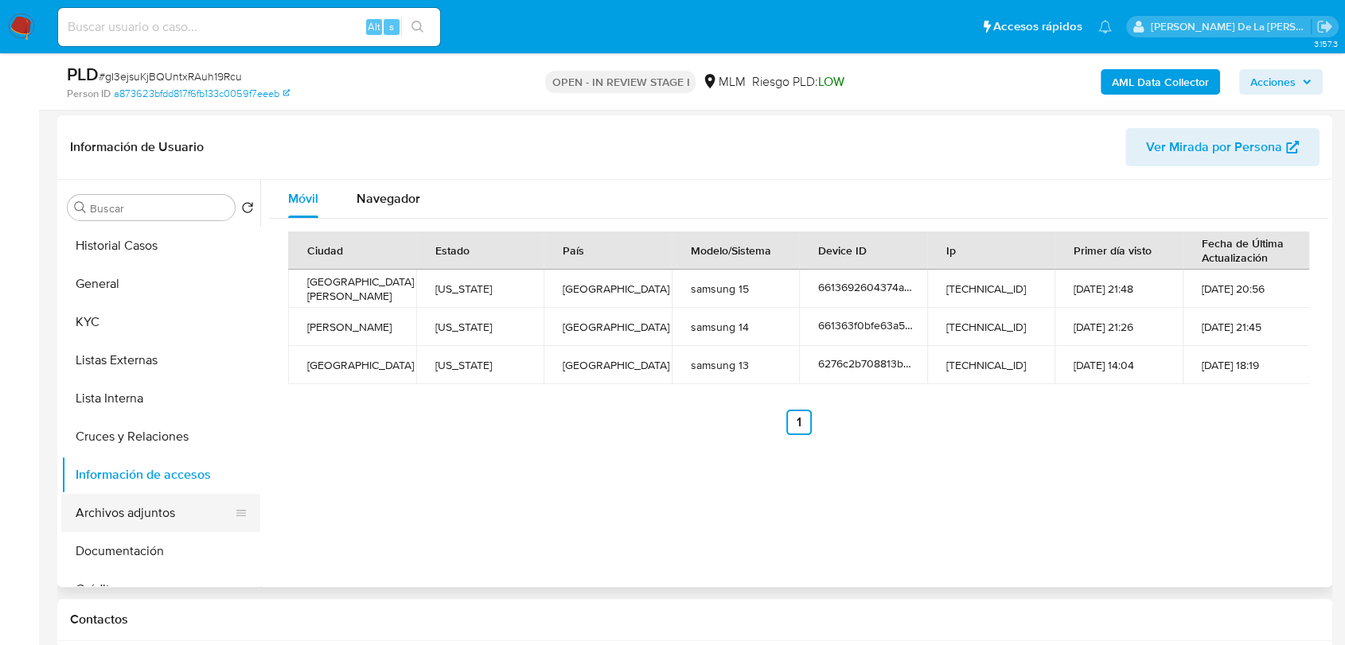
click at [157, 524] on button "Archivos adjuntos" at bounding box center [154, 513] width 186 height 38
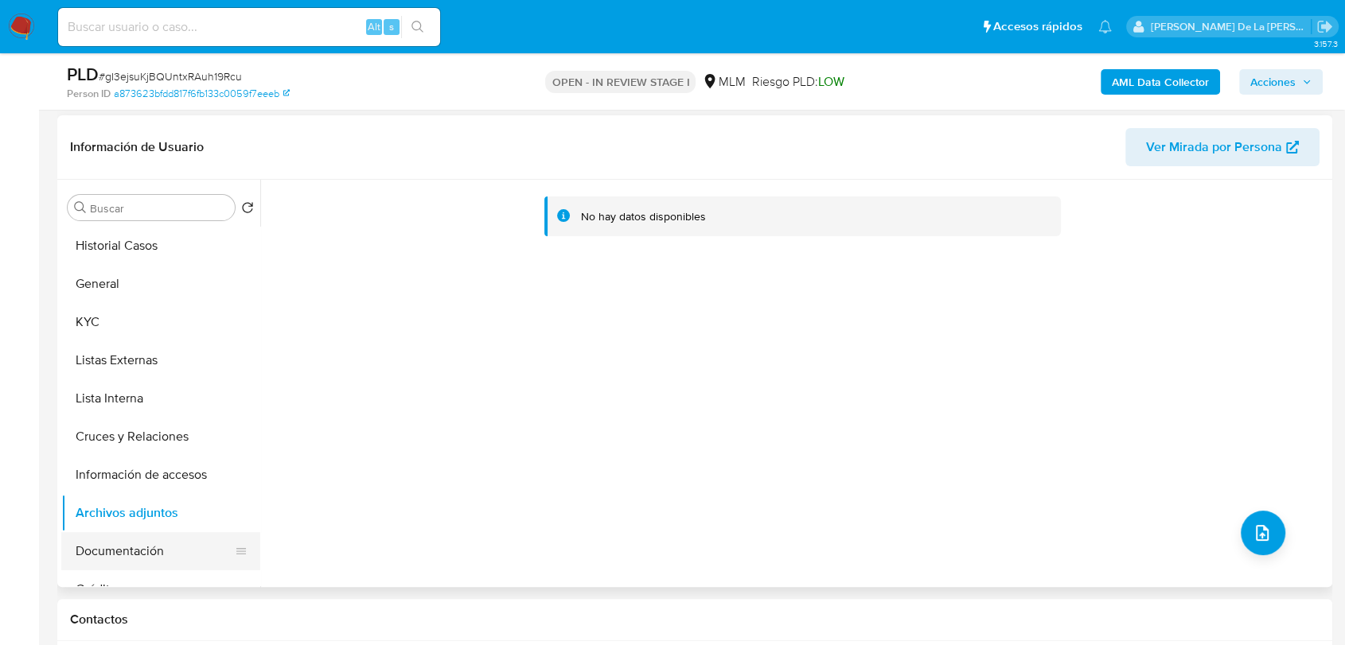
click at [152, 543] on button "Documentación" at bounding box center [154, 551] width 186 height 38
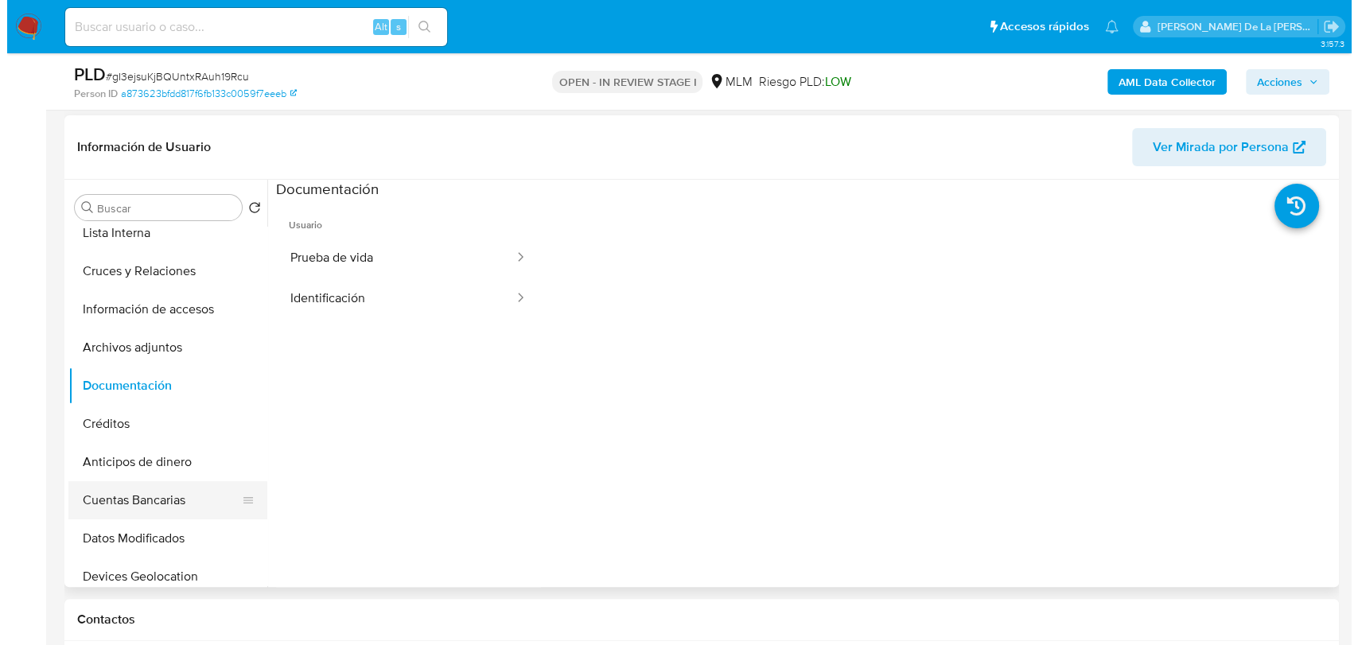
scroll to position [177, 0]
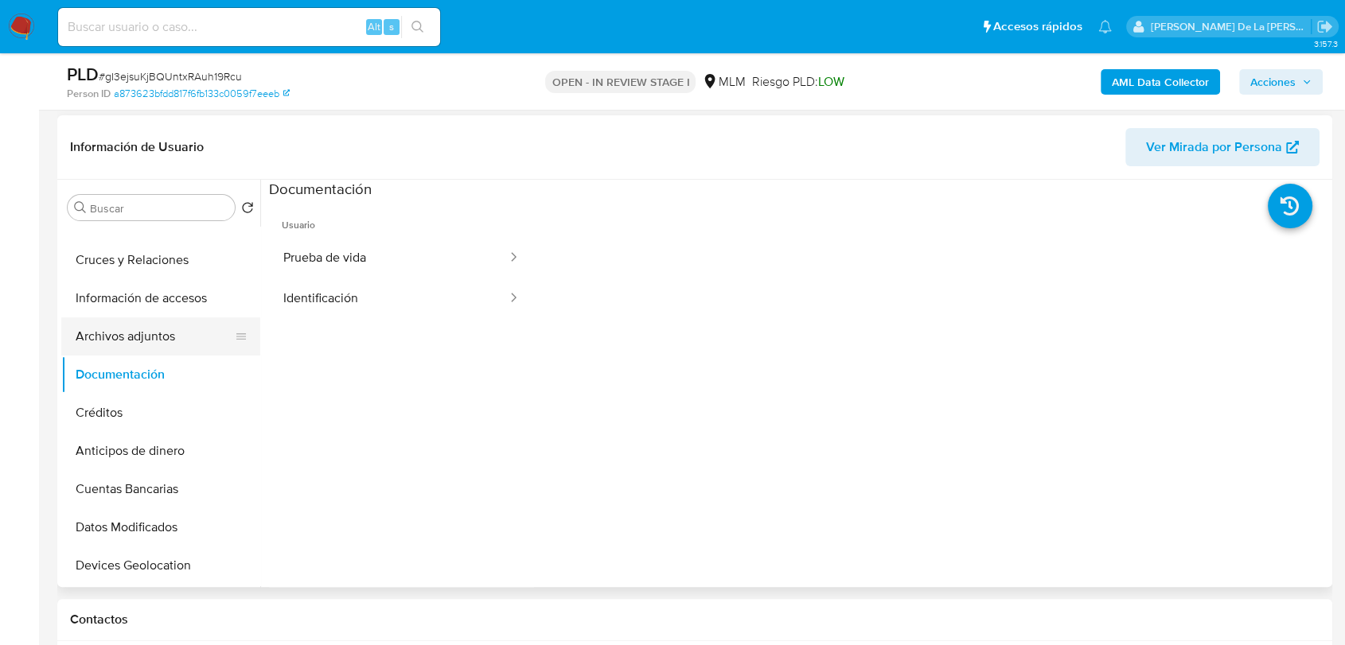
click at [172, 337] on button "Archivos adjuntos" at bounding box center [154, 336] width 186 height 38
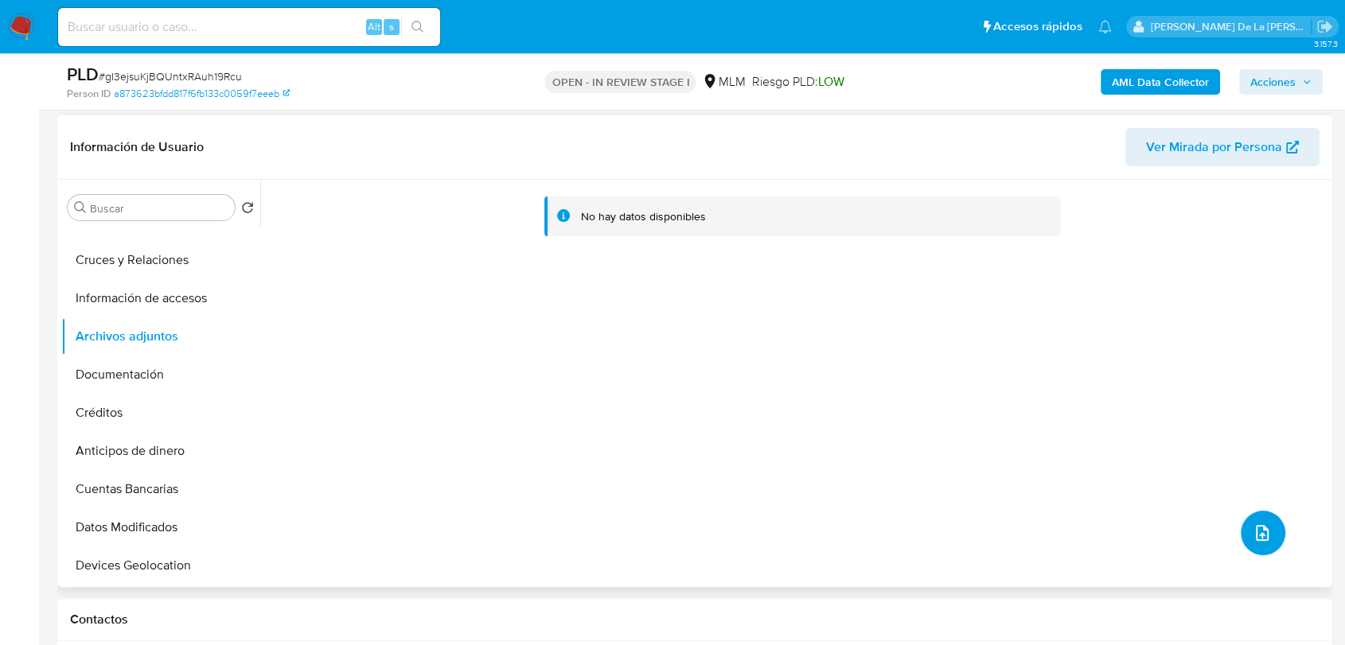
click at [1267, 537] on button "upload-file" at bounding box center [1263, 533] width 45 height 45
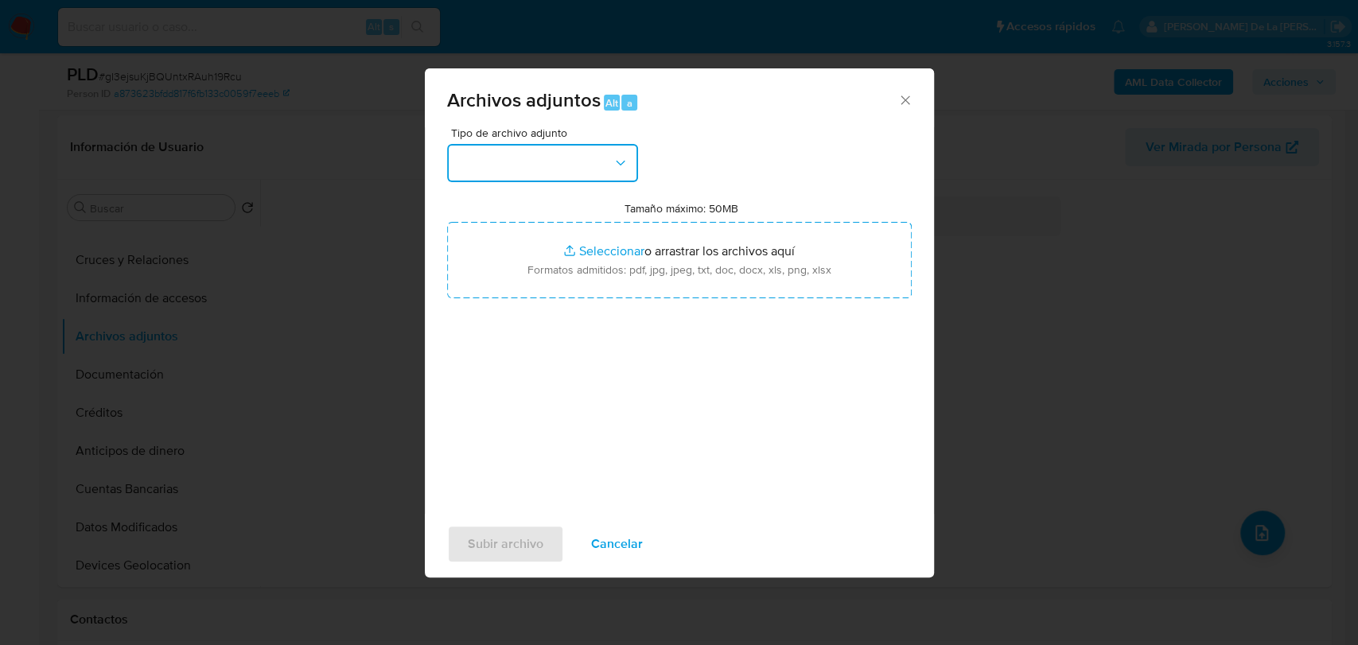
click at [585, 159] on button "button" at bounding box center [542, 163] width 191 height 38
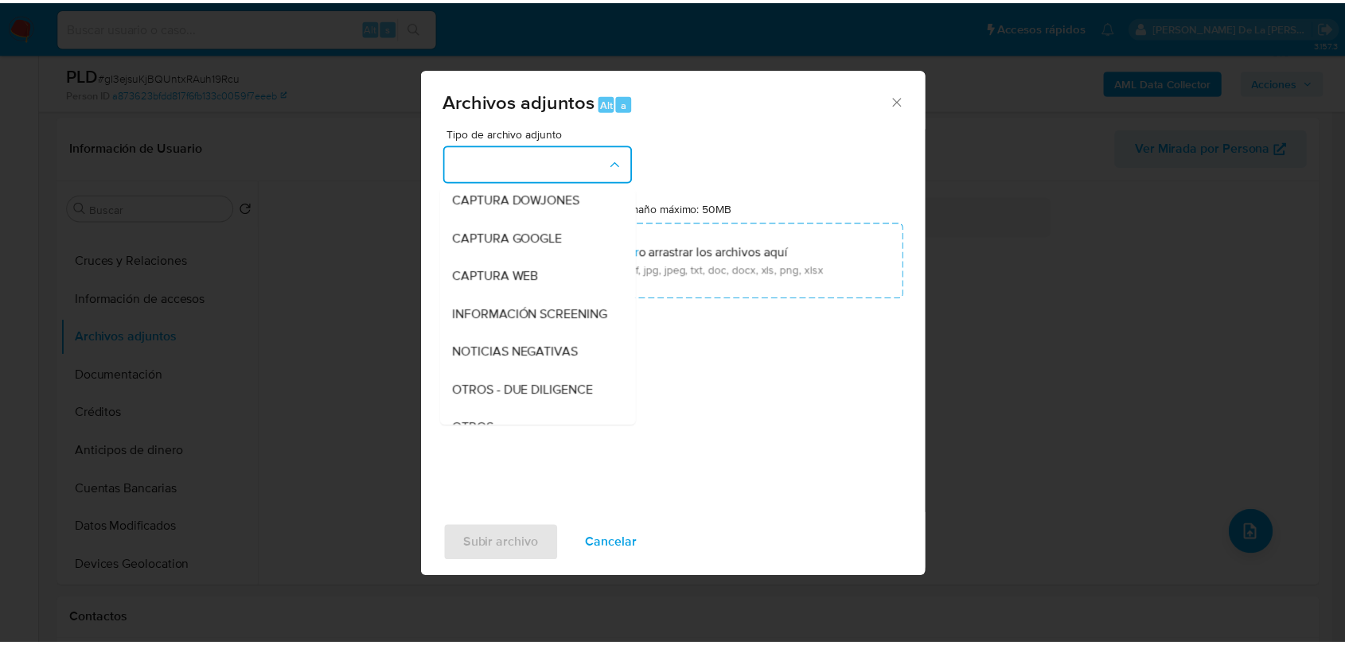
scroll to position [83, 0]
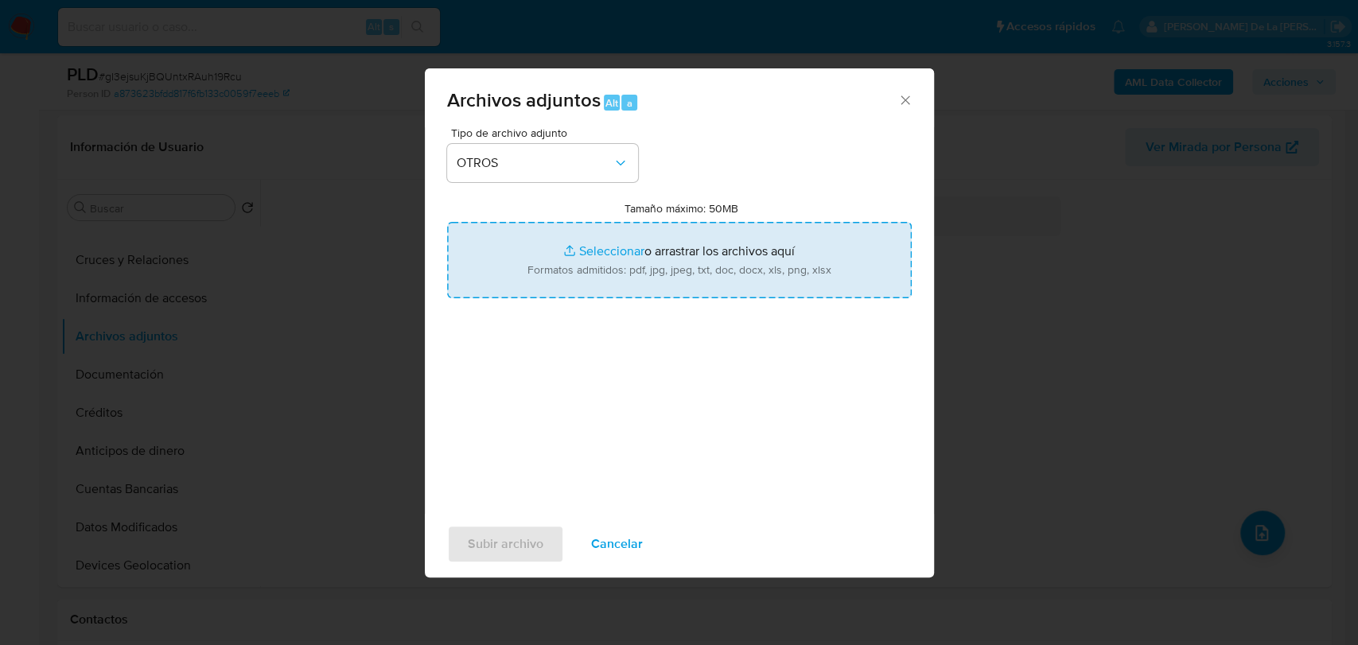
type input "C:\fakepath\1119015535_FEDERICO ZUNIGA SANDOVAL_AGO2025.pdf"
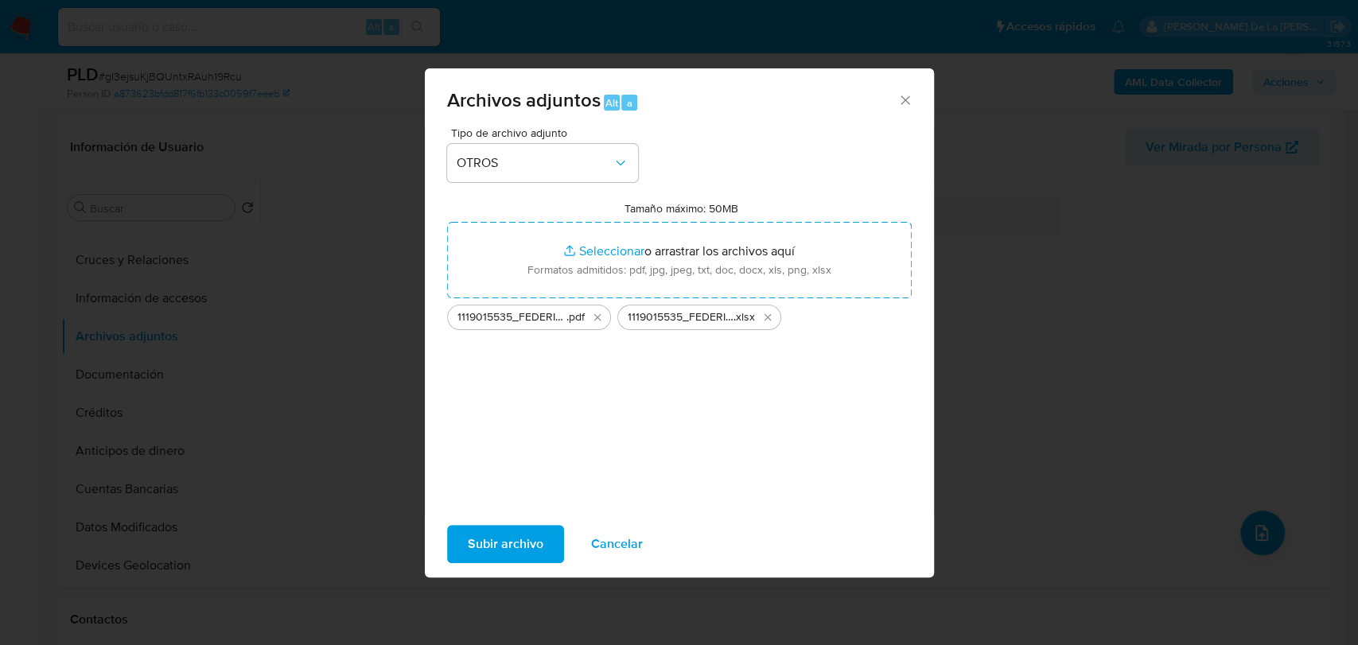
click at [490, 534] on span "Subir archivo" at bounding box center [506, 544] width 76 height 35
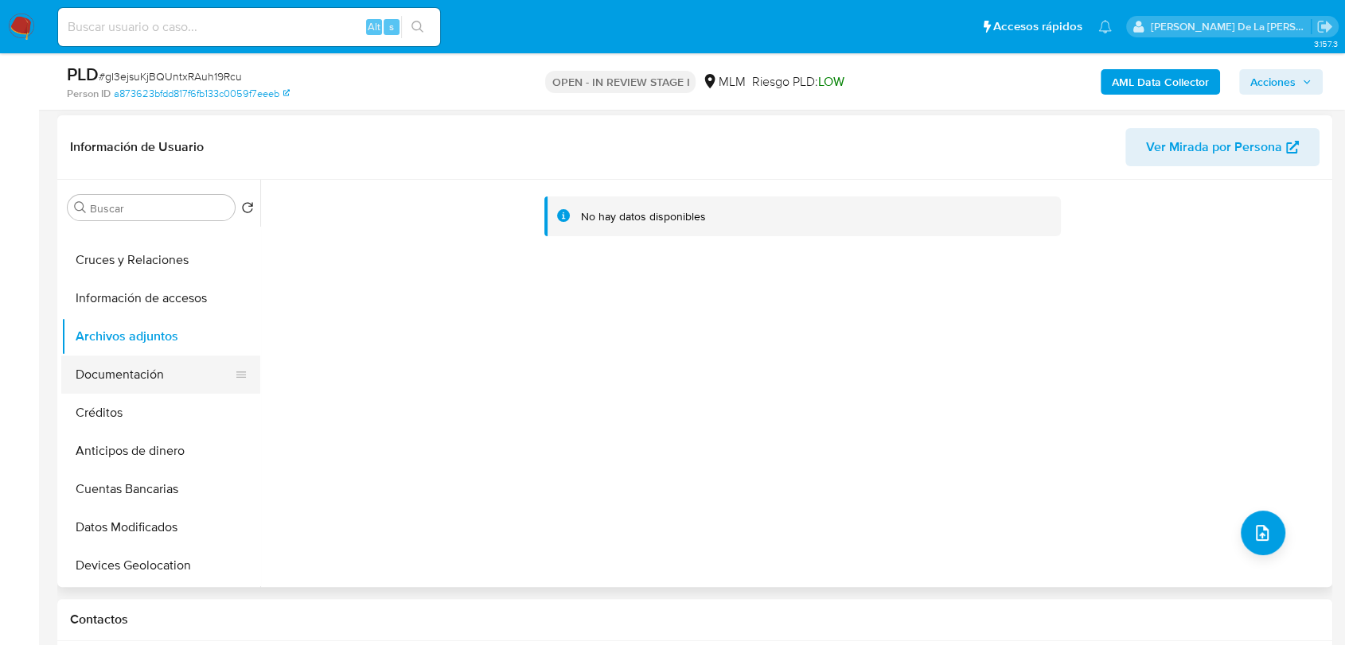
click at [101, 376] on button "Documentación" at bounding box center [154, 375] width 186 height 38
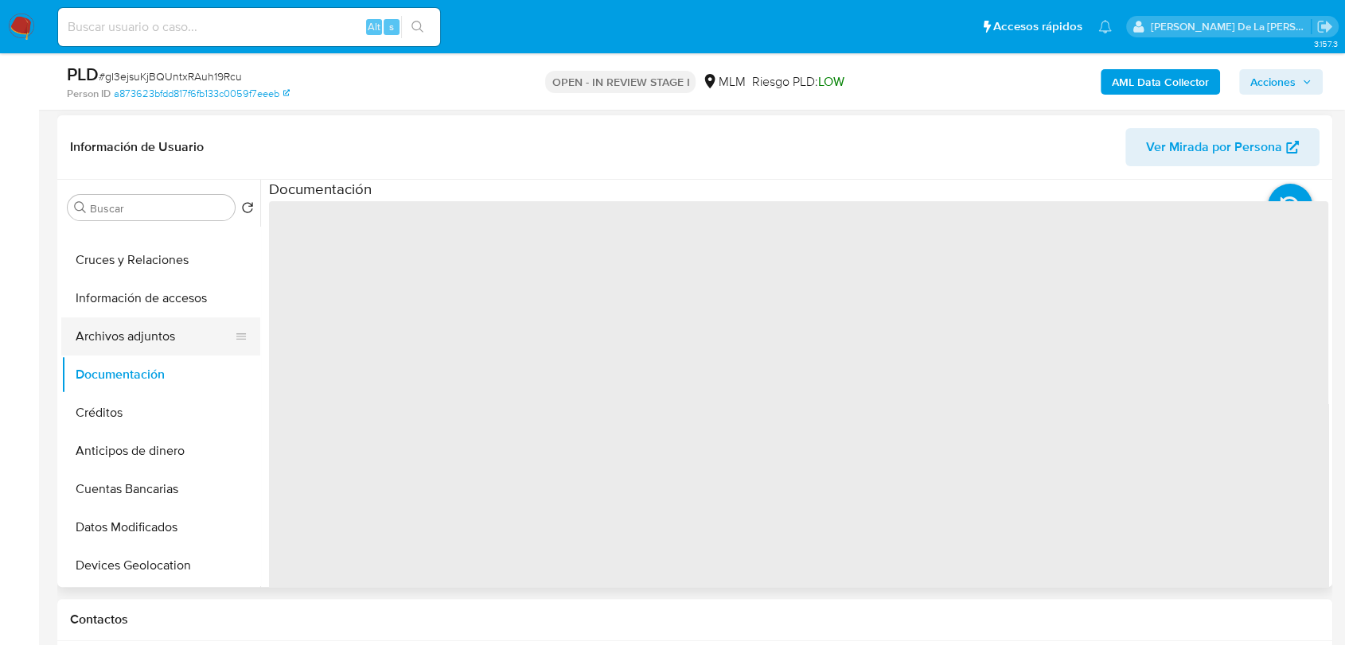
click at [126, 329] on button "Archivos adjuntos" at bounding box center [154, 336] width 186 height 38
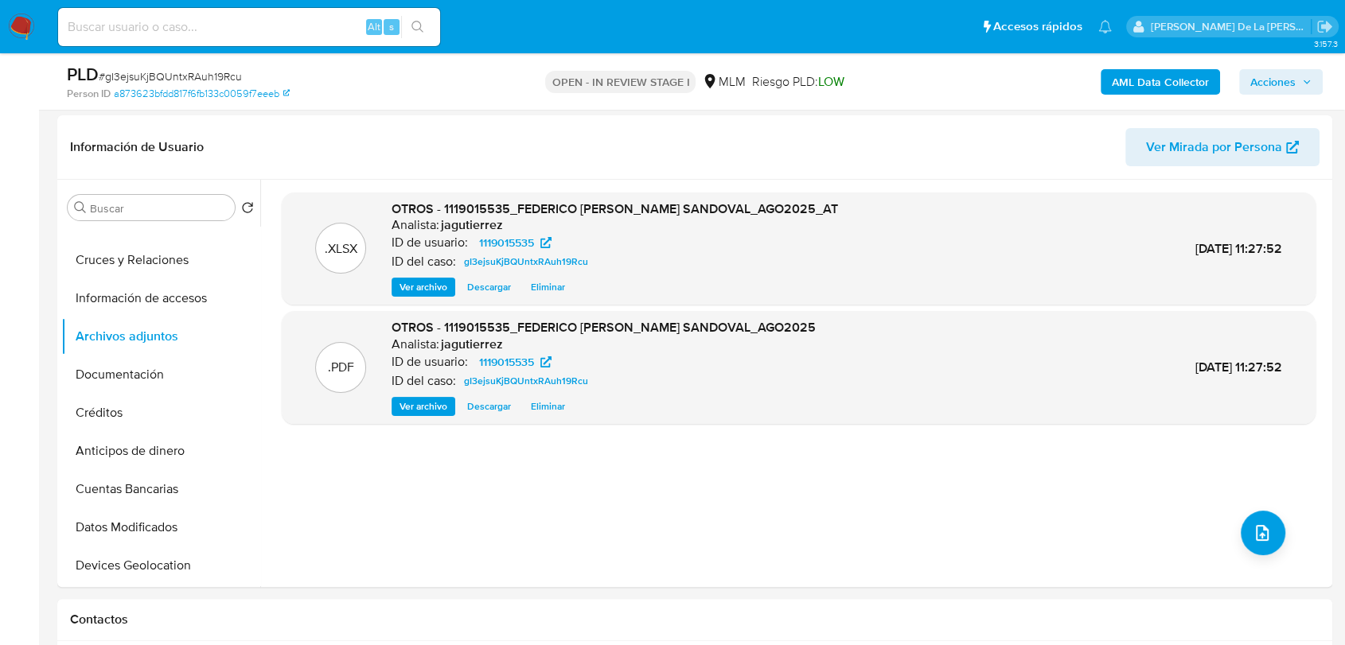
click at [1267, 87] on span "Acciones" at bounding box center [1272, 81] width 45 height 25
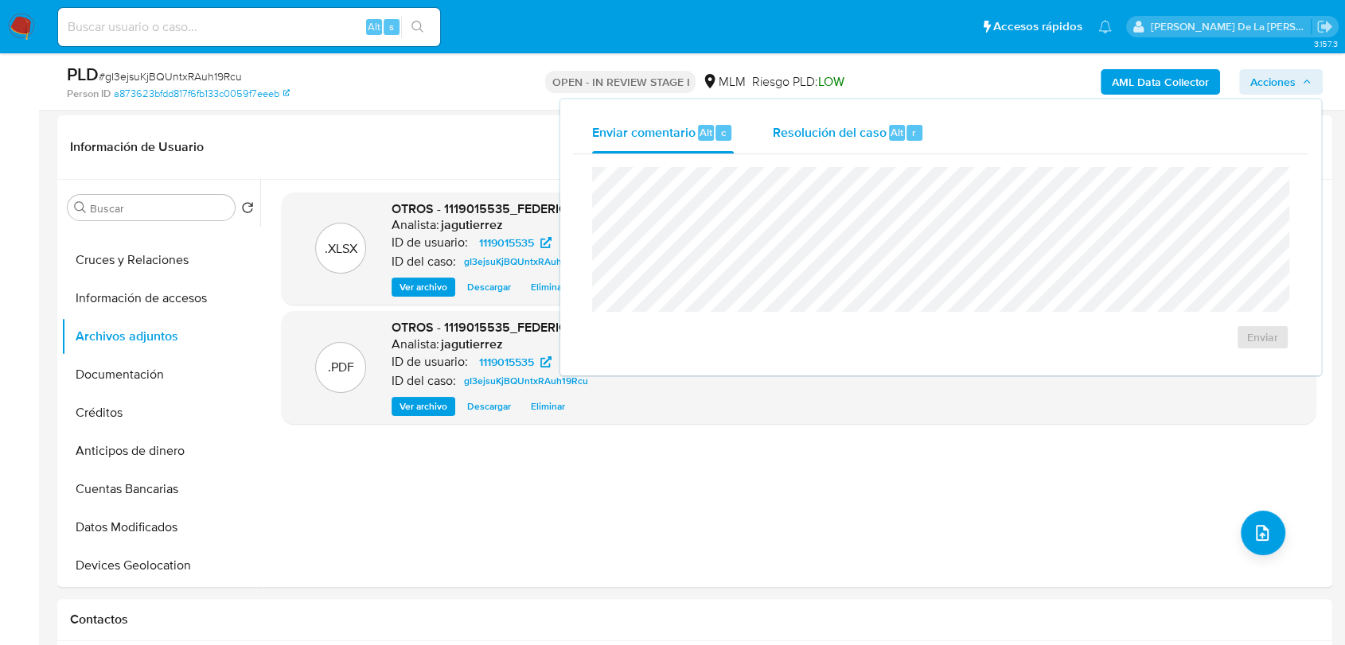
click at [835, 140] on span "Resolución del caso" at bounding box center [829, 132] width 114 height 18
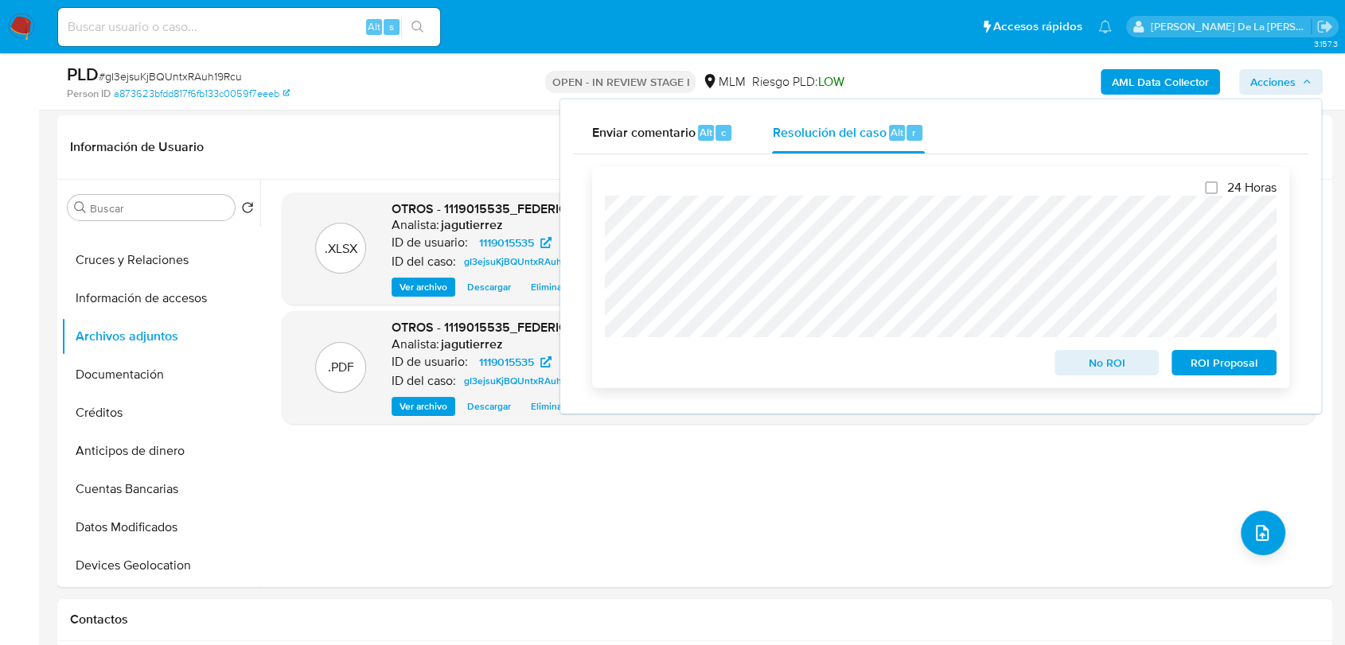
click at [1086, 360] on span "No ROI" at bounding box center [1106, 363] width 83 height 22
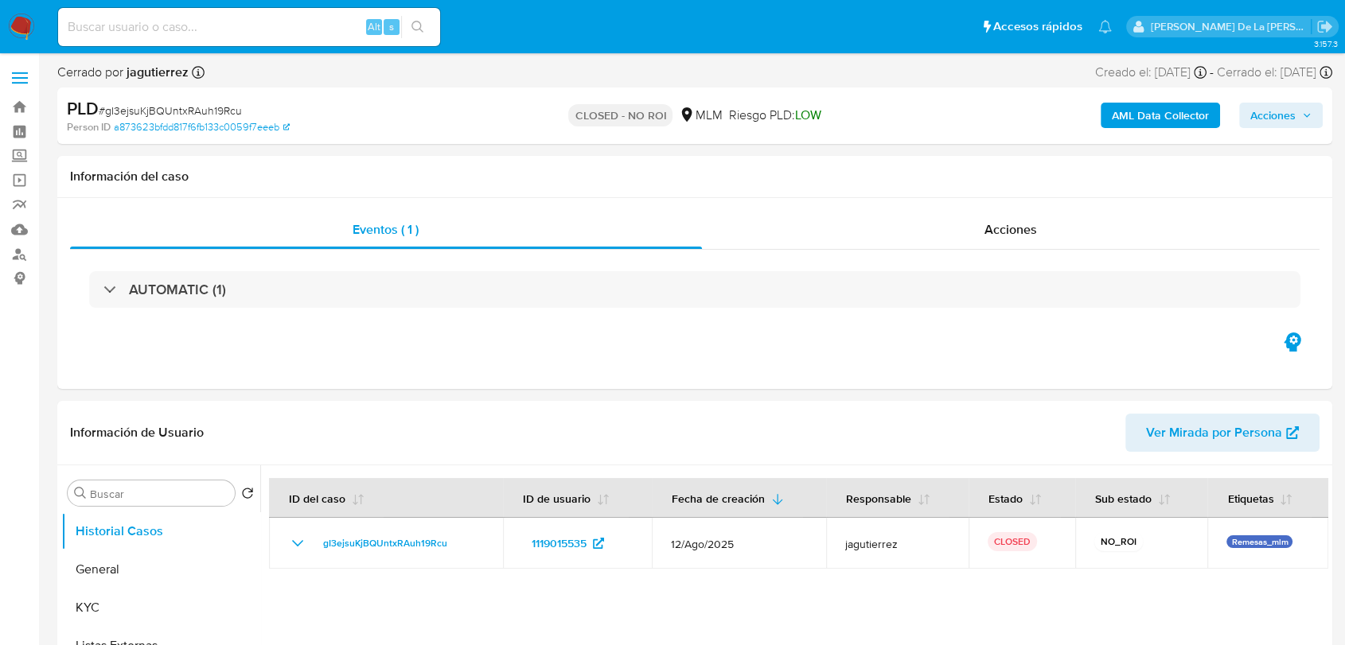
select select "10"
click at [31, 21] on img at bounding box center [21, 27] width 27 height 27
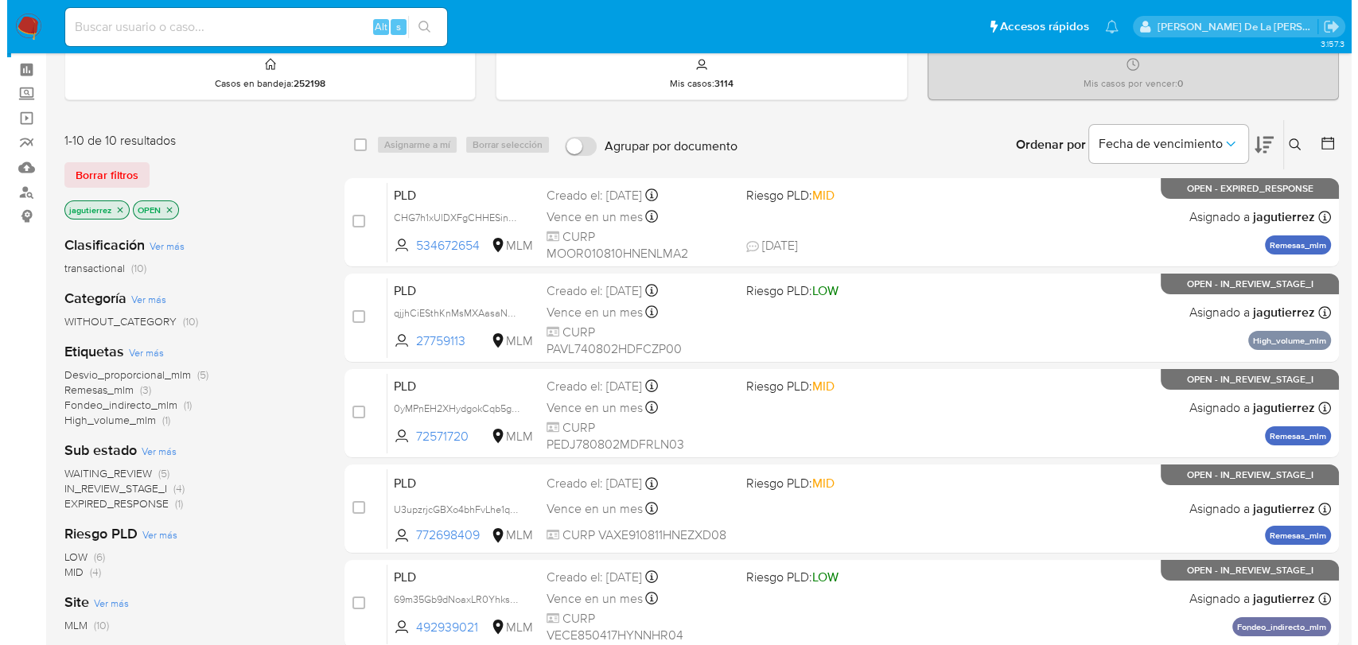
scroll to position [88, 0]
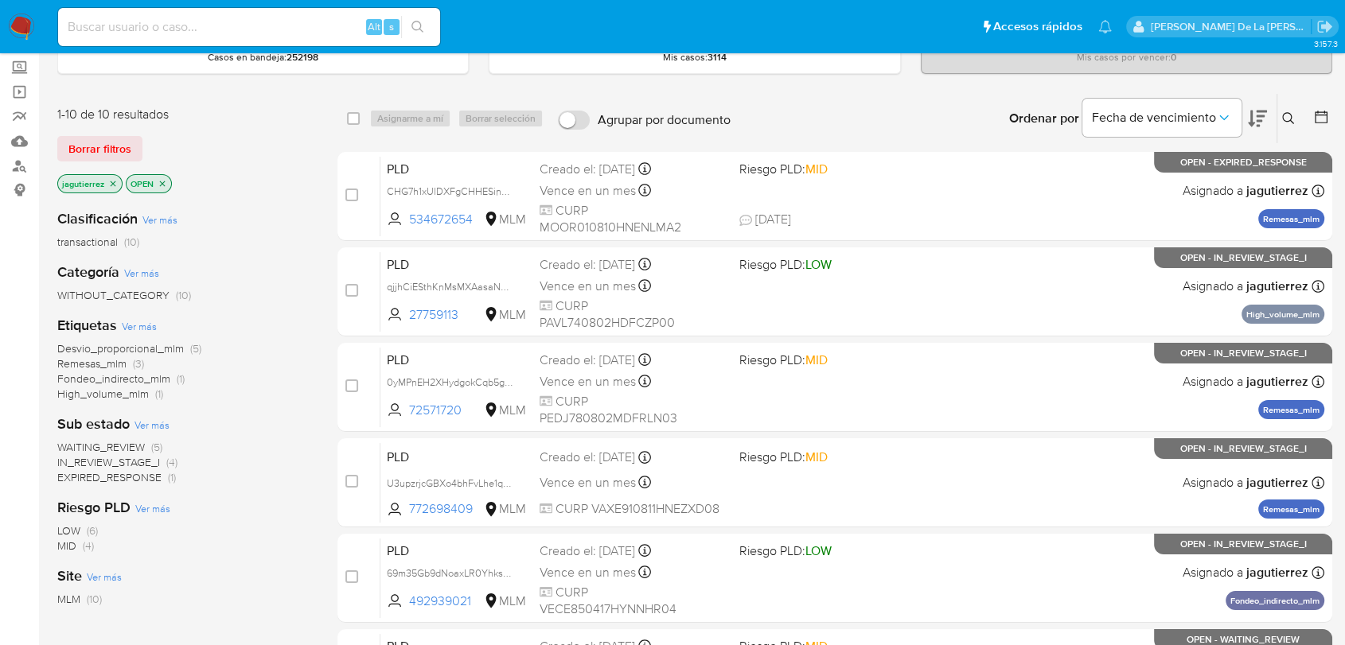
click at [107, 477] on span "EXPIRED_RESPONSE" at bounding box center [109, 477] width 104 height 16
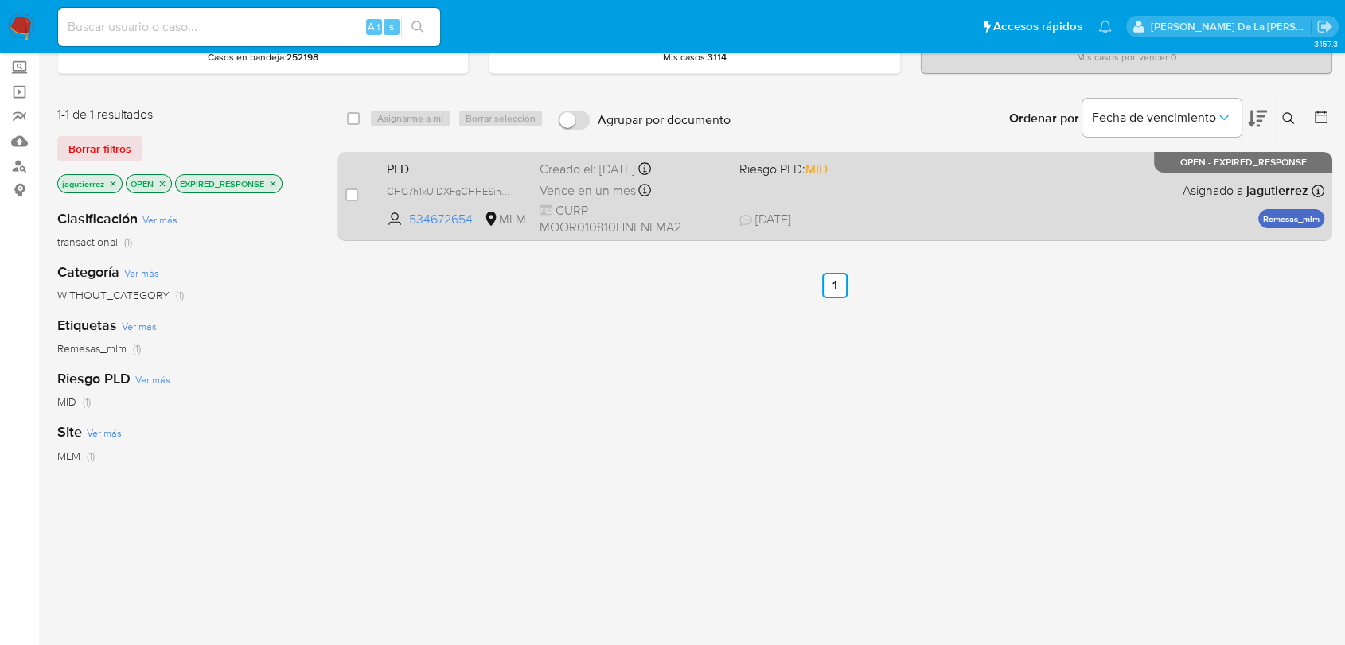
click at [907, 201] on div "PLD CHG7h1xUlDXFgCHHESinSn4K 534672654 MLM Riesgo PLD: MID Creado el: [DATE] Cr…" at bounding box center [852, 196] width 944 height 80
click at [345, 191] on input "checkbox" at bounding box center [351, 195] width 13 height 13
checkbox input "true"
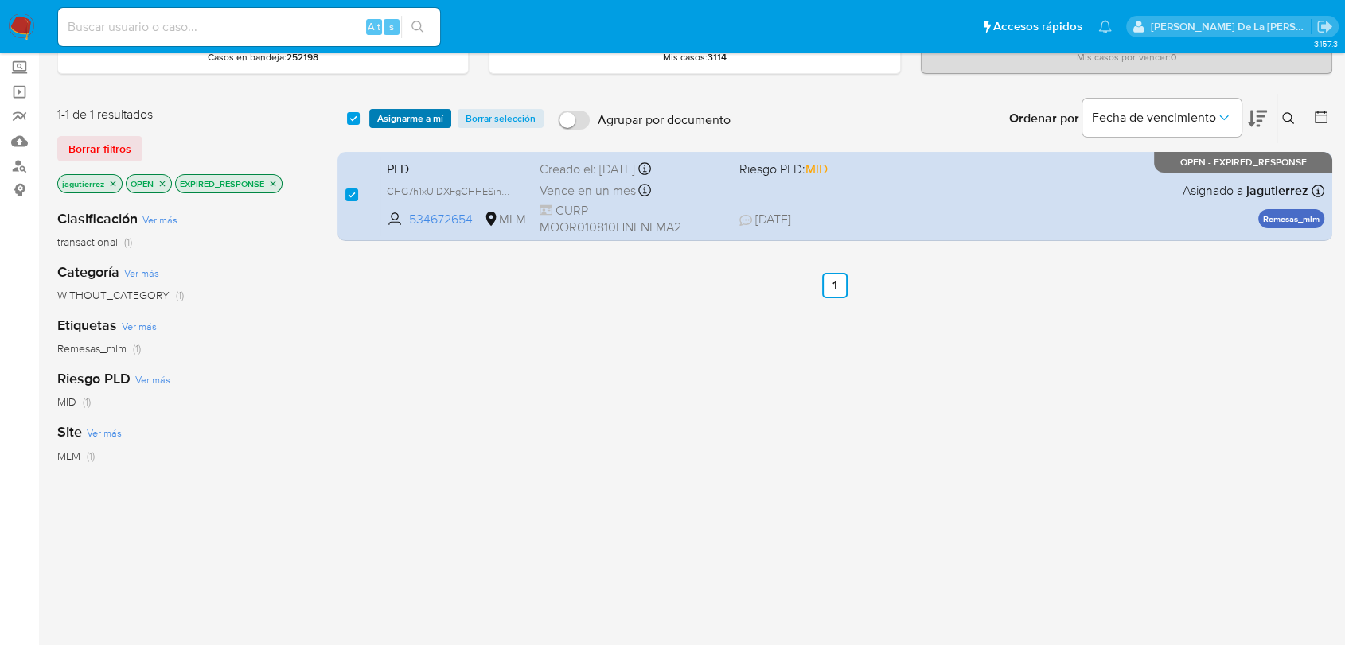
click at [417, 120] on span "Asignarme a mí" at bounding box center [410, 119] width 66 height 16
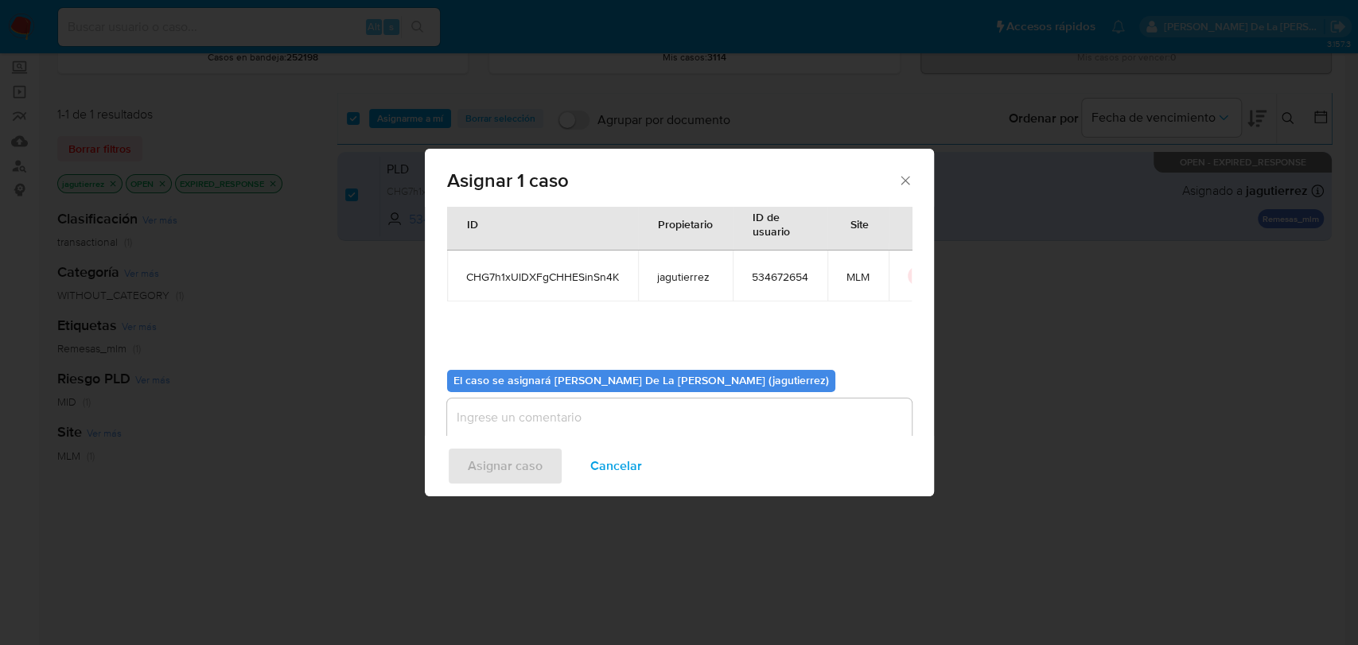
scroll to position [82, 0]
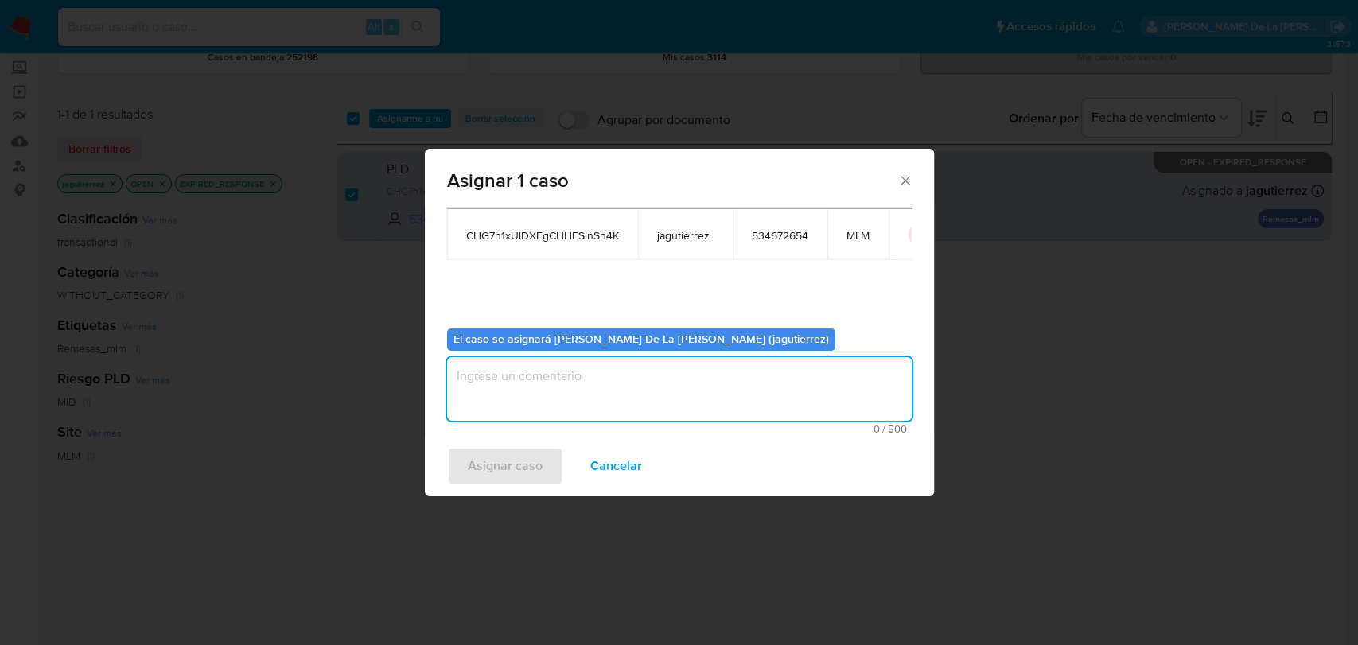
click at [569, 387] on textarea "assign-modal" at bounding box center [679, 389] width 465 height 64
type textarea "jg"
click at [539, 453] on button "Asignar caso" at bounding box center [505, 466] width 116 height 38
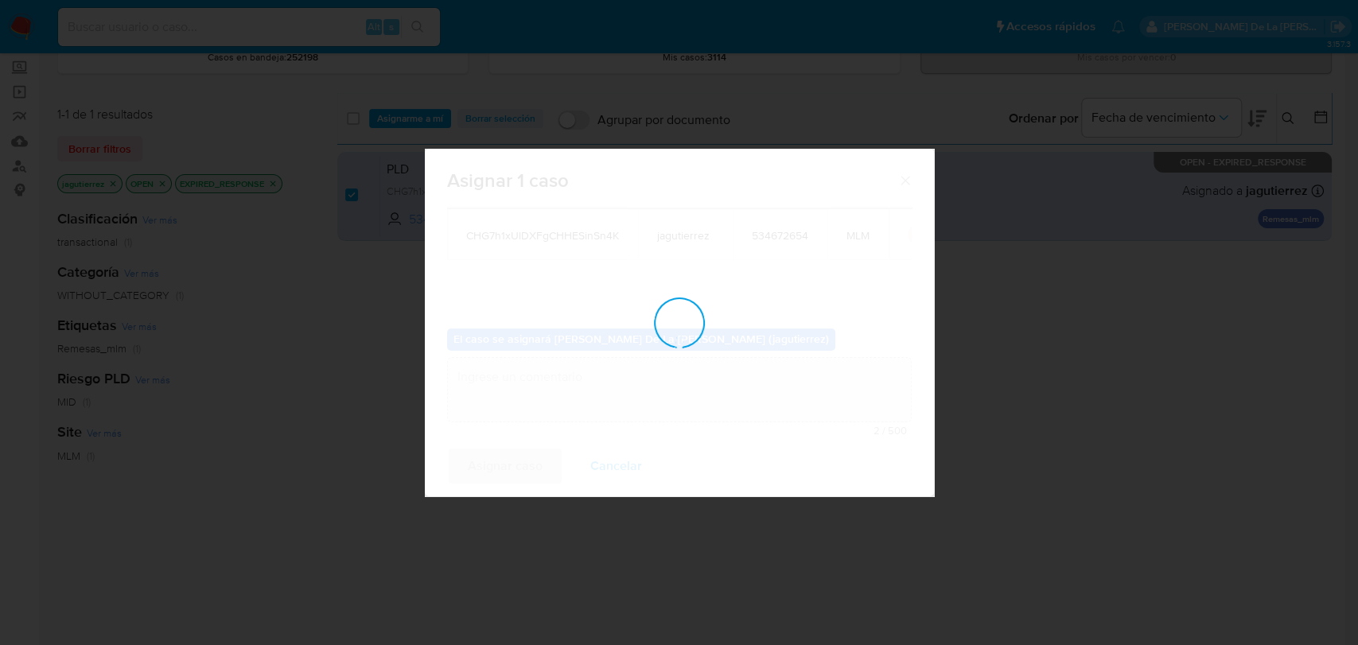
checkbox input "false"
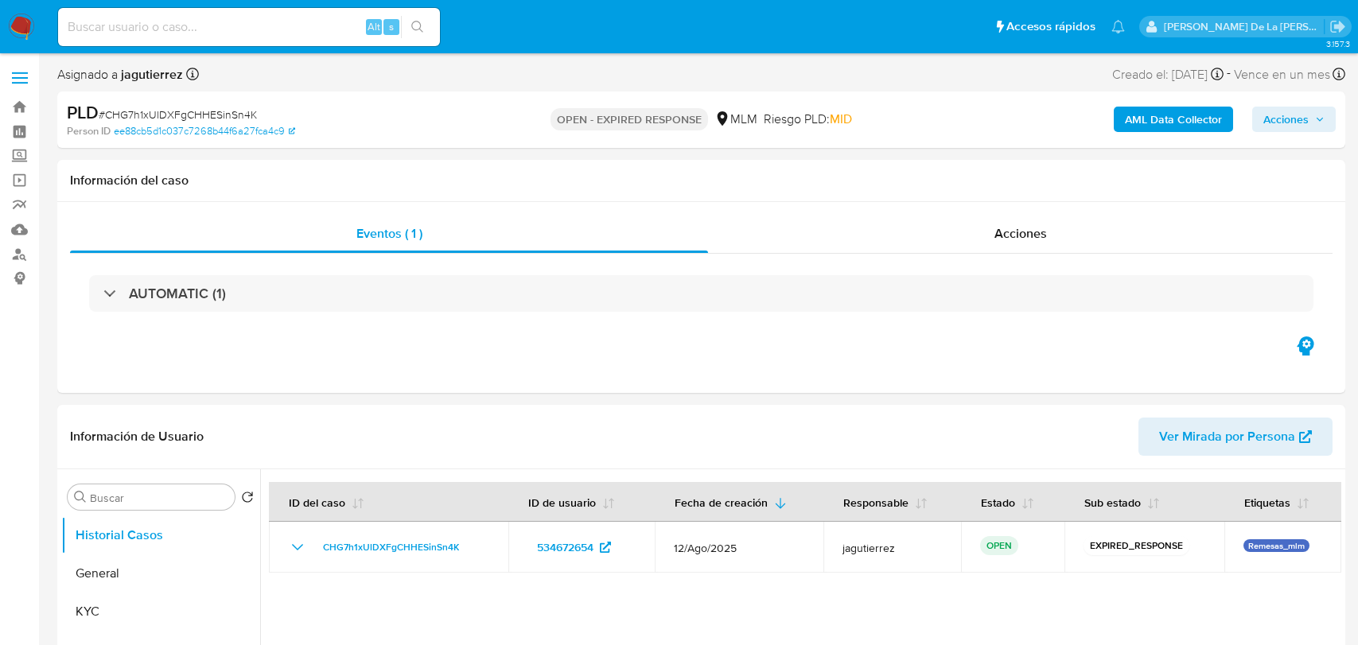
select select "10"
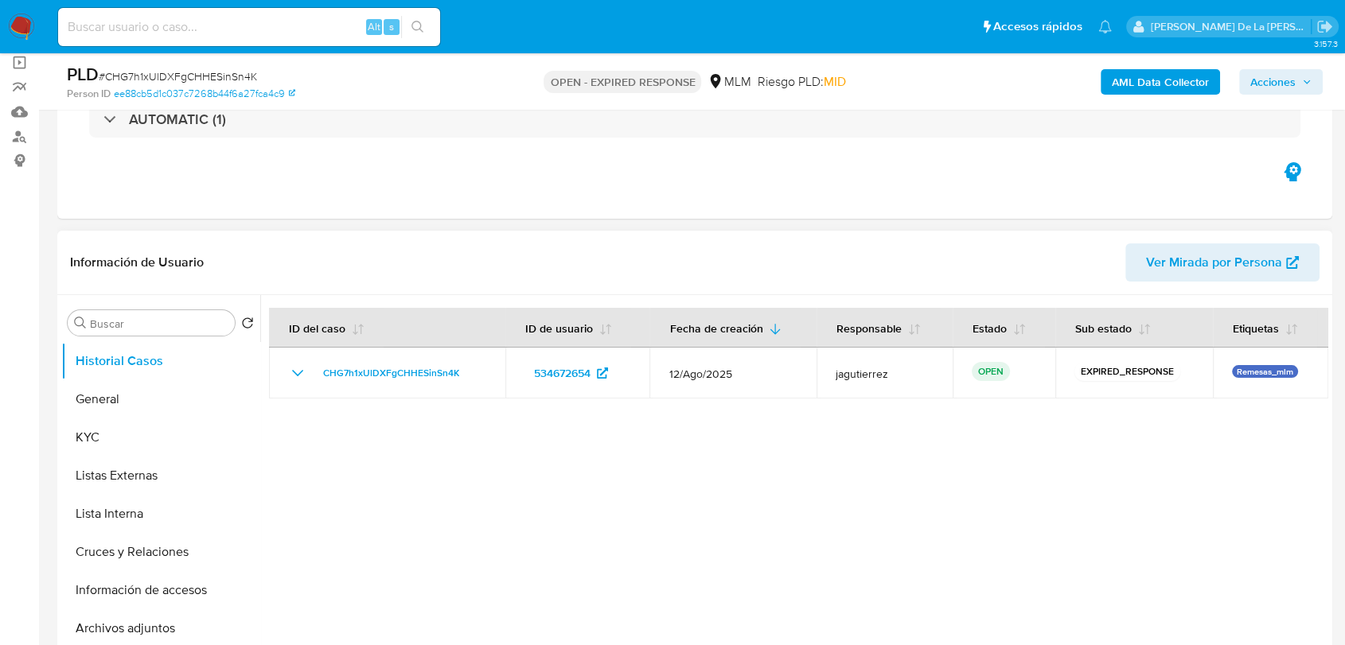
scroll to position [265, 0]
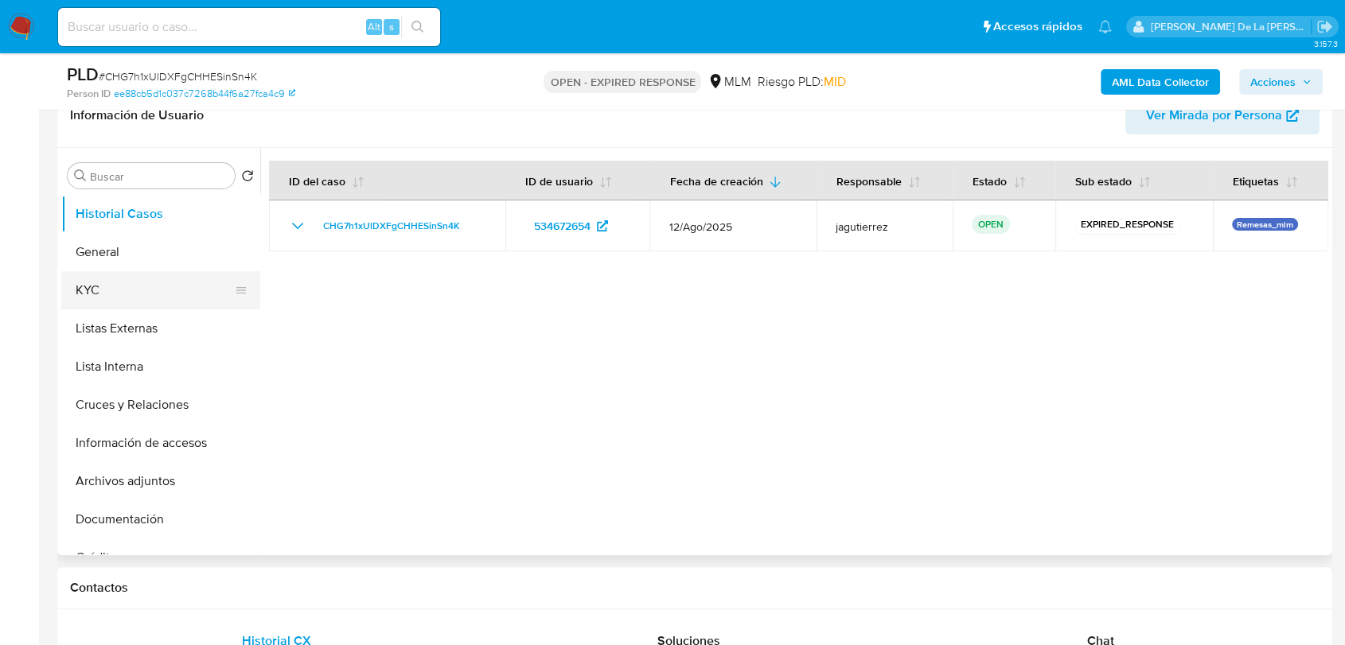
click at [116, 272] on button "KYC" at bounding box center [154, 290] width 186 height 38
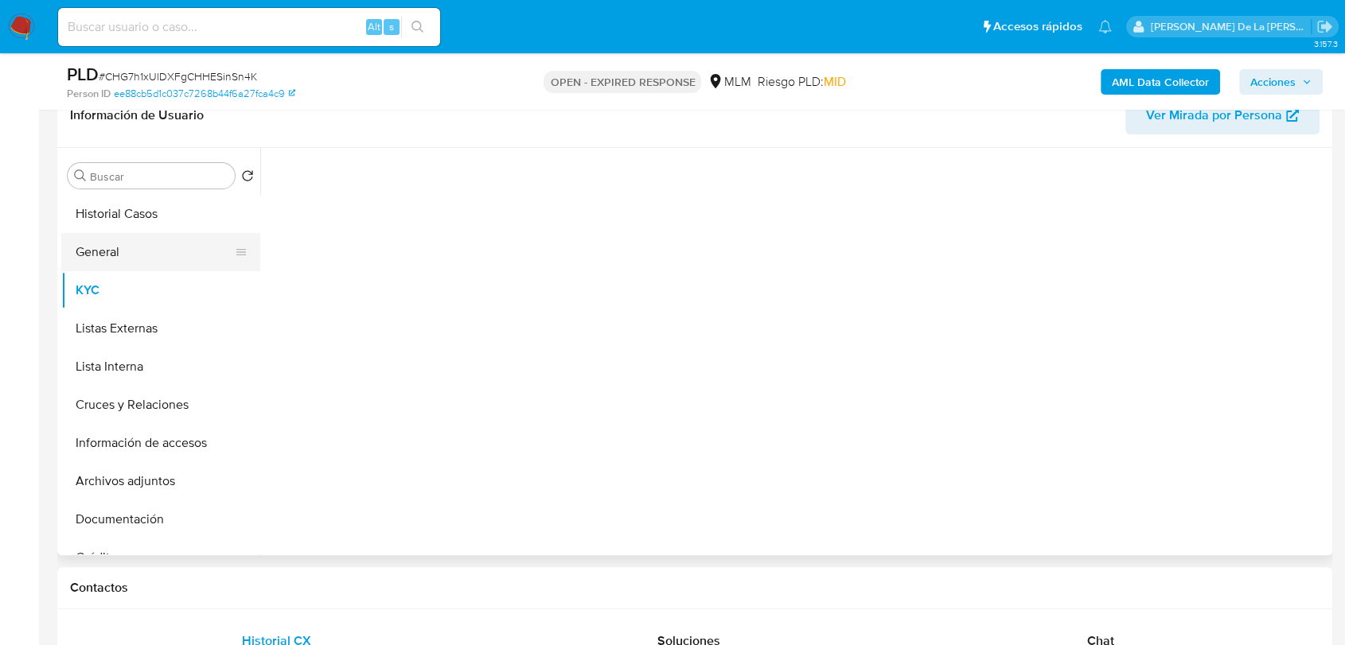
click at [126, 242] on button "General" at bounding box center [154, 252] width 186 height 38
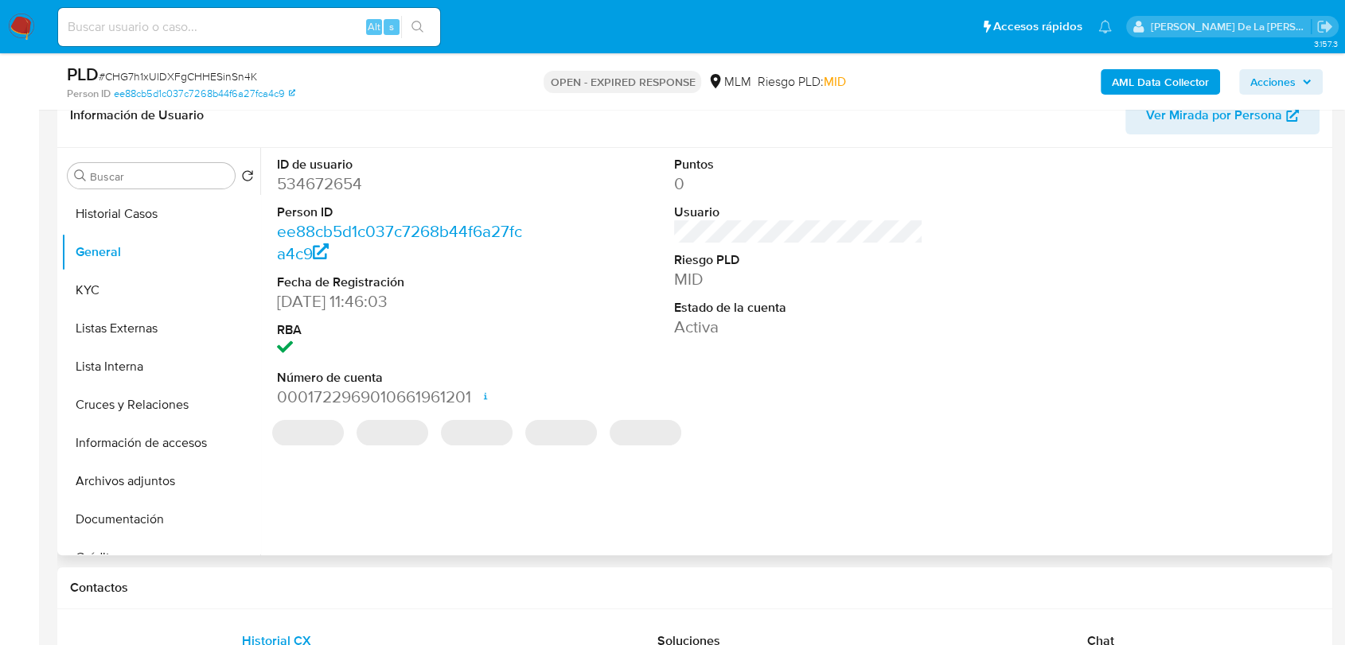
click at [317, 180] on dd "534672654" at bounding box center [401, 184] width 249 height 22
copy dd "534672654"
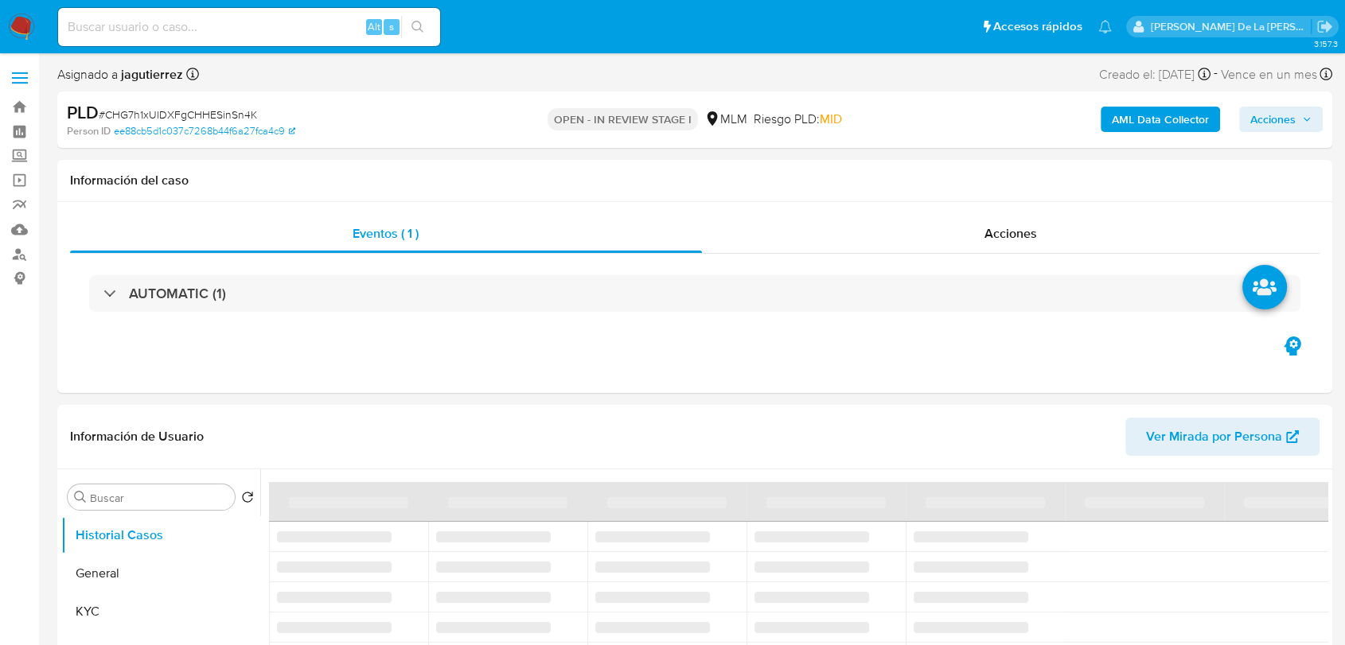
select select "10"
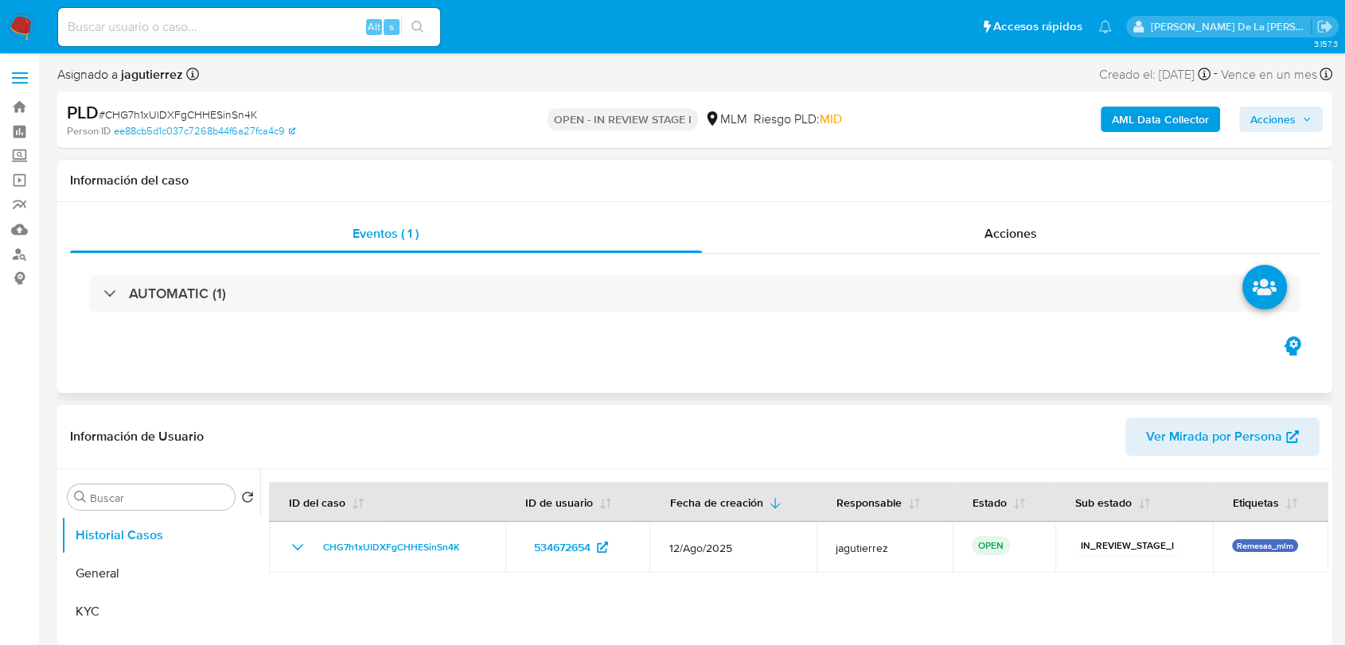
drag, startPoint x: 484, startPoint y: 355, endPoint x: 492, endPoint y: 353, distance: 8.1
click at [485, 354] on div "Eventos ( 1 ) Acciones AUTOMATIC (1)" at bounding box center [694, 297] width 1275 height 191
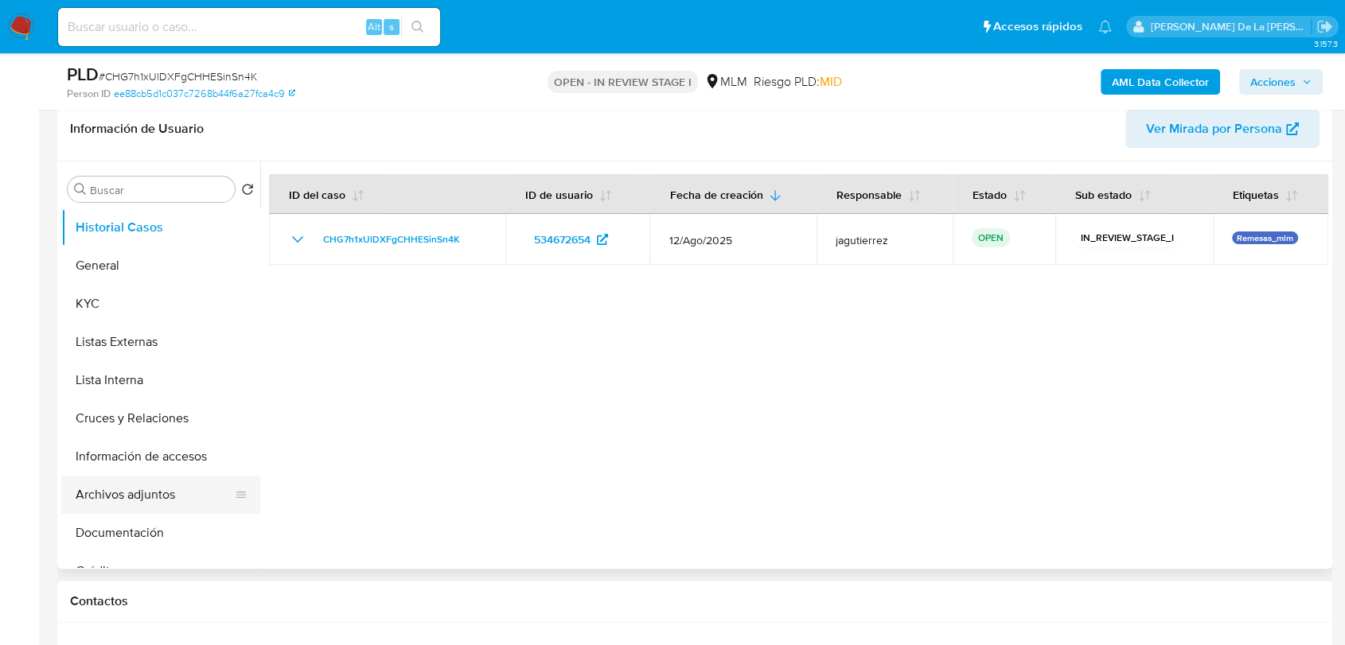
scroll to position [353, 0]
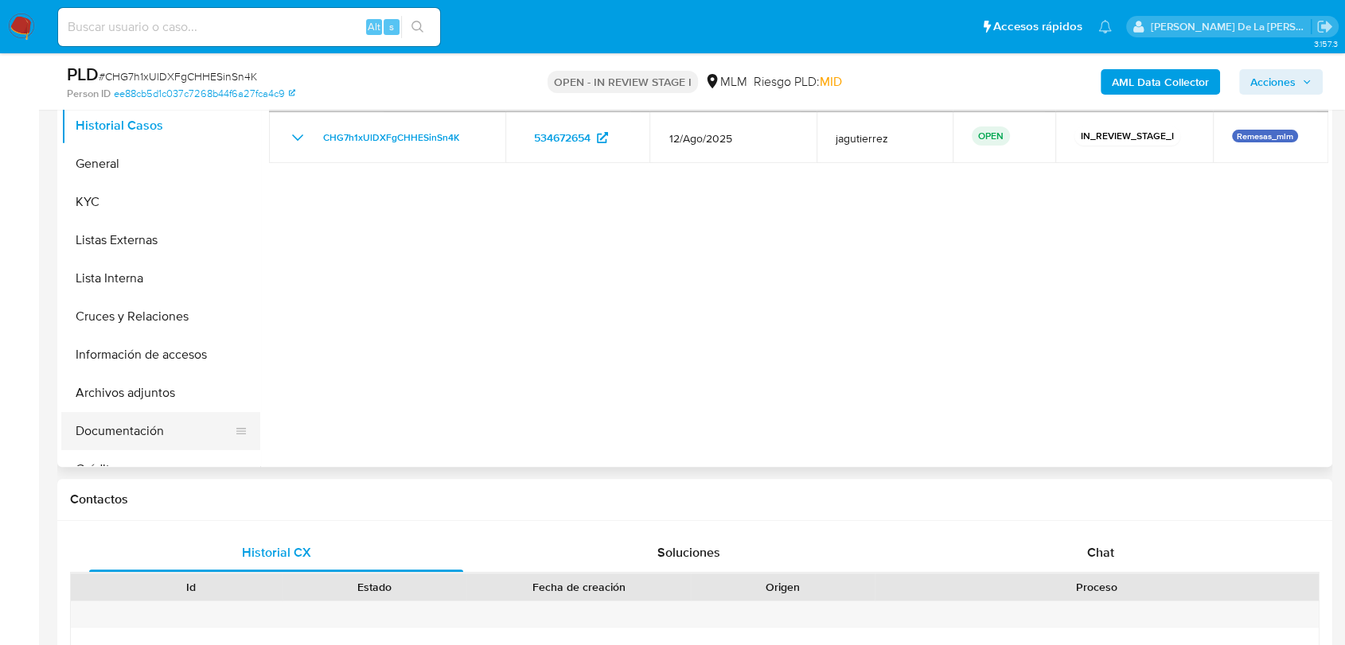
click at [144, 415] on button "Documentación" at bounding box center [154, 431] width 186 height 38
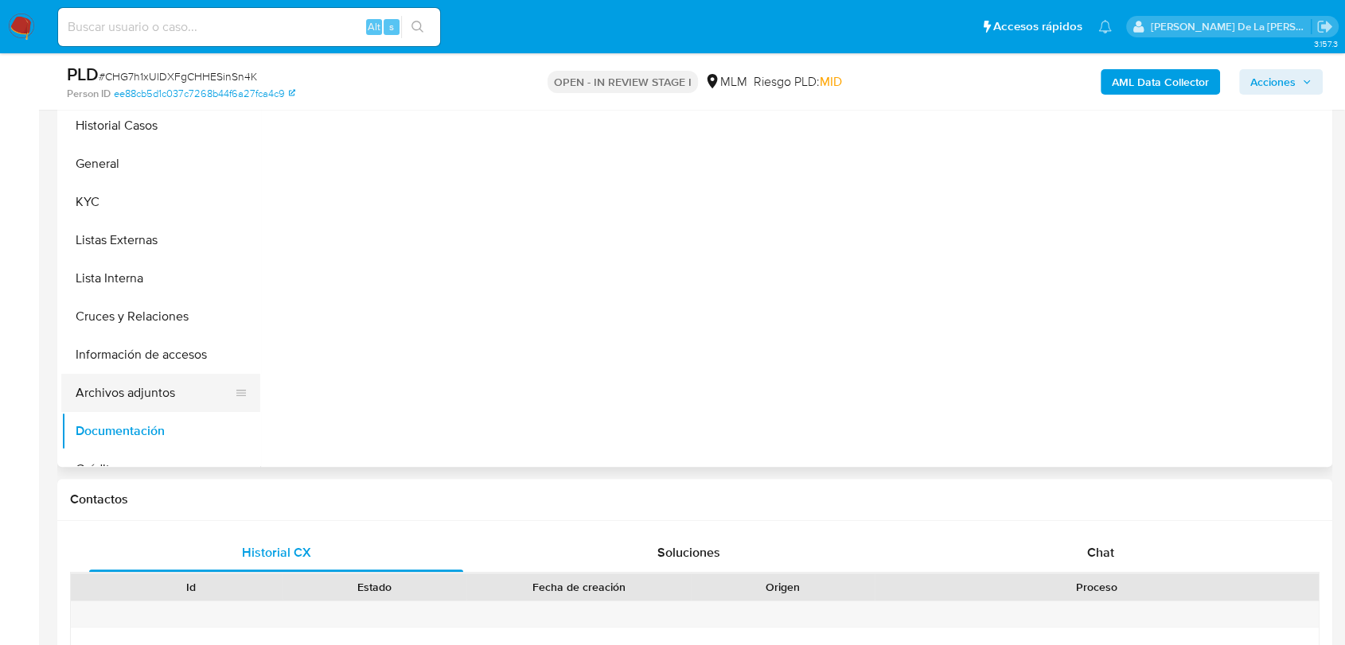
click at [151, 395] on button "Archivos adjuntos" at bounding box center [154, 393] width 186 height 38
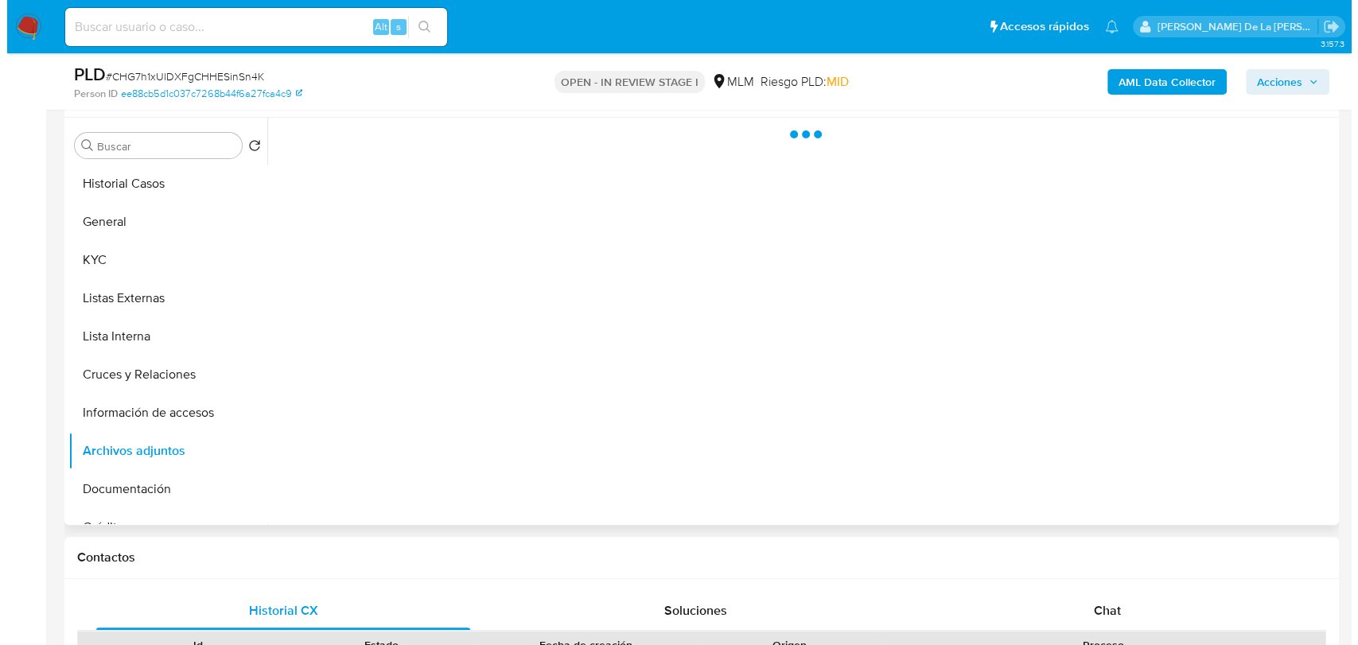
scroll to position [265, 0]
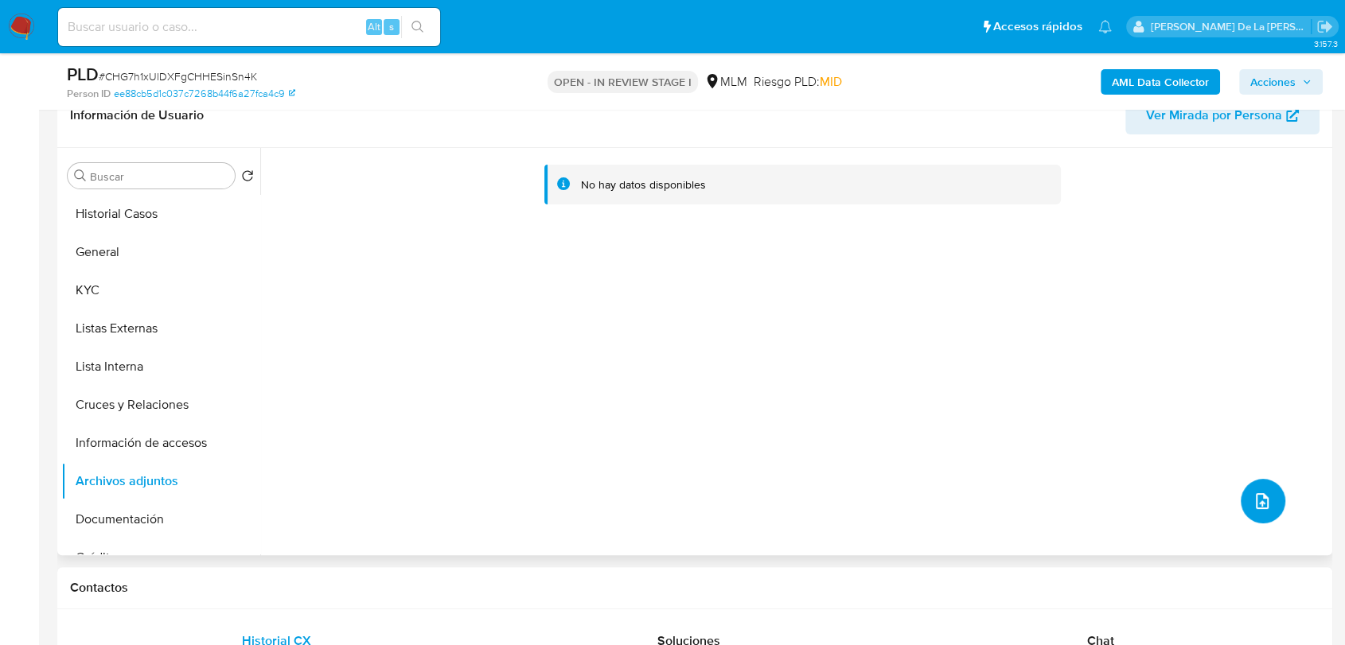
click at [1255, 494] on icon "upload-file" at bounding box center [1261, 501] width 19 height 19
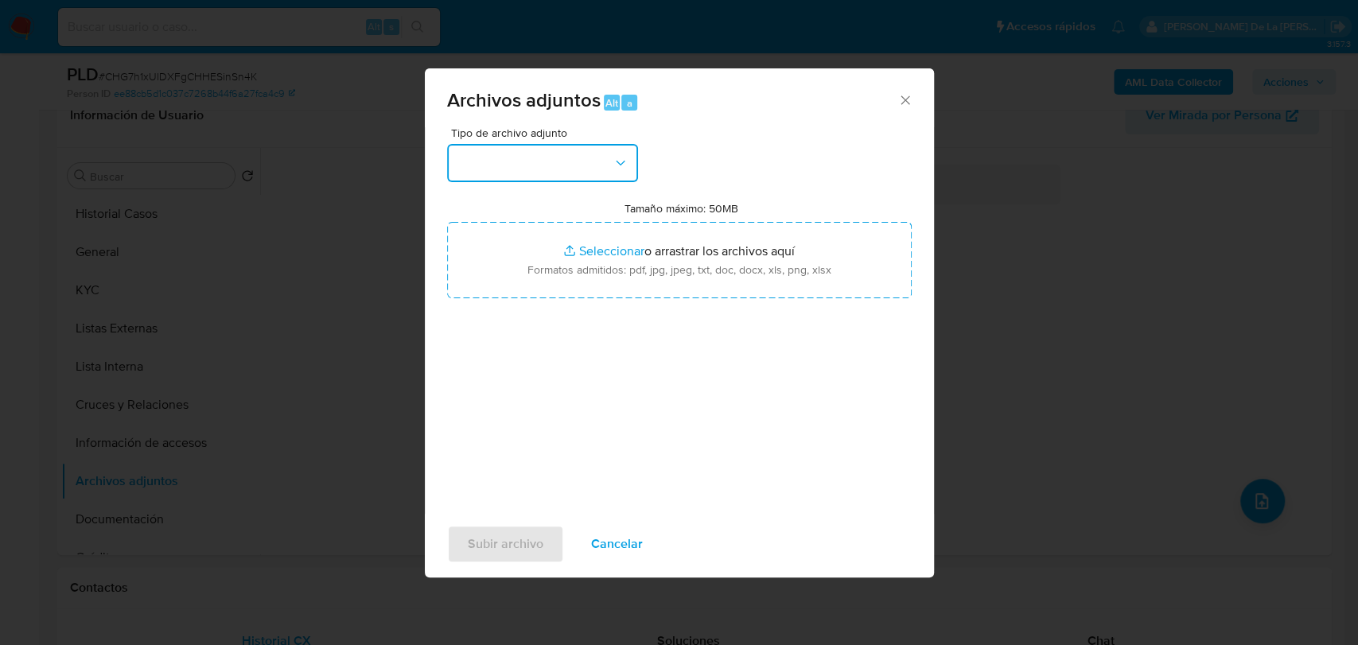
click at [532, 161] on button "button" at bounding box center [542, 163] width 191 height 38
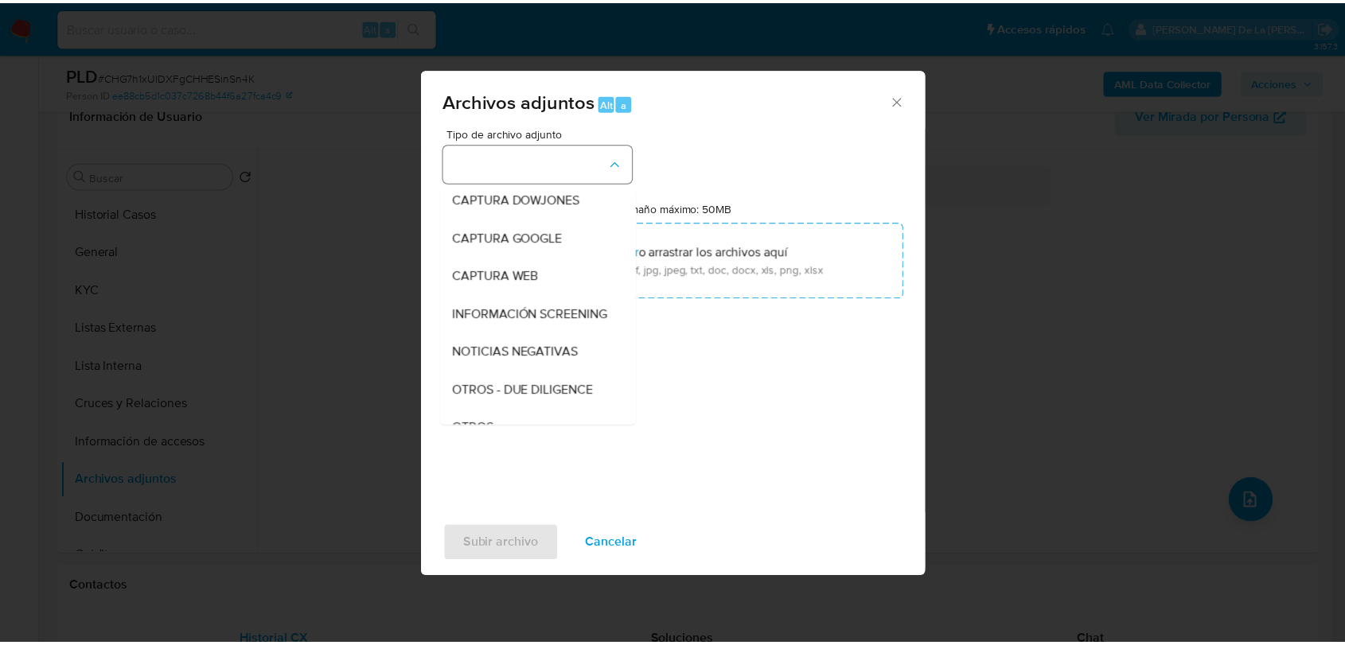
scroll to position [83, 0]
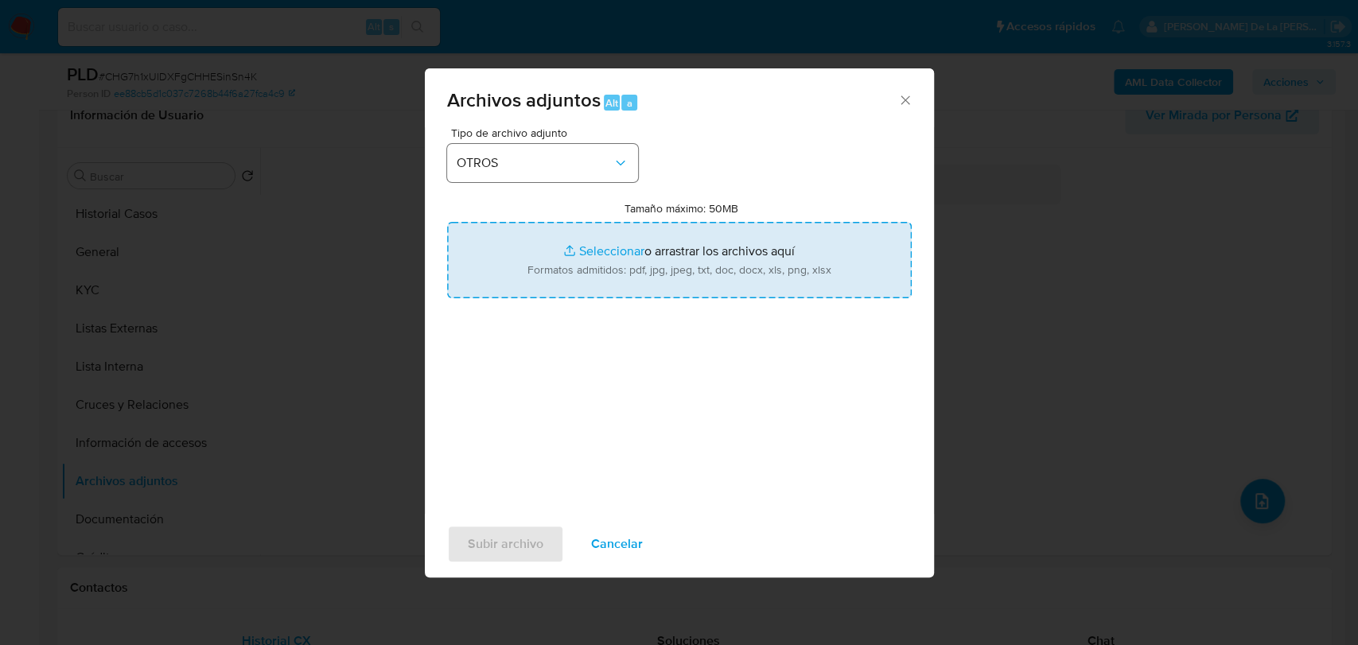
type input "C:\fakepath\534672654_RAMIRO MONTANO OLGUIN_AGO2025.pdf"
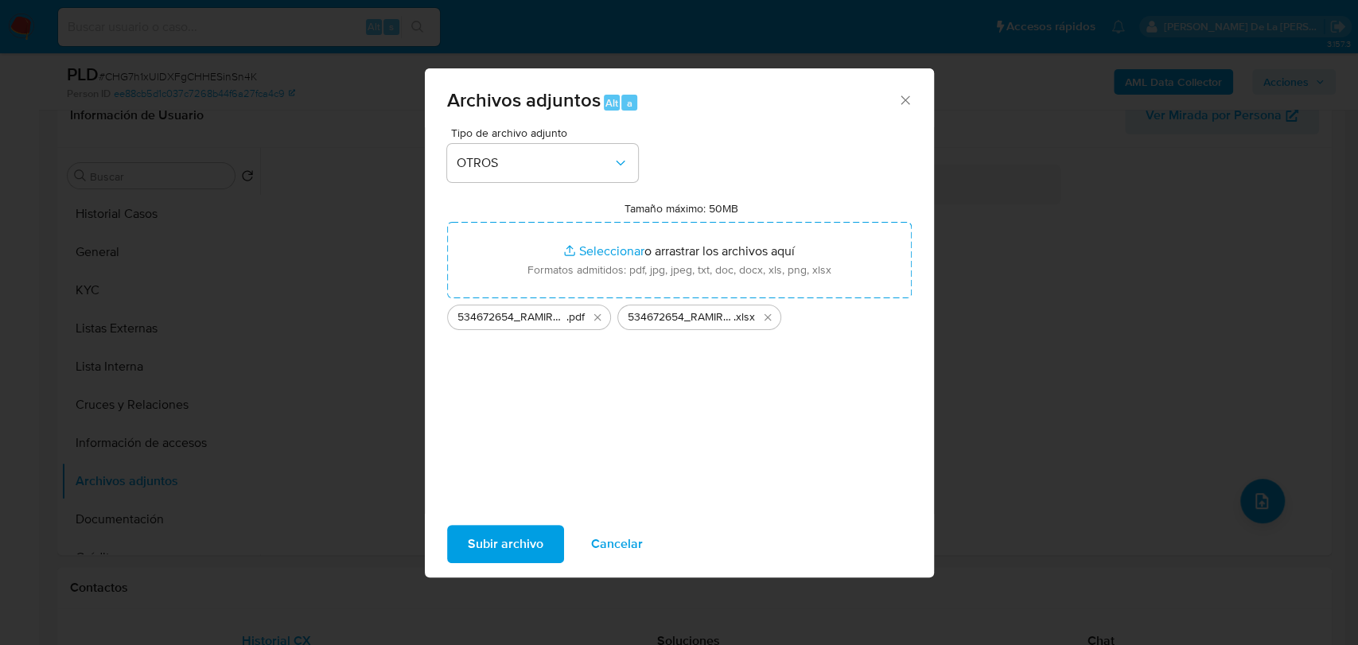
click at [515, 520] on div "Subir archivo Cancelar" at bounding box center [679, 544] width 509 height 60
click at [508, 528] on span "Subir archivo" at bounding box center [506, 544] width 76 height 35
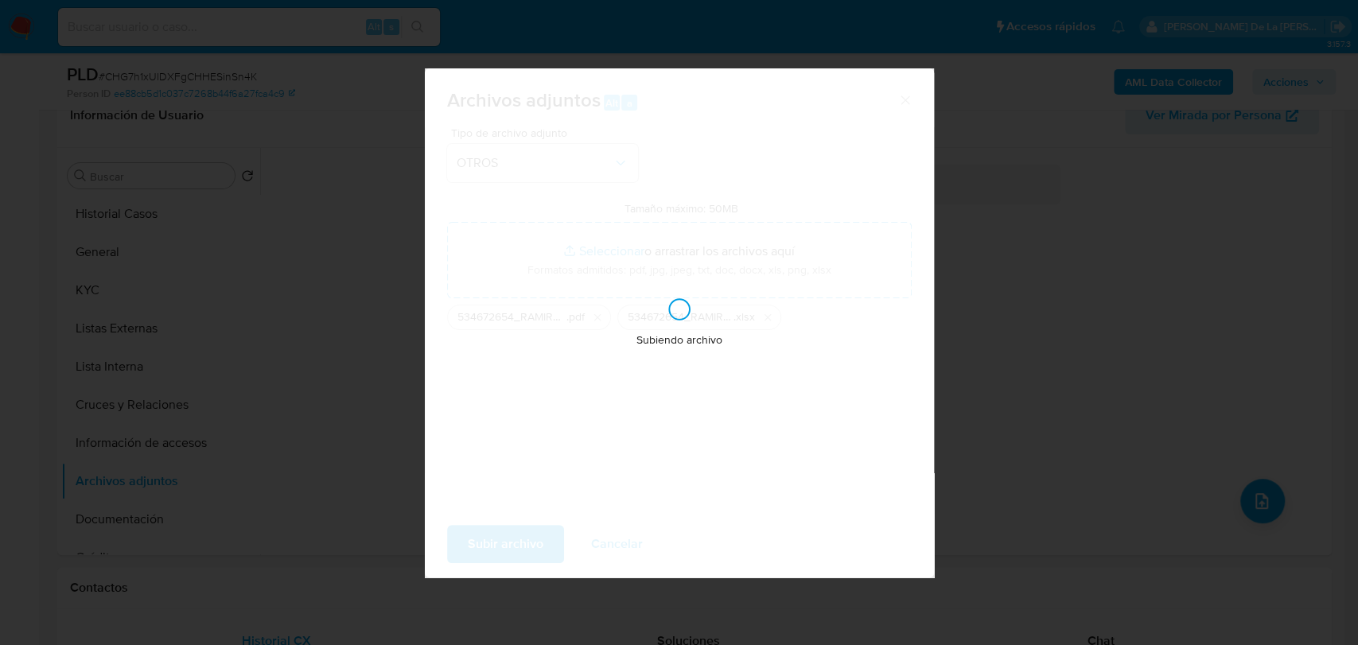
click at [473, 510] on div "Subiendo archivo" at bounding box center [679, 322] width 509 height 509
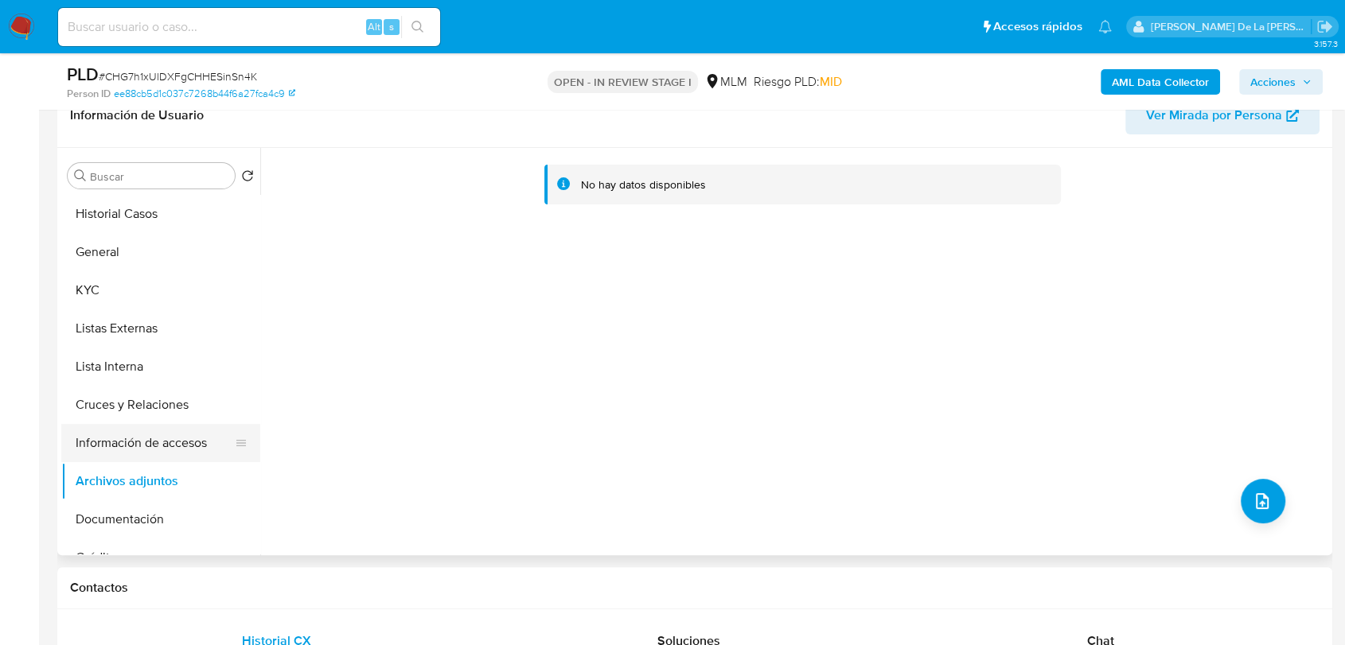
click at [148, 445] on button "Información de accesos" at bounding box center [154, 443] width 186 height 38
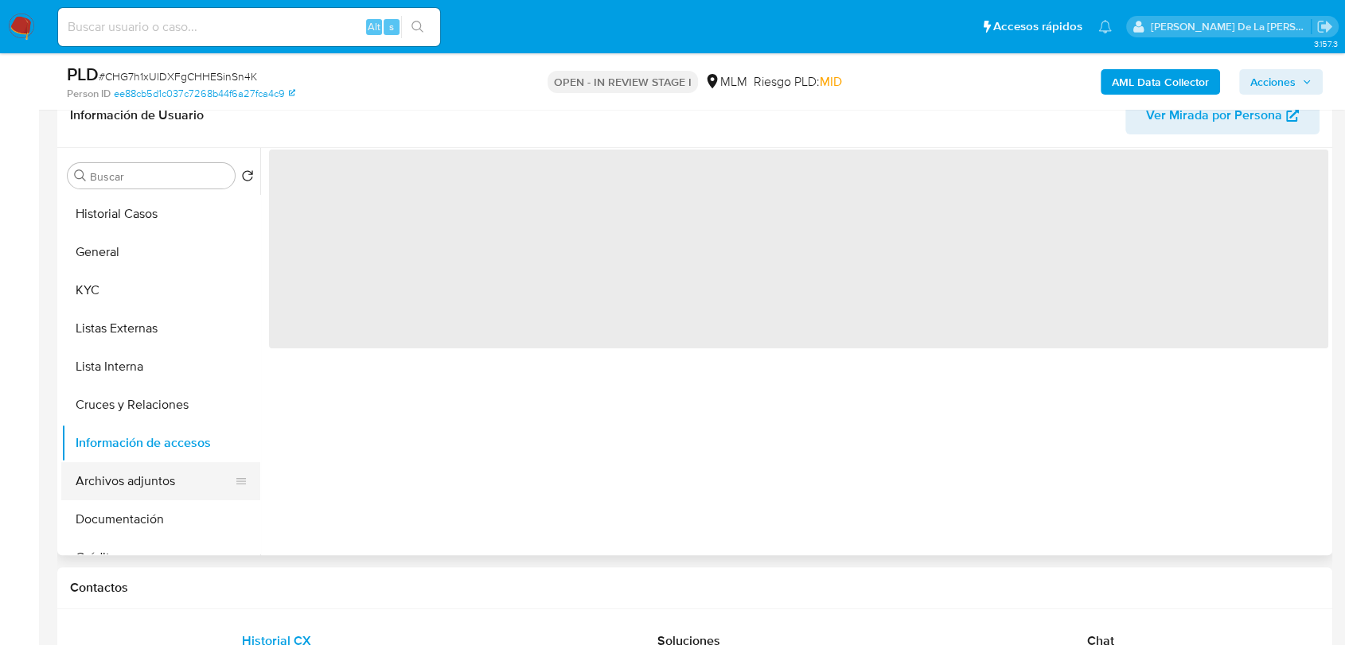
click at [134, 477] on button "Archivos adjuntos" at bounding box center [154, 481] width 186 height 38
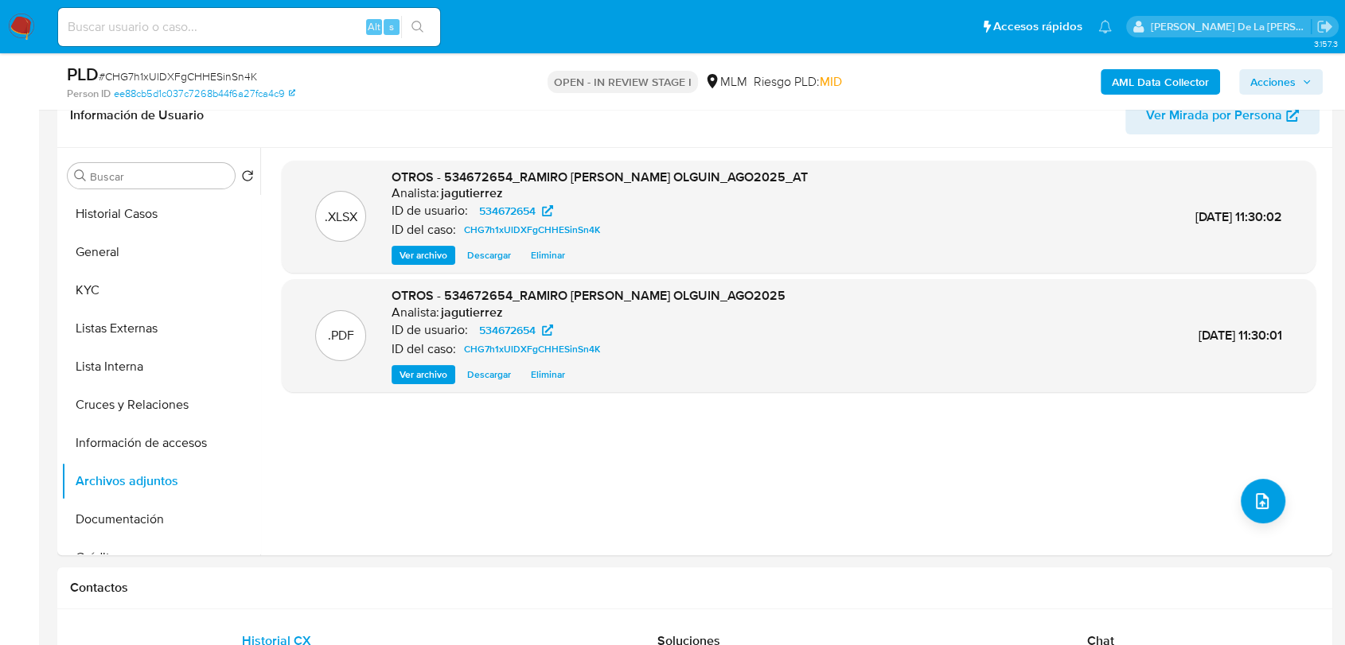
click at [1297, 81] on span "Acciones" at bounding box center [1280, 82] width 61 height 22
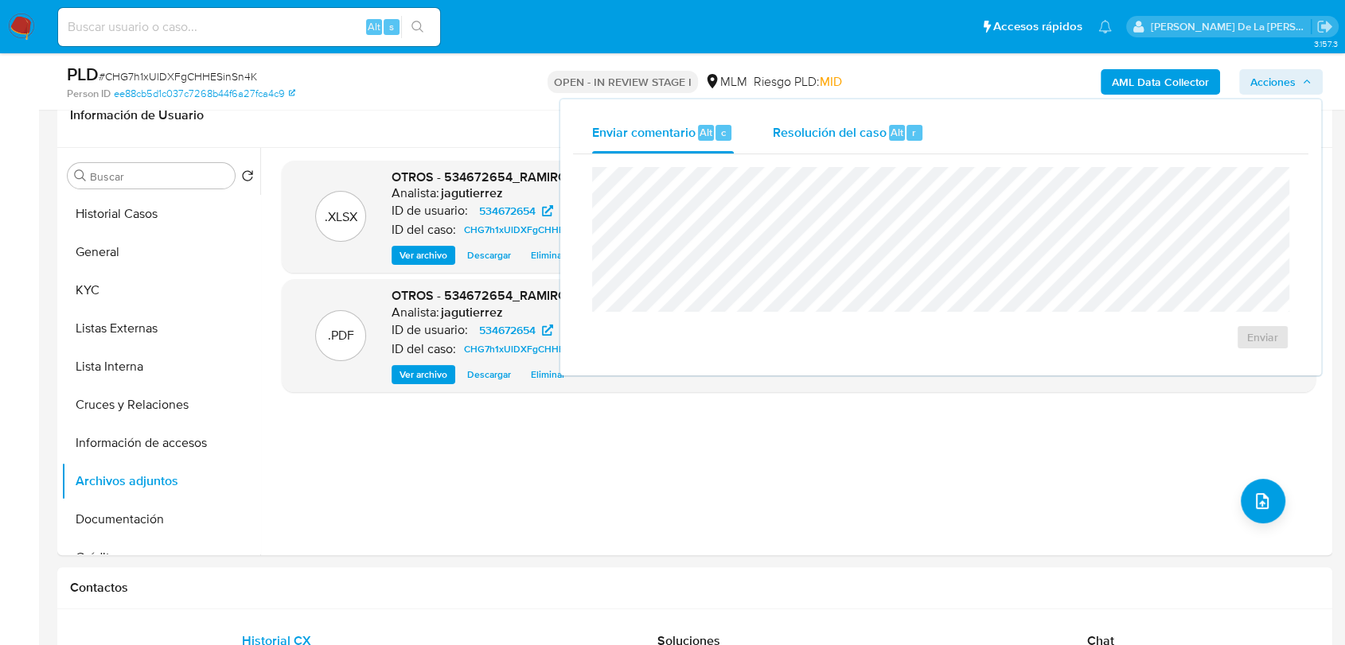
click at [853, 145] on div "Resolución del caso Alt r" at bounding box center [848, 132] width 152 height 41
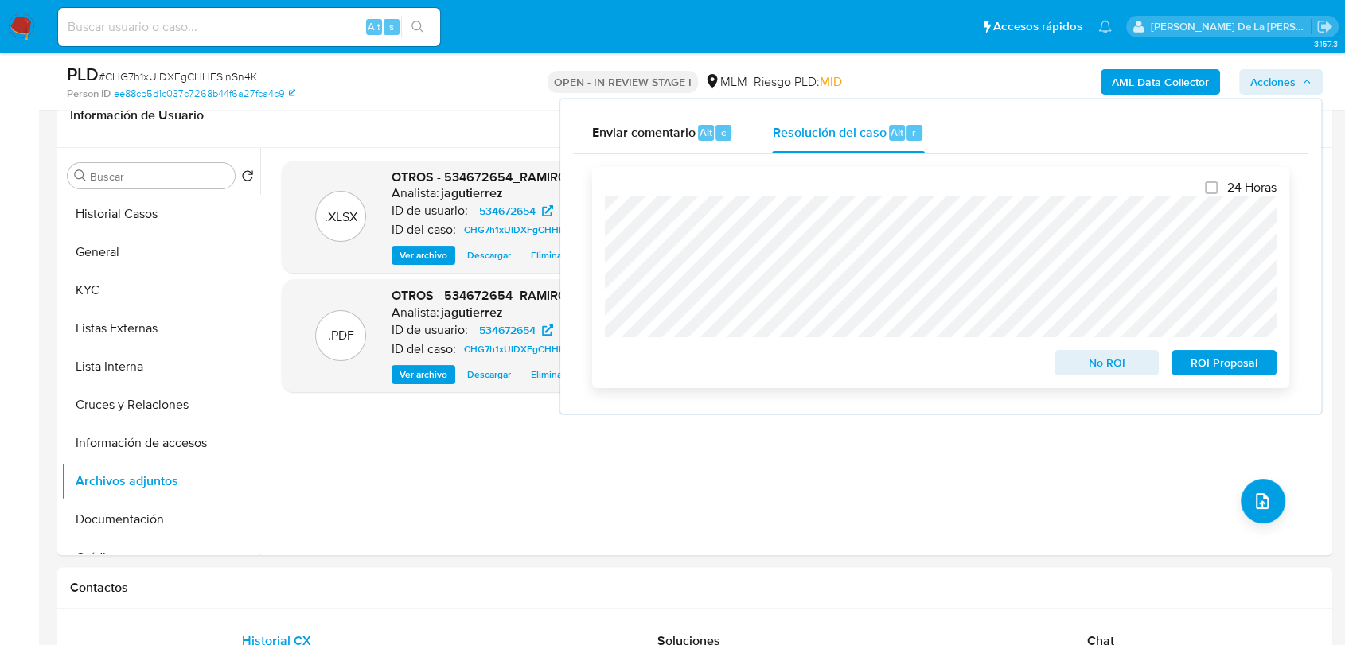
click at [1214, 365] on span "ROI Proposal" at bounding box center [1223, 363] width 83 height 22
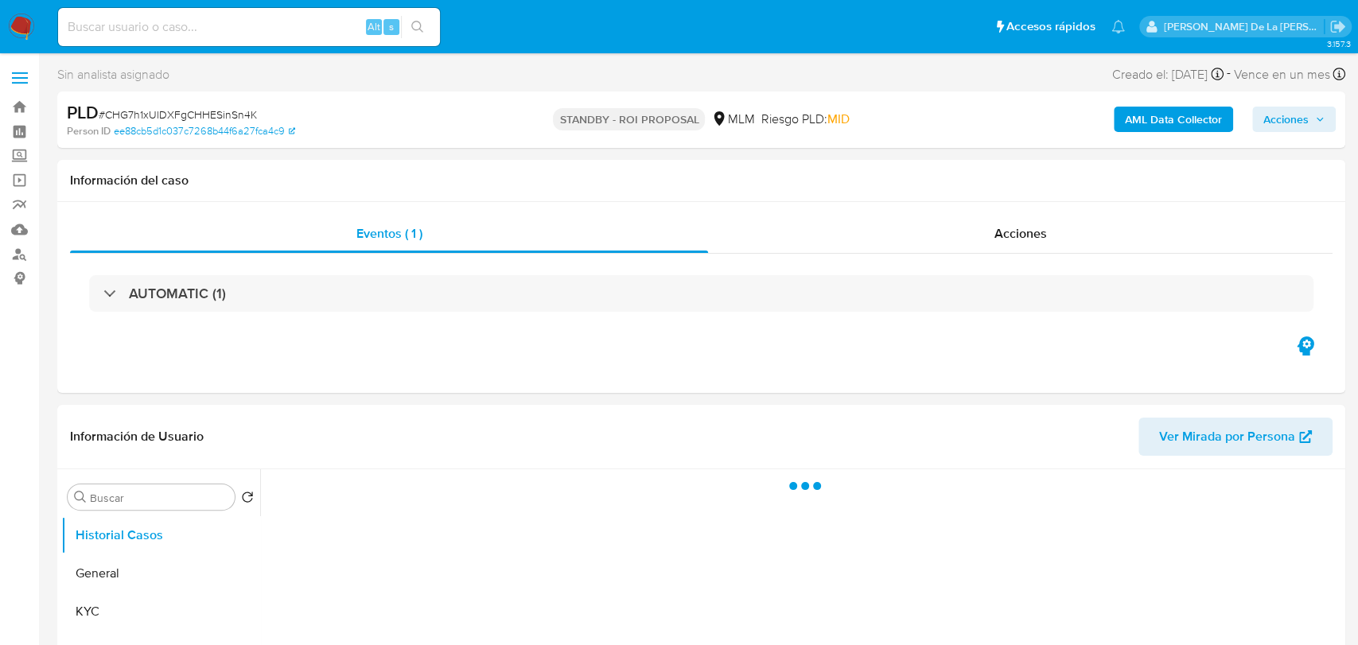
select select "10"
